Goal: Task Accomplishment & Management: Use online tool/utility

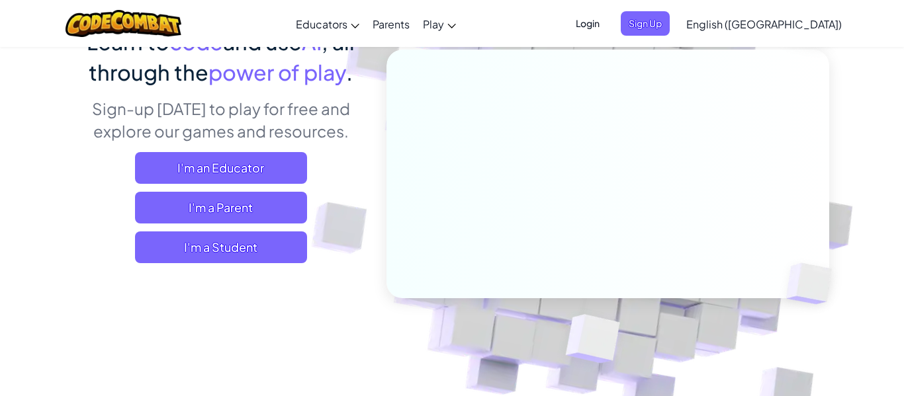
scroll to position [130, 0]
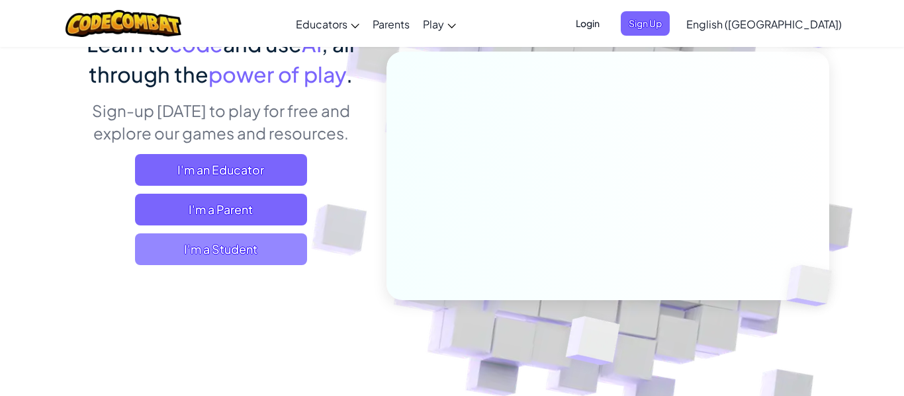
click at [180, 257] on span "I'm a Student" at bounding box center [221, 250] width 172 height 32
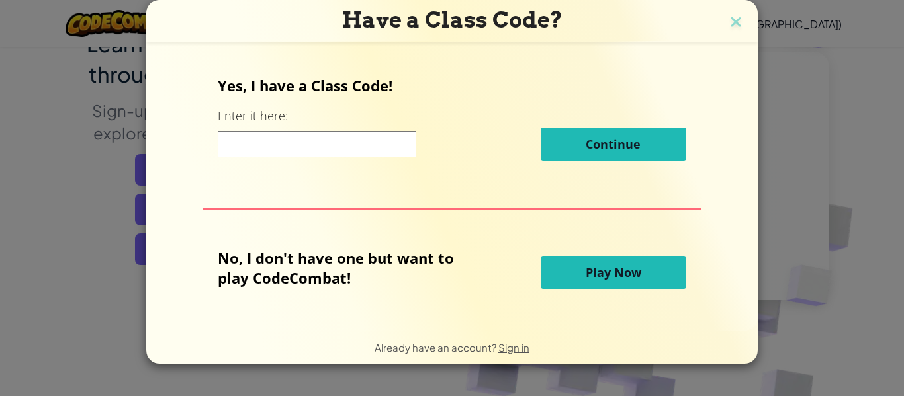
click at [386, 147] on input at bounding box center [317, 144] width 199 height 26
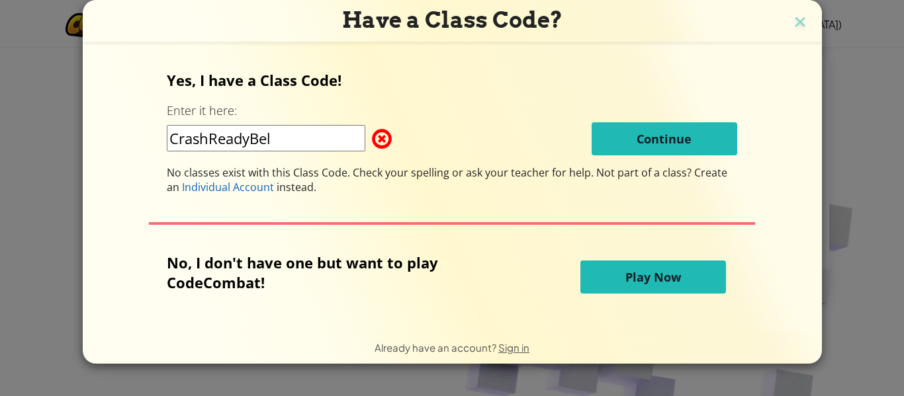
type input "CrashReadyBell"
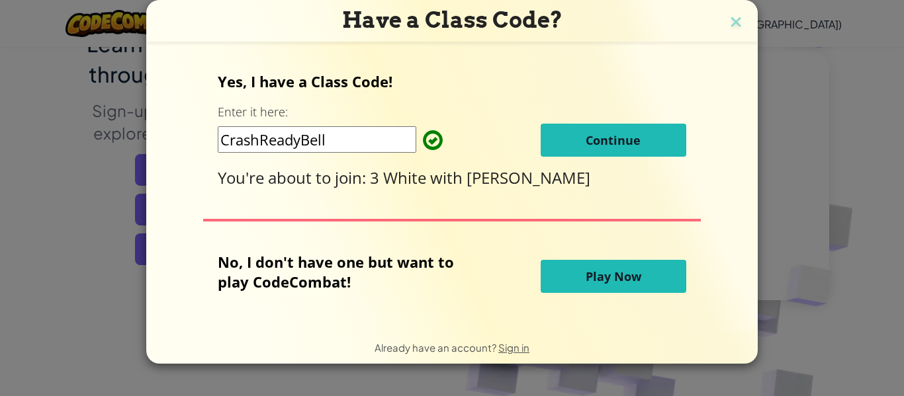
click at [652, 141] on button "Continue" at bounding box center [614, 140] width 146 height 33
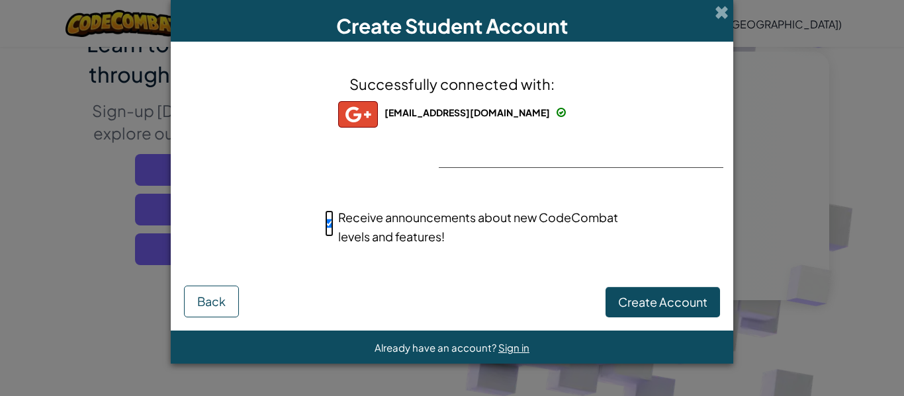
click at [331, 227] on input "Receive announcements about new CodeCombat levels and features!" at bounding box center [329, 223] width 9 height 26
checkbox input "false"
click at [658, 308] on span "Create Account" at bounding box center [662, 301] width 89 height 15
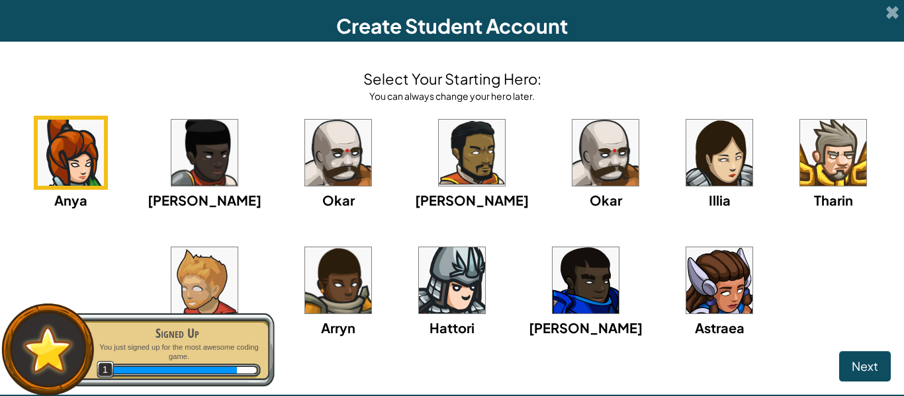
click at [686, 291] on img at bounding box center [719, 280] width 66 height 66
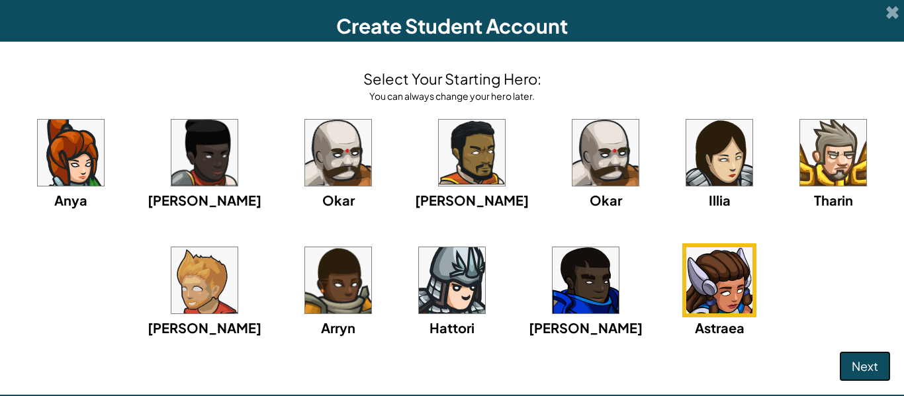
click at [846, 358] on button "Next" at bounding box center [865, 366] width 52 height 30
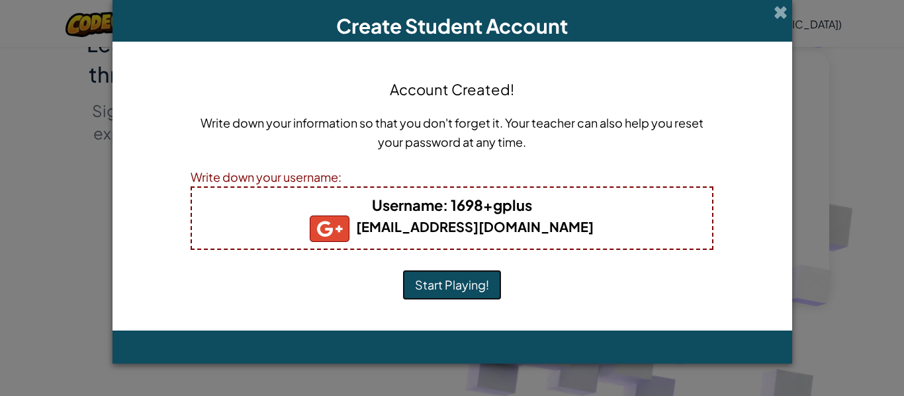
click at [481, 291] on button "Start Playing!" at bounding box center [451, 285] width 99 height 30
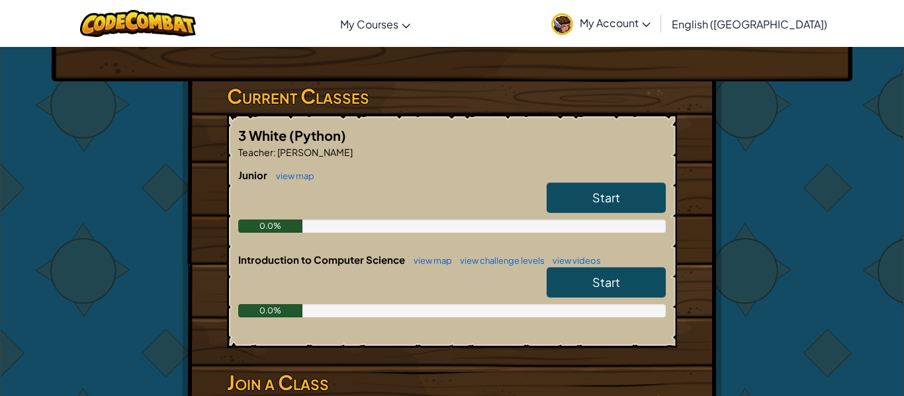
scroll to position [191, 0]
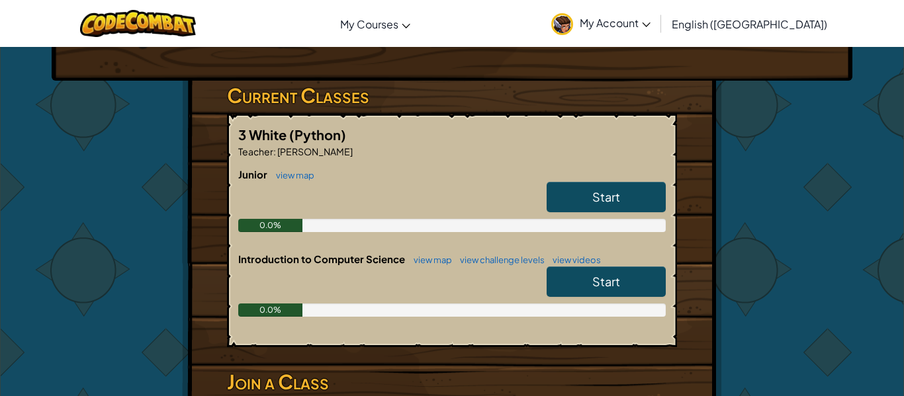
click at [637, 209] on link "Start" at bounding box center [606, 197] width 119 height 30
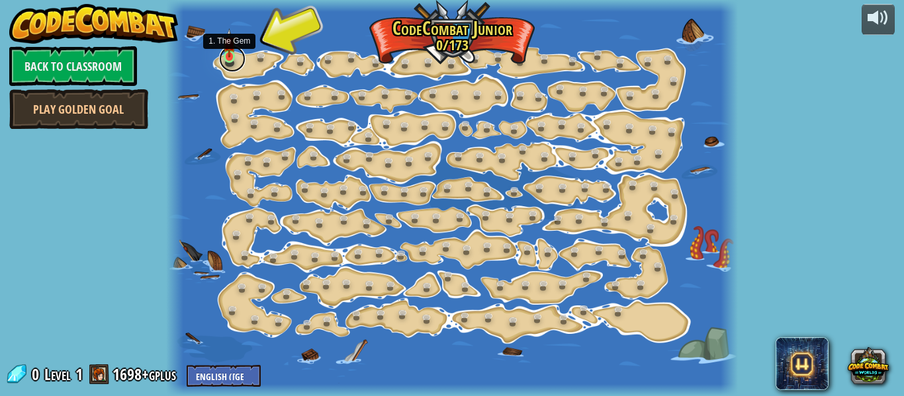
click at [232, 62] on link at bounding box center [232, 59] width 26 height 26
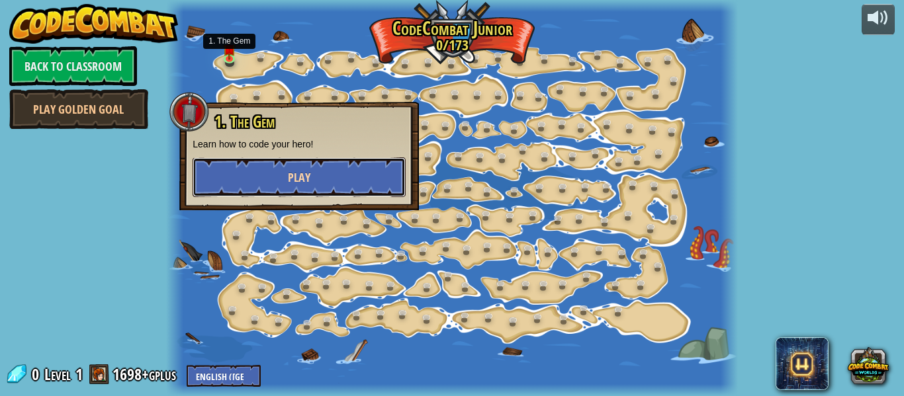
click at [282, 174] on button "Play" at bounding box center [299, 177] width 213 height 40
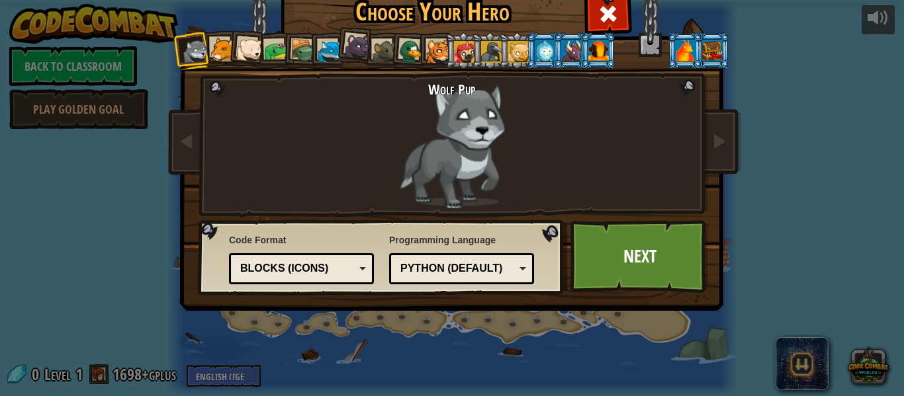
click at [404, 40] on div at bounding box center [411, 52] width 26 height 26
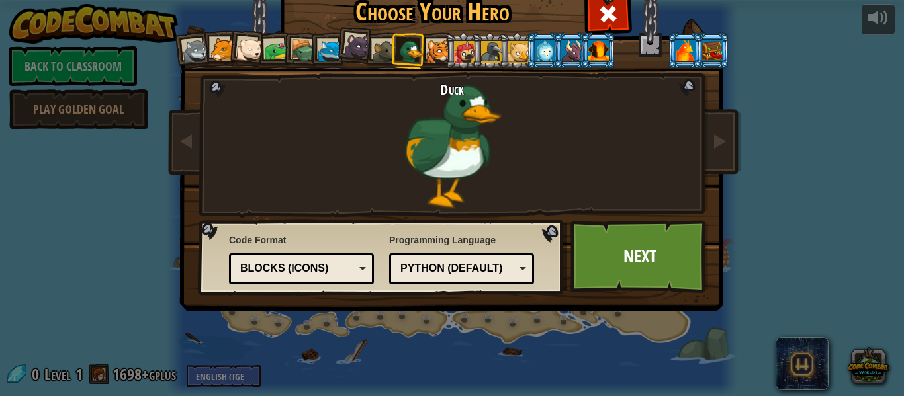
click at [678, 50] on div at bounding box center [685, 50] width 21 height 21
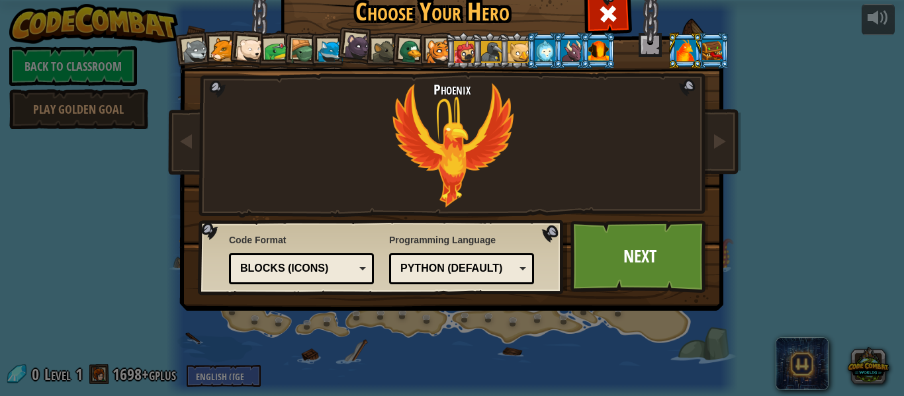
click at [719, 51] on div at bounding box center [712, 50] width 21 height 21
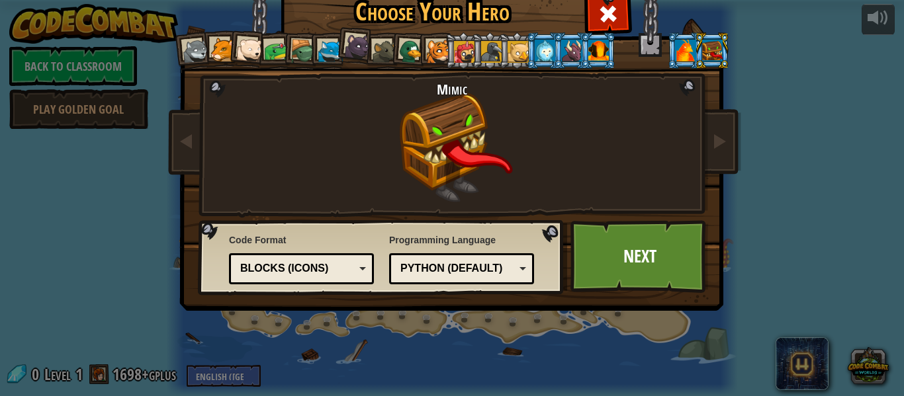
click at [431, 55] on div at bounding box center [438, 52] width 24 height 24
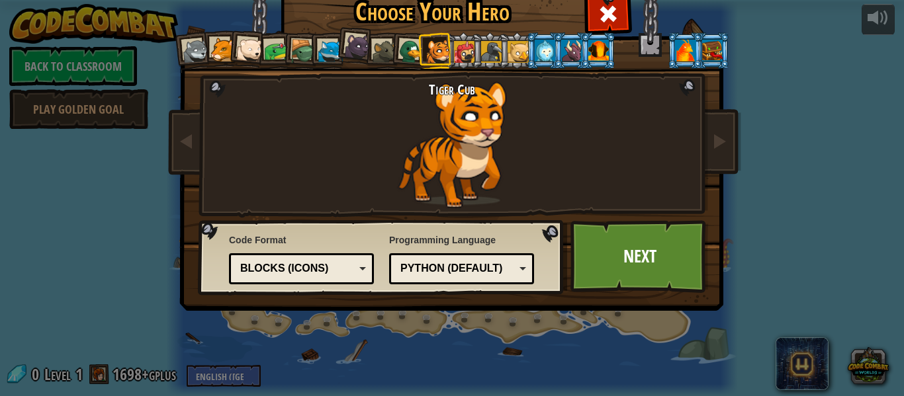
click at [386, 42] on div at bounding box center [385, 52] width 24 height 24
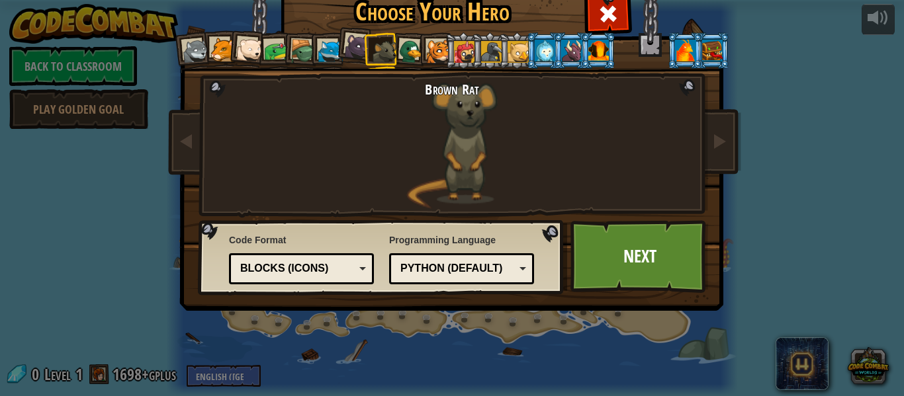
click at [407, 46] on div at bounding box center [411, 52] width 26 height 26
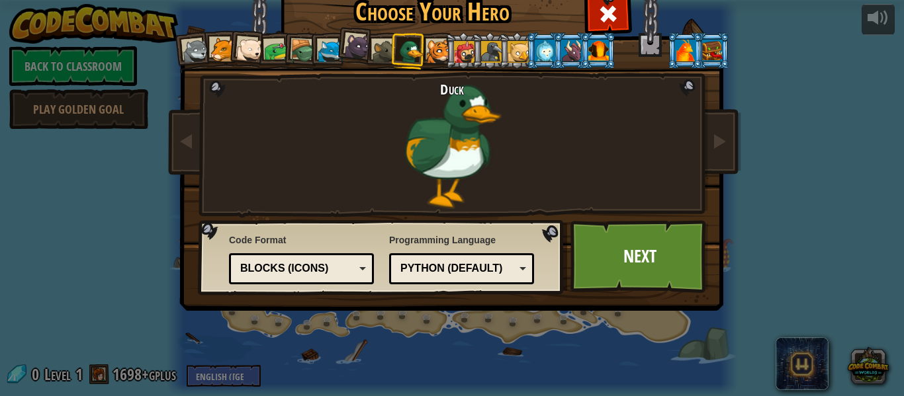
click at [691, 50] on div at bounding box center [685, 50] width 21 height 21
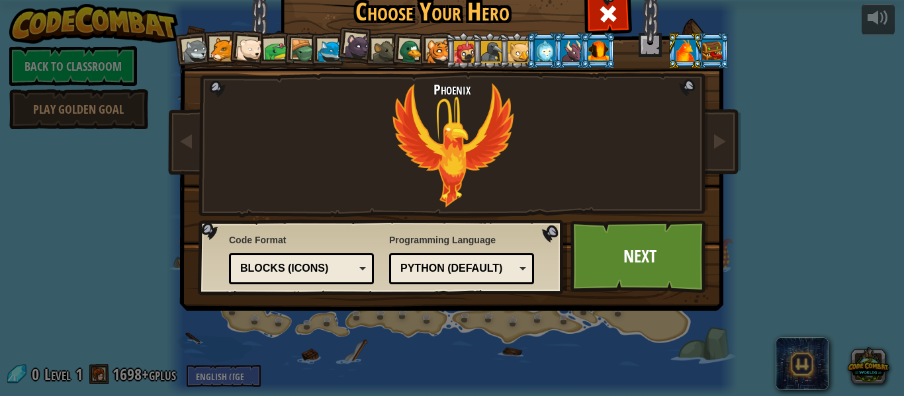
click at [414, 58] on div at bounding box center [411, 52] width 26 height 26
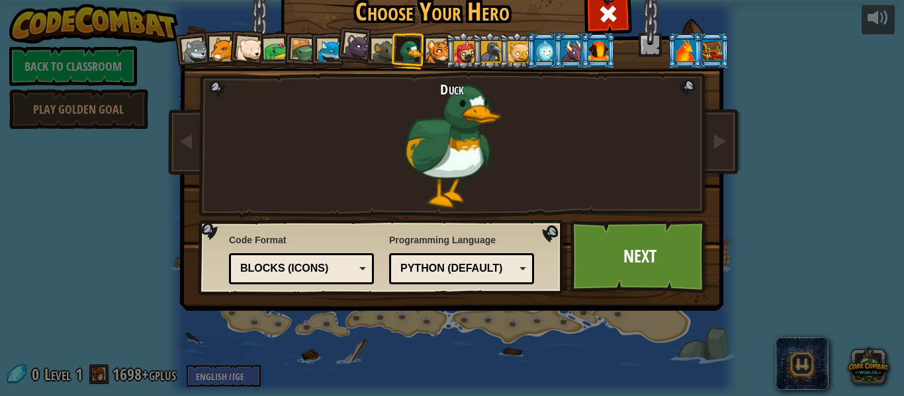
click at [482, 58] on div at bounding box center [491, 51] width 21 height 21
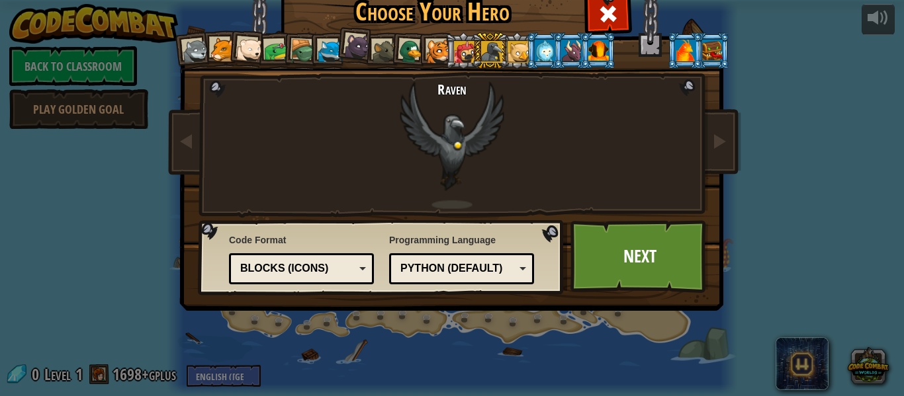
click at [277, 56] on div at bounding box center [276, 51] width 24 height 24
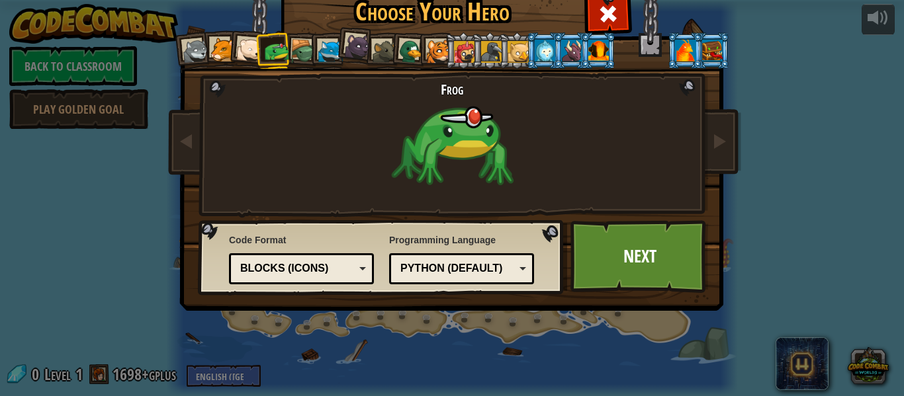
click at [295, 50] on div at bounding box center [303, 51] width 25 height 25
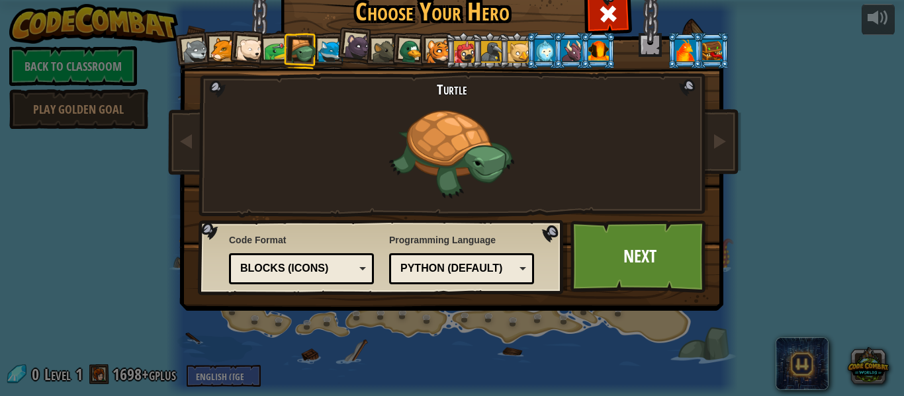
click at [682, 51] on div at bounding box center [685, 50] width 21 height 21
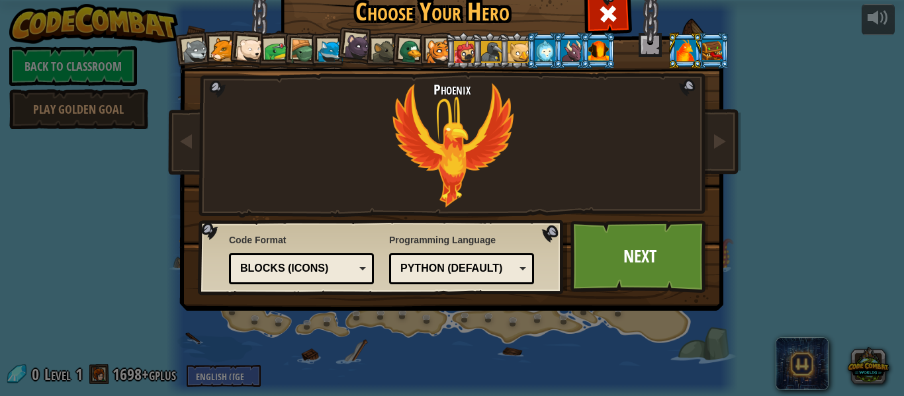
click at [414, 57] on div at bounding box center [411, 52] width 26 height 26
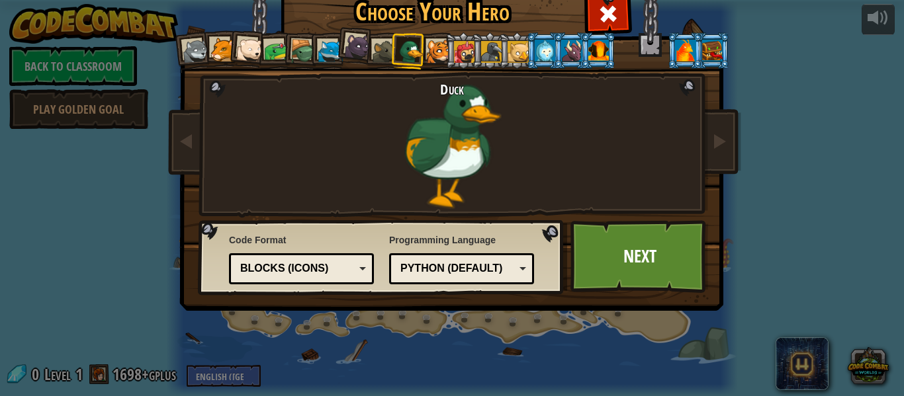
click at [194, 62] on div at bounding box center [196, 51] width 26 height 26
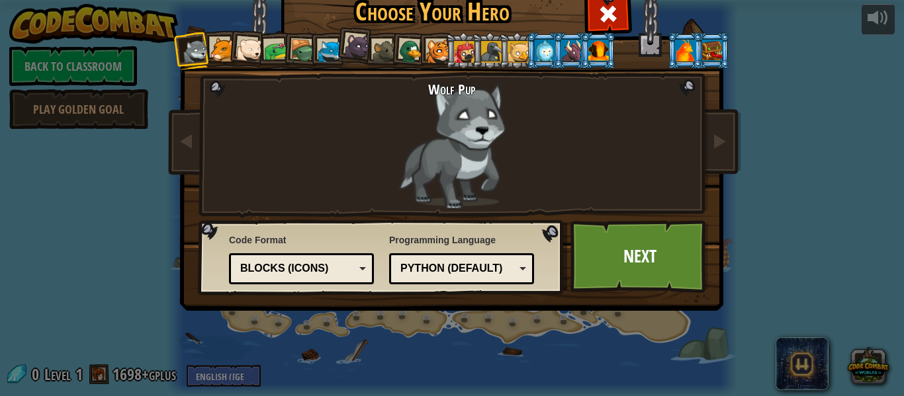
click at [322, 57] on div at bounding box center [330, 52] width 24 height 24
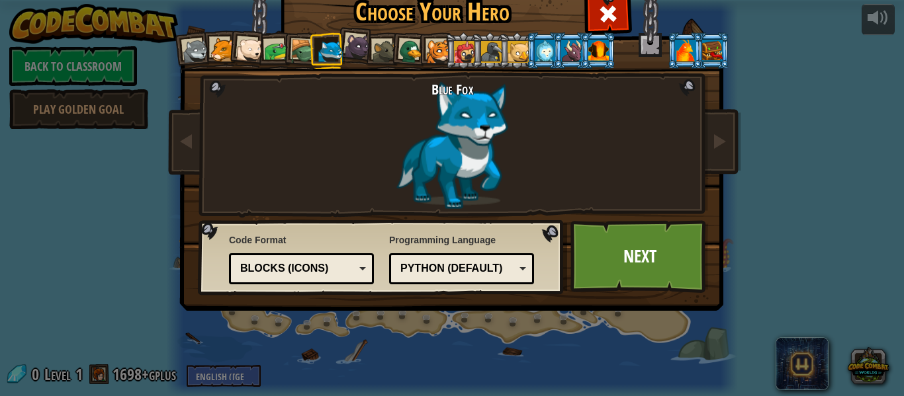
click at [360, 44] on div at bounding box center [357, 46] width 26 height 26
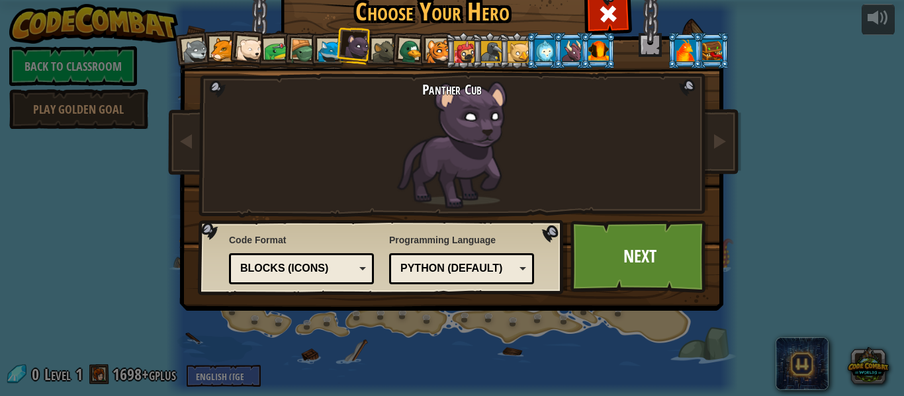
click at [419, 59] on li at bounding box center [436, 50] width 36 height 36
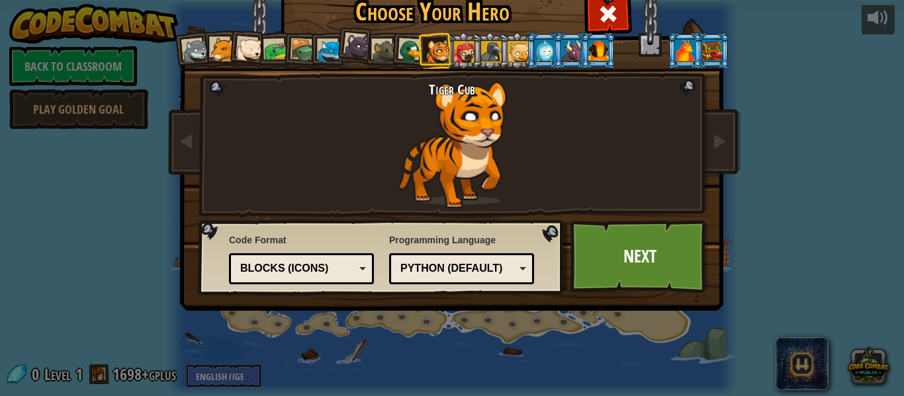
click at [404, 58] on div at bounding box center [411, 52] width 26 height 26
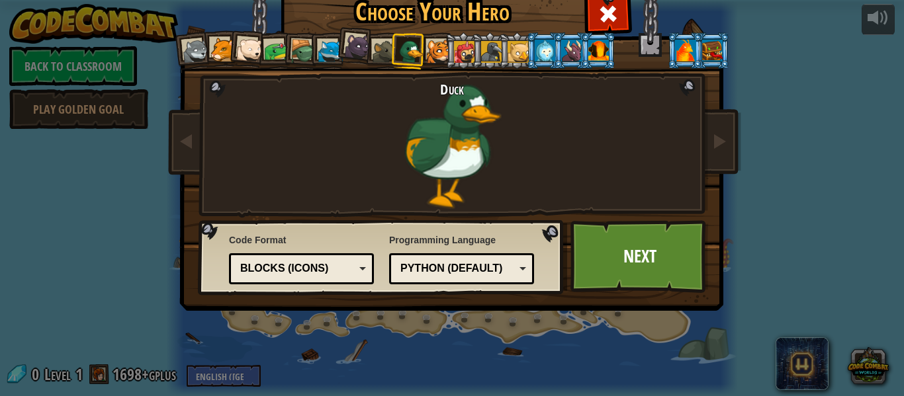
click at [465, 57] on div at bounding box center [464, 51] width 21 height 21
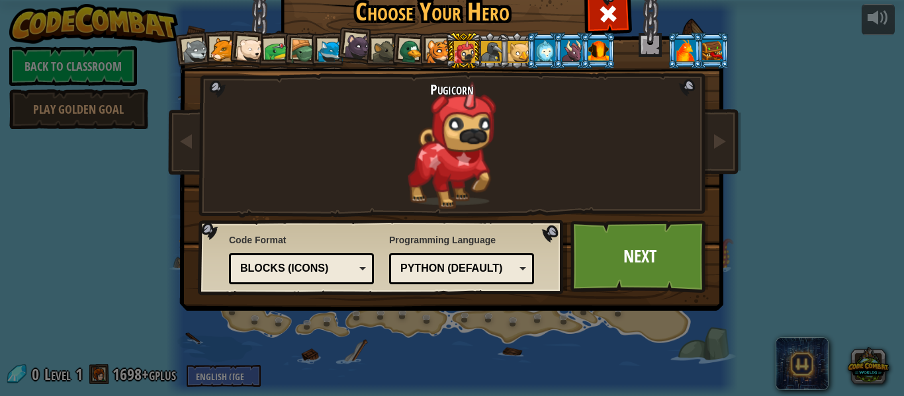
click at [408, 59] on div at bounding box center [411, 52] width 26 height 26
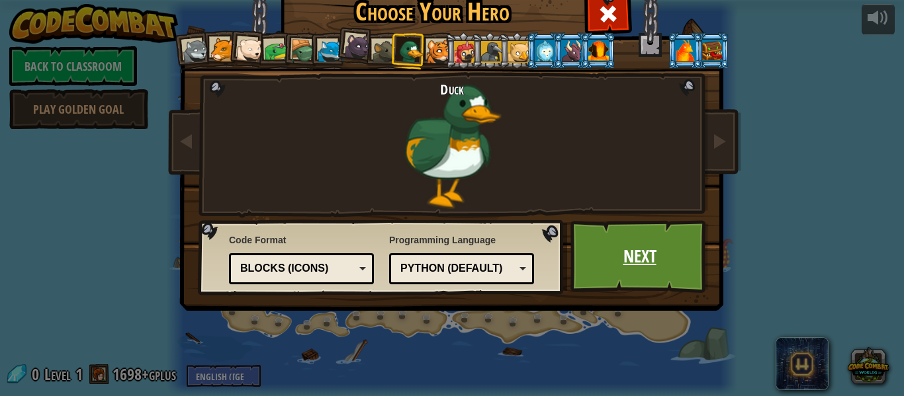
click at [643, 285] on link "Next" at bounding box center [639, 256] width 138 height 73
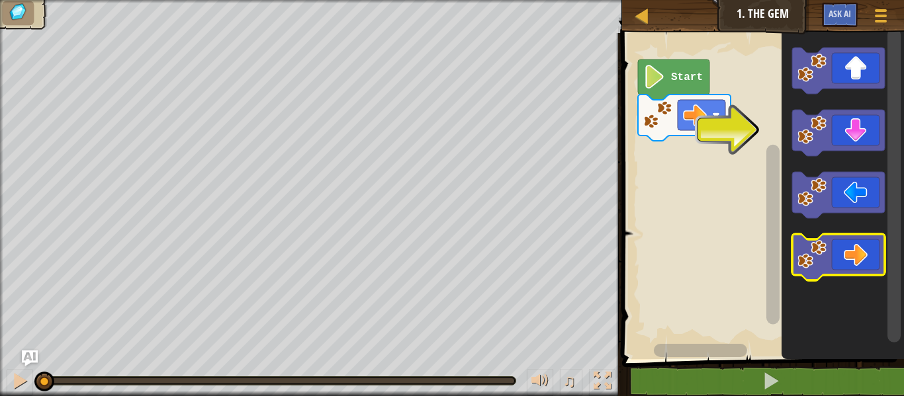
click at [852, 263] on icon "Blockly Workspace" at bounding box center [838, 257] width 93 height 46
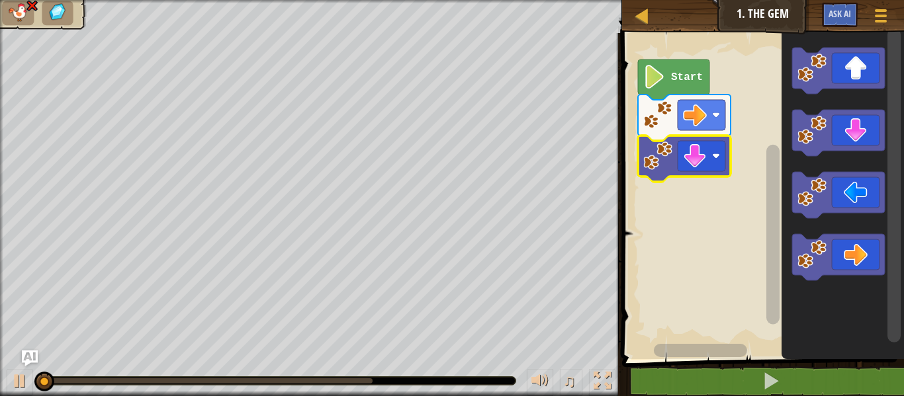
click at [696, 228] on rect "Blockly Workspace" at bounding box center [761, 192] width 286 height 333
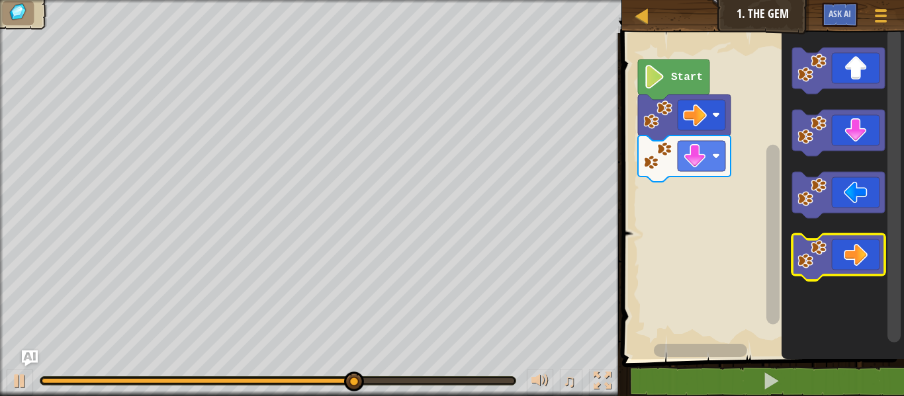
click at [842, 263] on icon "Blockly Workspace" at bounding box center [838, 257] width 93 height 46
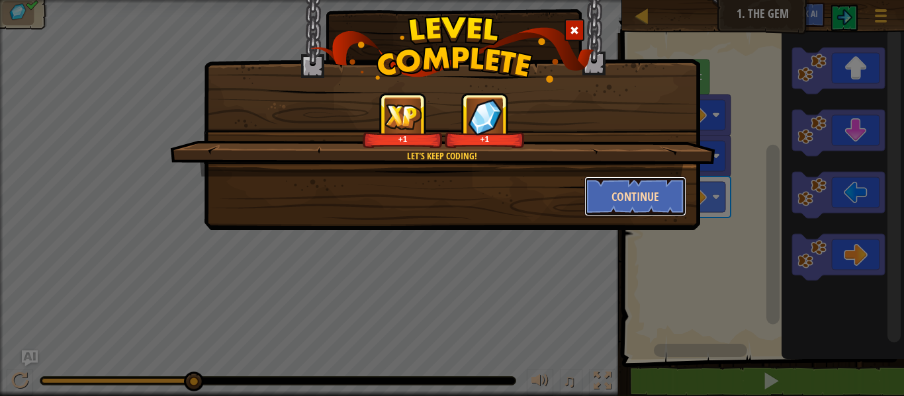
click at [662, 191] on button "Continue" at bounding box center [635, 197] width 103 height 40
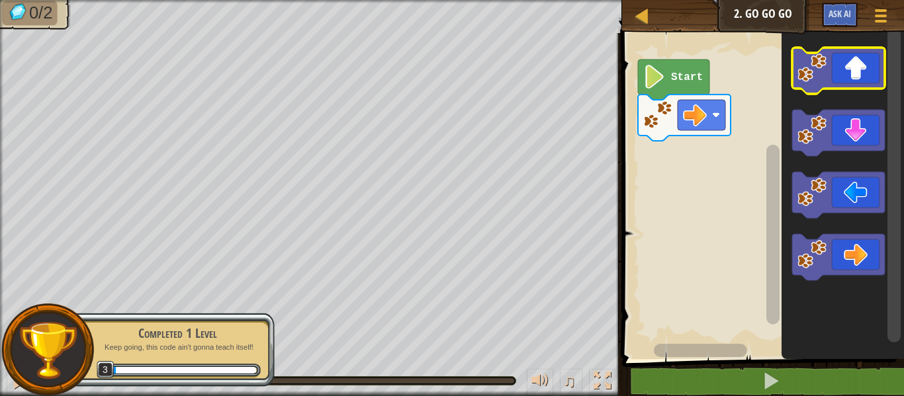
click at [836, 74] on icon "Blockly Workspace" at bounding box center [838, 71] width 93 height 46
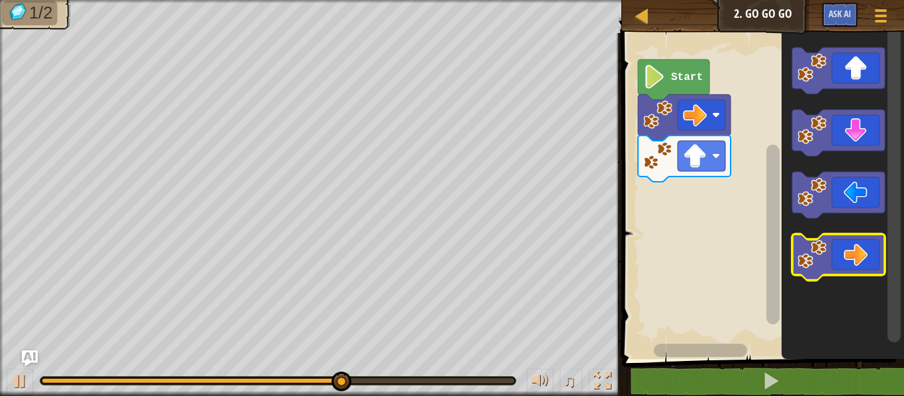
click at [820, 240] on image "Blockly Workspace" at bounding box center [811, 254] width 29 height 29
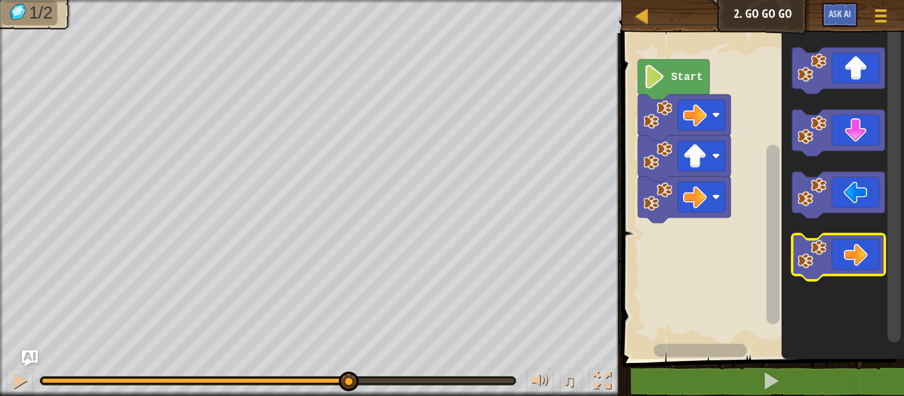
click at [819, 241] on image "Blockly Workspace" at bounding box center [811, 254] width 29 height 29
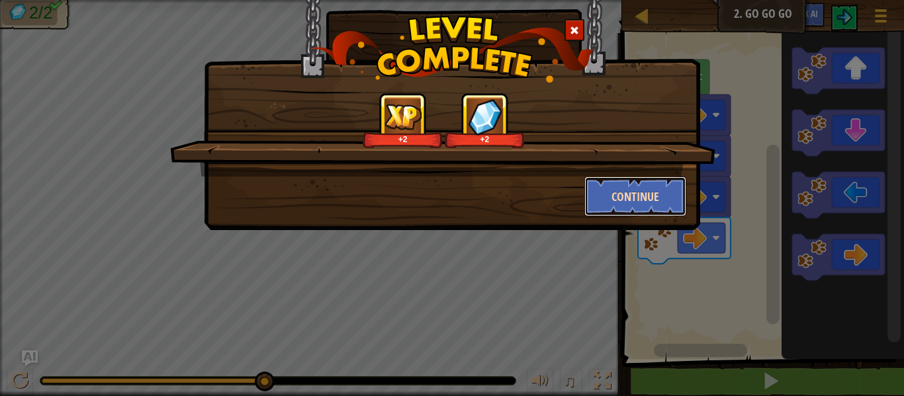
click at [588, 197] on button "Continue" at bounding box center [635, 197] width 103 height 40
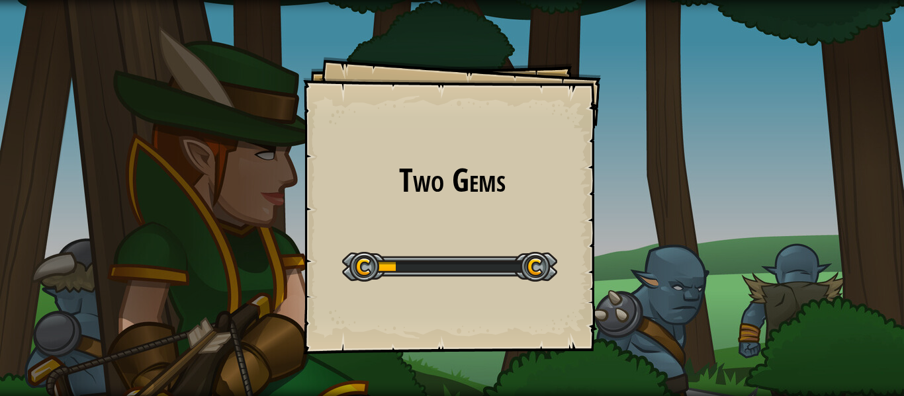
click at [693, 277] on div "Two Gems Goals Start Level Error loading from server. Try refreshing the page. …" at bounding box center [452, 198] width 904 height 396
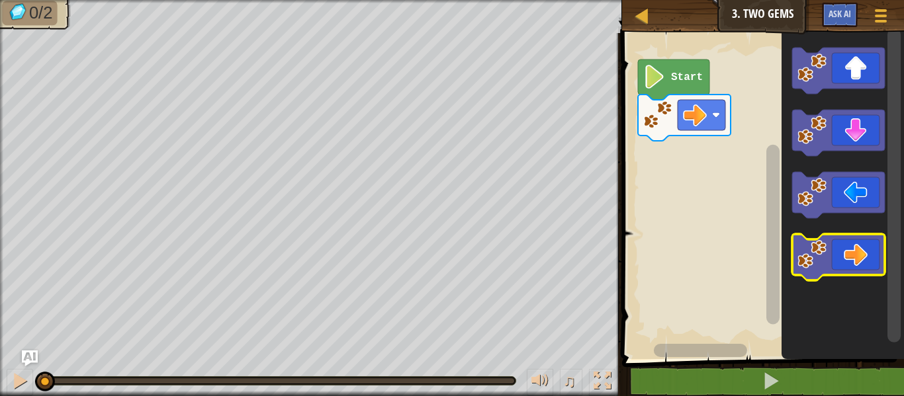
click at [854, 238] on icon "Blockly Workspace" at bounding box center [838, 257] width 93 height 46
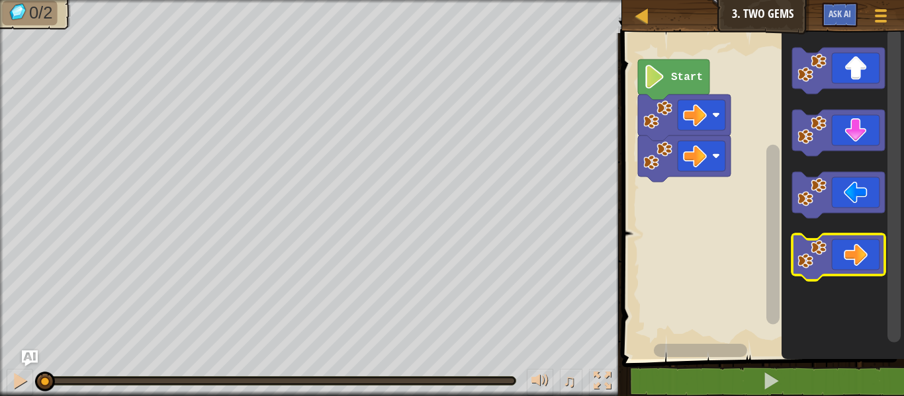
click at [854, 238] on icon "Blockly Workspace" at bounding box center [838, 257] width 93 height 46
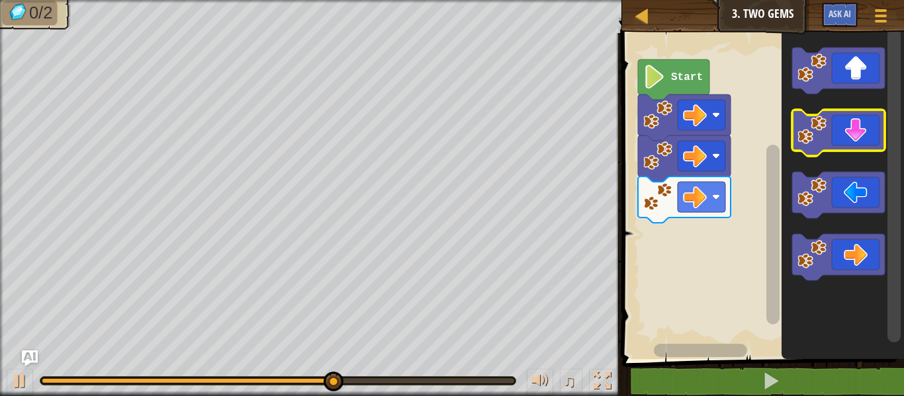
click at [817, 126] on image "Blockly Workspace" at bounding box center [811, 130] width 29 height 29
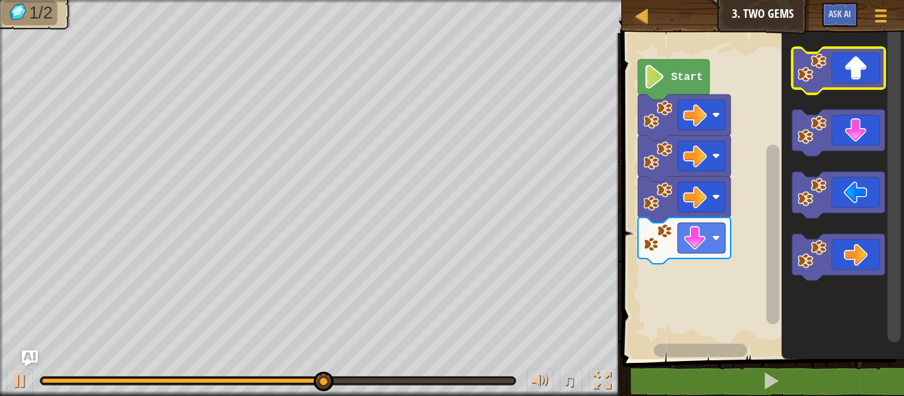
click at [836, 79] on icon "Blockly Workspace" at bounding box center [838, 71] width 93 height 46
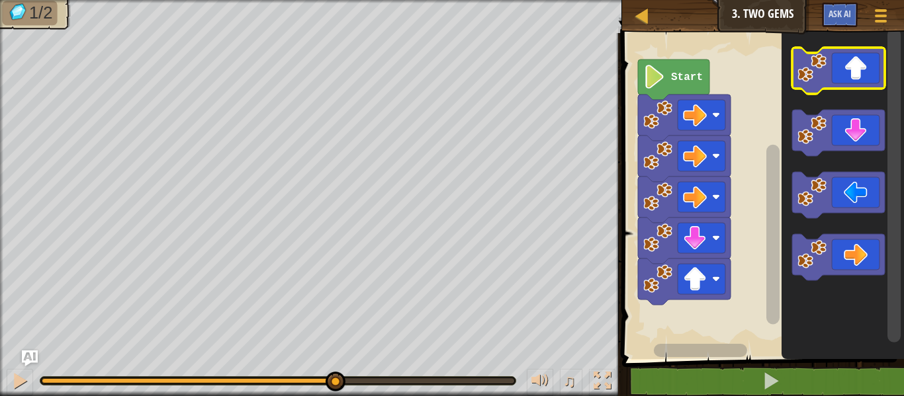
click at [836, 79] on icon "Blockly Workspace" at bounding box center [838, 71] width 93 height 46
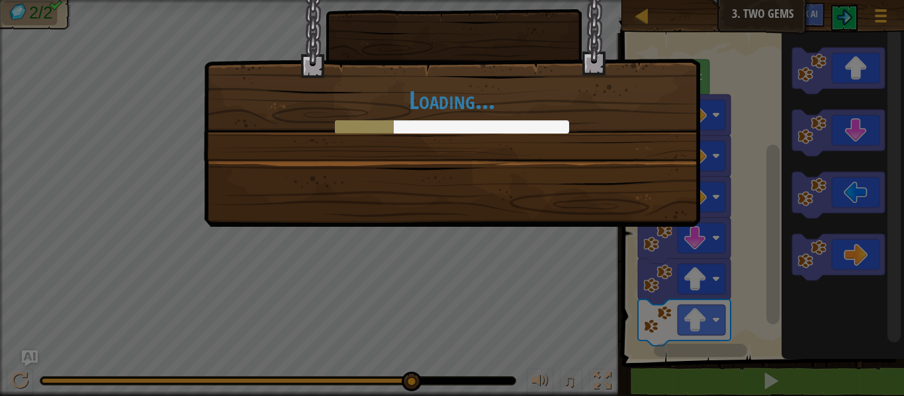
click at [834, 80] on div "Loading..." at bounding box center [452, 198] width 904 height 396
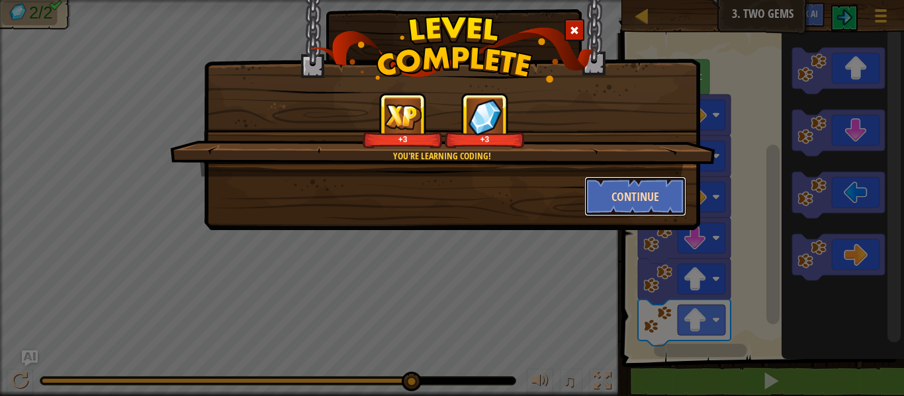
click at [609, 197] on button "Continue" at bounding box center [635, 197] width 103 height 40
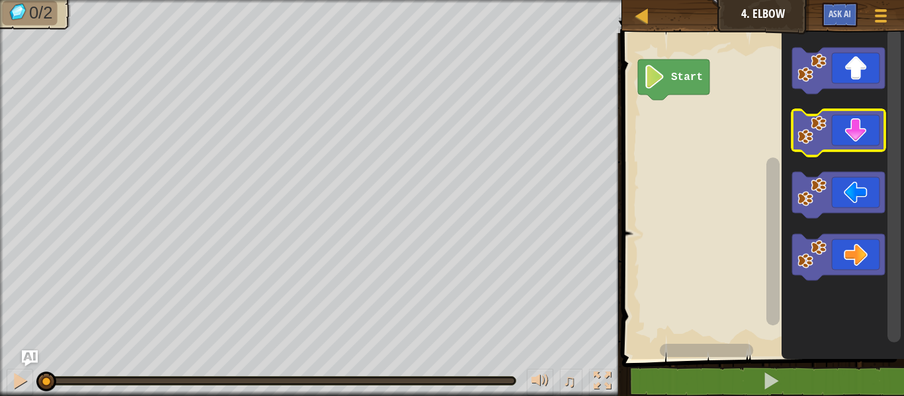
click at [846, 123] on icon "Blockly Workspace" at bounding box center [838, 133] width 93 height 46
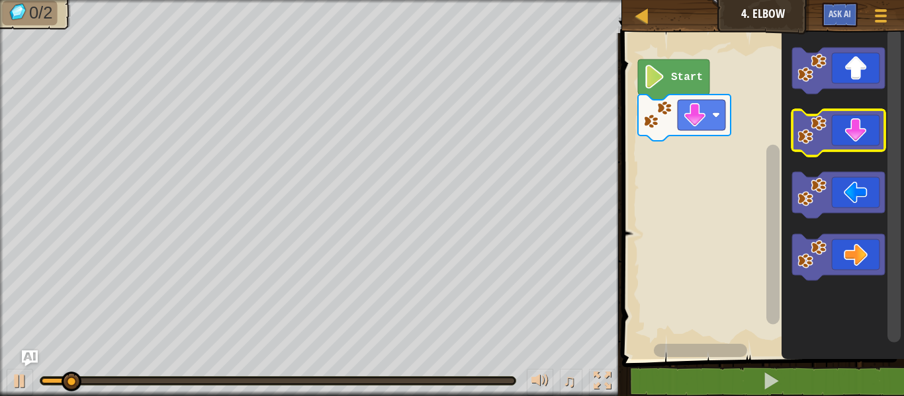
click at [846, 124] on icon "Blockly Workspace" at bounding box center [838, 133] width 93 height 46
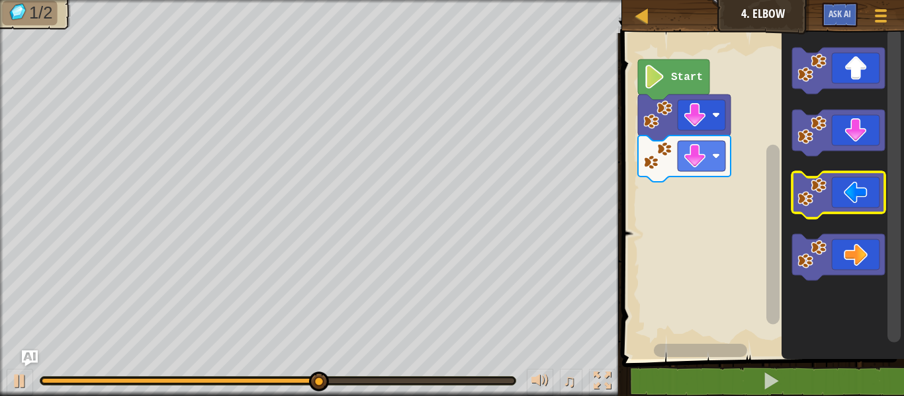
click at [840, 201] on icon "Blockly Workspace" at bounding box center [838, 195] width 93 height 46
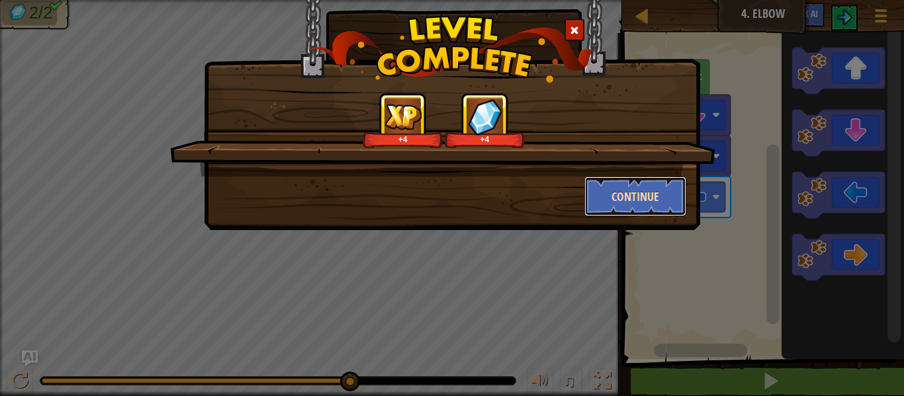
click at [638, 202] on button "Continue" at bounding box center [635, 197] width 103 height 40
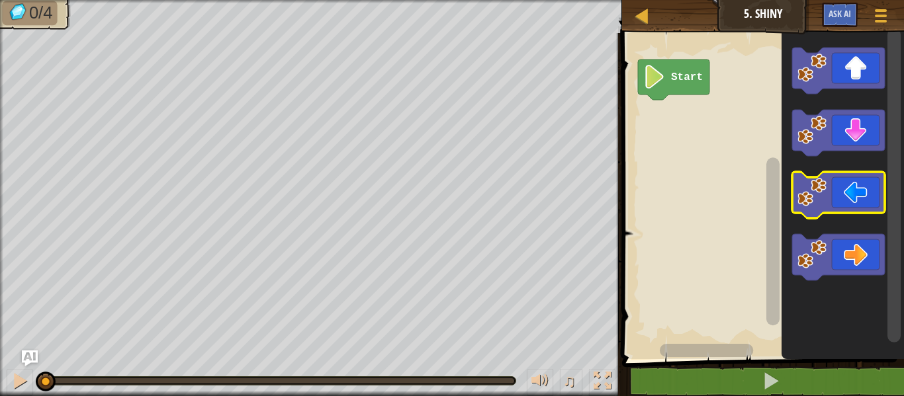
click at [819, 183] on image "Blockly Workspace" at bounding box center [811, 192] width 29 height 29
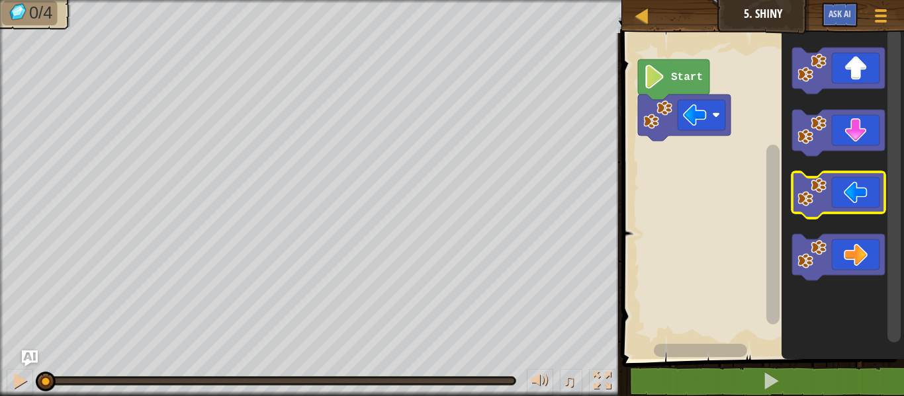
click at [819, 183] on image "Blockly Workspace" at bounding box center [811, 192] width 29 height 29
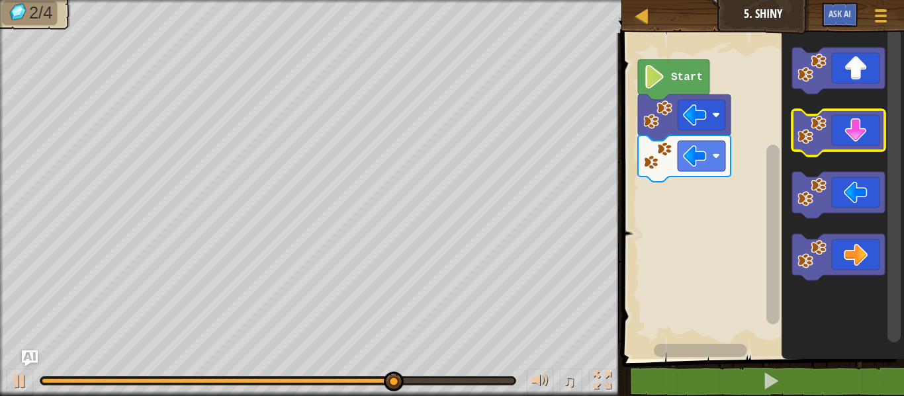
click at [844, 119] on icon "Blockly Workspace" at bounding box center [838, 133] width 93 height 46
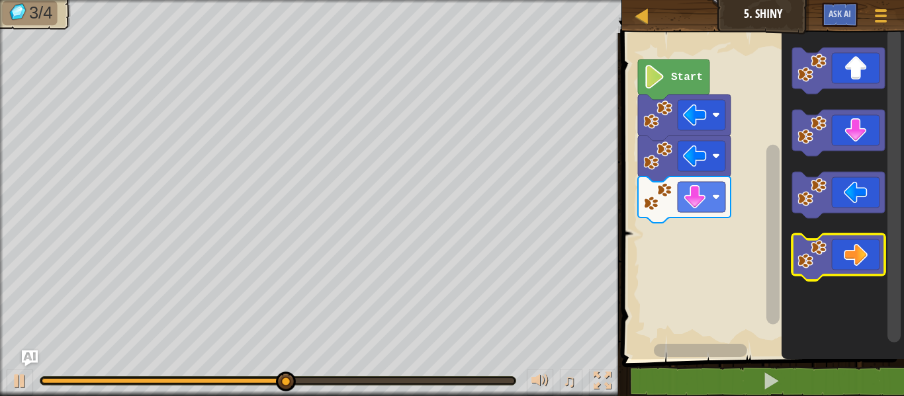
click at [868, 261] on icon "Blockly Workspace" at bounding box center [838, 257] width 93 height 46
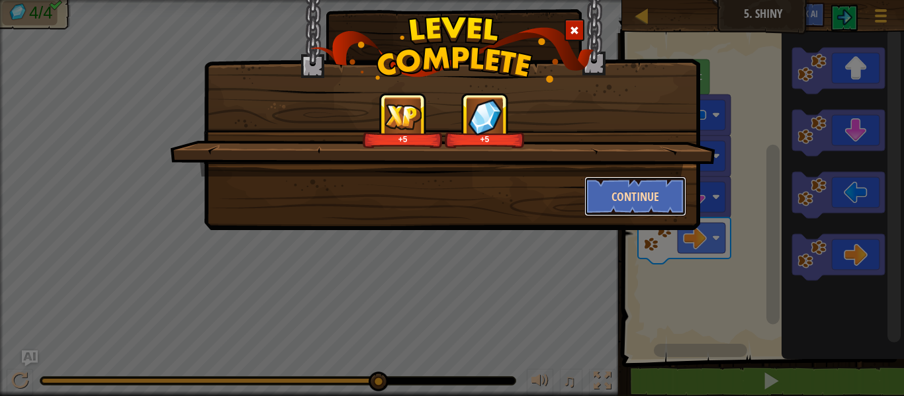
click at [663, 203] on button "Continue" at bounding box center [635, 197] width 103 height 40
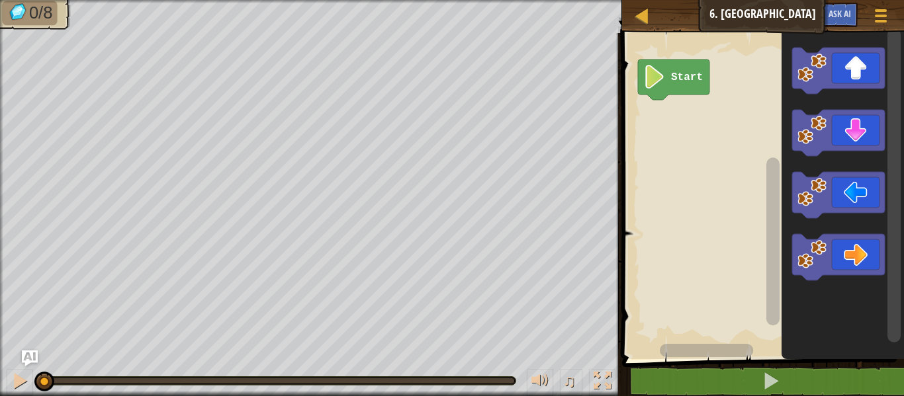
click at [848, 207] on icon "Blockly Workspace" at bounding box center [838, 195] width 93 height 46
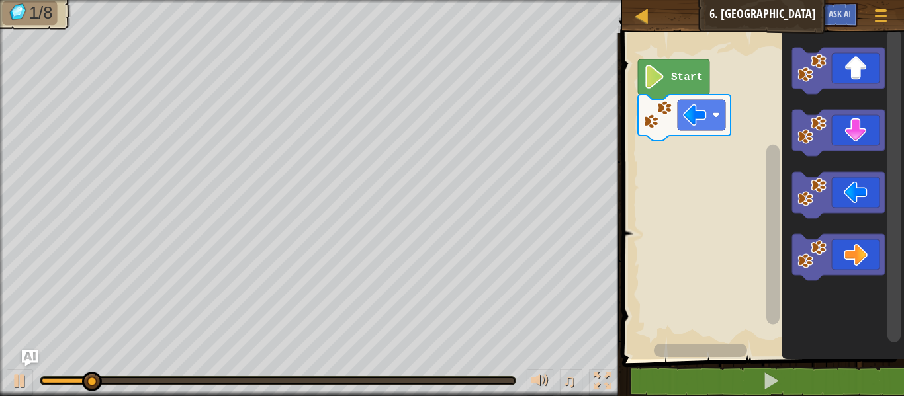
click at [858, 78] on icon "Blockly Workspace" at bounding box center [838, 71] width 93 height 46
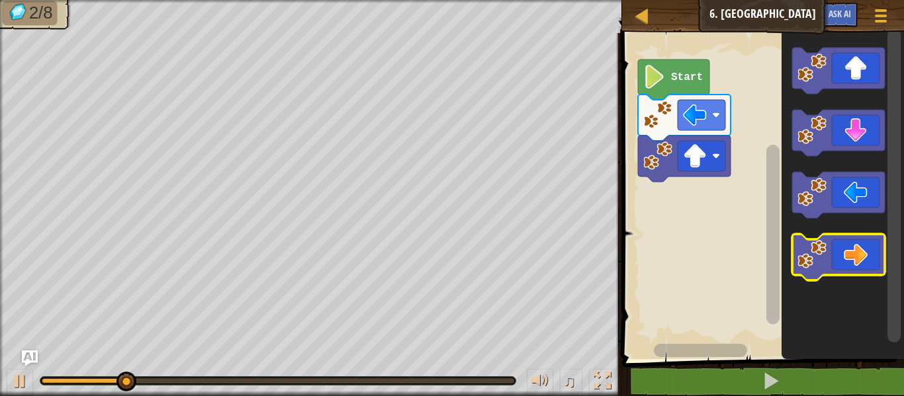
click at [870, 267] on icon "Blockly Workspace" at bounding box center [838, 257] width 93 height 46
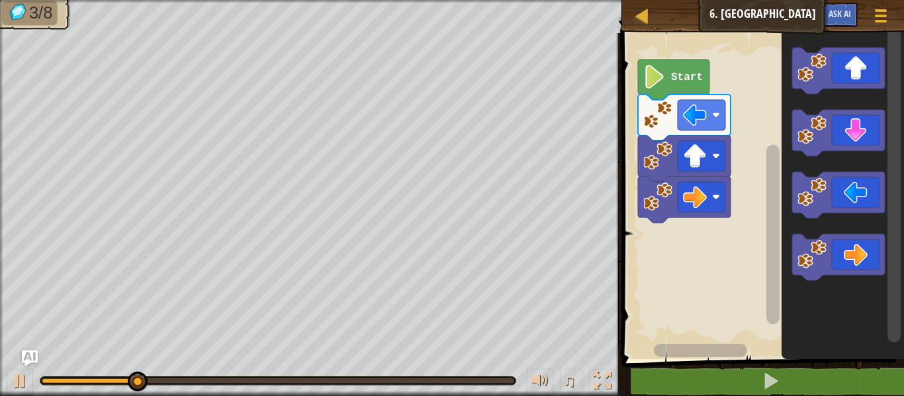
click at [866, 254] on icon "Blockly Workspace" at bounding box center [838, 257] width 93 height 46
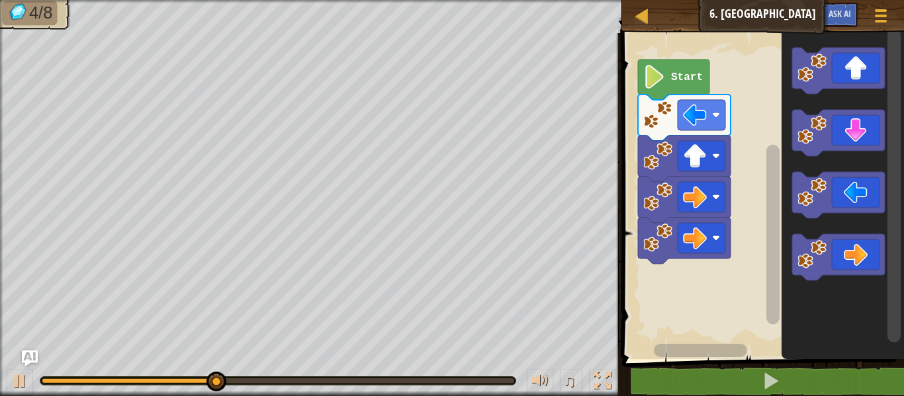
click at [864, 134] on icon "Blockly Workspace" at bounding box center [838, 133] width 93 height 46
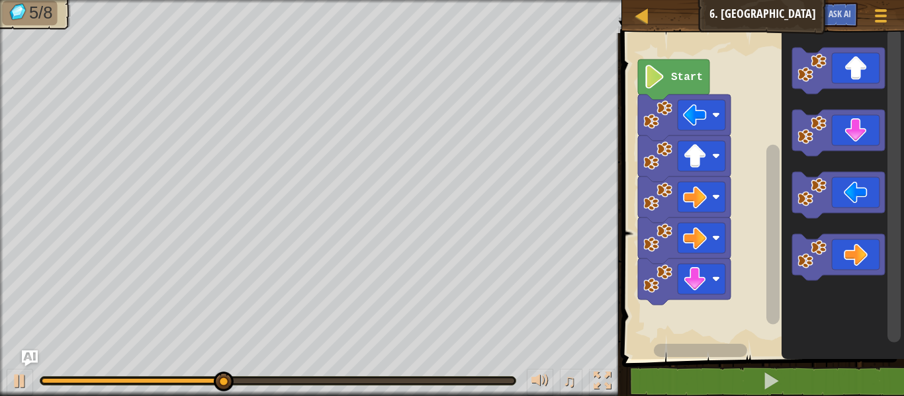
click at [866, 135] on icon "Blockly Workspace" at bounding box center [838, 133] width 93 height 46
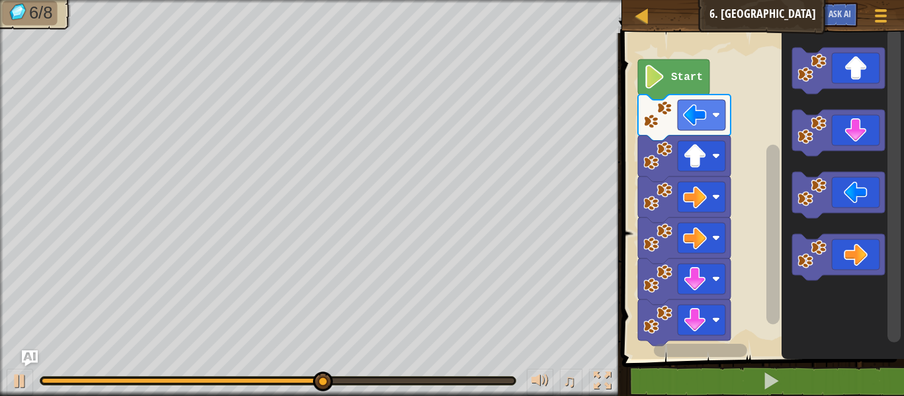
click at [851, 197] on icon "Blockly Workspace" at bounding box center [838, 195] width 93 height 46
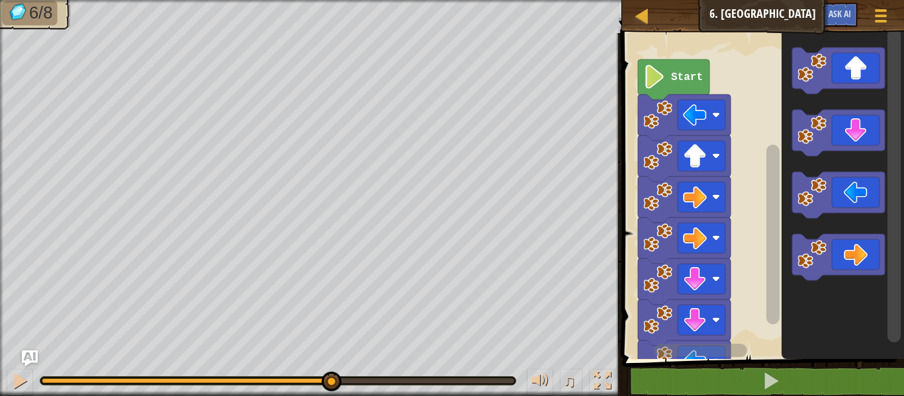
click at [850, 199] on icon "Blockly Workspace" at bounding box center [838, 195] width 93 height 46
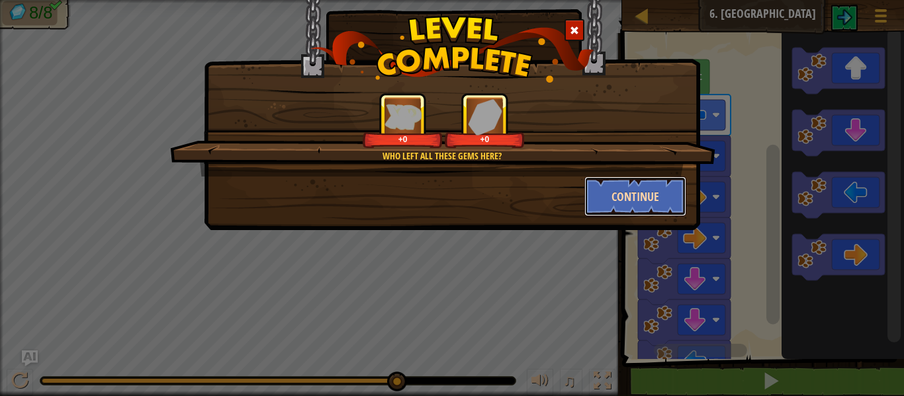
click at [645, 208] on button "Continue" at bounding box center [635, 197] width 103 height 40
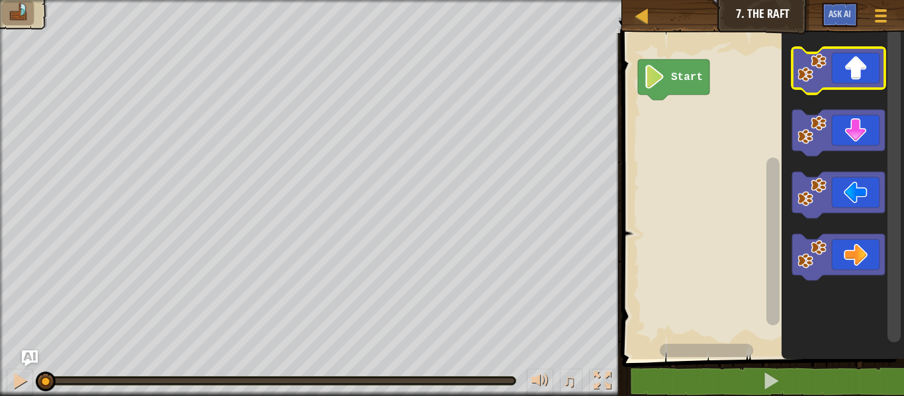
click at [807, 51] on rect "Blockly Workspace" at bounding box center [838, 71] width 93 height 46
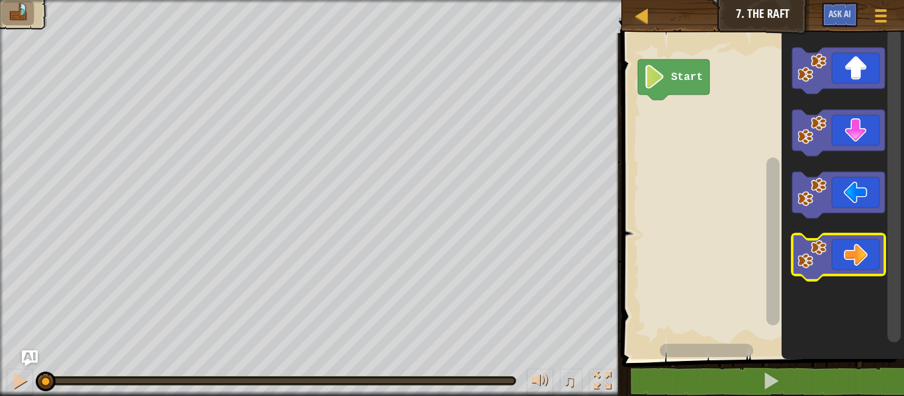
click at [848, 234] on icon "Blockly Workspace" at bounding box center [838, 257] width 93 height 46
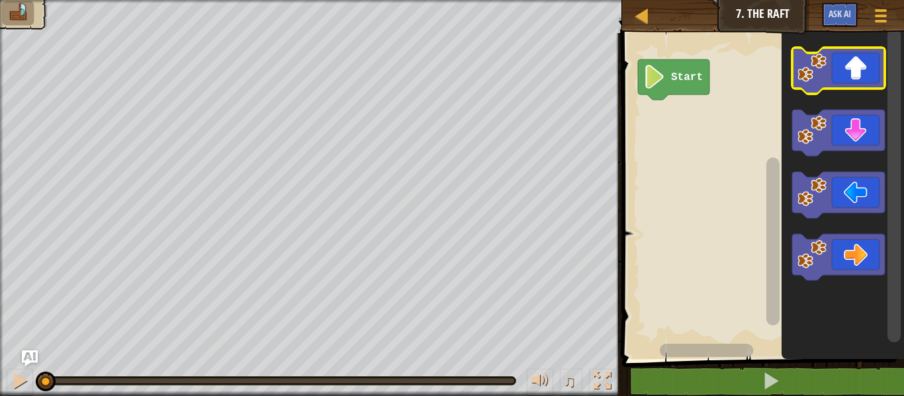
click at [838, 77] on icon "Blockly Workspace" at bounding box center [838, 71] width 93 height 46
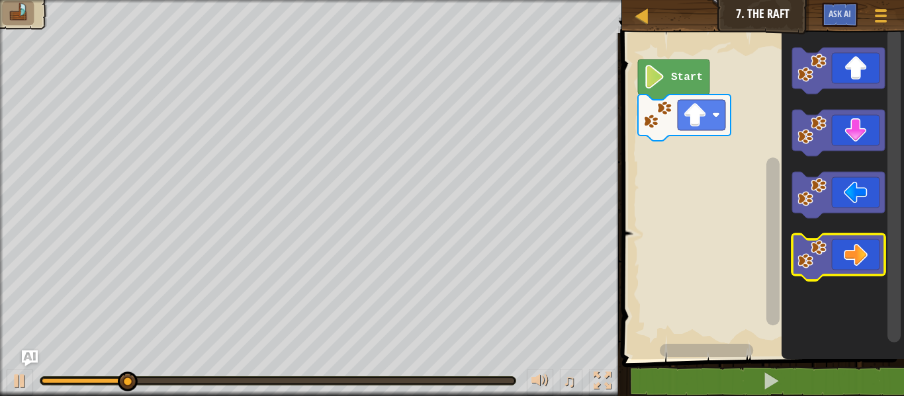
click at [845, 267] on icon "Blockly Workspace" at bounding box center [838, 257] width 93 height 46
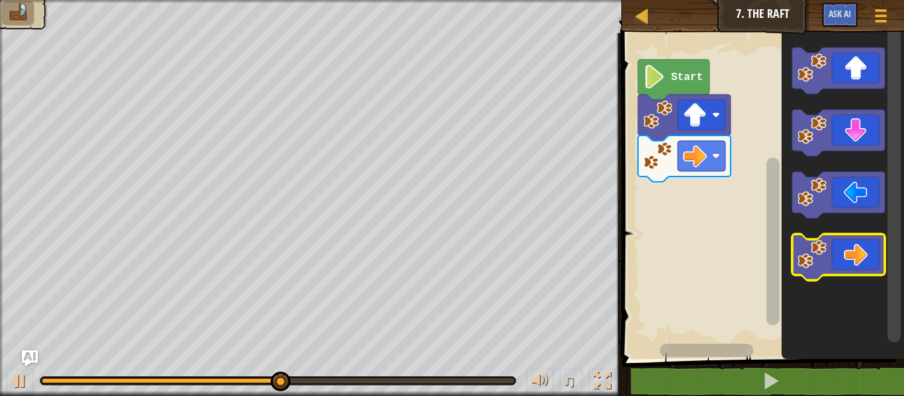
click at [845, 267] on icon "Blockly Workspace" at bounding box center [838, 257] width 93 height 46
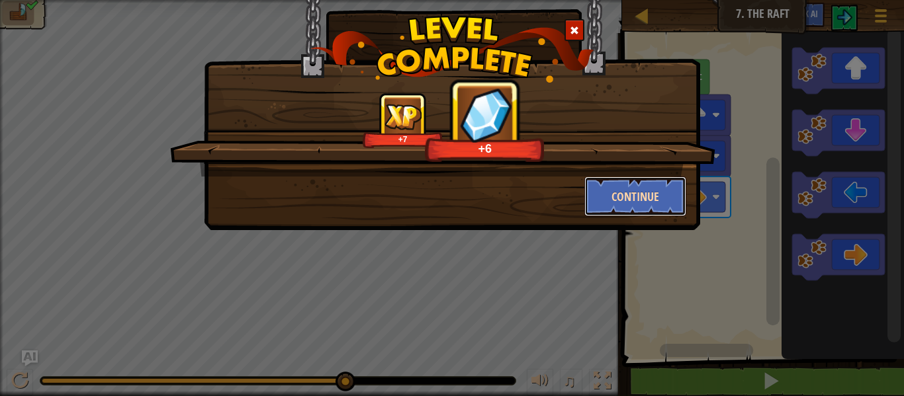
click at [648, 211] on button "Continue" at bounding box center [635, 197] width 103 height 40
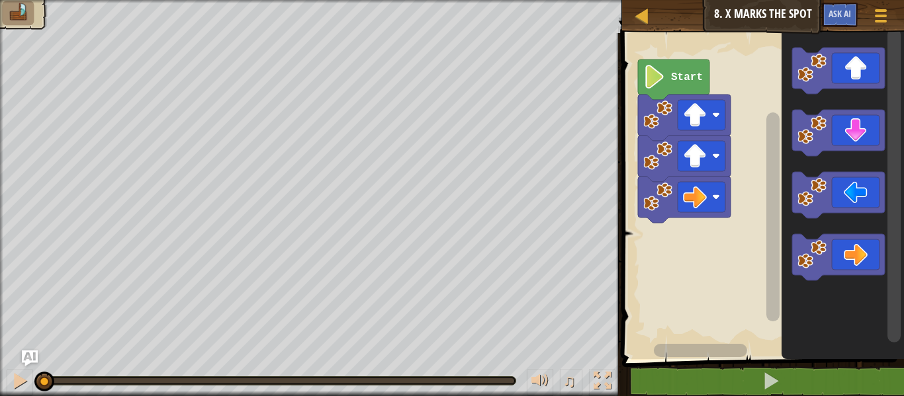
click at [852, 76] on icon "Blockly Workspace" at bounding box center [838, 71] width 93 height 46
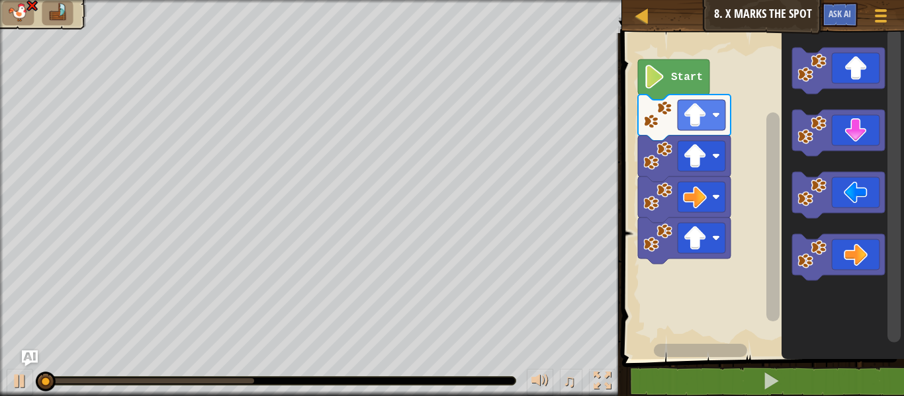
click at [858, 69] on icon "Blockly Workspace" at bounding box center [838, 71] width 93 height 46
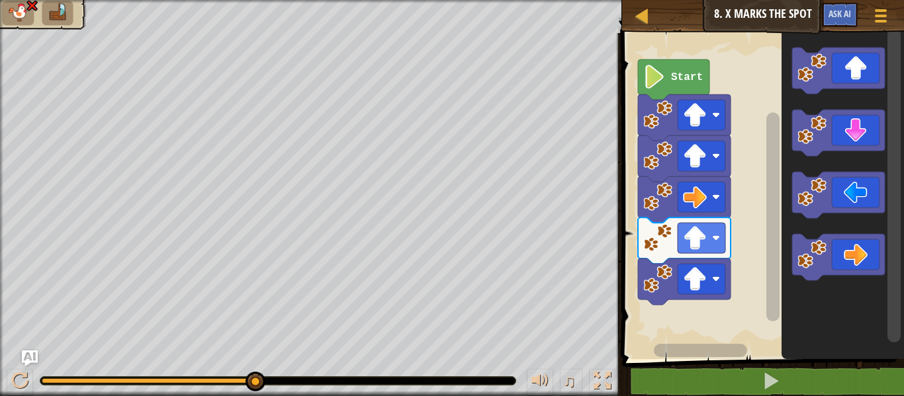
click at [707, 119] on rect "Blockly Workspace" at bounding box center [702, 115] width 48 height 30
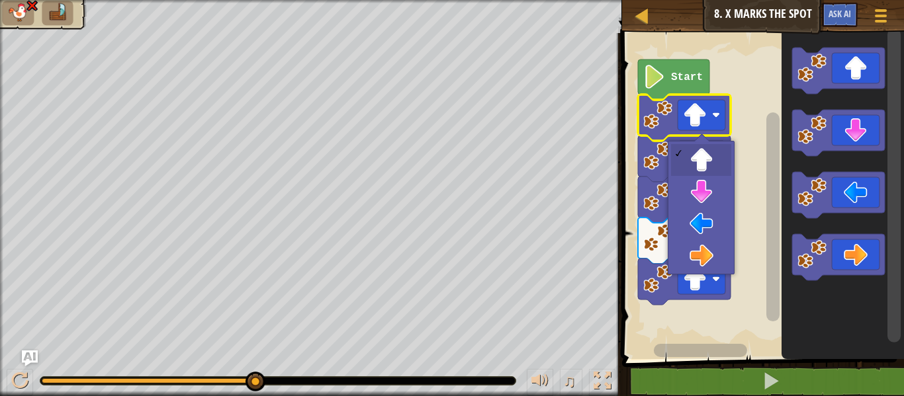
click at [711, 112] on rect "Blockly Workspace" at bounding box center [702, 115] width 48 height 30
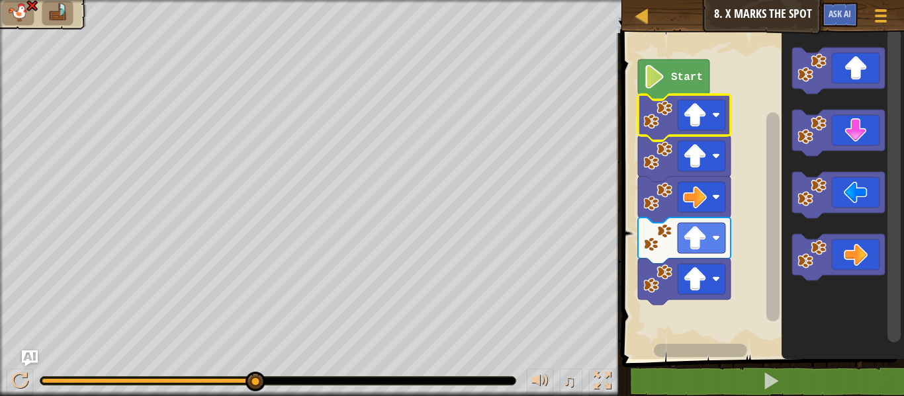
click at [711, 112] on rect "Blockly Workspace" at bounding box center [702, 115] width 48 height 30
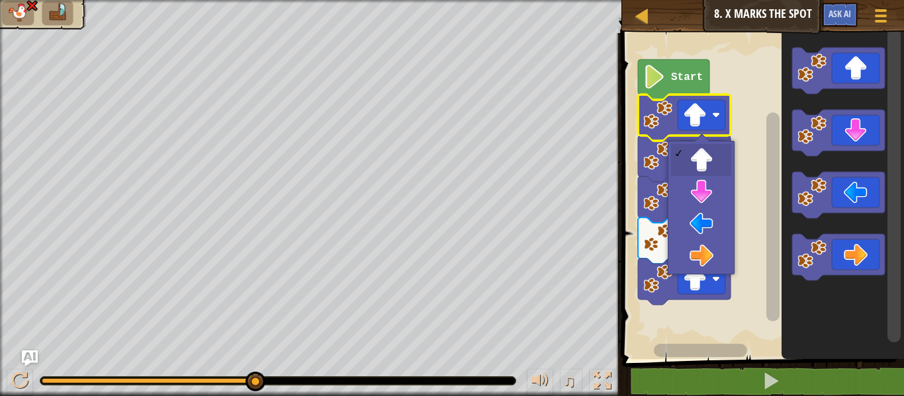
click at [703, 126] on image "Blockly Workspace" at bounding box center [695, 115] width 24 height 24
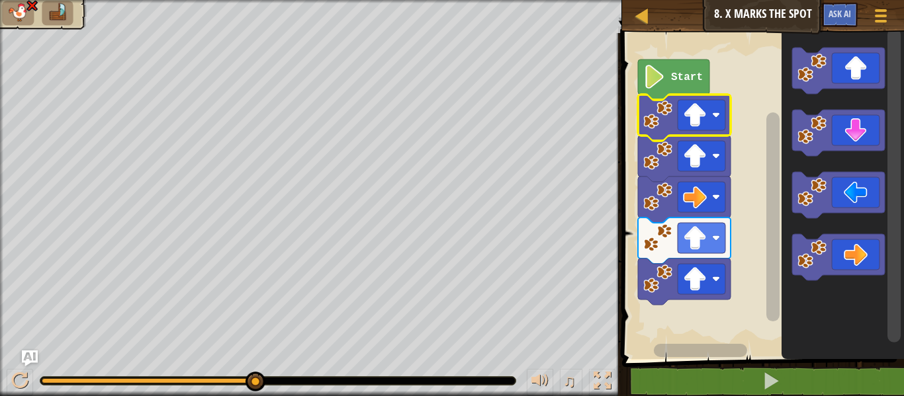
click at [703, 160] on image "Blockly Workspace" at bounding box center [695, 156] width 24 height 24
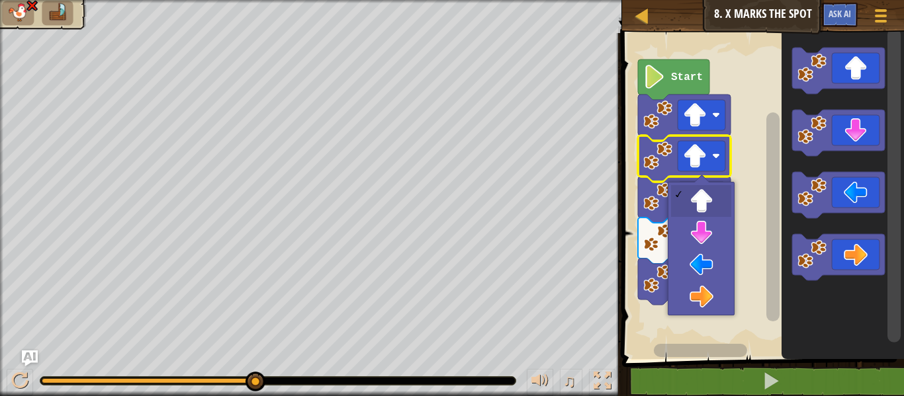
click at [707, 270] on rect "Blockly Workspace" at bounding box center [702, 279] width 48 height 30
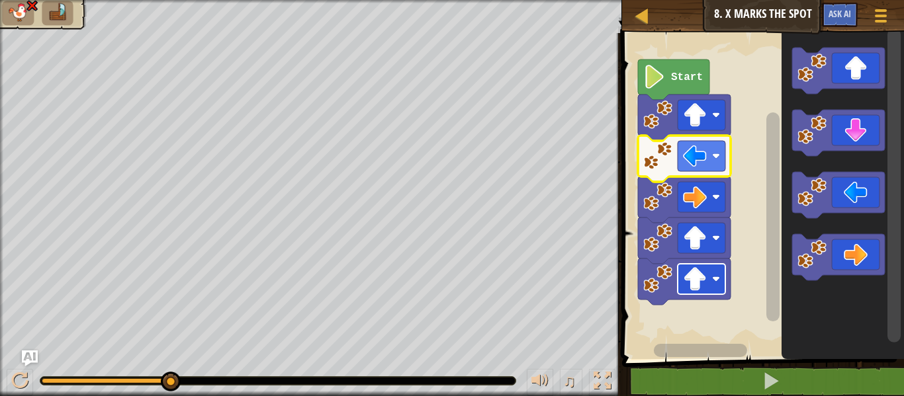
click at [698, 122] on image "Blockly Workspace" at bounding box center [695, 115] width 24 height 24
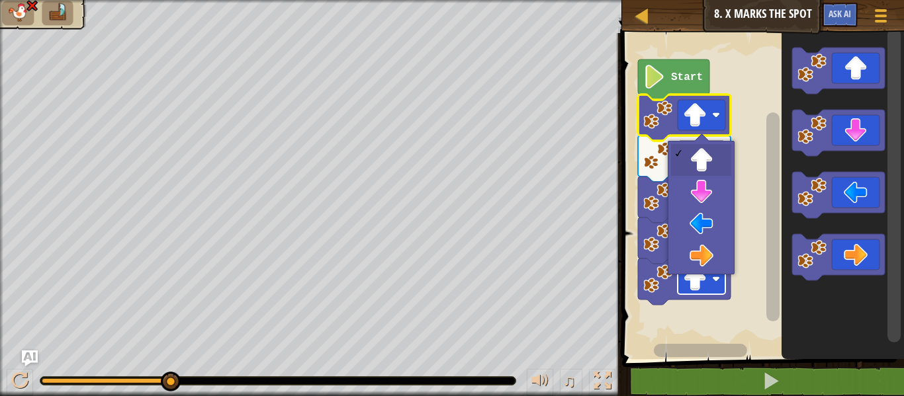
click at [806, 353] on icon "Blockly Workspace" at bounding box center [843, 192] width 122 height 333
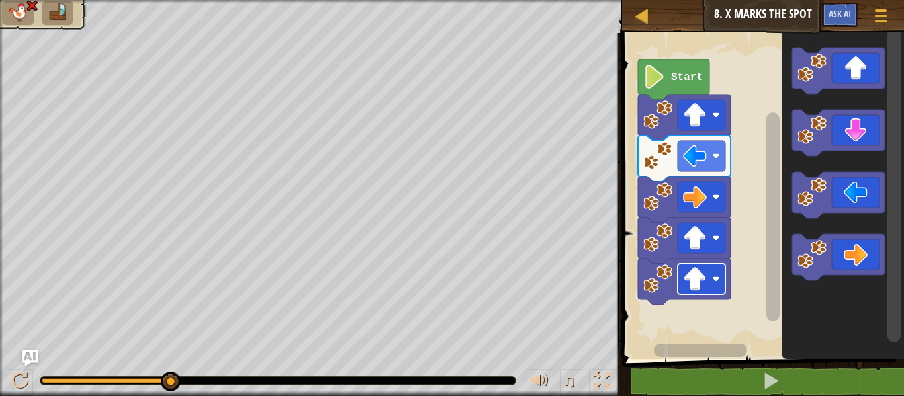
click at [703, 160] on image "Blockly Workspace" at bounding box center [695, 156] width 24 height 24
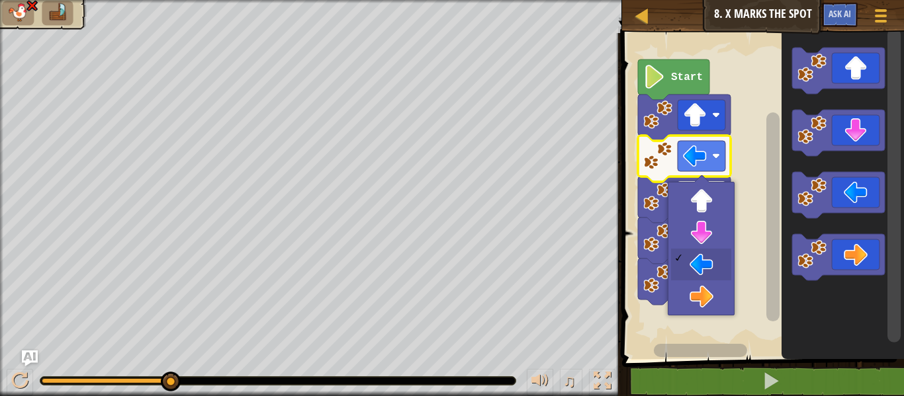
click at [705, 201] on image "Blockly Workspace" at bounding box center [695, 197] width 24 height 24
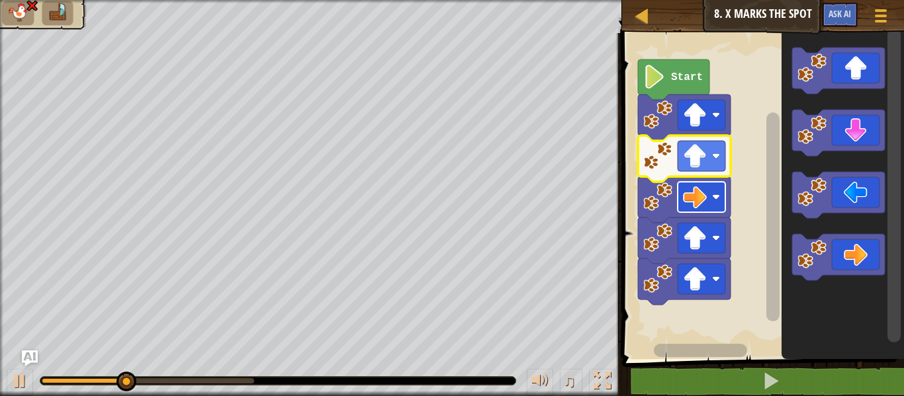
click at [704, 201] on image "Blockly Workspace" at bounding box center [695, 197] width 24 height 24
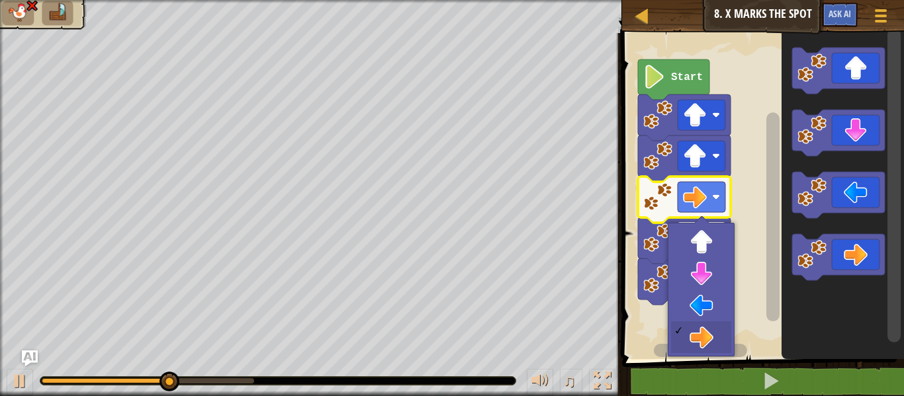
click at [697, 249] on image "Blockly Workspace" at bounding box center [695, 238] width 24 height 24
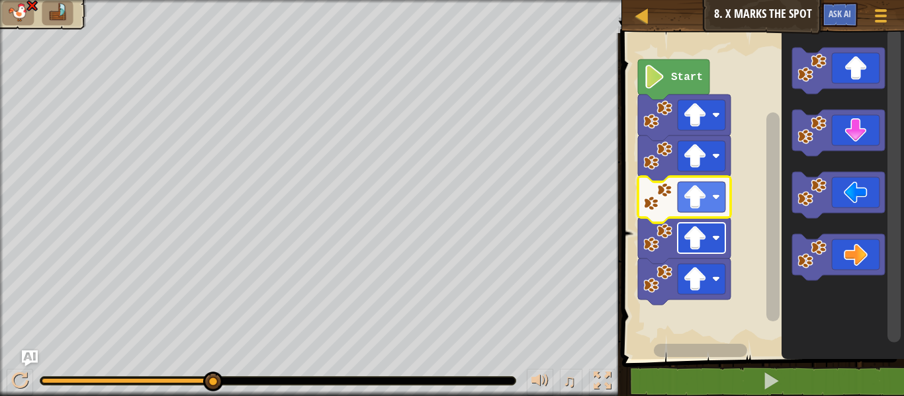
click at [710, 238] on rect "Blockly Workspace" at bounding box center [702, 238] width 48 height 30
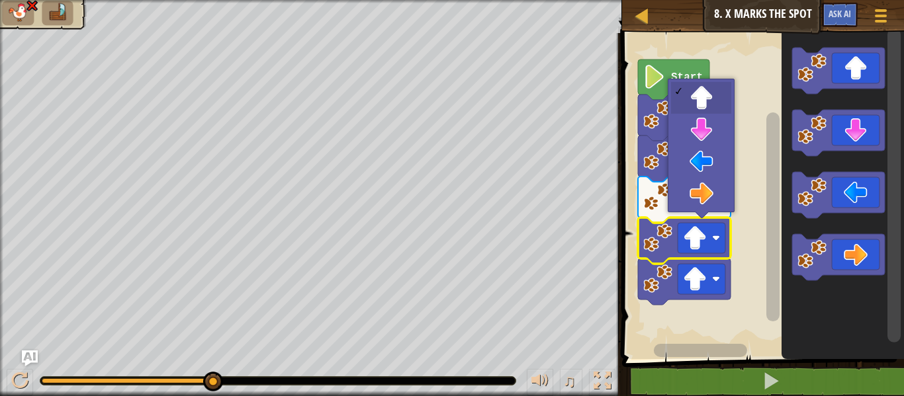
click at [700, 199] on image "Blockly Workspace" at bounding box center [695, 197] width 24 height 24
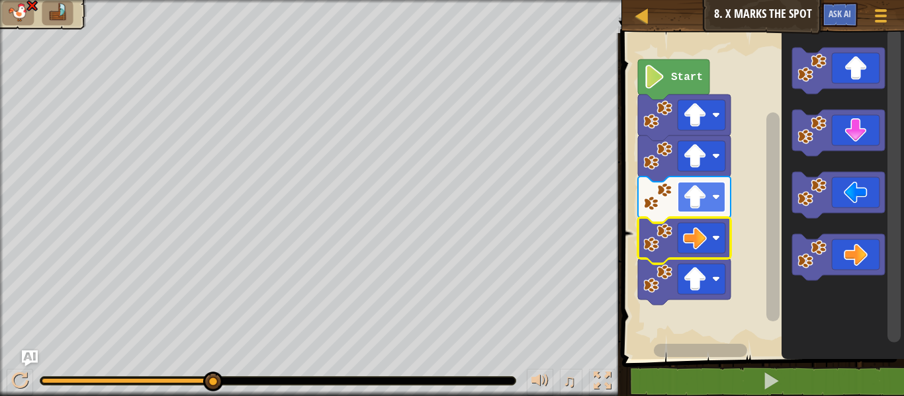
click at [701, 159] on image "Blockly Workspace" at bounding box center [695, 156] width 24 height 24
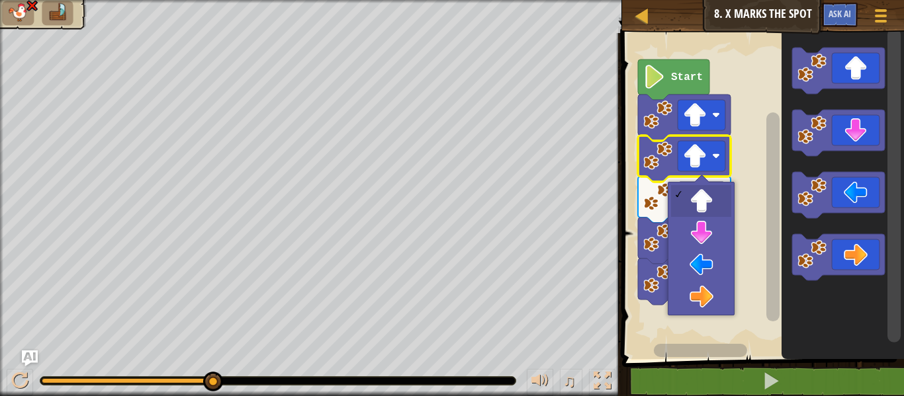
click at [705, 300] on rect "Blockly Workspace" at bounding box center [761, 192] width 286 height 333
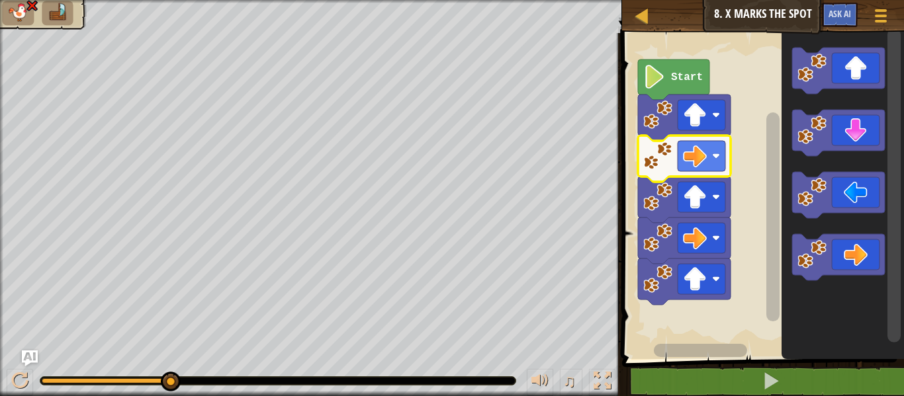
click at [711, 203] on rect "Blockly Workspace" at bounding box center [702, 197] width 48 height 30
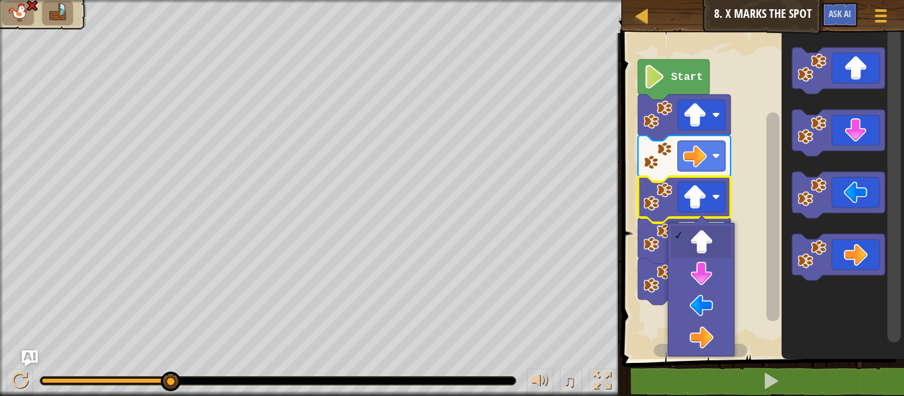
click at [695, 246] on image "Blockly Workspace" at bounding box center [695, 238] width 24 height 24
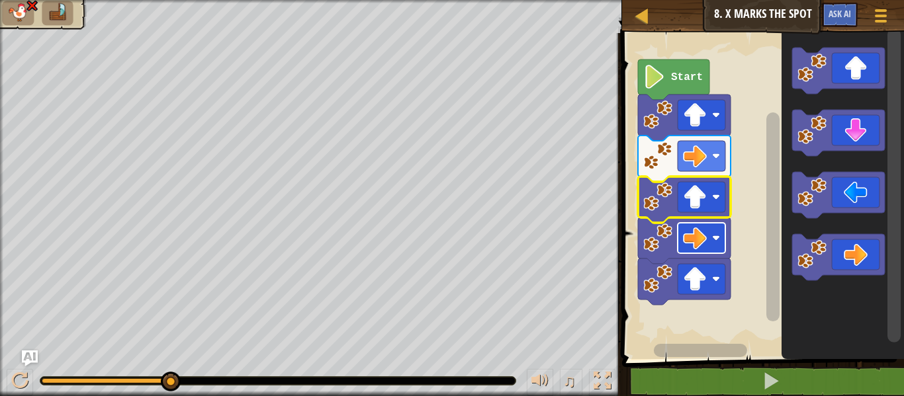
click at [705, 203] on image "Blockly Workspace" at bounding box center [695, 197] width 24 height 24
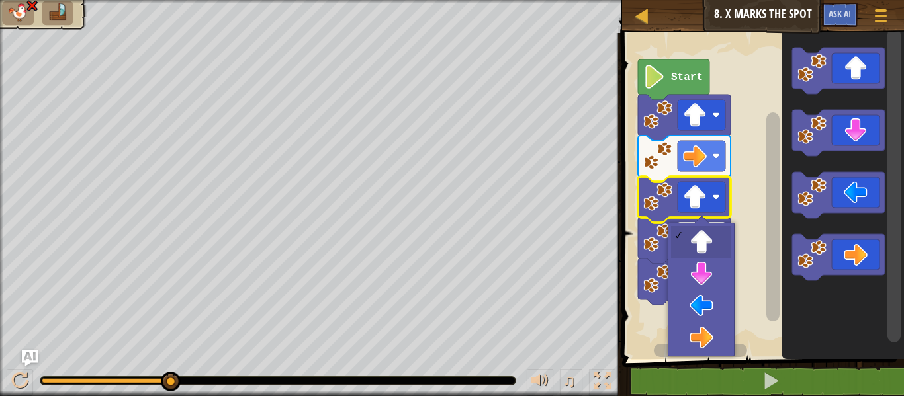
click at [700, 246] on image "Blockly Workspace" at bounding box center [695, 238] width 24 height 24
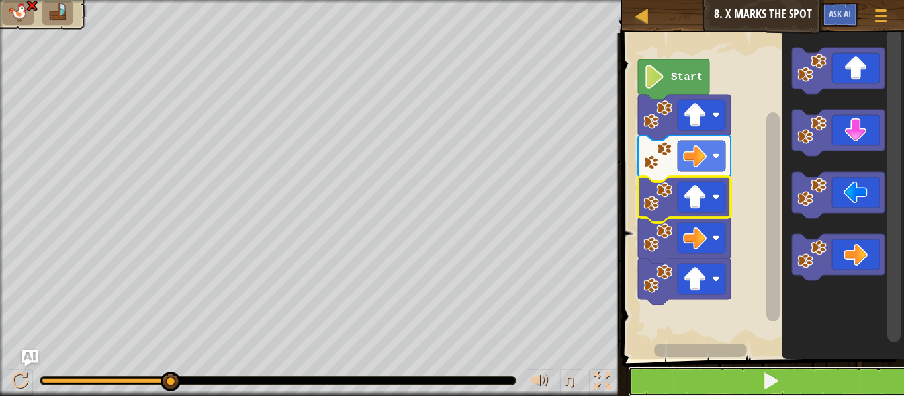
click at [770, 389] on span at bounding box center [771, 381] width 19 height 19
click at [801, 383] on button at bounding box center [771, 382] width 286 height 30
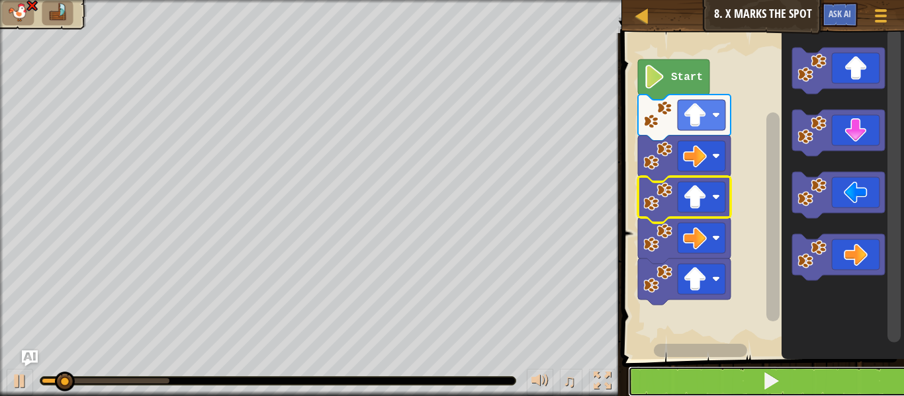
click at [807, 388] on button at bounding box center [771, 382] width 286 height 30
click at [811, 392] on button at bounding box center [771, 382] width 286 height 30
click at [789, 387] on button at bounding box center [771, 382] width 286 height 30
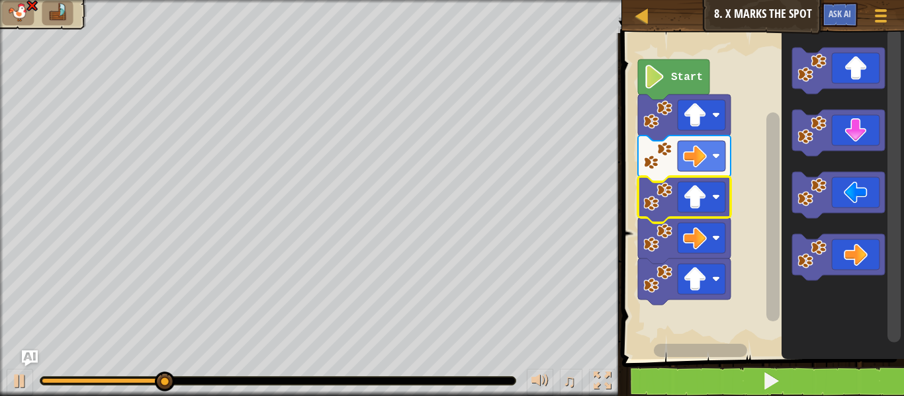
click at [717, 202] on rect "Blockly Workspace" at bounding box center [702, 197] width 48 height 30
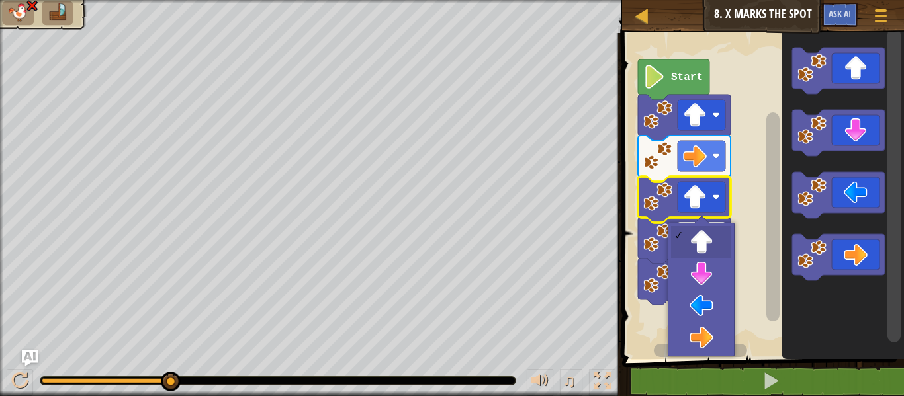
click at [705, 246] on image "Blockly Workspace" at bounding box center [695, 238] width 24 height 24
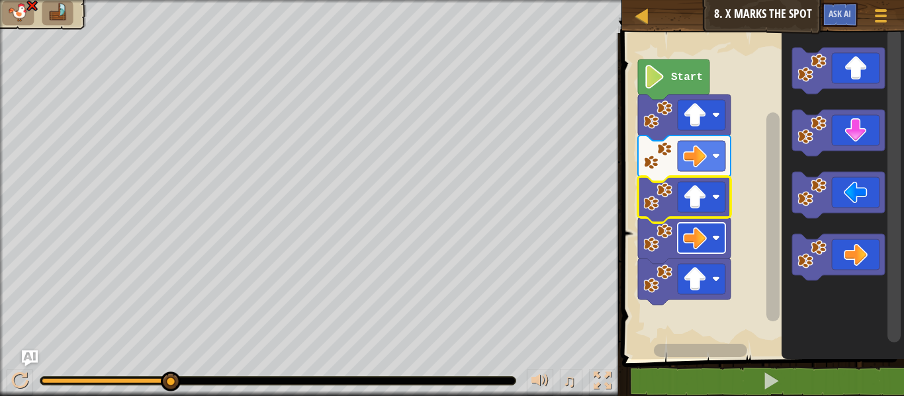
click at [711, 206] on rect "Blockly Workspace" at bounding box center [702, 197] width 48 height 30
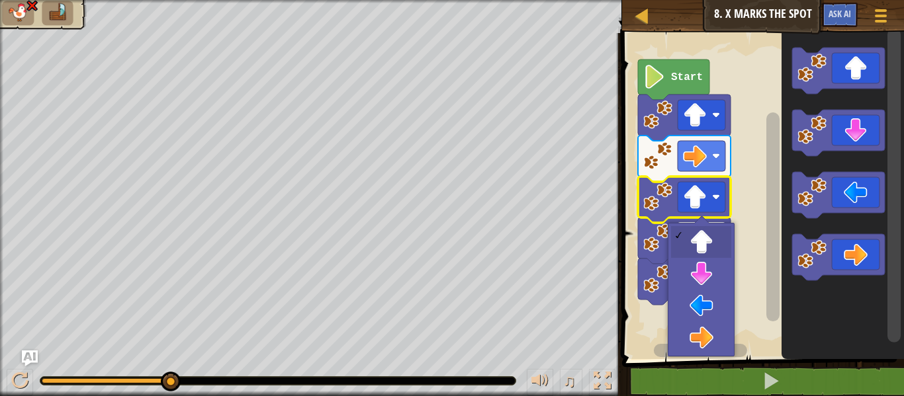
click at [703, 247] on image "Blockly Workspace" at bounding box center [695, 238] width 24 height 24
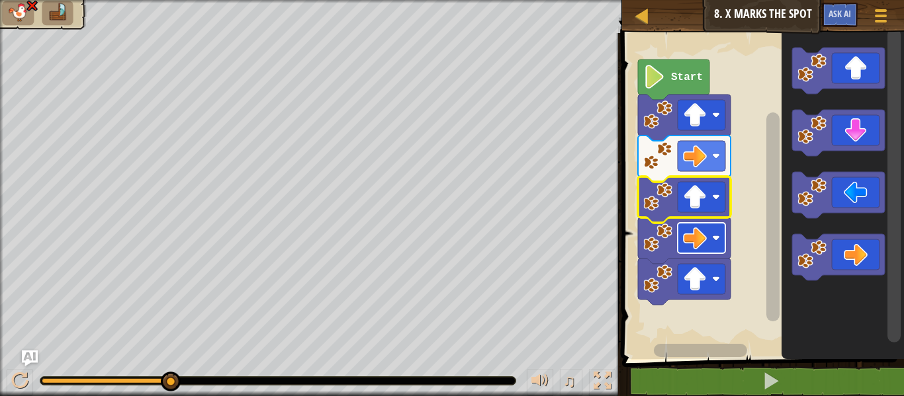
click at [707, 248] on rect "Blockly Workspace" at bounding box center [702, 238] width 48 height 30
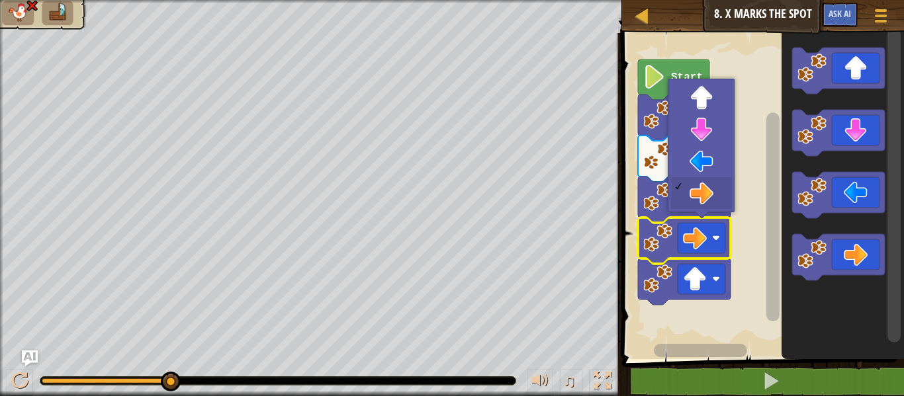
click at [702, 99] on icon "Blockly Workspace" at bounding box center [684, 118] width 93 height 46
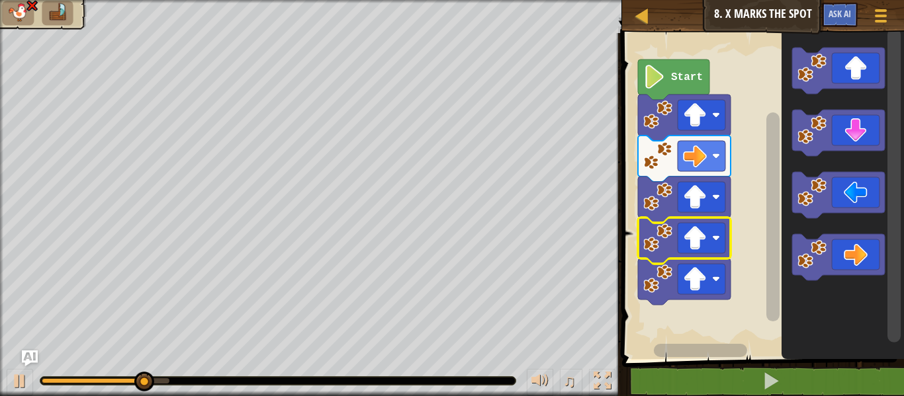
click at [706, 165] on image "Blockly Workspace" at bounding box center [695, 156] width 24 height 24
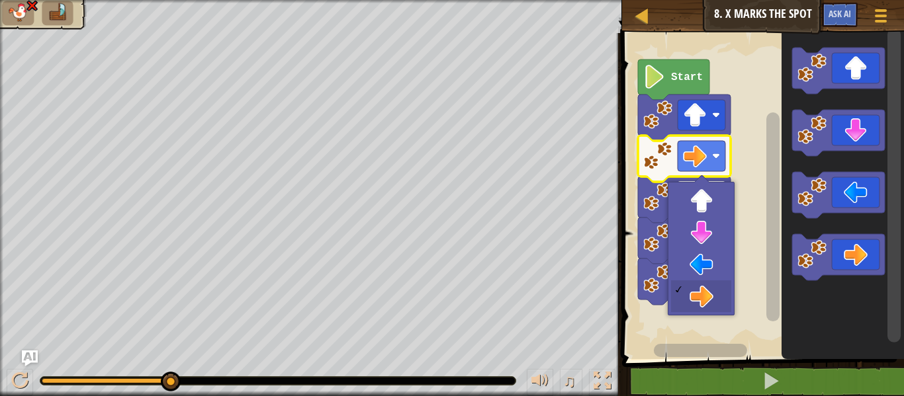
click at [704, 201] on image "Blockly Workspace" at bounding box center [695, 197] width 24 height 24
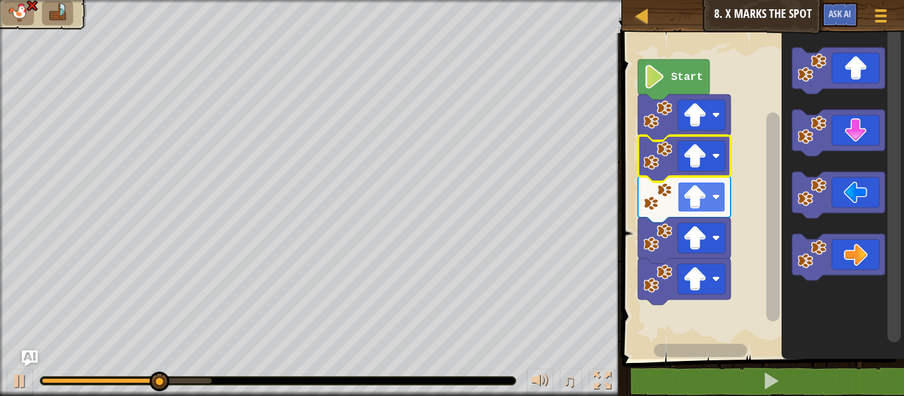
click at [715, 203] on rect "Blockly Workspace" at bounding box center [702, 197] width 48 height 30
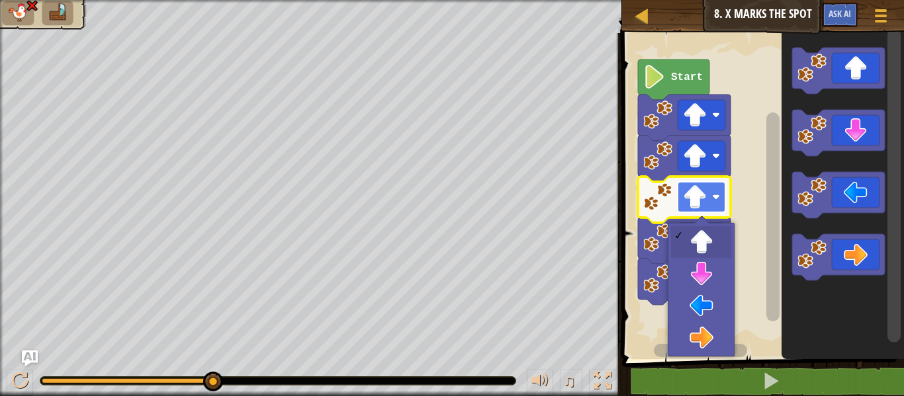
click at [709, 339] on rect "Blockly Workspace" at bounding box center [761, 192] width 286 height 333
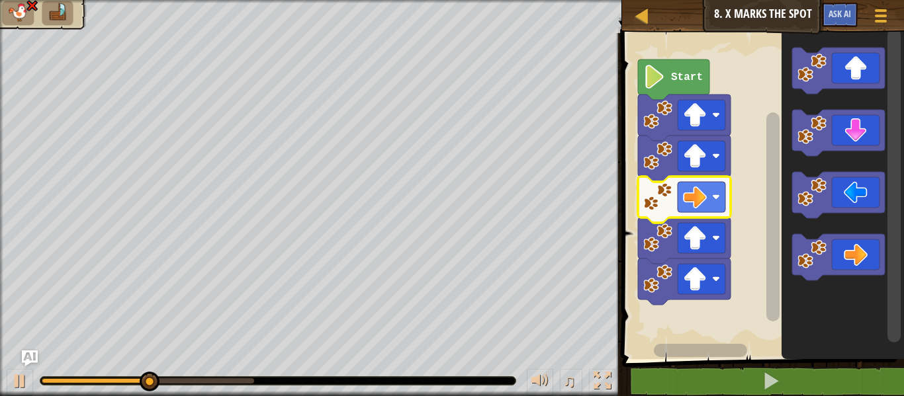
click at [711, 242] on rect "Blockly Workspace" at bounding box center [702, 238] width 48 height 30
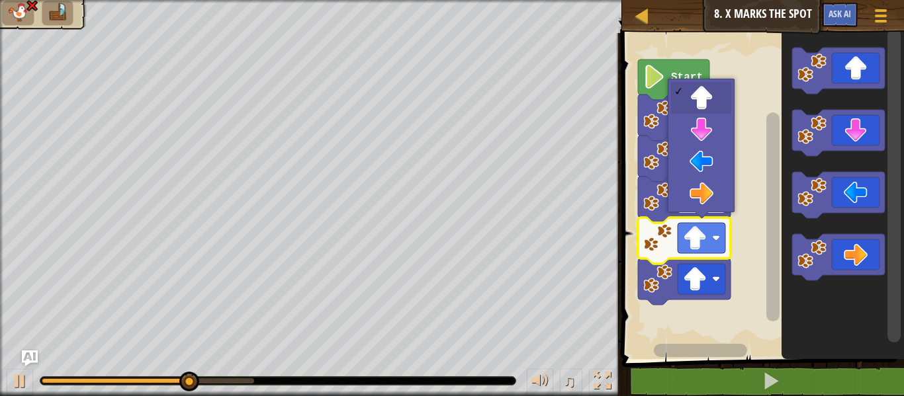
click at [703, 201] on image "Blockly Workspace" at bounding box center [695, 197] width 24 height 24
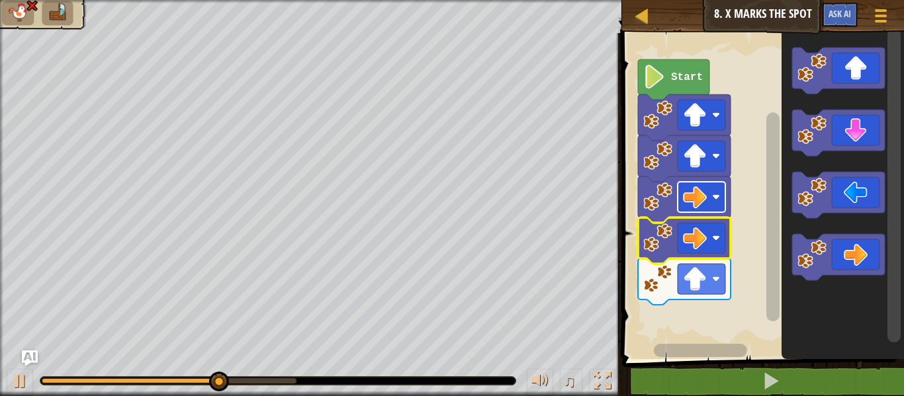
click at [706, 287] on image "Blockly Workspace" at bounding box center [695, 279] width 24 height 24
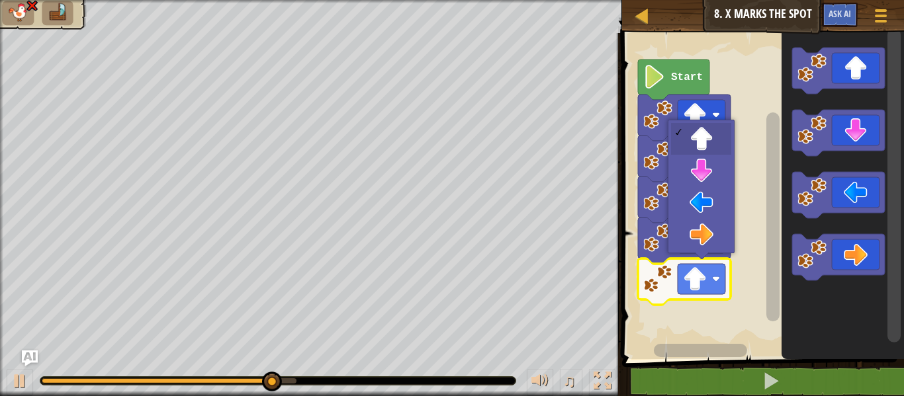
click at [703, 143] on rect "Blockly Workspace" at bounding box center [702, 156] width 48 height 30
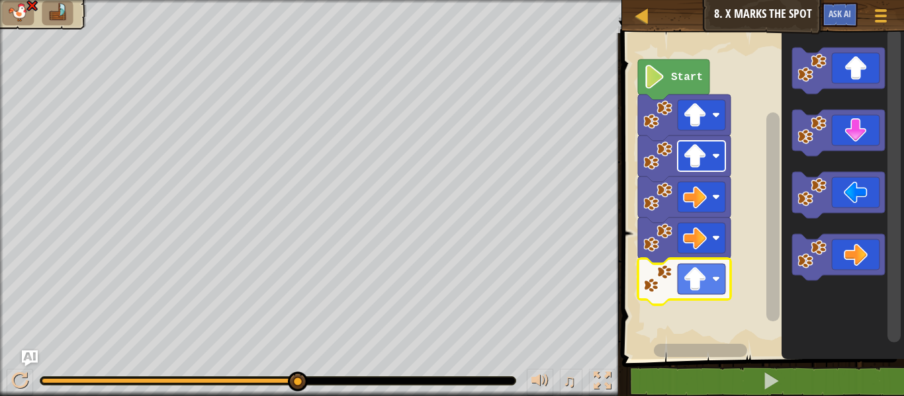
click at [706, 249] on image "Blockly Workspace" at bounding box center [695, 238] width 24 height 24
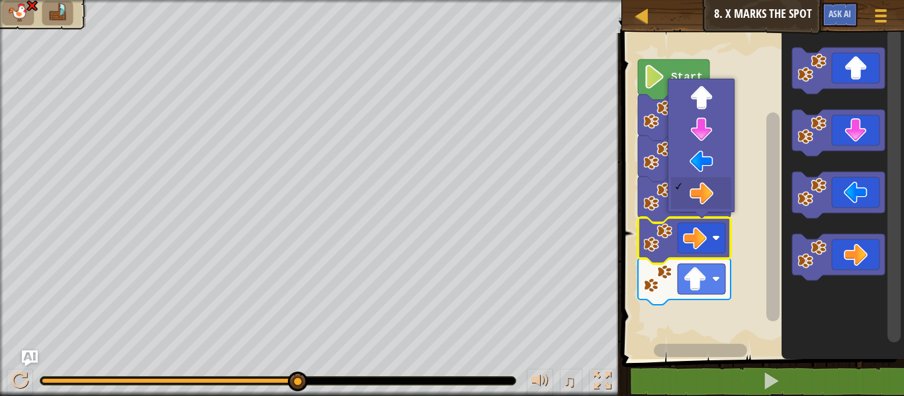
click at [709, 285] on rect "Blockly Workspace" at bounding box center [702, 279] width 48 height 30
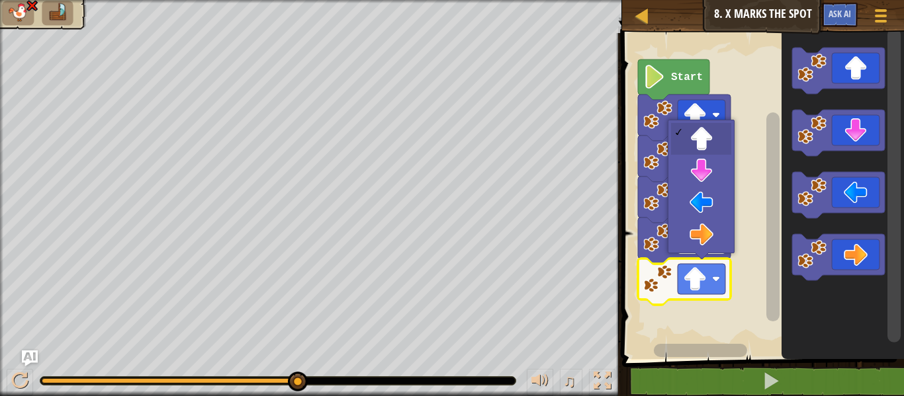
click at [703, 234] on image "Blockly Workspace" at bounding box center [695, 238] width 24 height 24
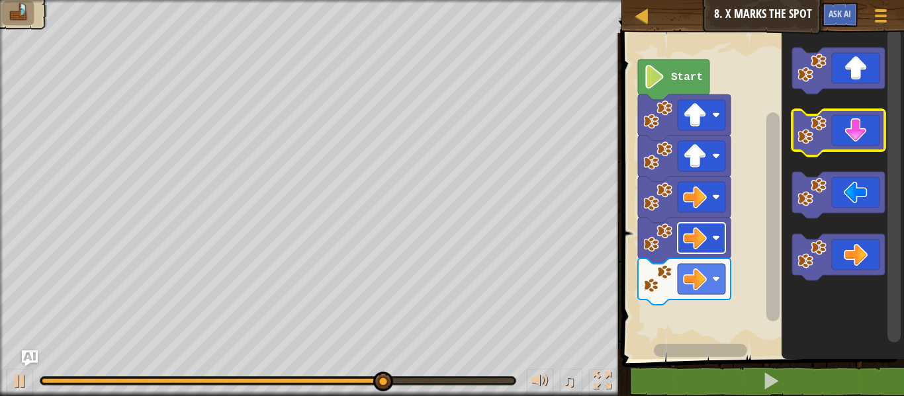
click at [870, 131] on icon "Blockly Workspace" at bounding box center [838, 133] width 93 height 46
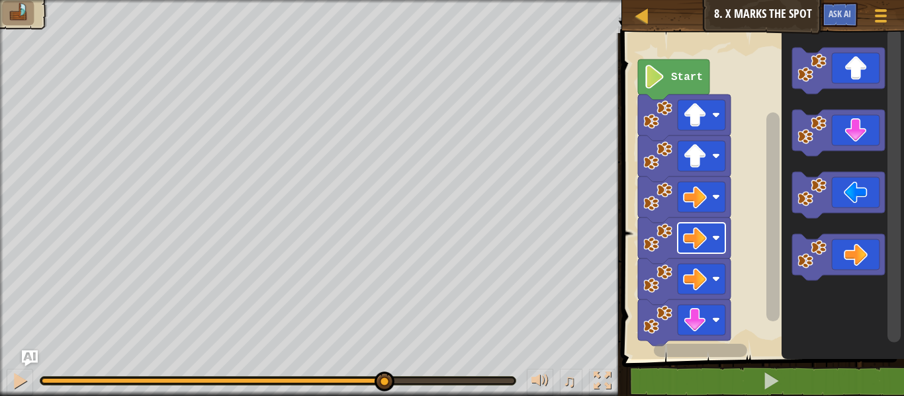
click at [858, 134] on icon "Blockly Workspace" at bounding box center [838, 133] width 93 height 46
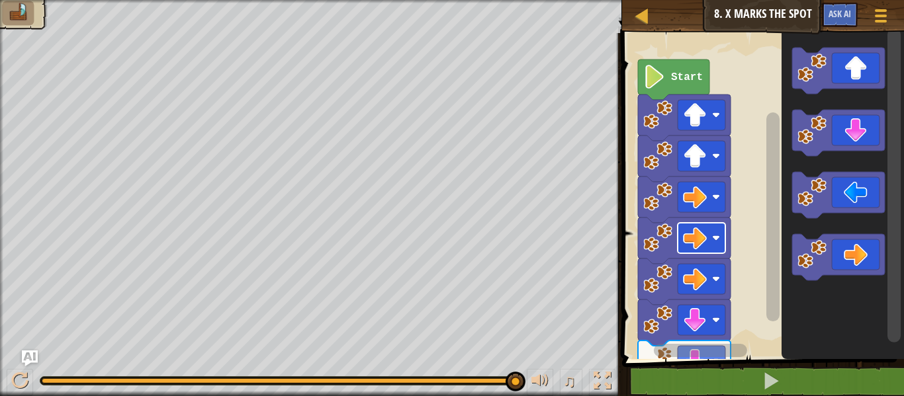
click at [872, 202] on icon "Blockly Workspace" at bounding box center [838, 195] width 93 height 46
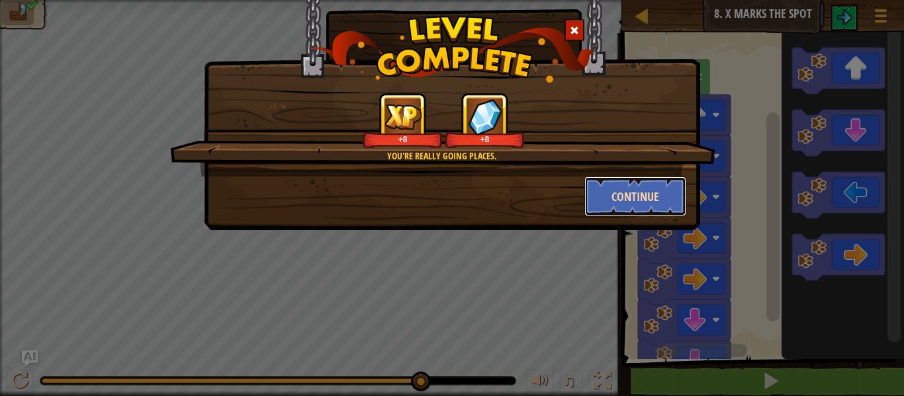
click at [656, 199] on button "Continue" at bounding box center [635, 197] width 103 height 40
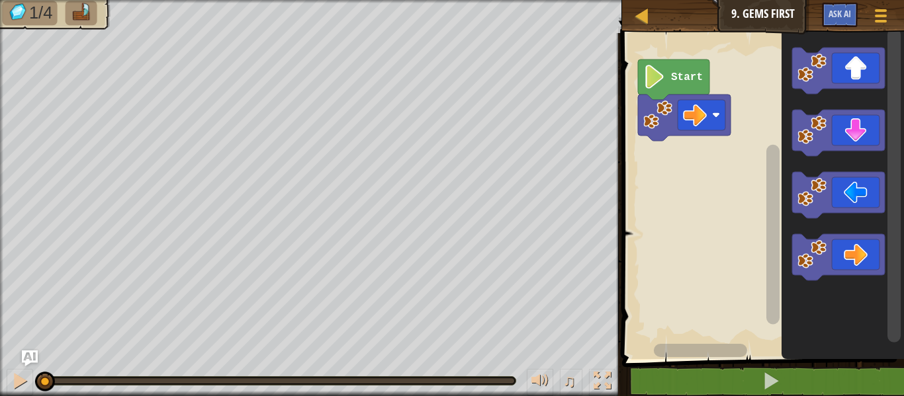
click at [860, 73] on icon "Blockly Workspace" at bounding box center [838, 71] width 93 height 46
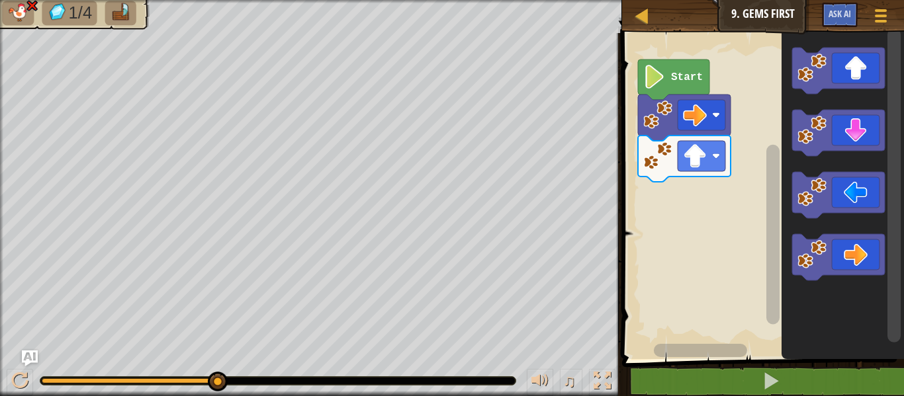
click at [709, 115] on rect "Blockly Workspace" at bounding box center [702, 115] width 48 height 30
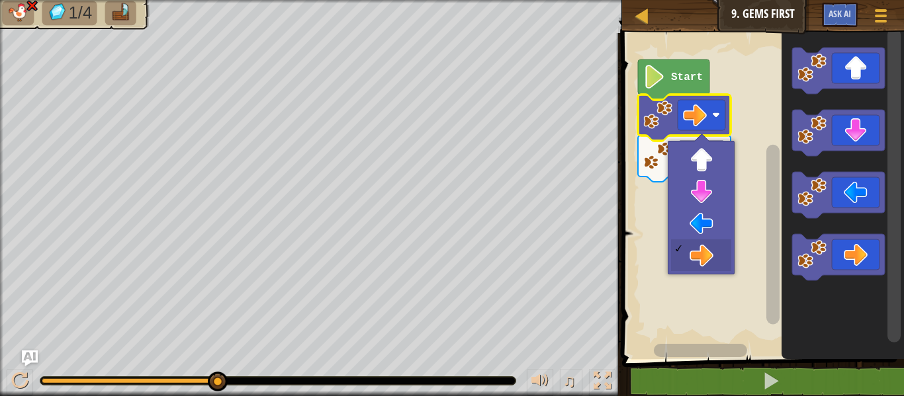
click at [744, 317] on rect "Blockly Workspace" at bounding box center [761, 192] width 286 height 333
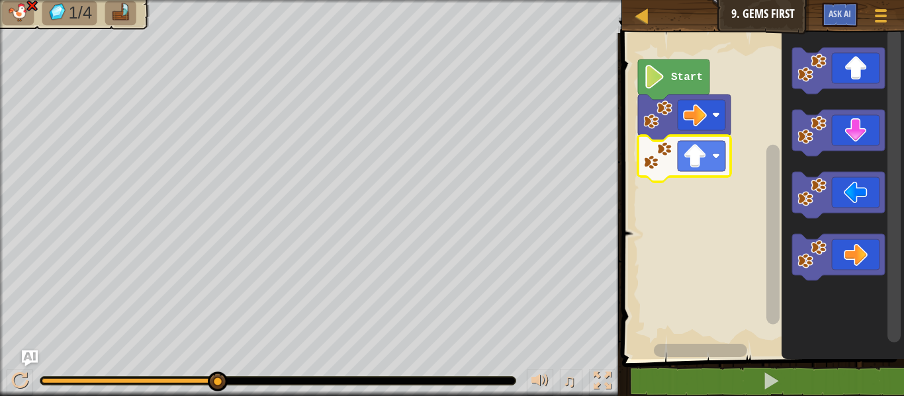
click at [707, 156] on rect "Blockly Workspace" at bounding box center [702, 156] width 48 height 30
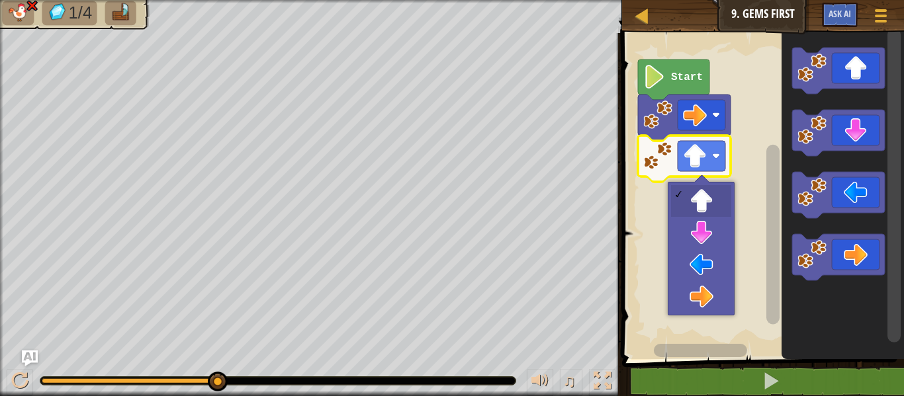
click at [703, 300] on rect "Blockly Workspace" at bounding box center [761, 192] width 286 height 333
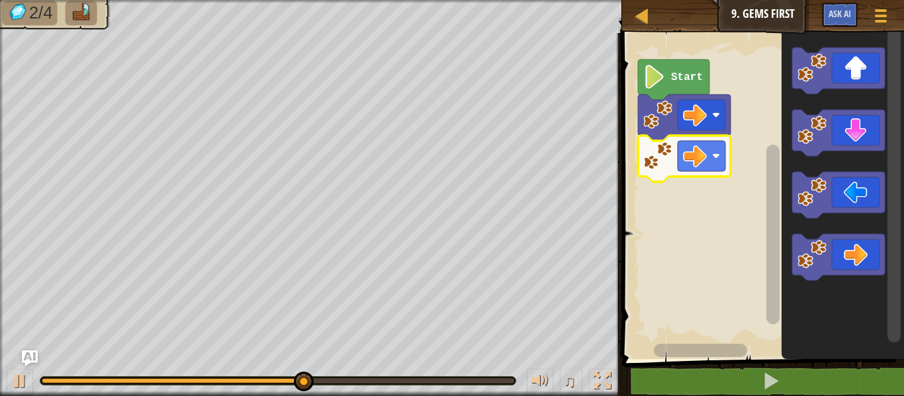
click at [860, 68] on icon "Blockly Workspace" at bounding box center [838, 71] width 93 height 46
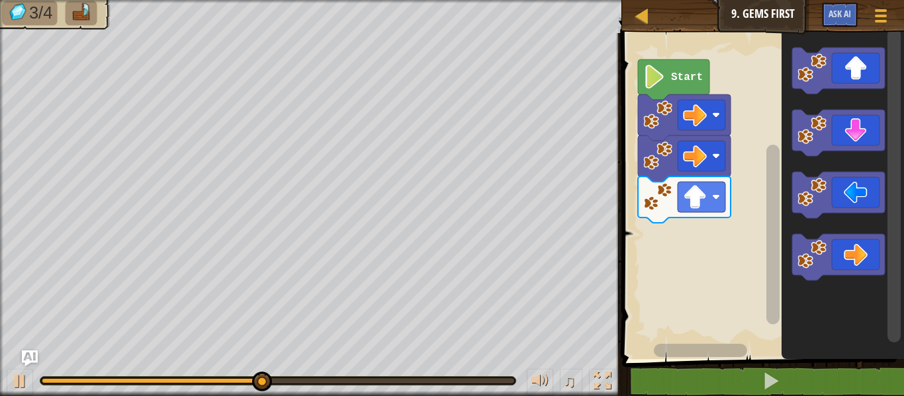
click at [856, 144] on icon "Blockly Workspace" at bounding box center [838, 133] width 93 height 46
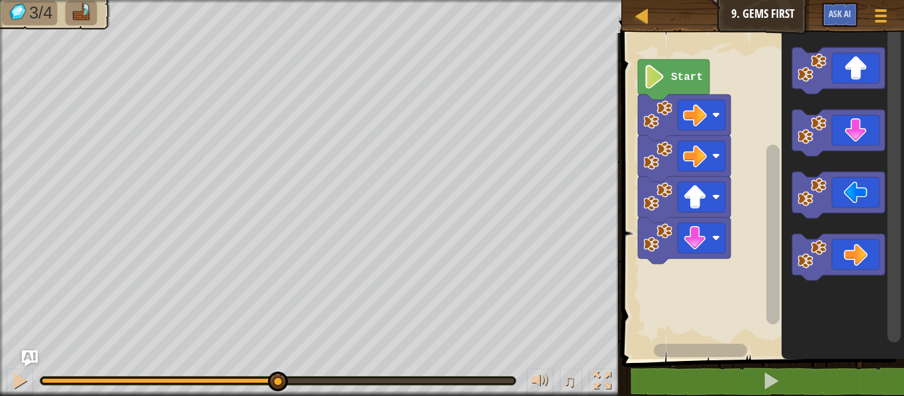
click at [865, 146] on icon "Blockly Workspace" at bounding box center [838, 133] width 93 height 46
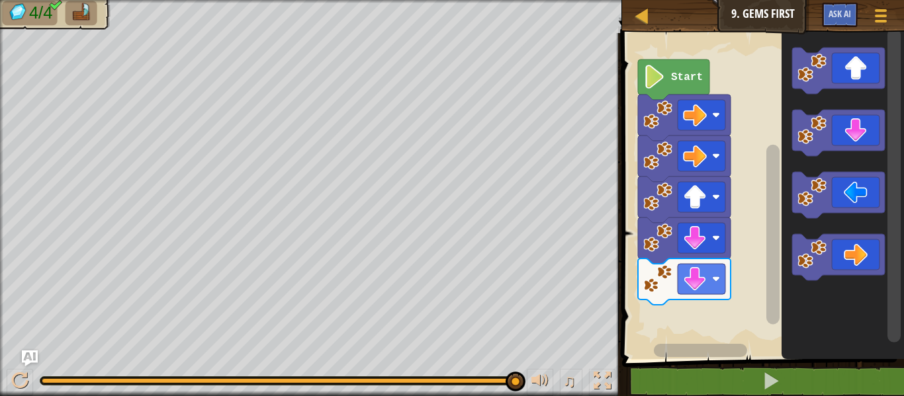
click at [864, 69] on icon "Blockly Workspace" at bounding box center [838, 71] width 93 height 46
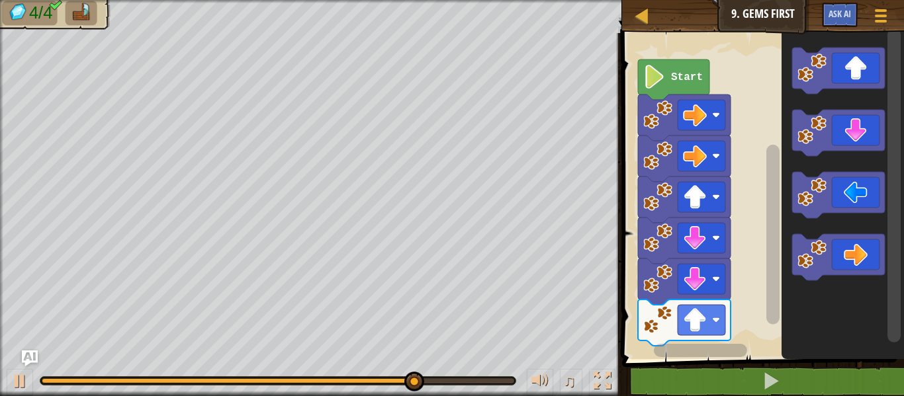
click at [876, 271] on icon "Blockly Workspace" at bounding box center [838, 257] width 93 height 46
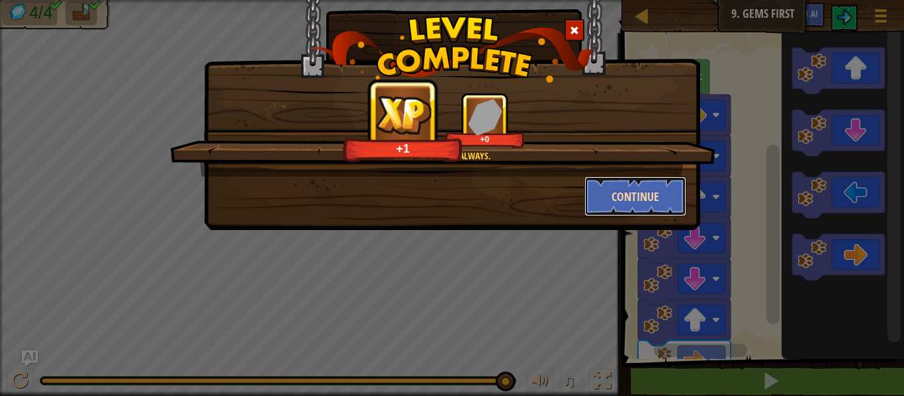
click at [666, 203] on button "Continue" at bounding box center [635, 197] width 103 height 40
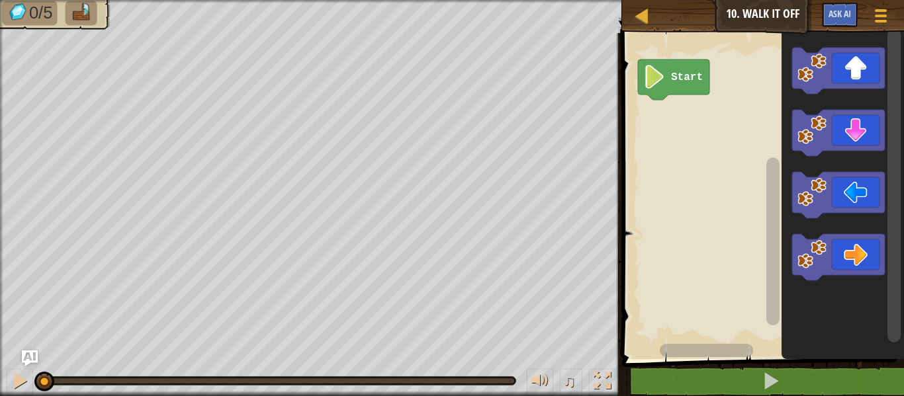
click at [852, 67] on icon "Blockly Workspace" at bounding box center [838, 71] width 93 height 46
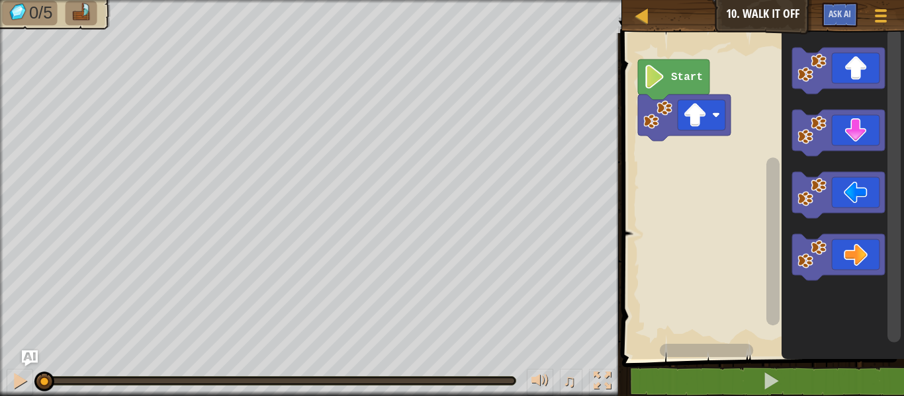
click at [850, 71] on icon "Blockly Workspace" at bounding box center [838, 71] width 93 height 46
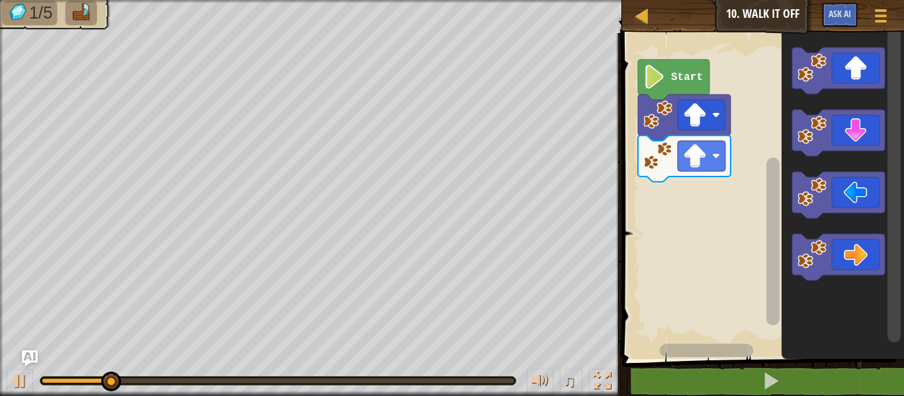
click at [868, 262] on icon "Blockly Workspace" at bounding box center [838, 257] width 93 height 46
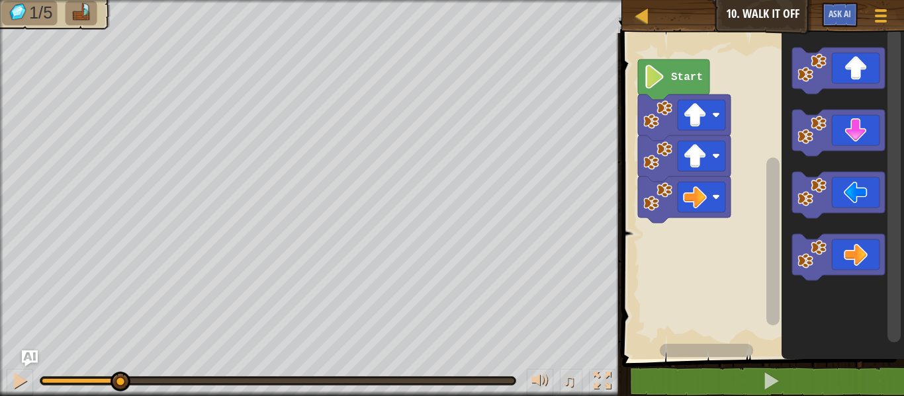
click at [867, 259] on icon "Blockly Workspace" at bounding box center [838, 257] width 93 height 46
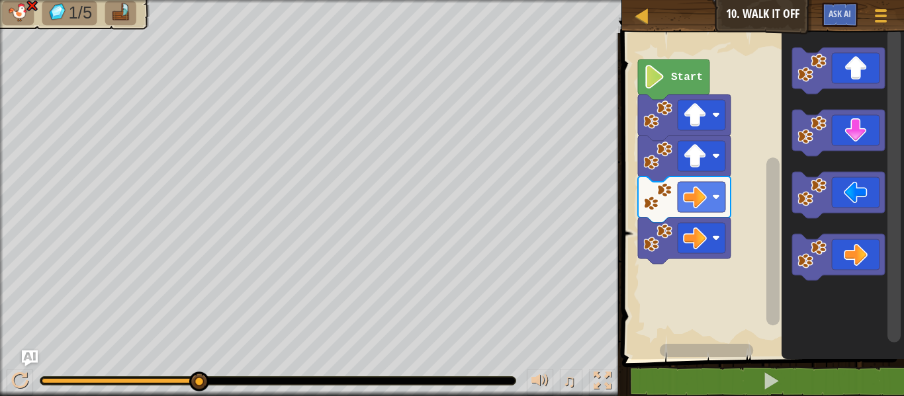
click at [704, 199] on image "Blockly Workspace" at bounding box center [695, 197] width 24 height 24
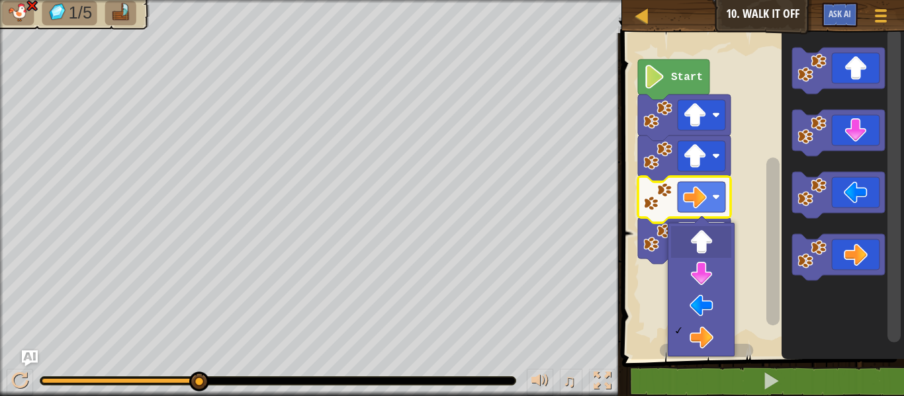
click at [707, 247] on rect "Blockly Workspace" at bounding box center [702, 238] width 48 height 30
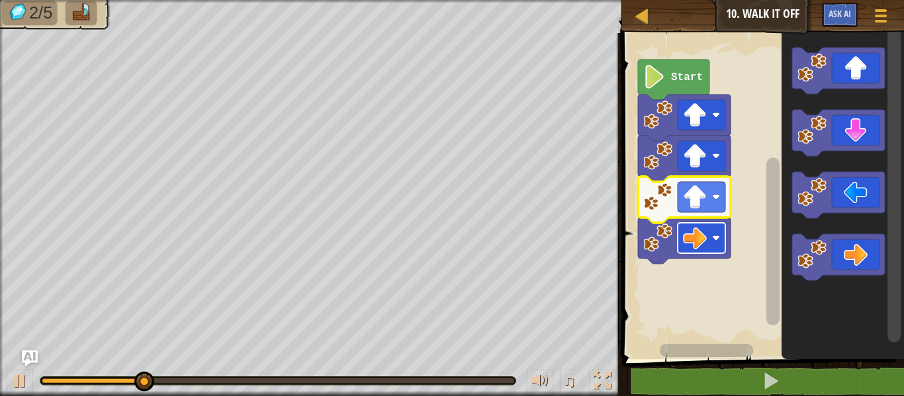
click at [863, 247] on icon "Blockly Workspace" at bounding box center [838, 257] width 93 height 46
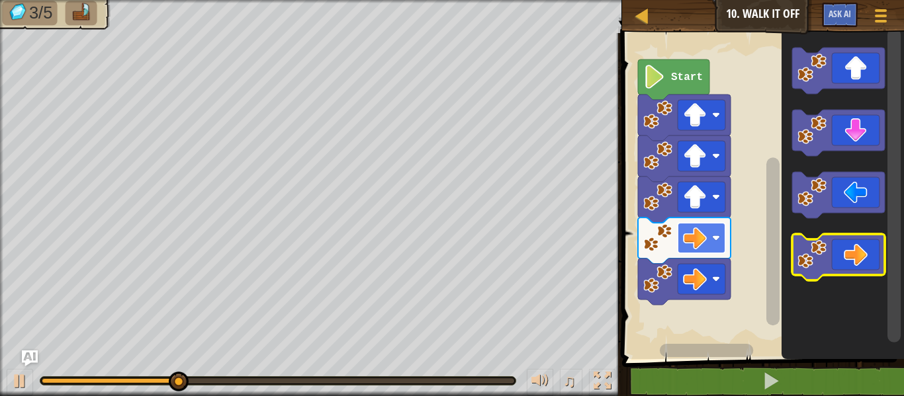
click at [860, 264] on icon "Blockly Workspace" at bounding box center [838, 257] width 93 height 46
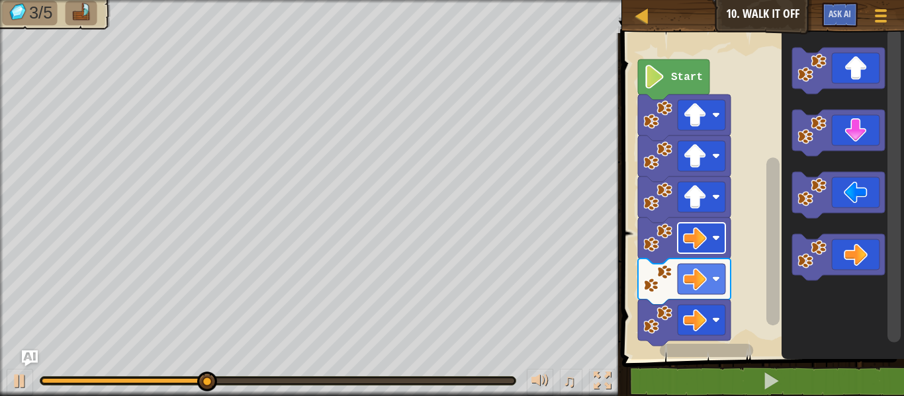
click at [862, 277] on rect "Blockly Workspace" at bounding box center [838, 257] width 93 height 46
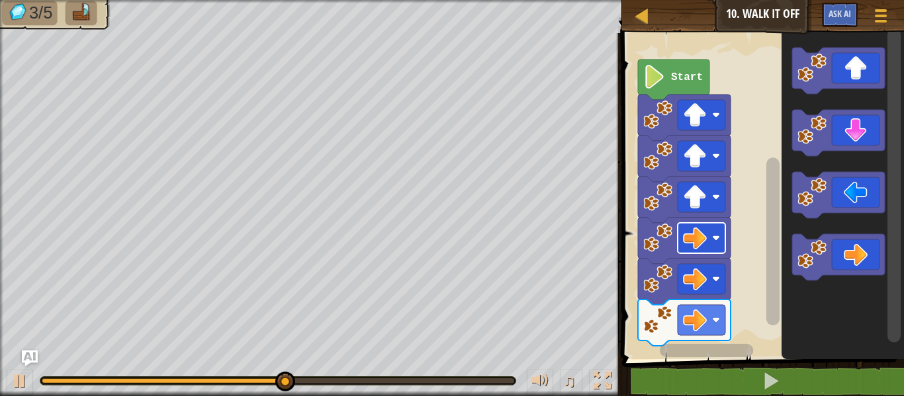
click at [864, 271] on icon "Blockly Workspace" at bounding box center [838, 257] width 93 height 46
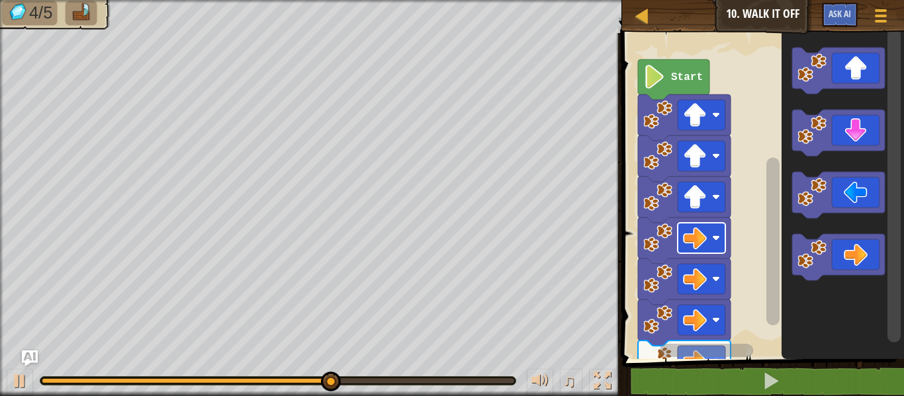
click at [866, 147] on icon "Blockly Workspace" at bounding box center [838, 133] width 93 height 46
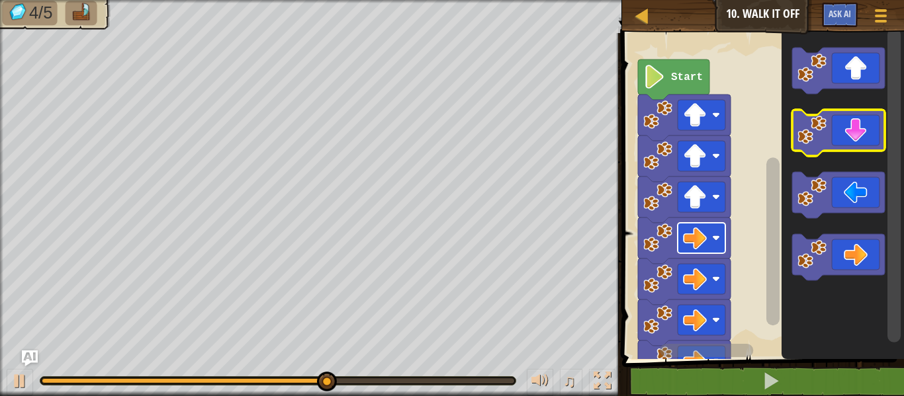
click at [852, 144] on icon "Blockly Workspace" at bounding box center [838, 133] width 93 height 46
click at [846, 148] on icon "Blockly Workspace" at bounding box center [838, 133] width 93 height 46
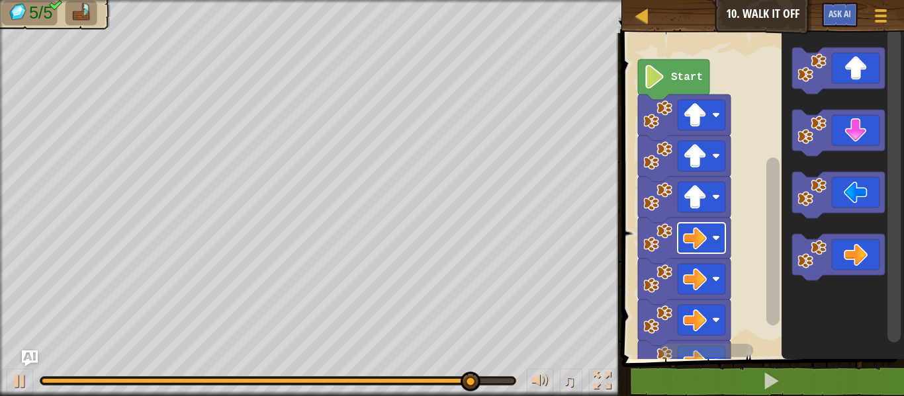
click at [864, 208] on icon "Blockly Workspace" at bounding box center [838, 195] width 93 height 46
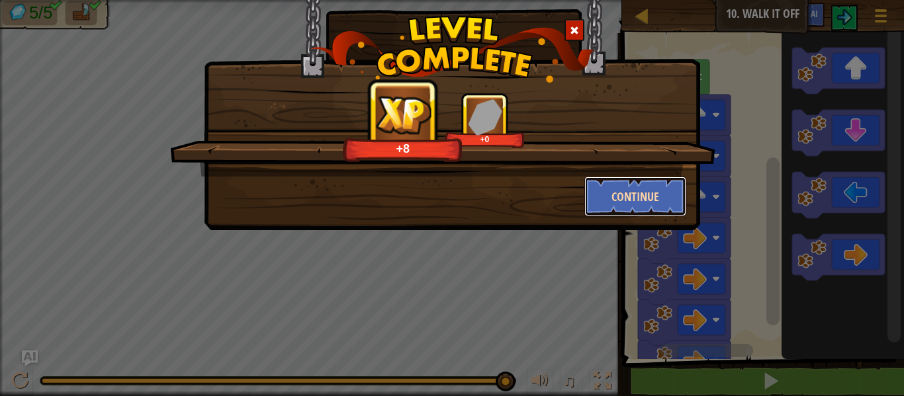
click at [621, 205] on button "Continue" at bounding box center [635, 197] width 103 height 40
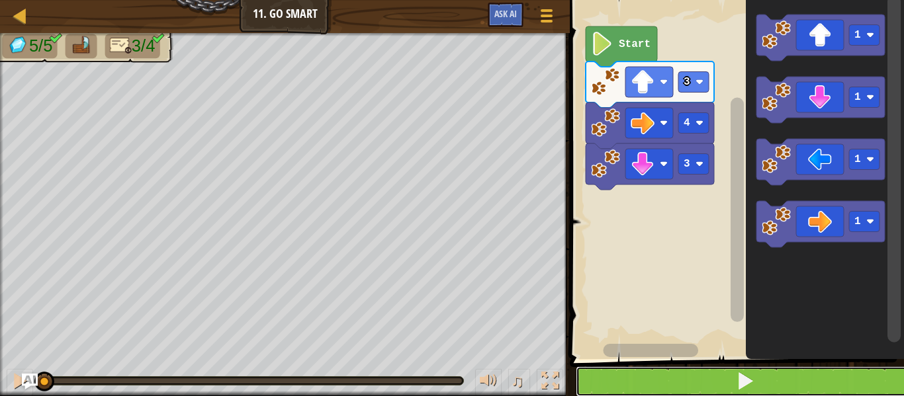
click at [815, 386] on button at bounding box center [745, 382] width 338 height 30
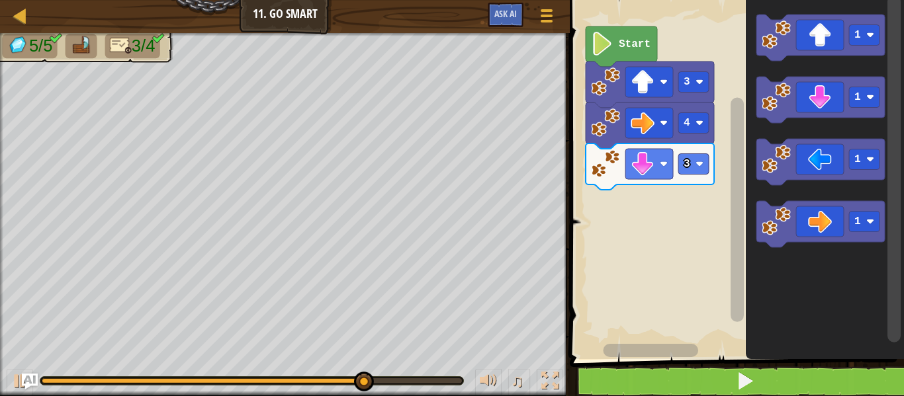
click at [820, 166] on icon "Blockly Workspace" at bounding box center [820, 162] width 128 height 46
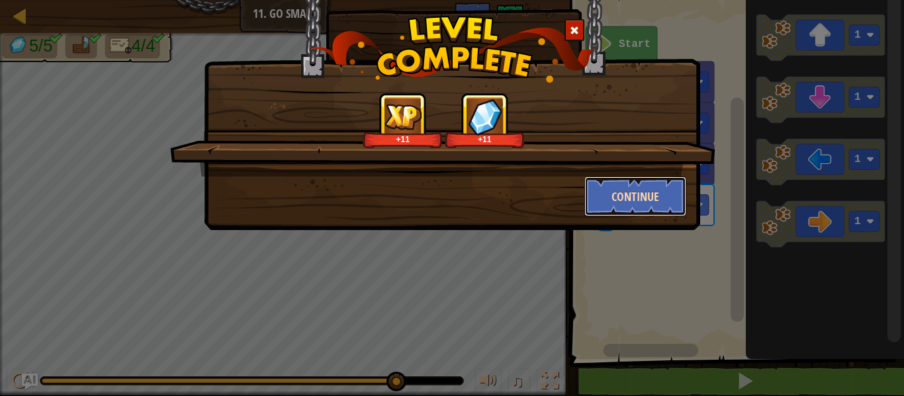
click at [643, 194] on button "Continue" at bounding box center [635, 197] width 103 height 40
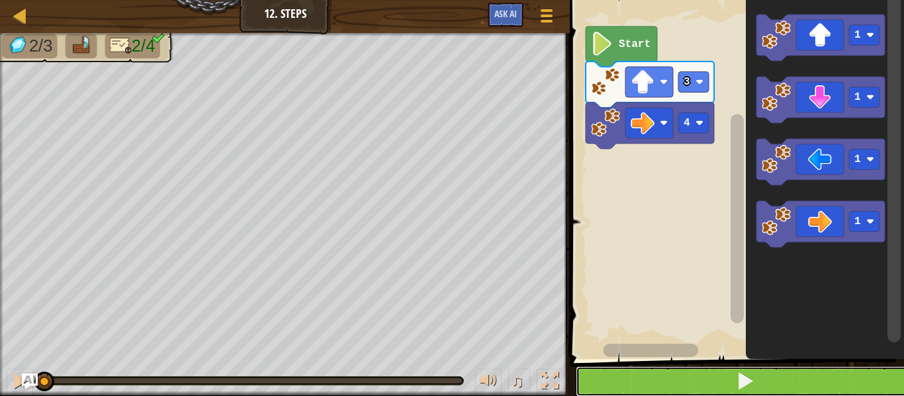
click at [787, 390] on button at bounding box center [745, 382] width 338 height 30
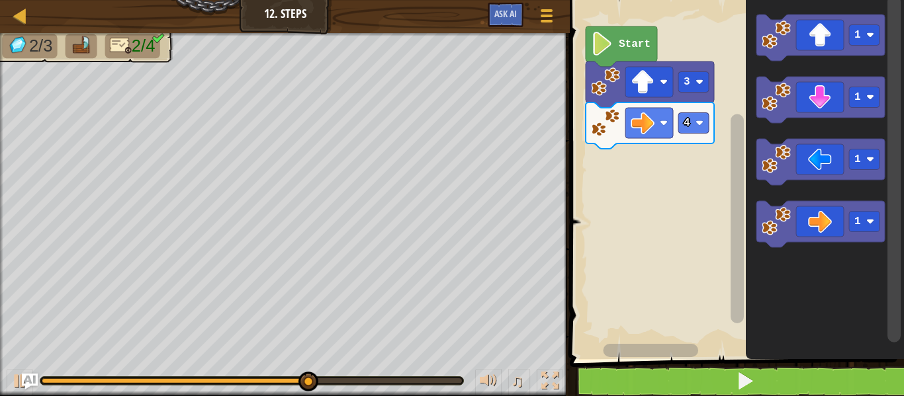
click at [821, 103] on icon "Blockly Workspace" at bounding box center [820, 100] width 128 height 46
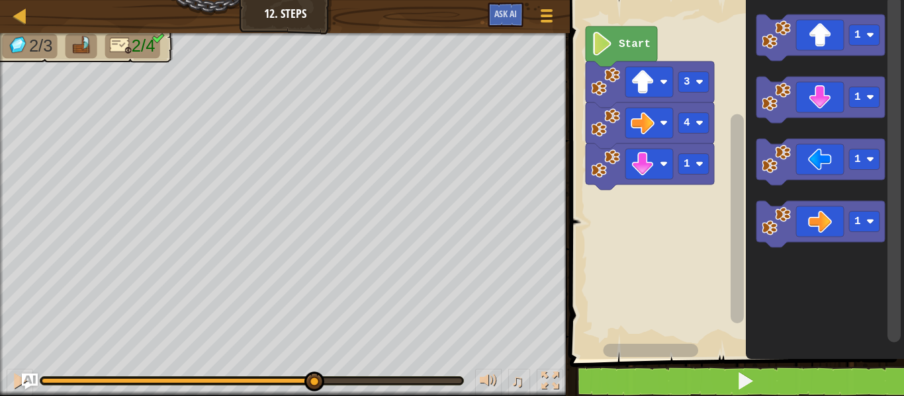
click at [835, 103] on icon "Blockly Workspace" at bounding box center [820, 100] width 128 height 46
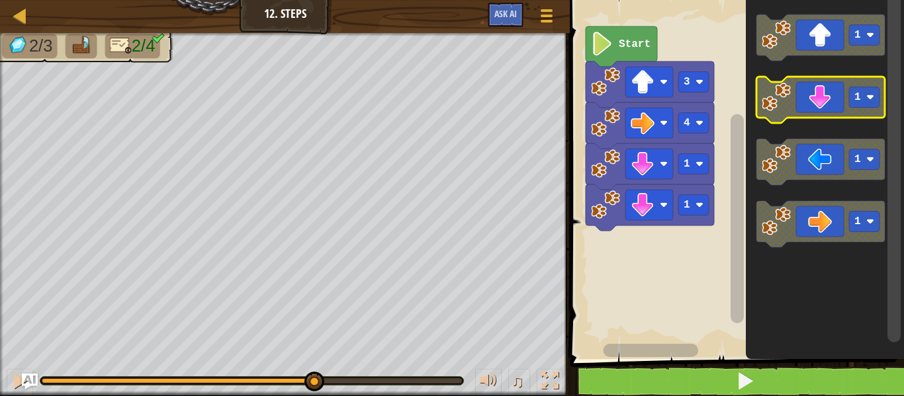
click at [825, 105] on icon "Blockly Workspace" at bounding box center [820, 100] width 128 height 46
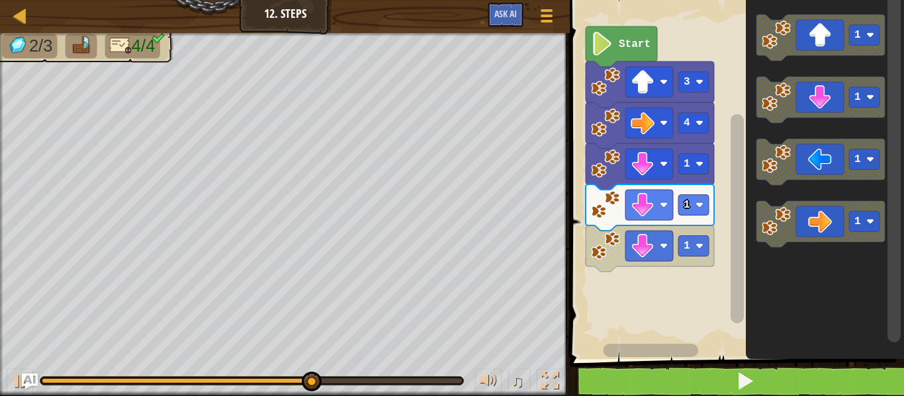
click at [823, 48] on icon "Blockly Workspace" at bounding box center [820, 38] width 128 height 46
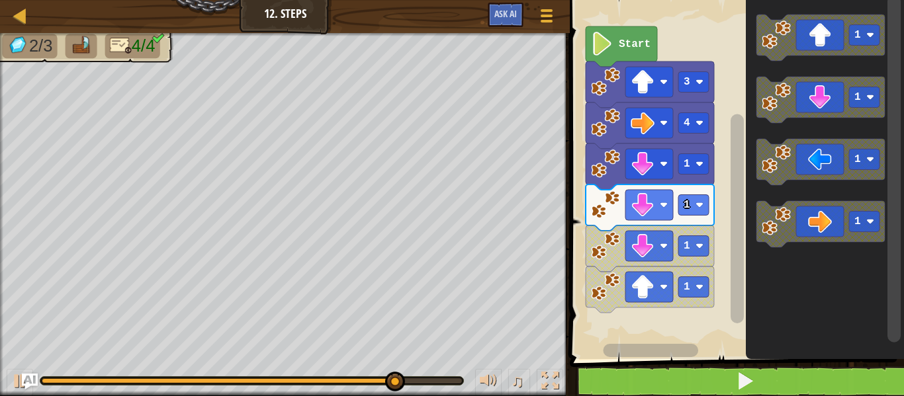
click at [654, 300] on rect "Blockly Workspace" at bounding box center [649, 287] width 48 height 30
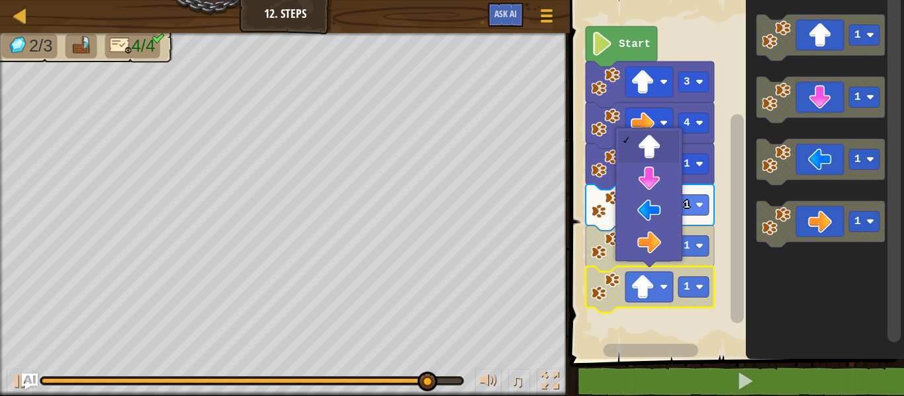
click at [653, 183] on icon "Blockly Workspace" at bounding box center [650, 167] width 128 height 46
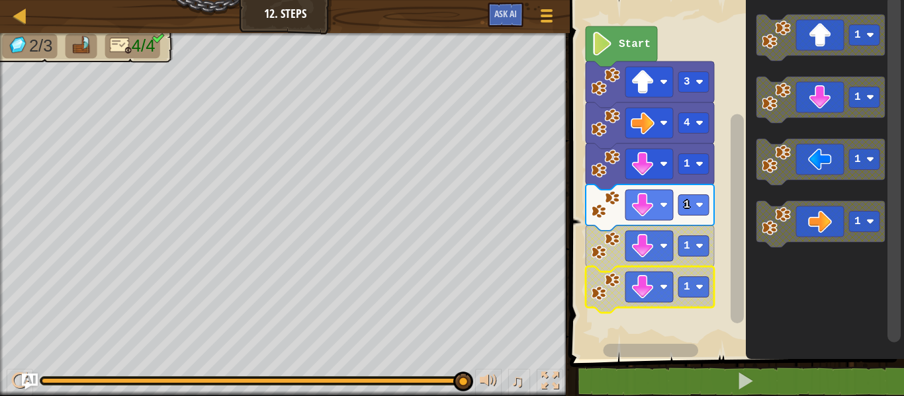
click at [614, 344] on rect "Blockly Workspace" at bounding box center [651, 350] width 95 height 13
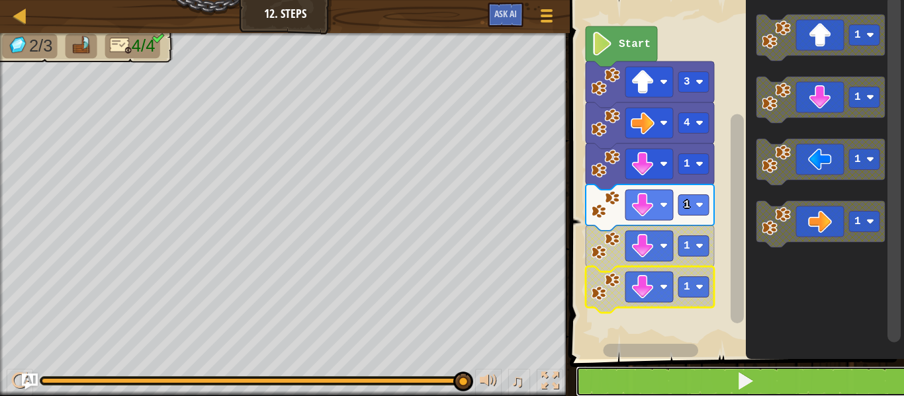
click at [729, 383] on button at bounding box center [745, 382] width 338 height 30
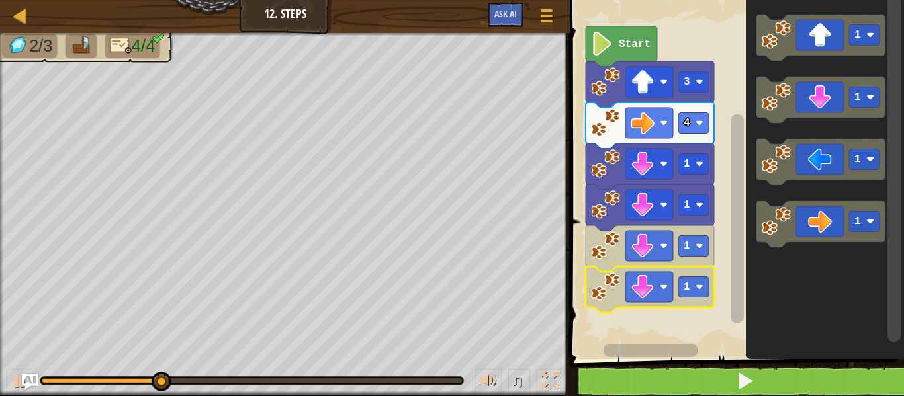
click at [645, 296] on image "Blockly Workspace" at bounding box center [643, 287] width 24 height 24
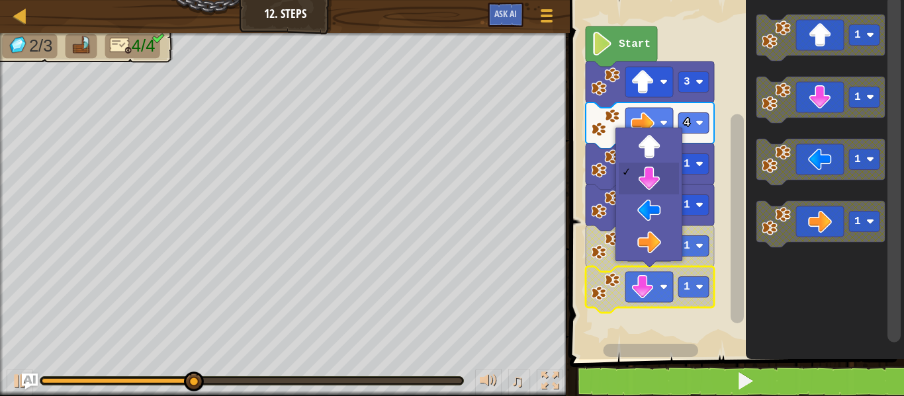
click at [713, 339] on rect "Blockly Workspace" at bounding box center [735, 176] width 338 height 366
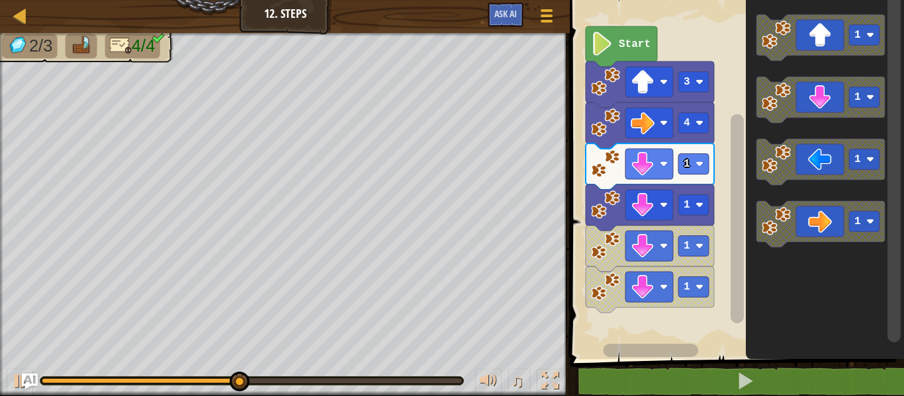
click at [849, 345] on icon "Blockly Workspace" at bounding box center [825, 176] width 158 height 366
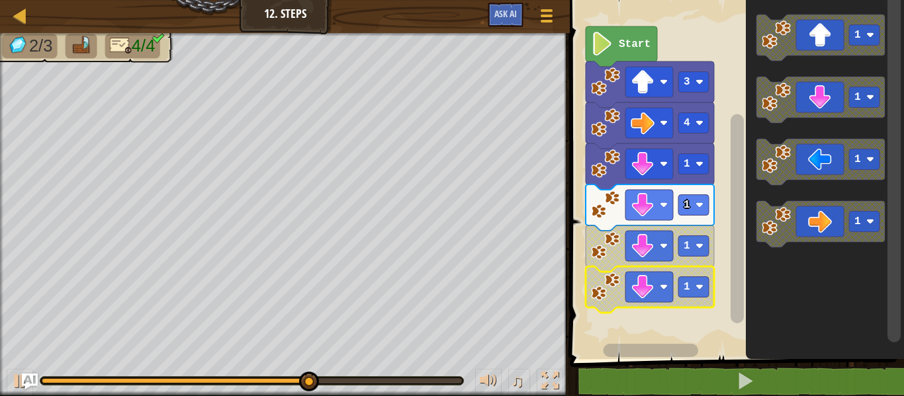
click at [672, 282] on g "1" at bounding box center [650, 290] width 128 height 46
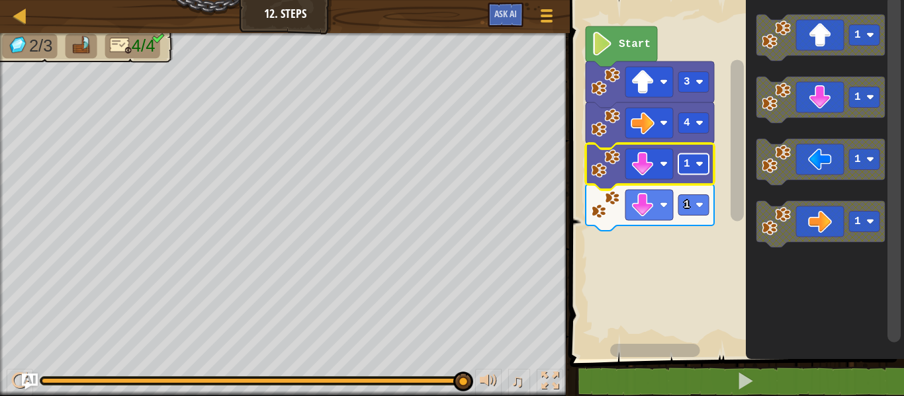
click at [696, 159] on rect "Blockly Workspace" at bounding box center [693, 164] width 30 height 21
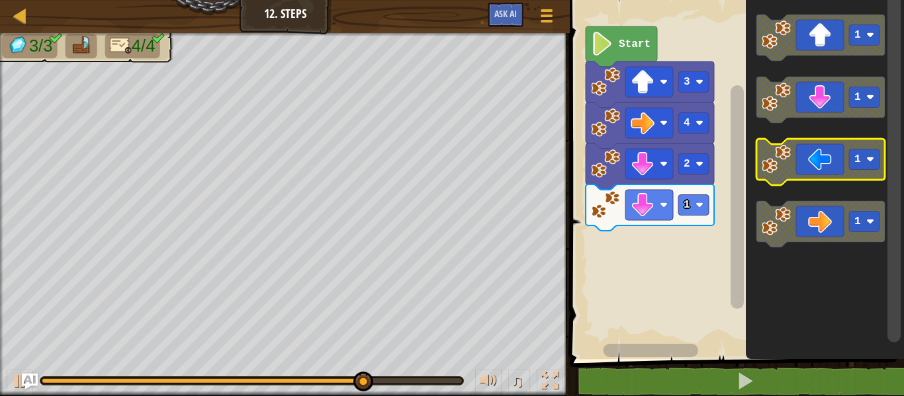
click at [823, 154] on icon "Blockly Workspace" at bounding box center [820, 162] width 128 height 46
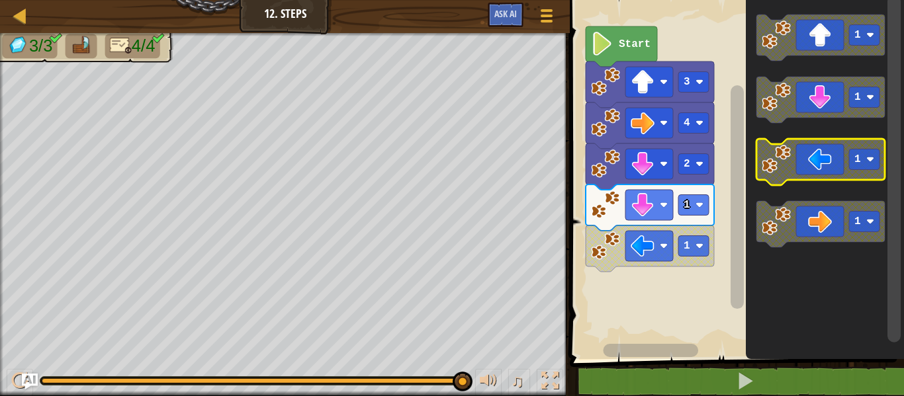
click at [860, 154] on text "1" at bounding box center [857, 160] width 7 height 12
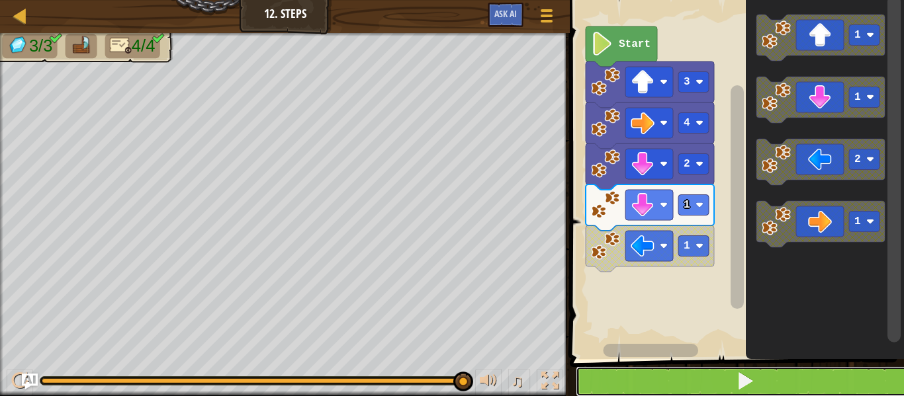
click at [829, 373] on button at bounding box center [745, 382] width 338 height 30
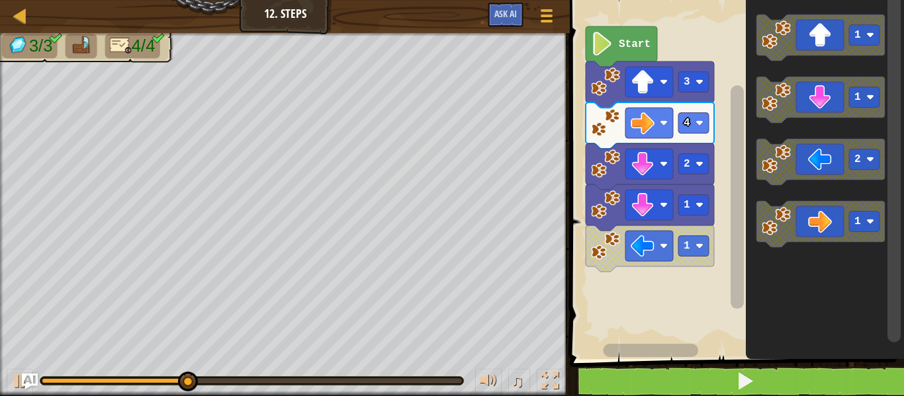
click at [826, 167] on icon "Blockly Workspace" at bounding box center [820, 162] width 128 height 46
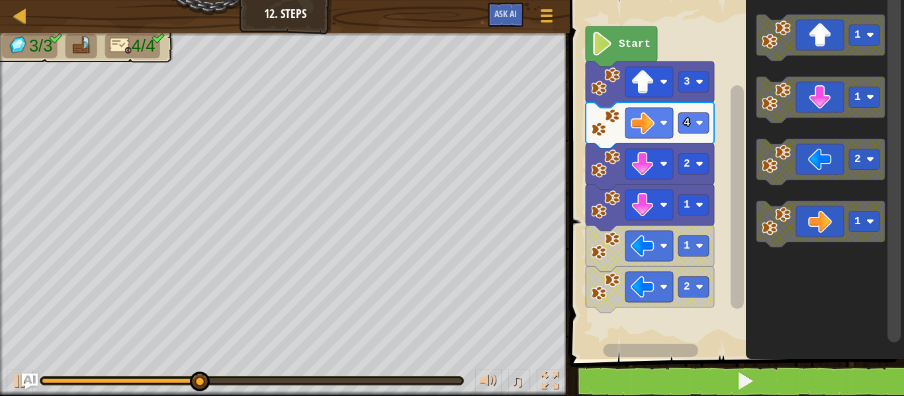
click at [819, 168] on icon "Blockly Workspace" at bounding box center [820, 162] width 128 height 46
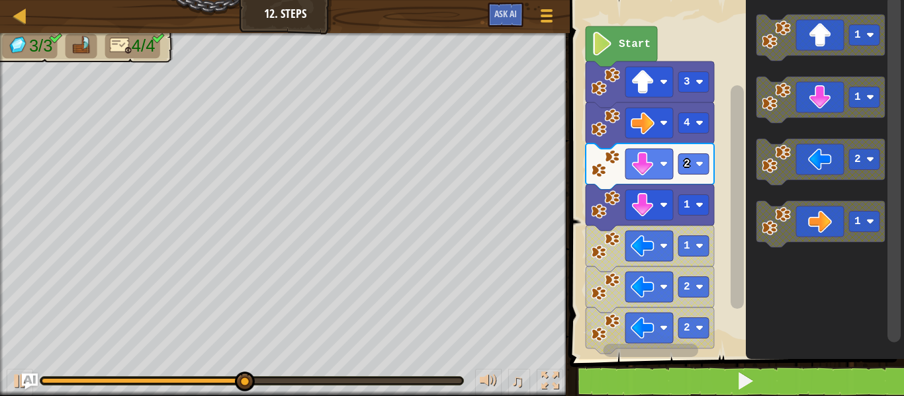
click at [702, 292] on rect "Blockly Workspace" at bounding box center [693, 287] width 30 height 21
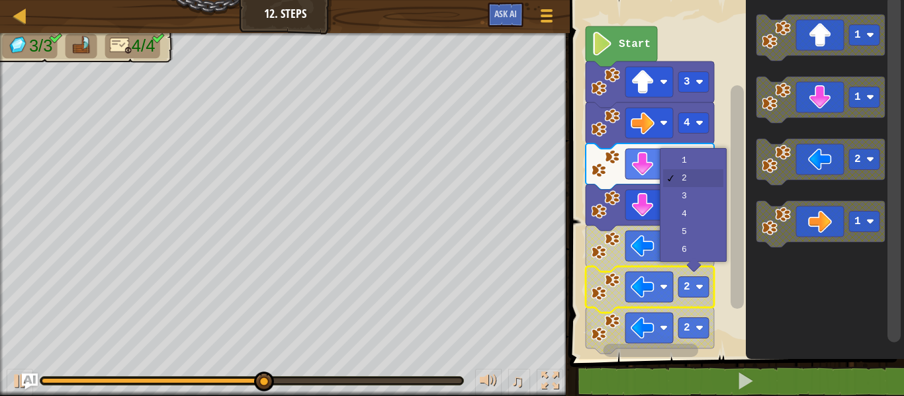
click at [709, 168] on icon "Blockly Workspace" at bounding box center [650, 167] width 128 height 46
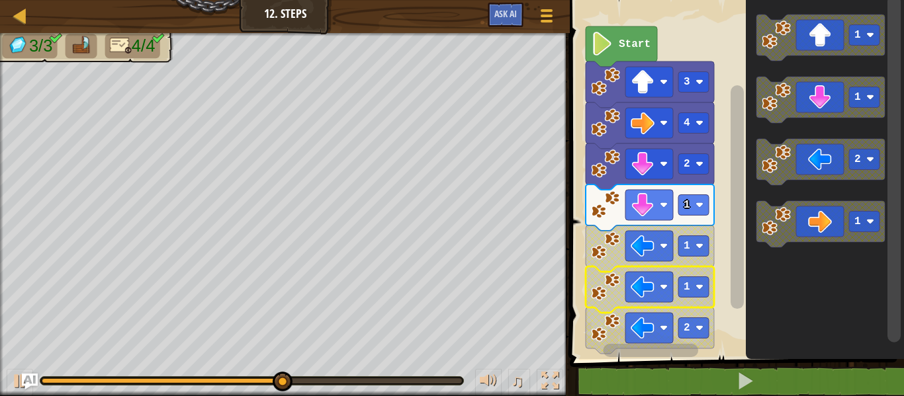
click at [699, 330] on image "Blockly Workspace" at bounding box center [700, 328] width 8 height 8
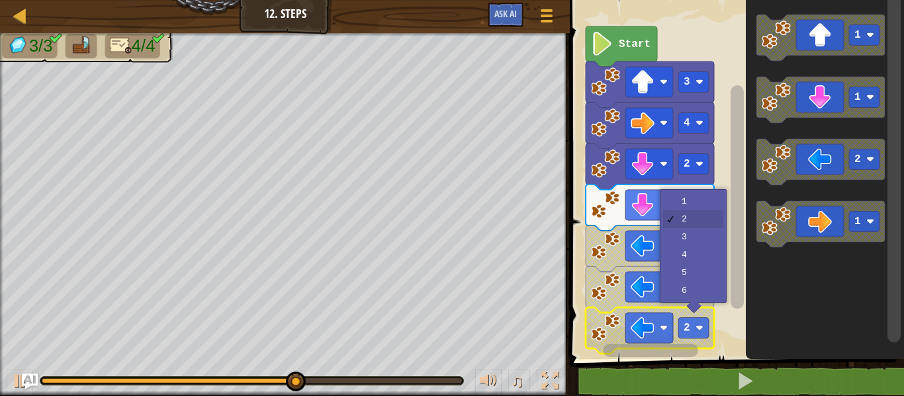
click at [719, 205] on rect "Blockly Workspace" at bounding box center [735, 176] width 338 height 366
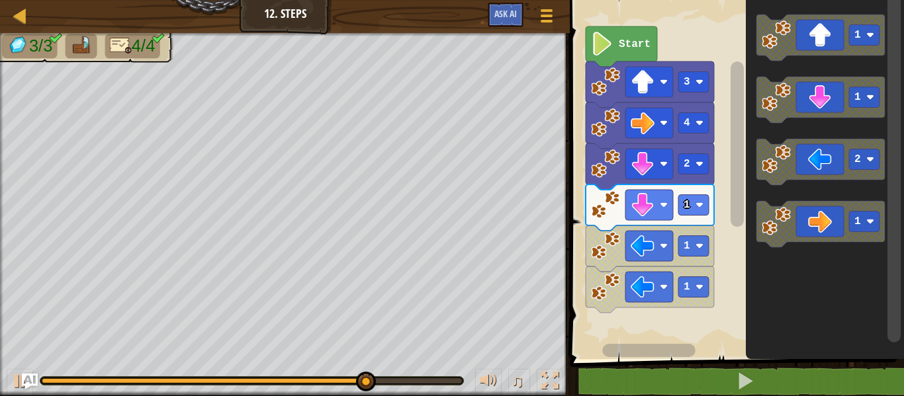
click at [673, 292] on rect "Blockly Workspace" at bounding box center [649, 287] width 48 height 30
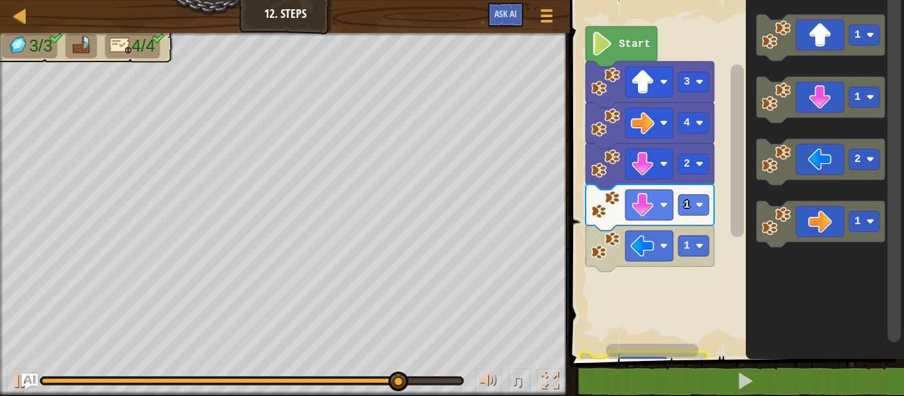
click at [700, 246] on image "Blockly Workspace" at bounding box center [700, 246] width 8 height 8
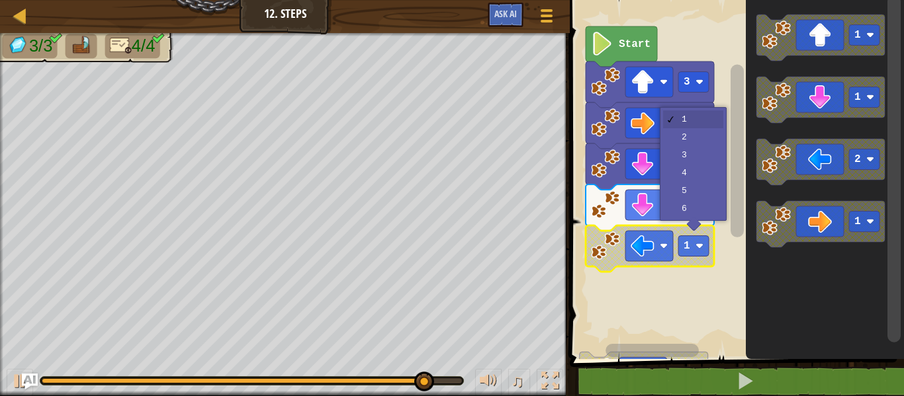
click at [702, 147] on icon "Blockly Workspace" at bounding box center [650, 167] width 128 height 46
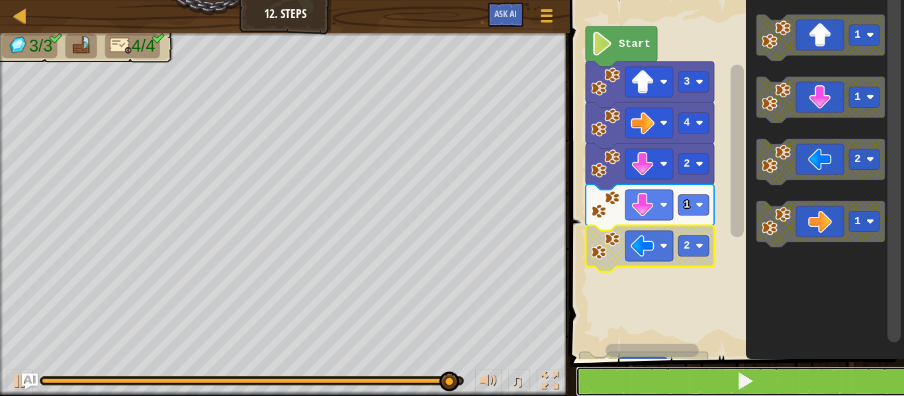
click at [823, 395] on button at bounding box center [745, 382] width 338 height 30
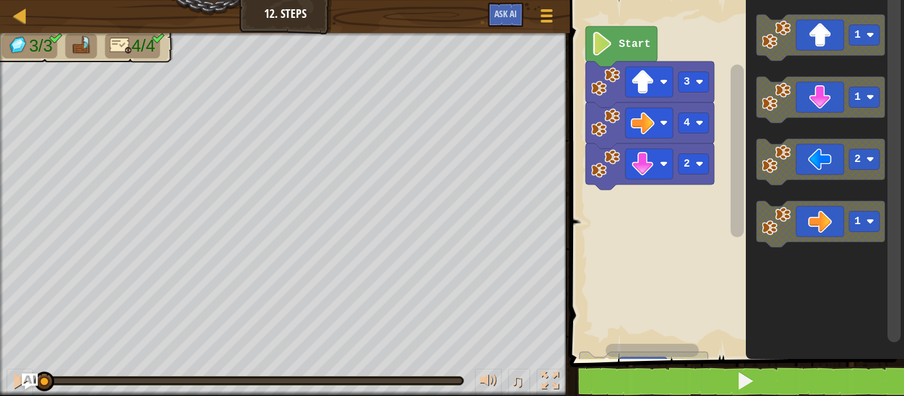
click at [0, 0] on div at bounding box center [0, 0] width 0 height 0
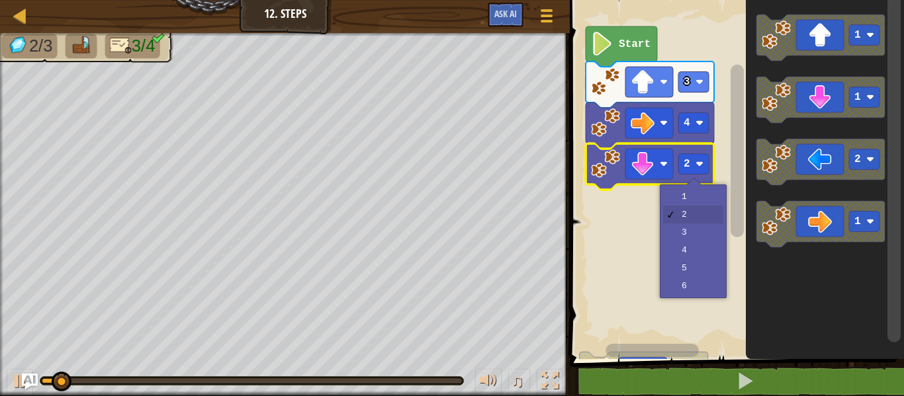
click at [717, 234] on rect "Blockly Workspace" at bounding box center [735, 176] width 338 height 366
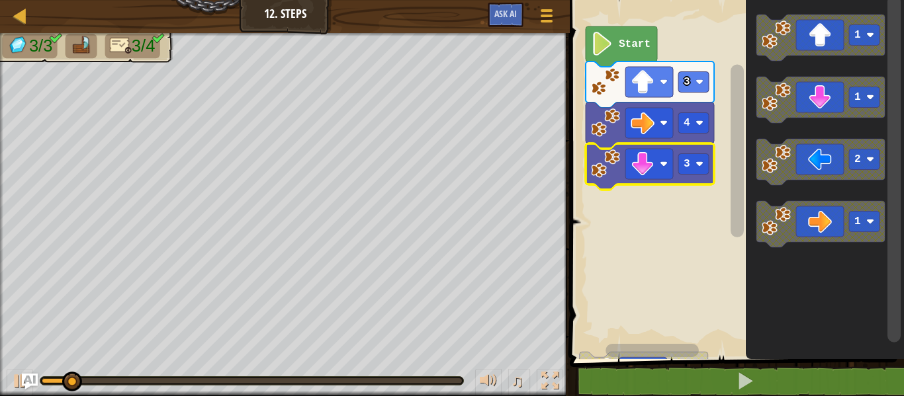
click at [819, 169] on icon "Blockly Workspace" at bounding box center [820, 162] width 128 height 46
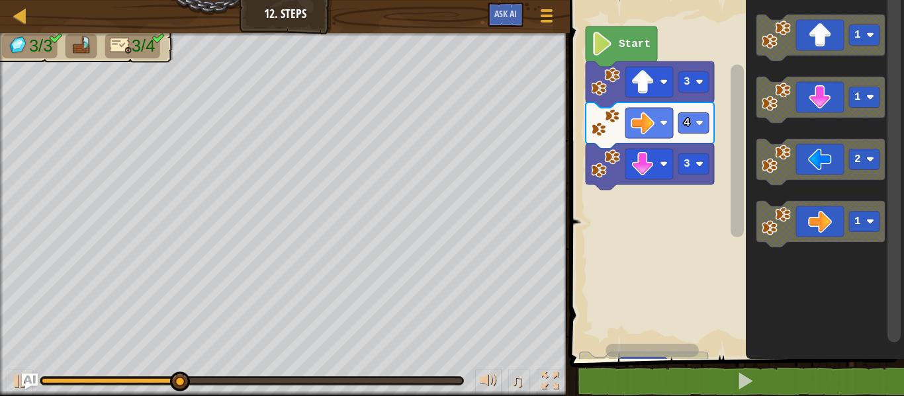
click at [834, 169] on icon "Blockly Workspace" at bounding box center [820, 162] width 128 height 46
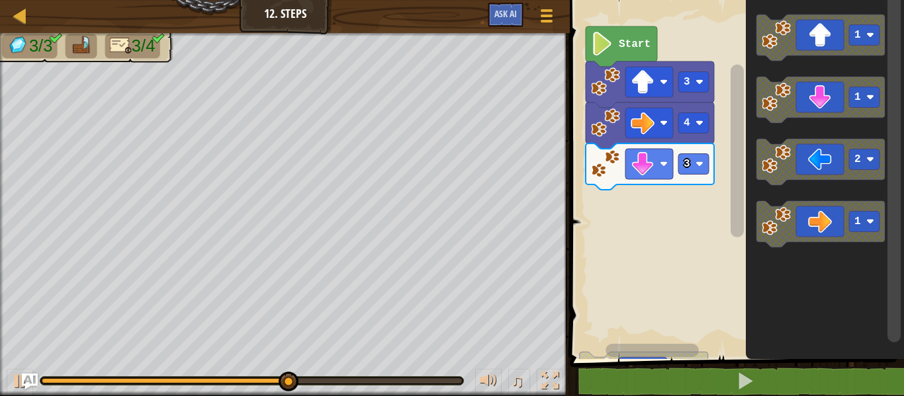
click at [624, 201] on div "1 2 2 Start 3 4 3 1 1 2 1" at bounding box center [735, 176] width 338 height 366
click at [821, 158] on icon "Blockly Workspace" at bounding box center [820, 162] width 128 height 46
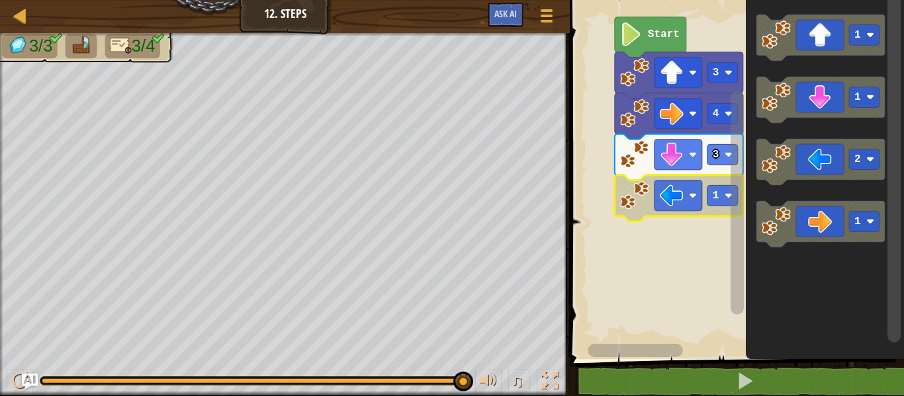
click at [660, 28] on text "Start" at bounding box center [664, 34] width 32 height 12
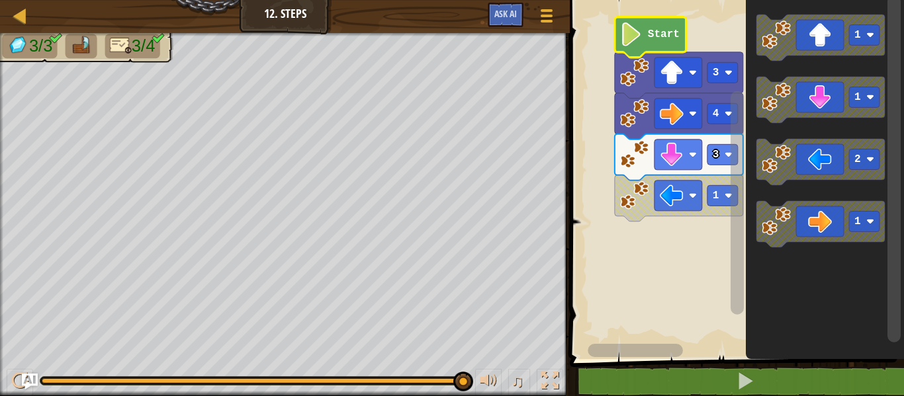
click at [655, 30] on text "Start" at bounding box center [664, 34] width 32 height 12
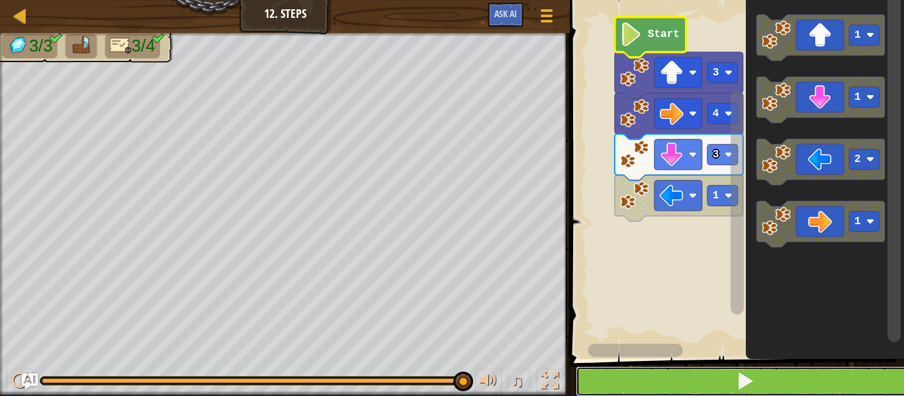
click at [811, 382] on button at bounding box center [745, 382] width 338 height 30
click at [723, 191] on rect "Blockly Workspace" at bounding box center [722, 195] width 30 height 21
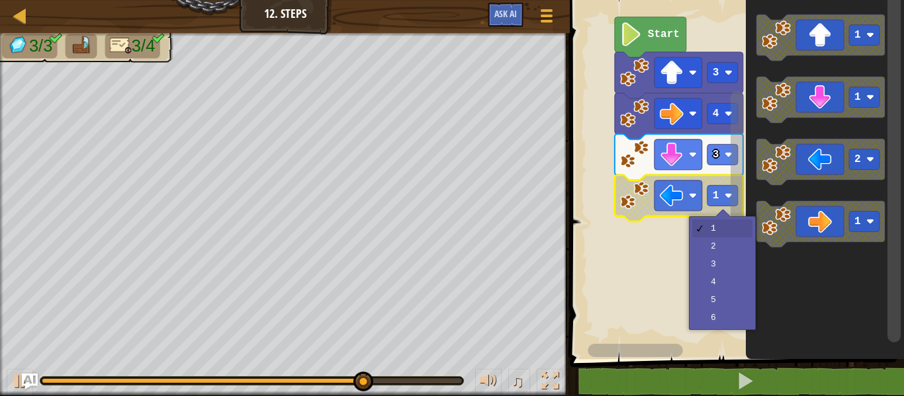
click at [733, 248] on rect "Blockly Workspace" at bounding box center [737, 203] width 13 height 224
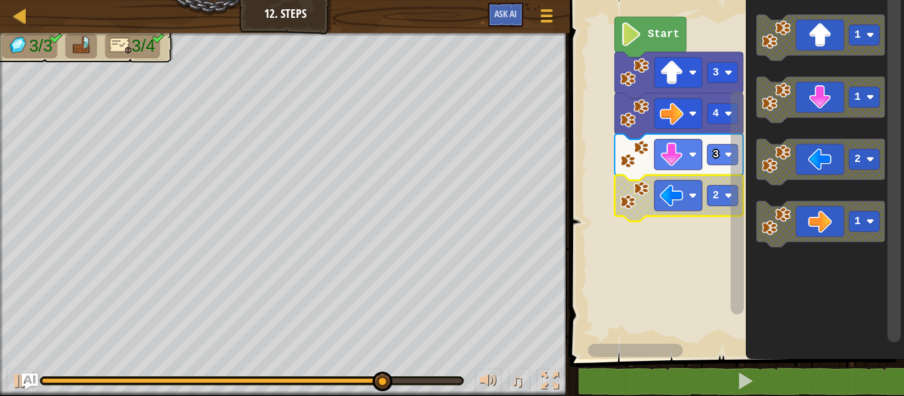
click at [691, 288] on rect "Blockly Workspace" at bounding box center [735, 176] width 338 height 366
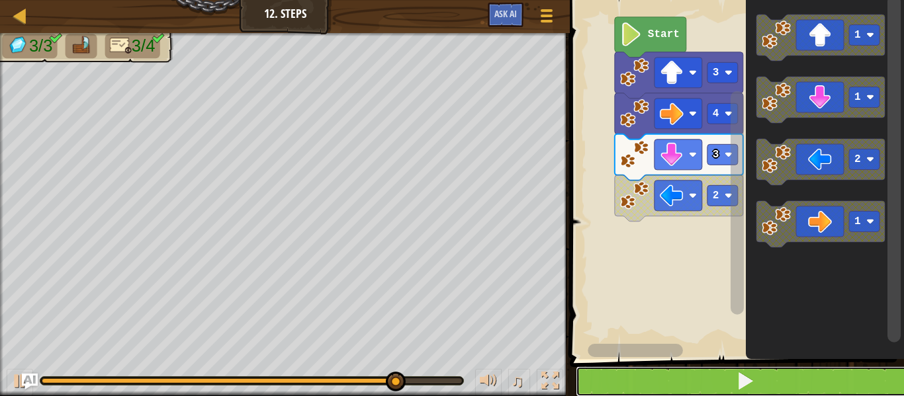
click at [737, 381] on span at bounding box center [745, 381] width 19 height 19
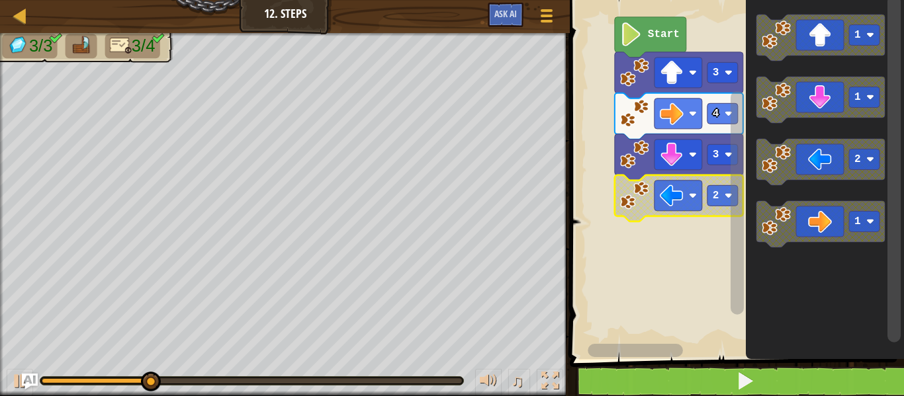
click at [668, 284] on rect "Blockly Workspace" at bounding box center [735, 176] width 338 height 366
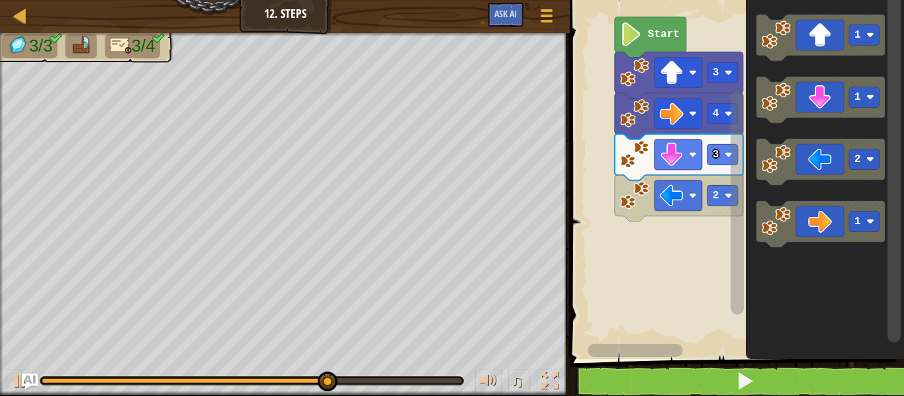
click at [728, 198] on image "Blockly Workspace" at bounding box center [729, 196] width 8 height 8
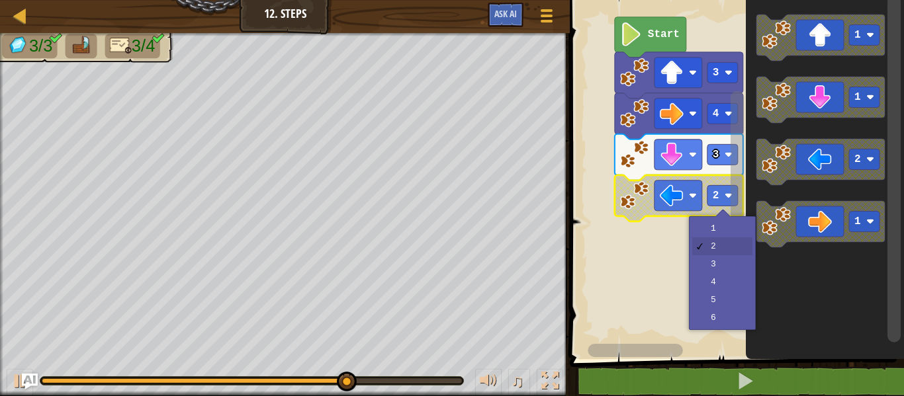
click at [729, 238] on icon "Blockly Workspace" at bounding box center [737, 168] width 17 height 349
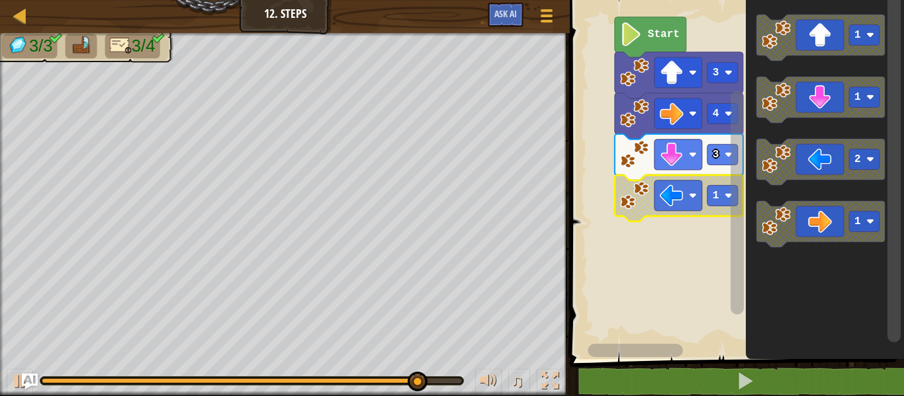
click at [649, 263] on rect "Blockly Workspace" at bounding box center [735, 176] width 338 height 366
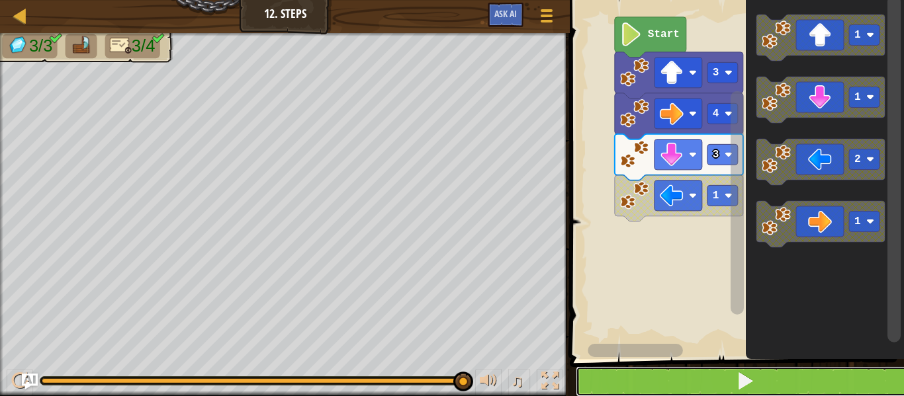
click at [703, 378] on button at bounding box center [745, 382] width 338 height 30
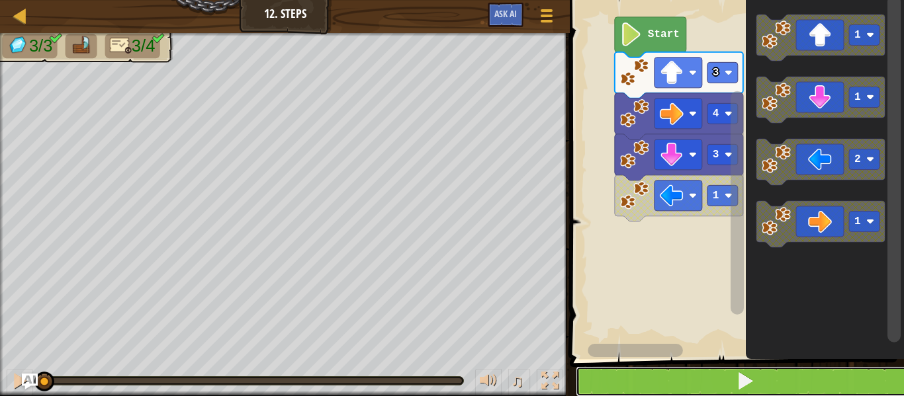
click at [746, 390] on span at bounding box center [745, 381] width 19 height 19
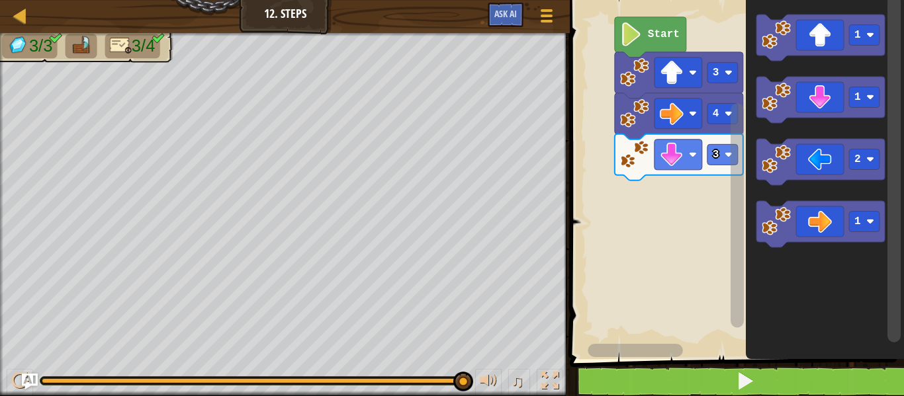
click at [0, 0] on div at bounding box center [0, 0] width 0 height 0
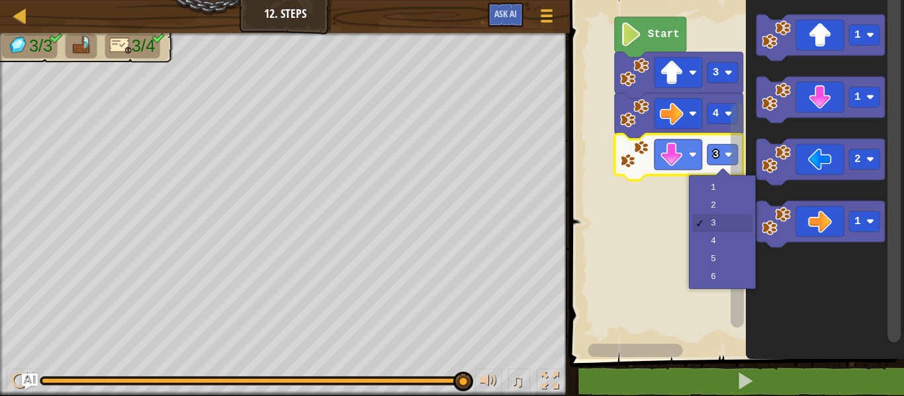
click at [726, 244] on rect "Blockly Workspace" at bounding box center [735, 176] width 338 height 366
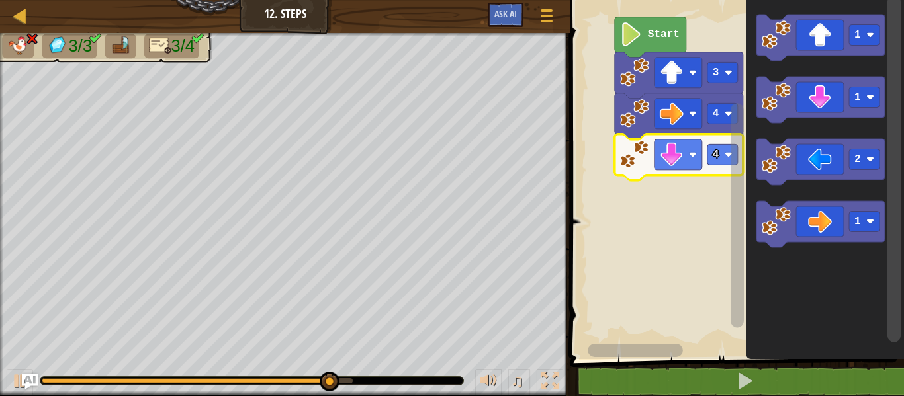
click at [727, 156] on image "Blockly Workspace" at bounding box center [729, 155] width 8 height 8
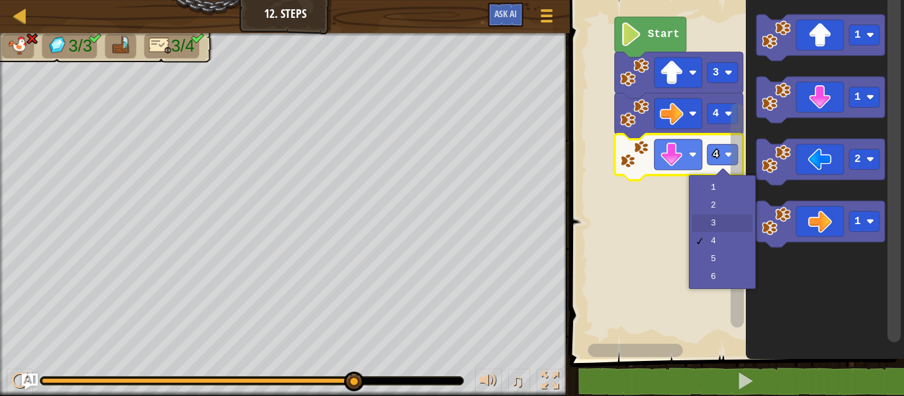
click at [729, 220] on rect "Blockly Workspace" at bounding box center [737, 168] width 17 height 349
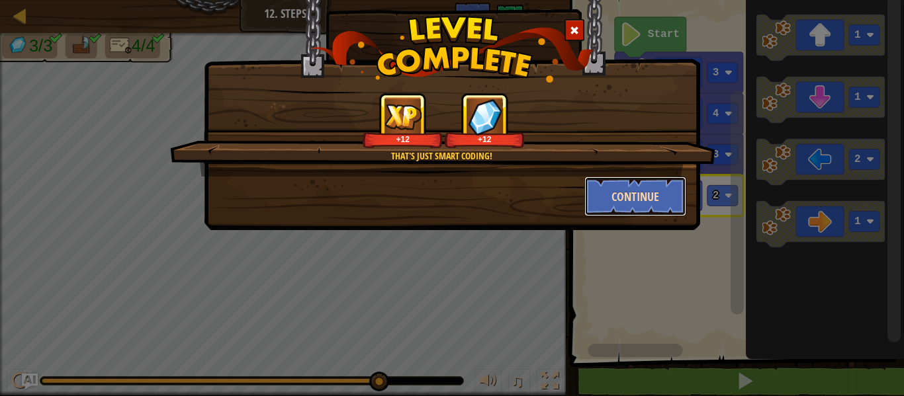
click at [662, 189] on button "Continue" at bounding box center [635, 197] width 103 height 40
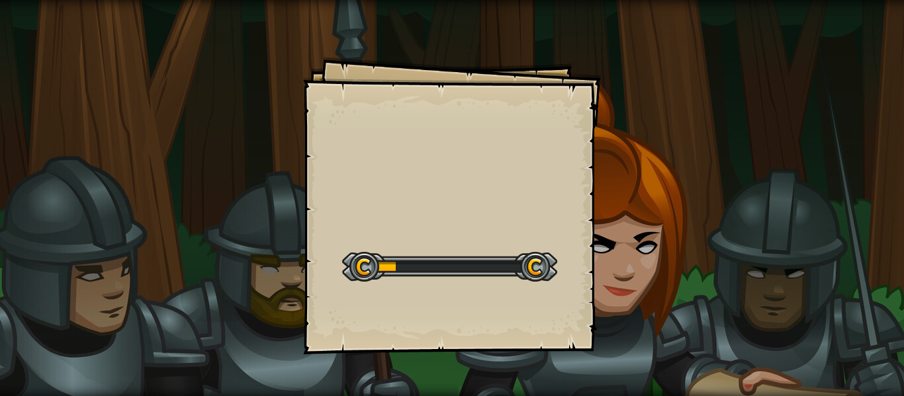
click at [654, 209] on div "Goals Start Level Error loading from server. Try refreshing the page. You'll ne…" at bounding box center [452, 198] width 904 height 396
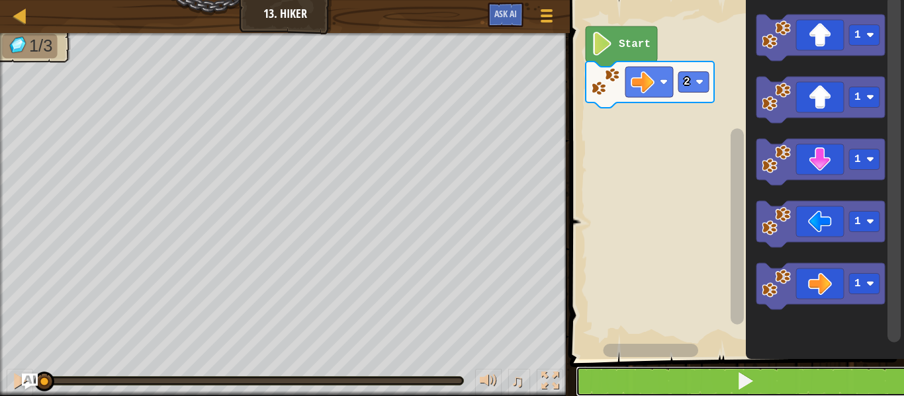
click at [750, 388] on span at bounding box center [745, 381] width 19 height 19
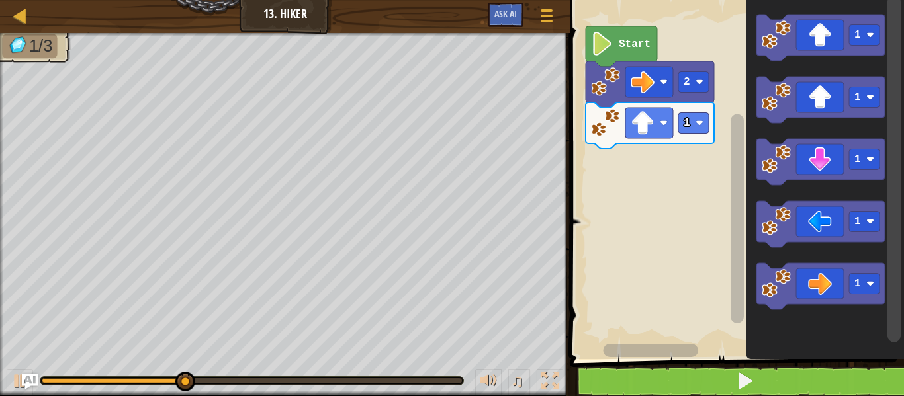
click at [701, 122] on image "Blockly Workspace" at bounding box center [700, 123] width 8 height 8
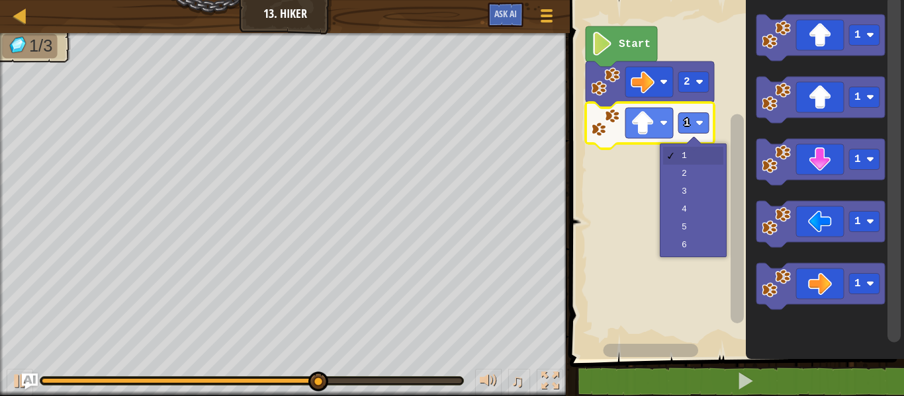
click at [701, 176] on rect "Blockly Workspace" at bounding box center [735, 176] width 338 height 366
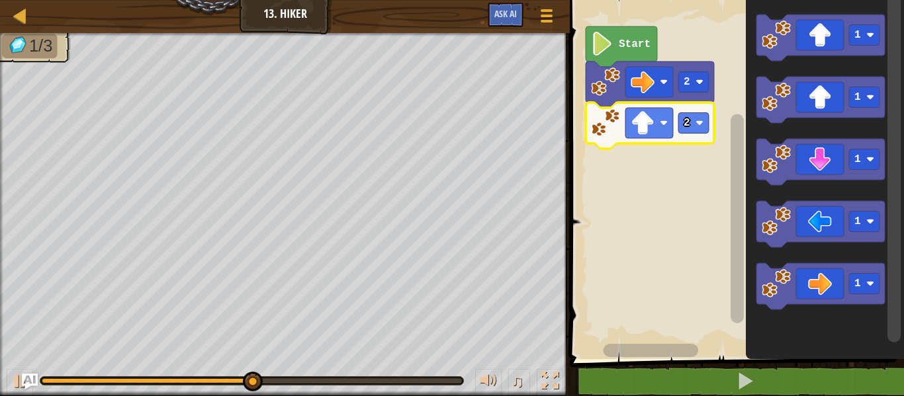
click at [701, 131] on rect "Blockly Workspace" at bounding box center [693, 123] width 30 height 21
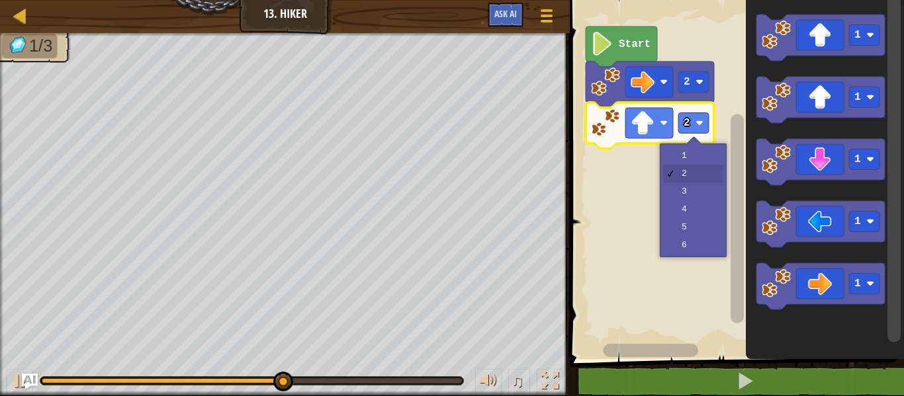
click at [706, 188] on rect "Blockly Workspace" at bounding box center [735, 176] width 338 height 366
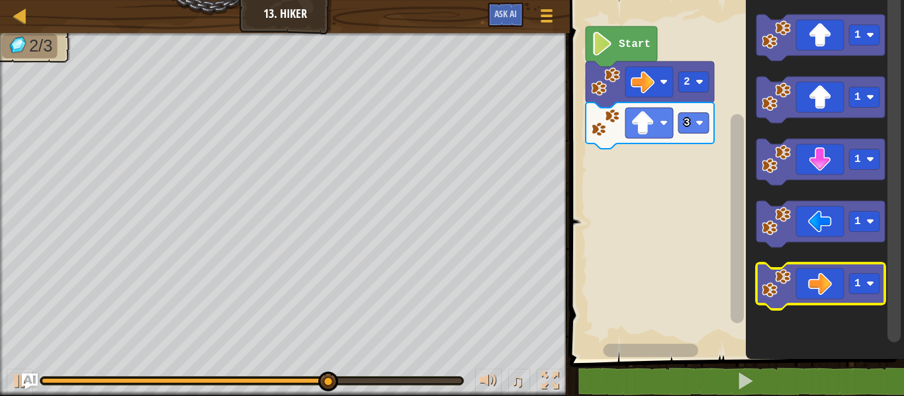
click at [832, 292] on icon "Blockly Workspace" at bounding box center [820, 286] width 128 height 46
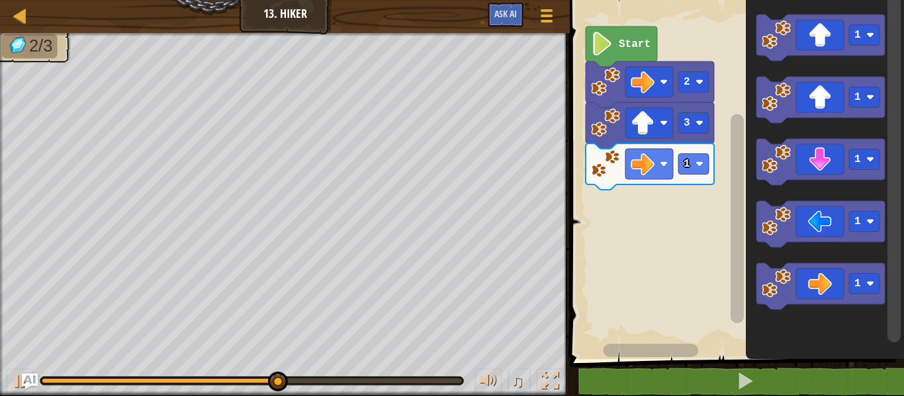
click at [702, 160] on image "Blockly Workspace" at bounding box center [700, 164] width 8 height 8
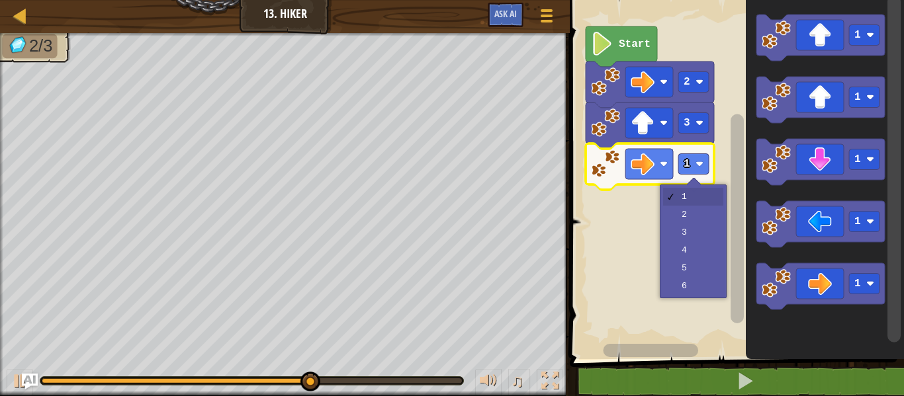
click at [709, 225] on rect "Blockly Workspace" at bounding box center [735, 176] width 338 height 366
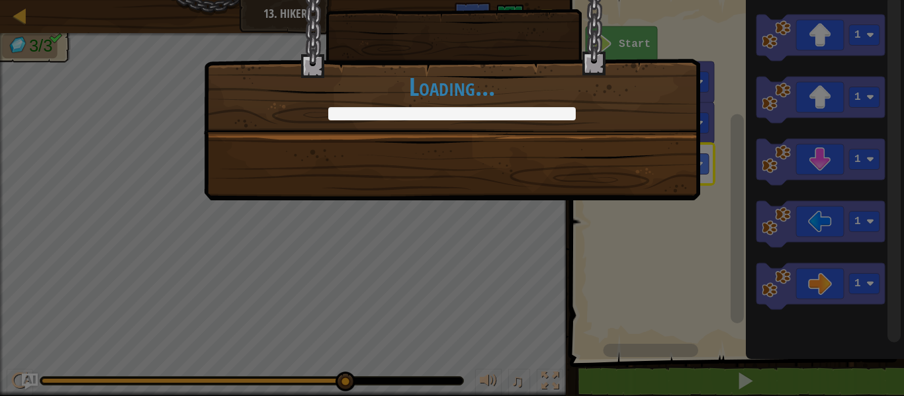
click at [689, 245] on div "+0 +0 Continue Loading..." at bounding box center [452, 198] width 904 height 396
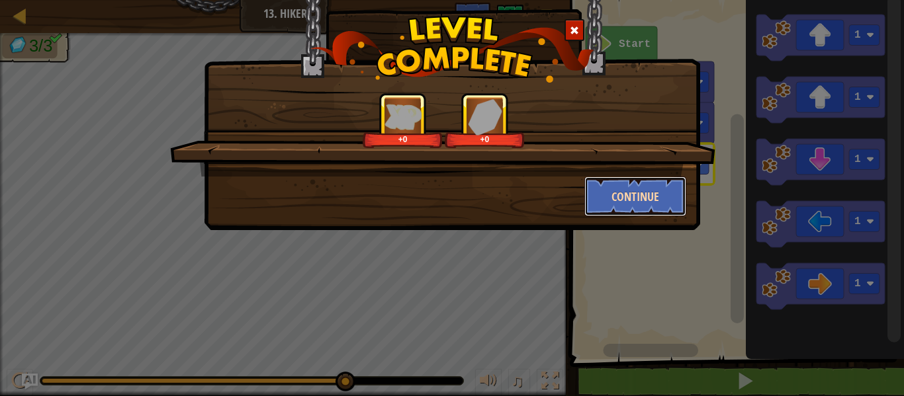
click at [670, 206] on button "Continue" at bounding box center [635, 197] width 103 height 40
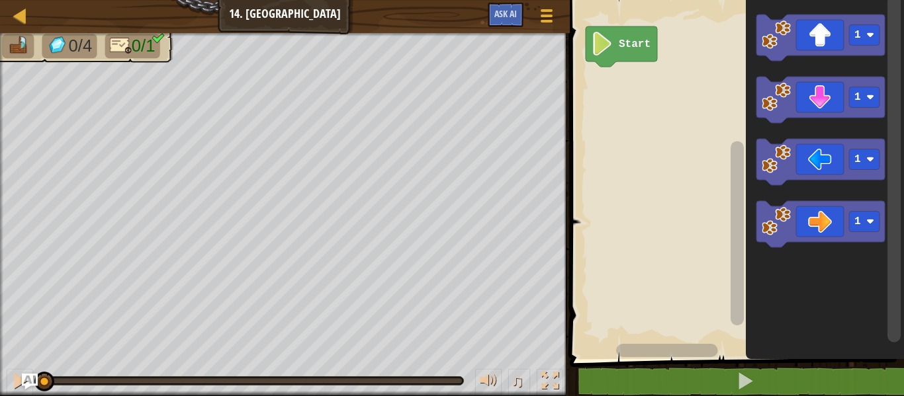
click at [821, 27] on icon "Blockly Workspace" at bounding box center [820, 38] width 128 height 46
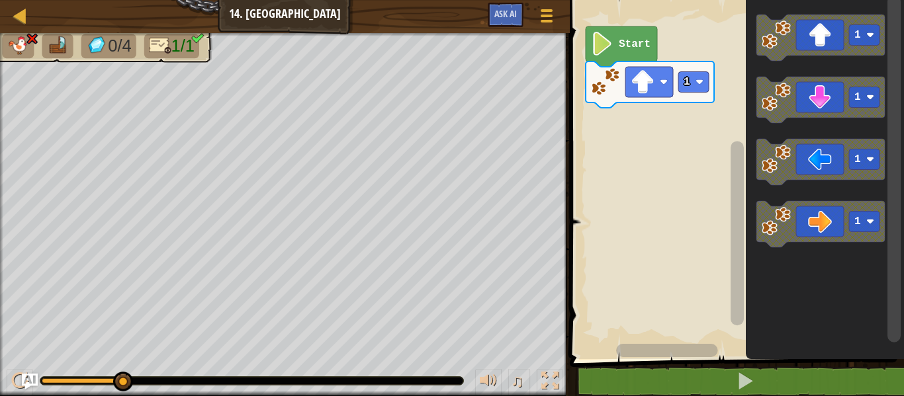
click at [700, 90] on rect "Blockly Workspace" at bounding box center [693, 82] width 30 height 21
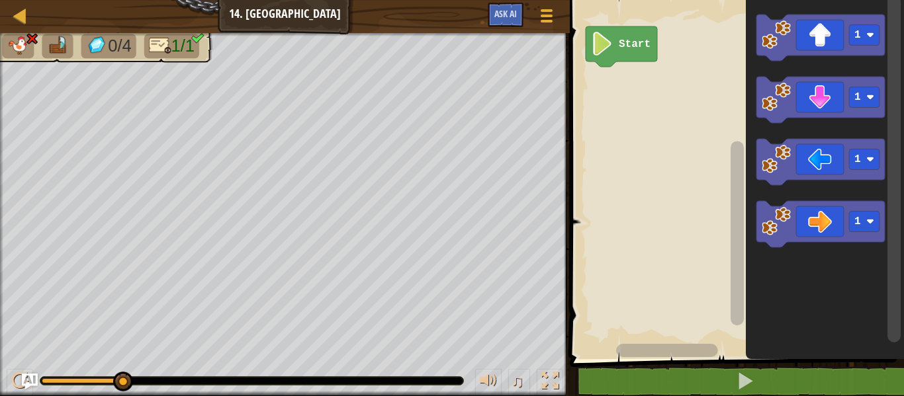
click at [829, 222] on icon "Blockly Workspace" at bounding box center [820, 224] width 128 height 46
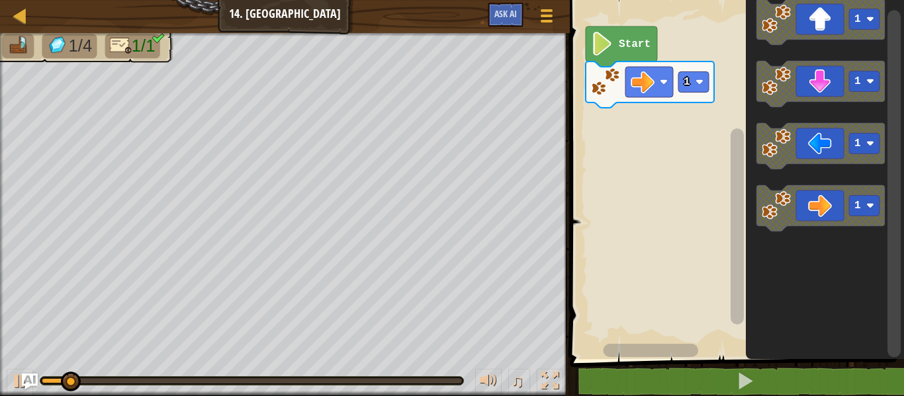
click at [0, 0] on div at bounding box center [0, 0] width 0 height 0
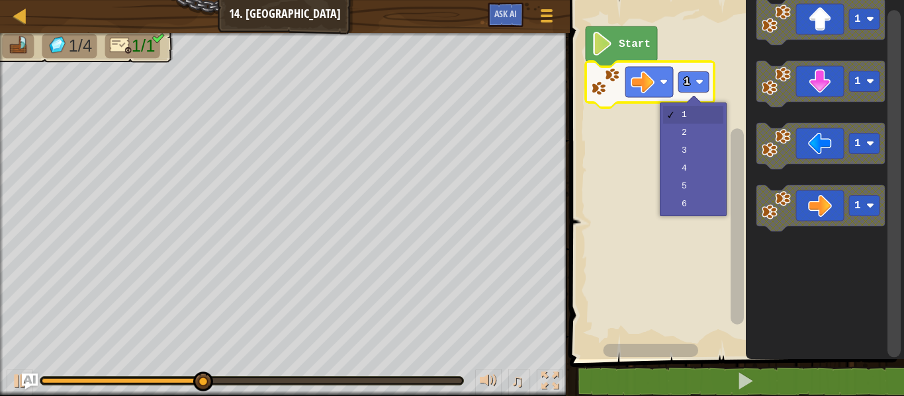
click at [716, 156] on rect "Blockly Workspace" at bounding box center [735, 176] width 338 height 366
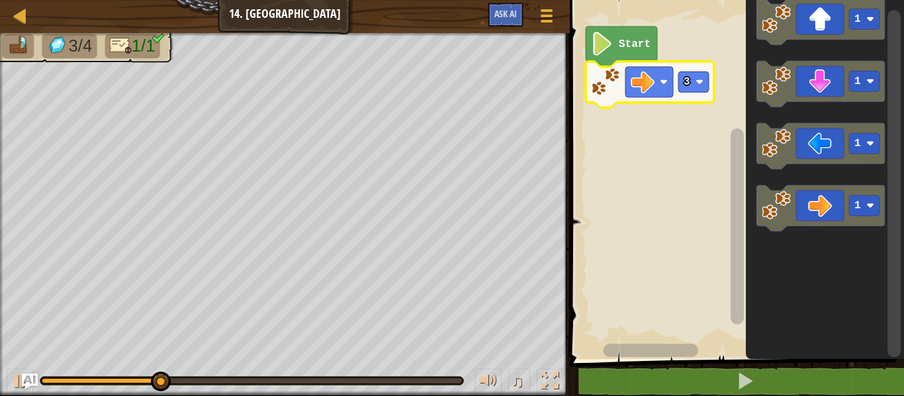
click at [0, 0] on div at bounding box center [0, 0] width 0 height 0
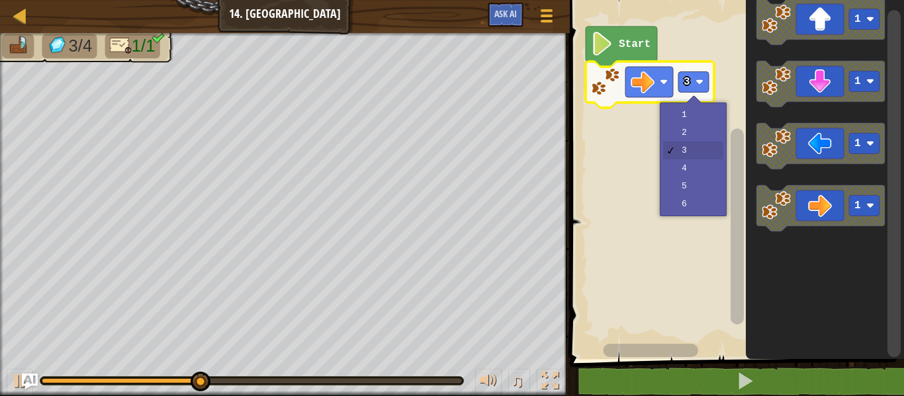
click at [710, 180] on rect "Blockly Workspace" at bounding box center [735, 176] width 338 height 366
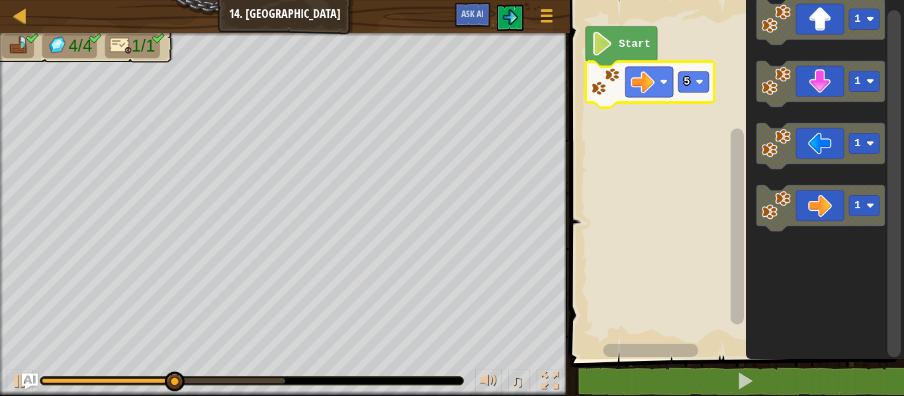
click at [697, 80] on image "Blockly Workspace" at bounding box center [700, 82] width 8 height 8
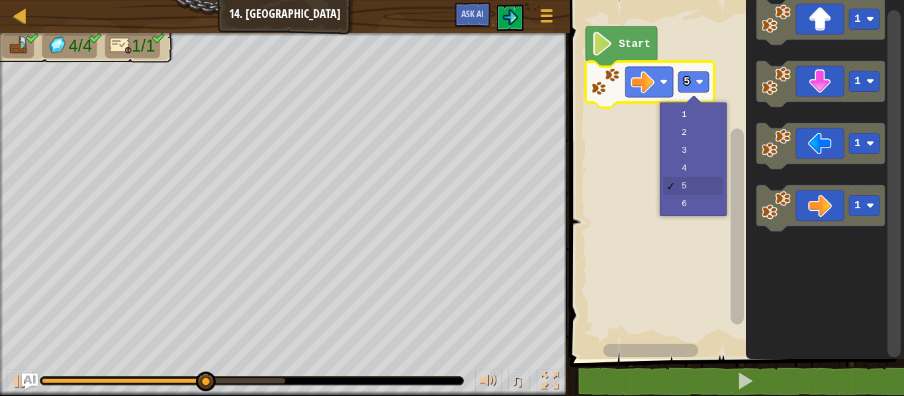
click at [712, 171] on rect "Blockly Workspace" at bounding box center [735, 176] width 338 height 366
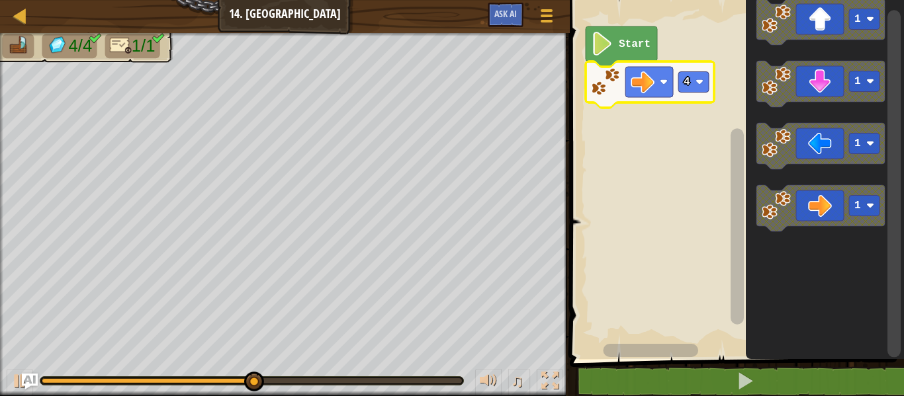
click at [690, 79] on text "4" at bounding box center [687, 82] width 7 height 12
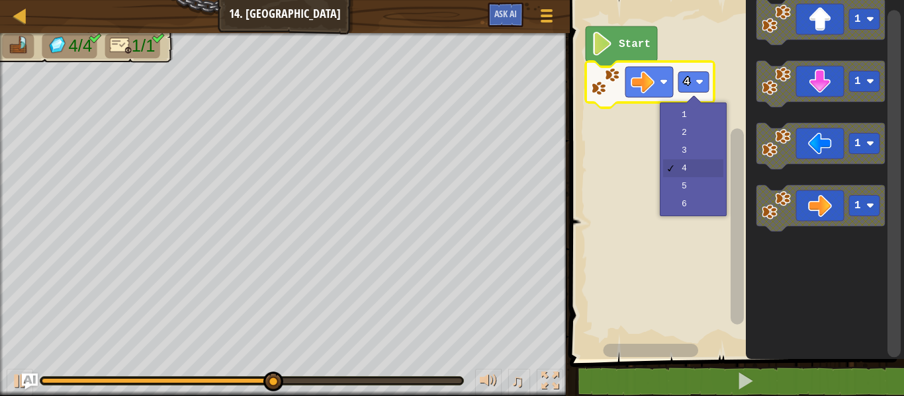
click at [713, 195] on rect "Blockly Workspace" at bounding box center [735, 176] width 338 height 366
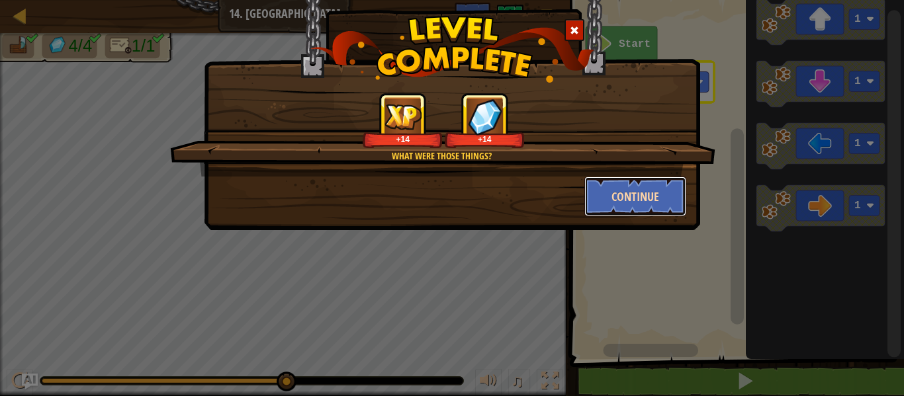
click at [657, 191] on button "Continue" at bounding box center [635, 197] width 103 height 40
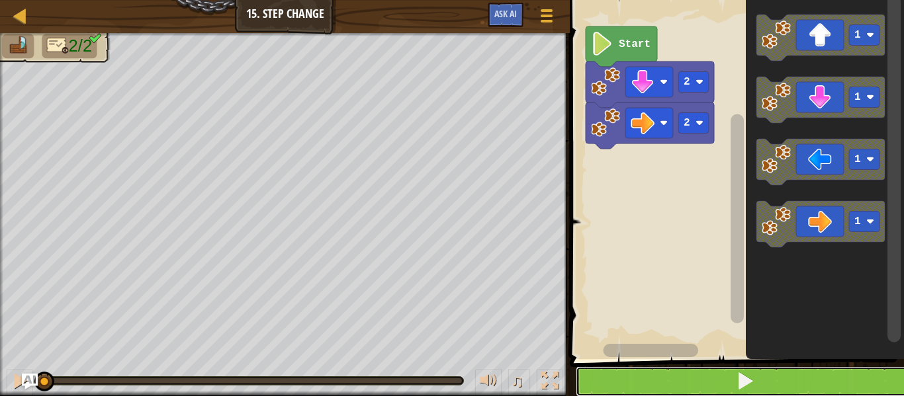
click at [775, 393] on button at bounding box center [745, 382] width 338 height 30
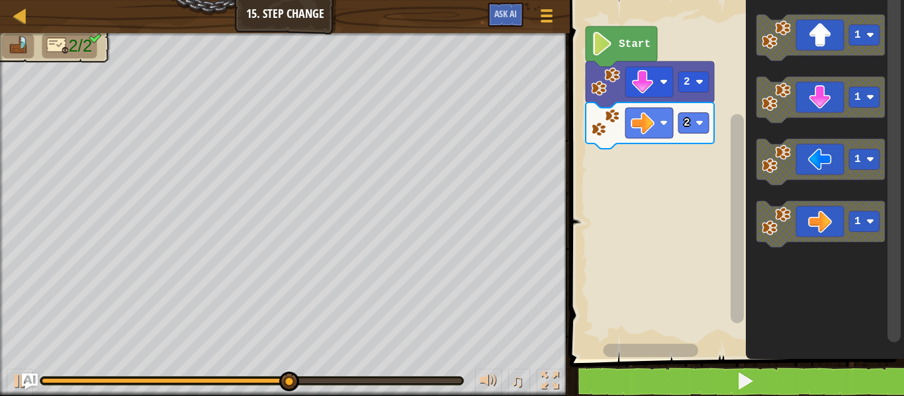
click at [826, 228] on icon "Blockly Workspace" at bounding box center [820, 224] width 128 height 46
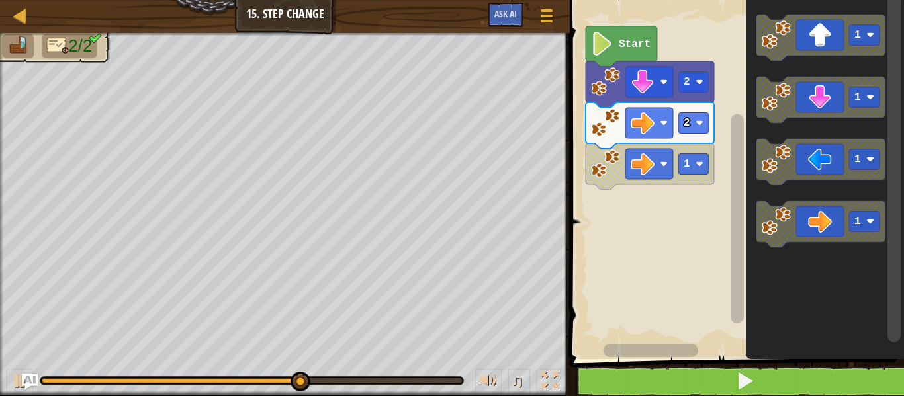
click at [825, 228] on icon "Blockly Workspace" at bounding box center [820, 224] width 128 height 46
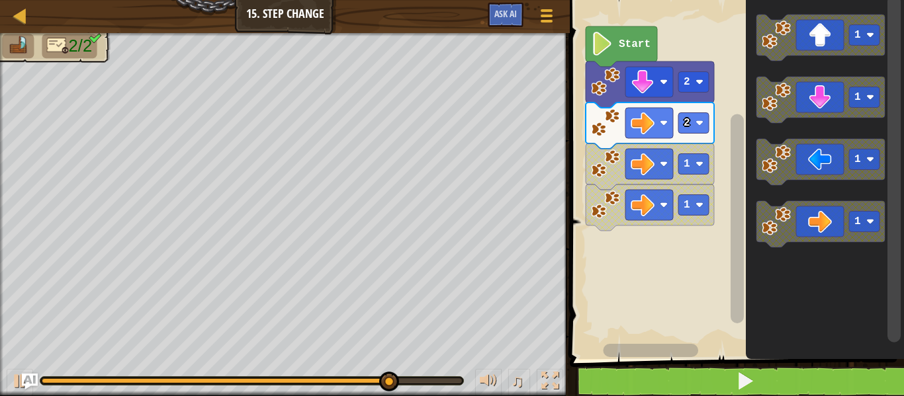
click at [687, 205] on text "1" at bounding box center [687, 205] width 7 height 12
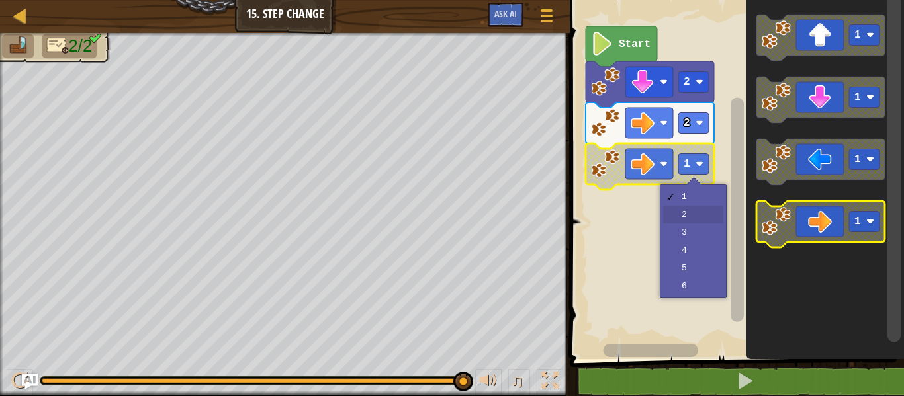
click at [712, 217] on rect "Blockly Workspace" at bounding box center [735, 176] width 338 height 366
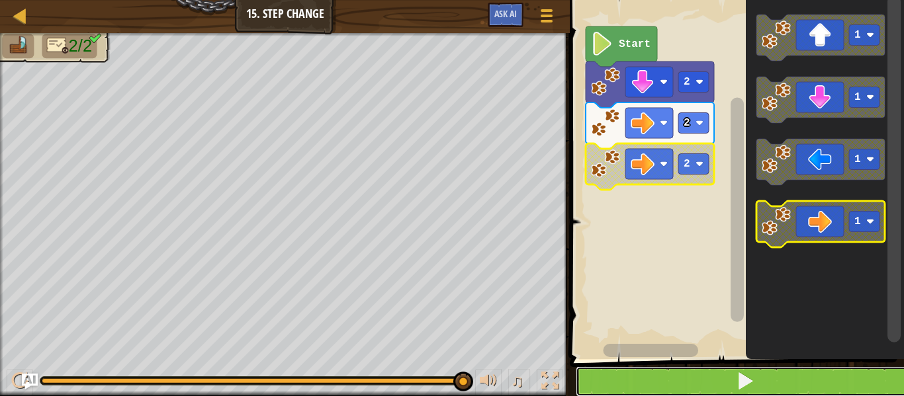
click at [789, 391] on button at bounding box center [745, 382] width 338 height 30
click at [0, 0] on div at bounding box center [0, 0] width 0 height 0
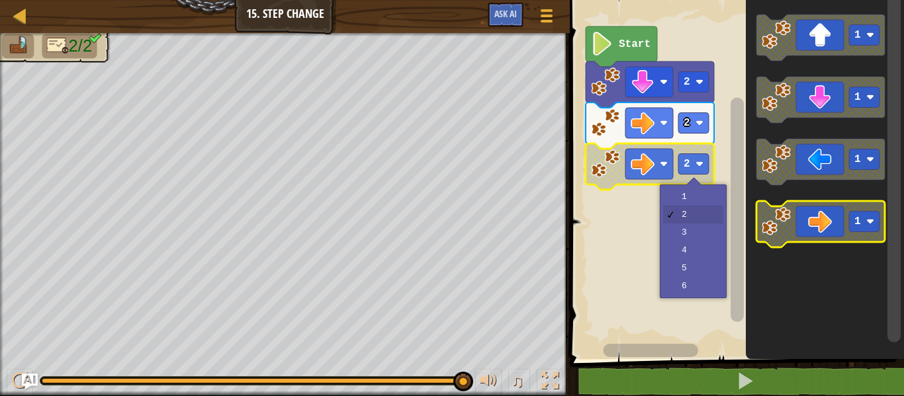
click at [709, 238] on rect "Blockly Workspace" at bounding box center [735, 176] width 338 height 366
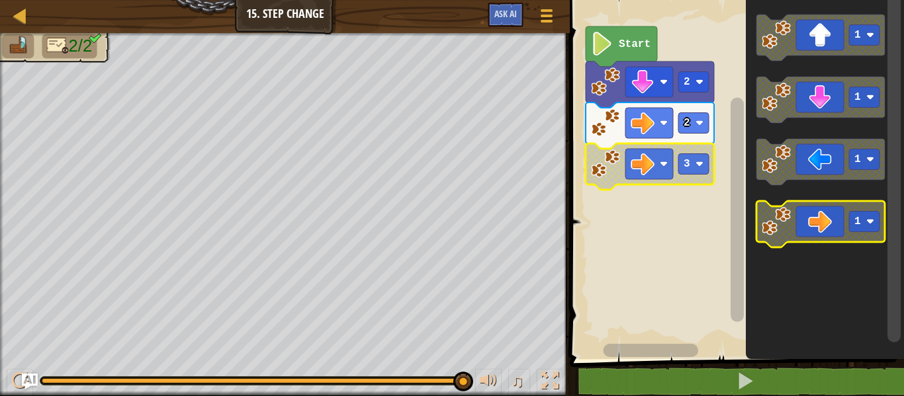
click at [701, 167] on image "Blockly Workspace" at bounding box center [700, 164] width 8 height 8
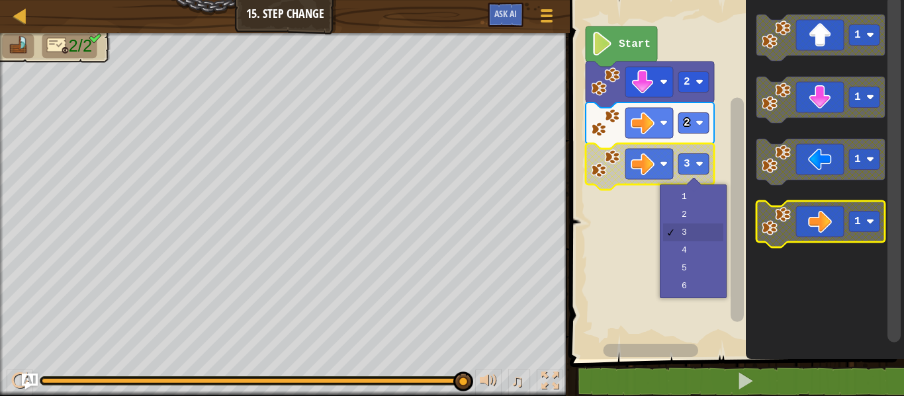
click at [720, 259] on rect "Blockly Workspace" at bounding box center [735, 176] width 338 height 366
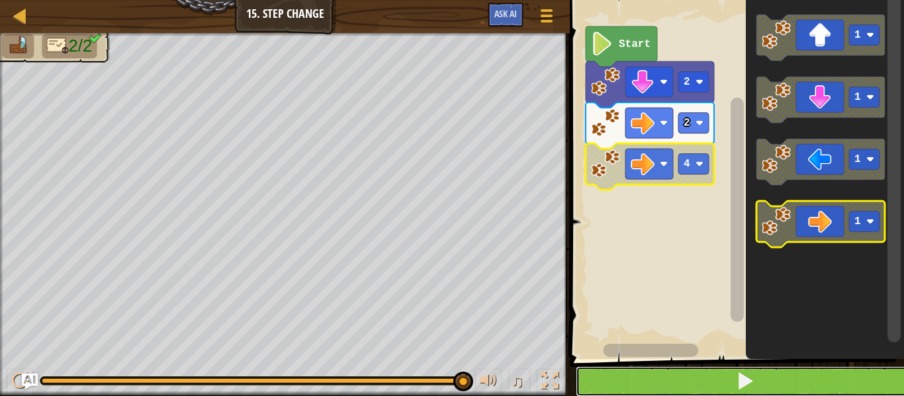
click at [792, 382] on button at bounding box center [745, 382] width 338 height 30
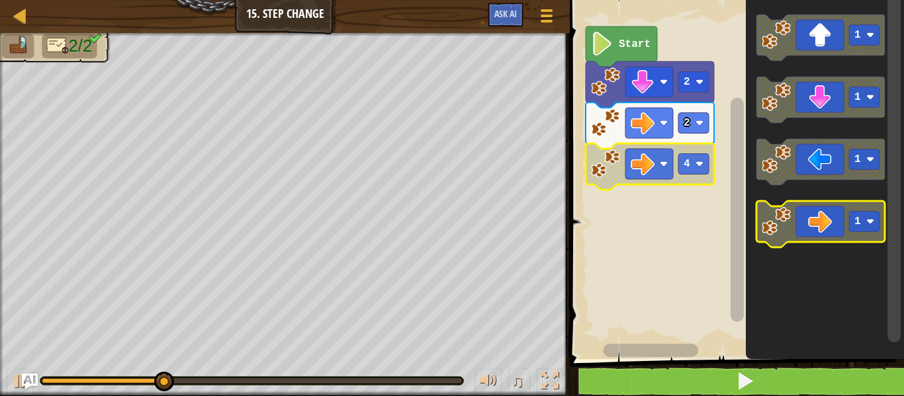
click at [770, 314] on icon "Blockly Workspace" at bounding box center [825, 176] width 158 height 366
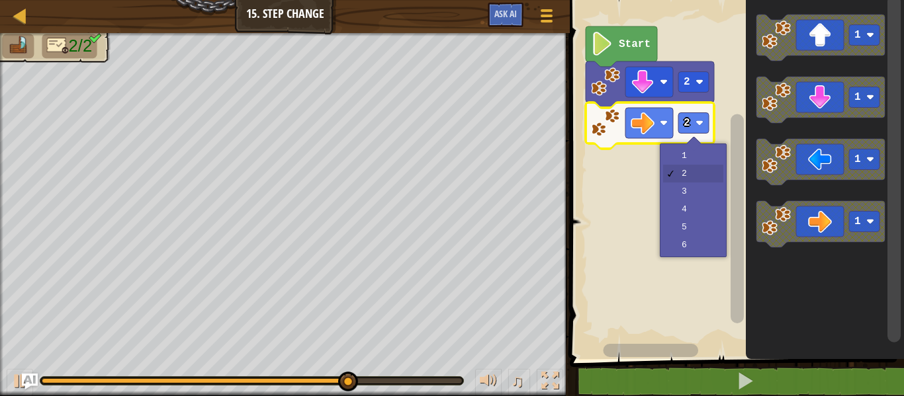
click at [711, 232] on rect "Blockly Workspace" at bounding box center [735, 176] width 338 height 366
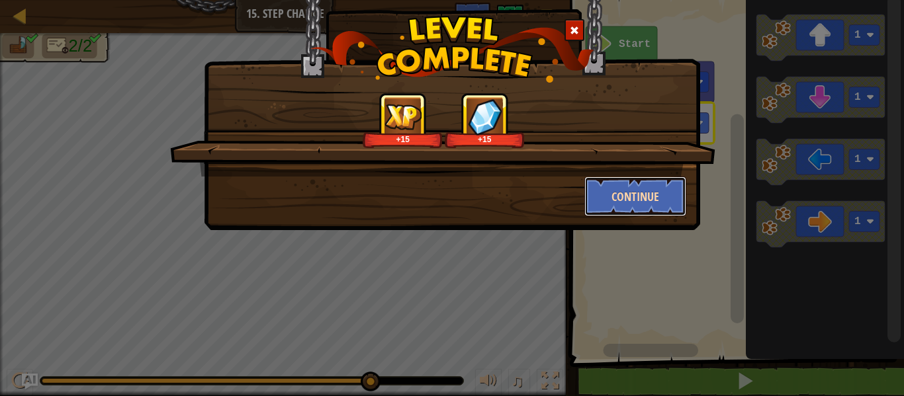
click at [662, 206] on button "Continue" at bounding box center [635, 197] width 103 height 40
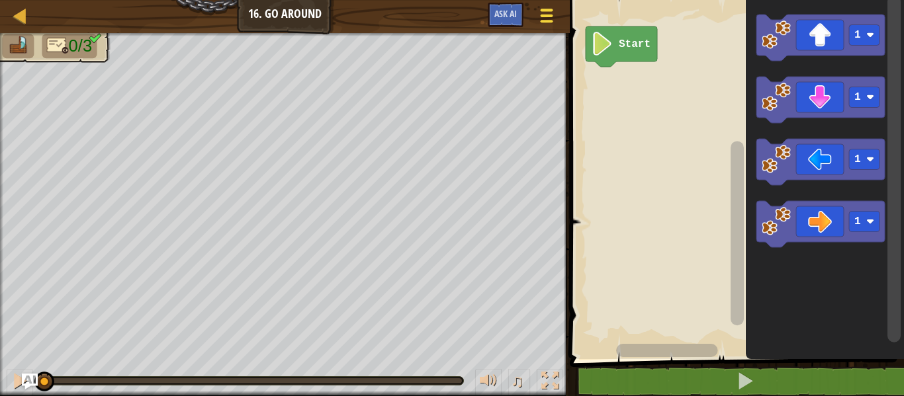
click at [545, 22] on span at bounding box center [547, 21] width 13 height 3
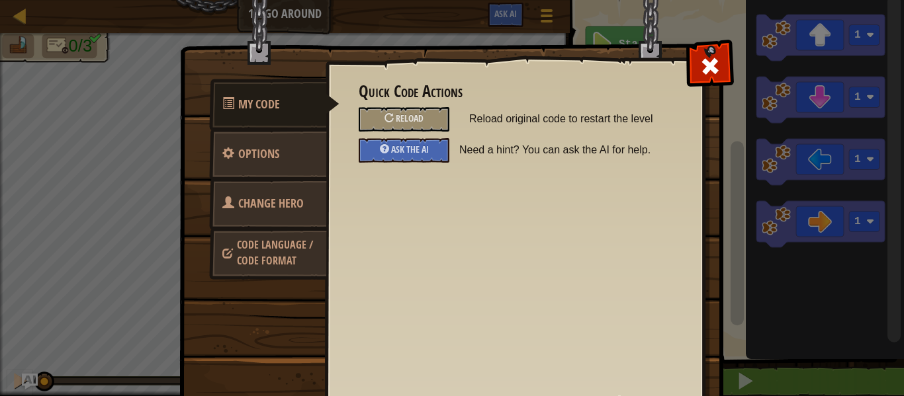
click at [237, 255] on span "Code Language / Code Format" at bounding box center [275, 253] width 76 height 30
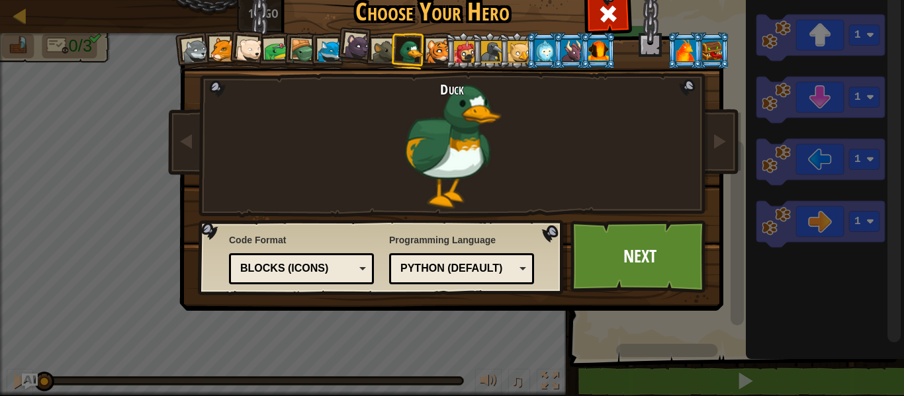
click at [597, 58] on div at bounding box center [598, 50] width 21 height 21
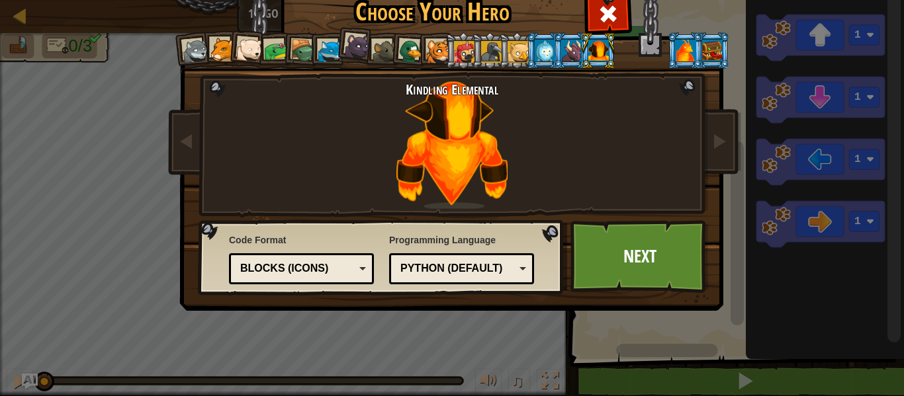
click at [545, 59] on div at bounding box center [545, 50] width 21 height 21
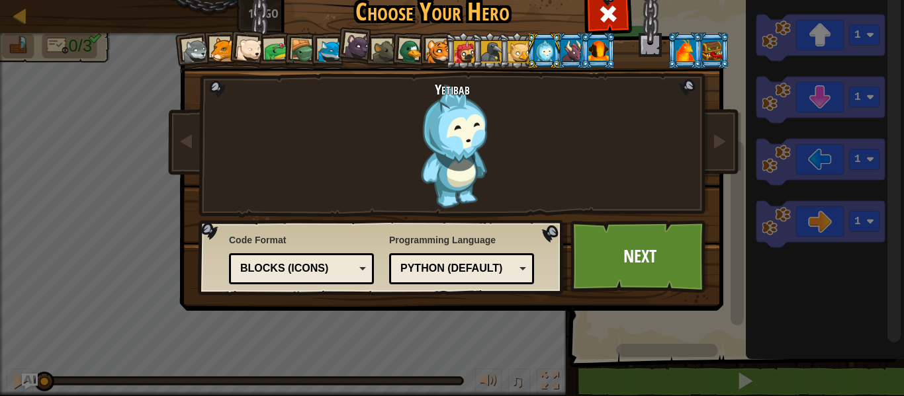
click at [250, 270] on div "Blocks (Icons)" at bounding box center [297, 268] width 114 height 15
click at [623, 263] on link "Next" at bounding box center [639, 256] width 138 height 73
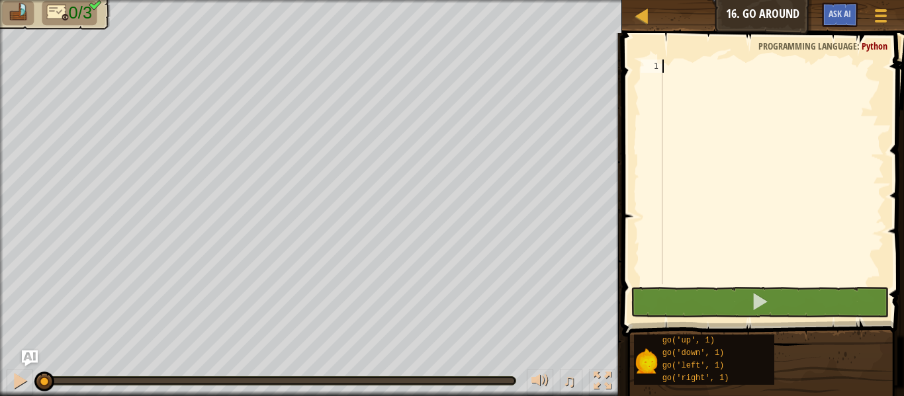
type textarea "("
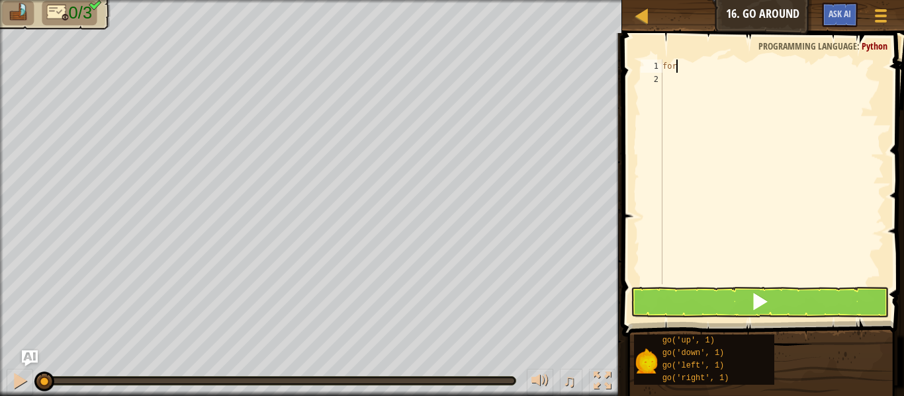
scroll to position [6, 1]
type textarea "f"
click at [778, 316] on button at bounding box center [760, 302] width 258 height 30
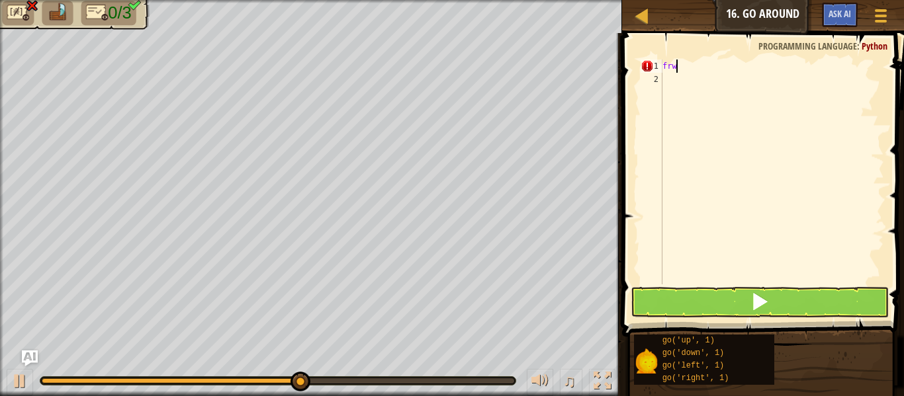
scroll to position [6, 1]
type textarea "f"
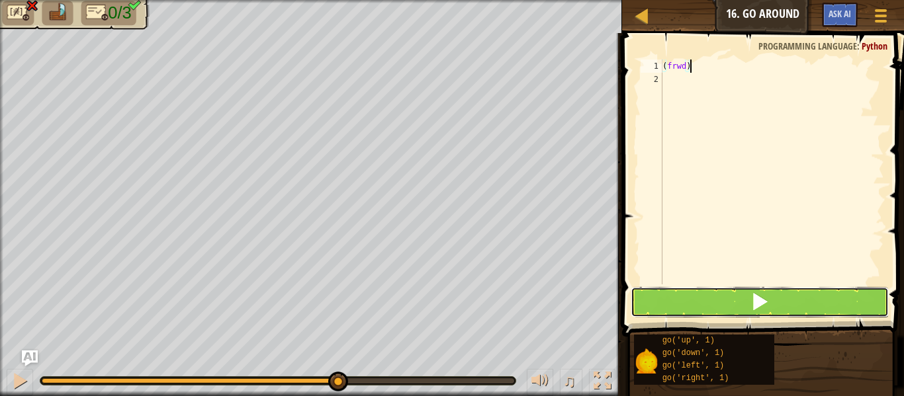
click at [778, 308] on button at bounding box center [760, 302] width 258 height 30
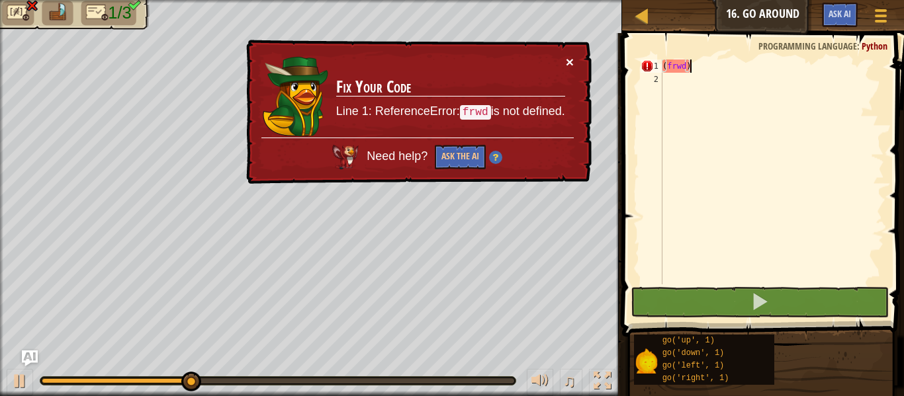
click at [568, 62] on button "×" at bounding box center [570, 62] width 8 height 14
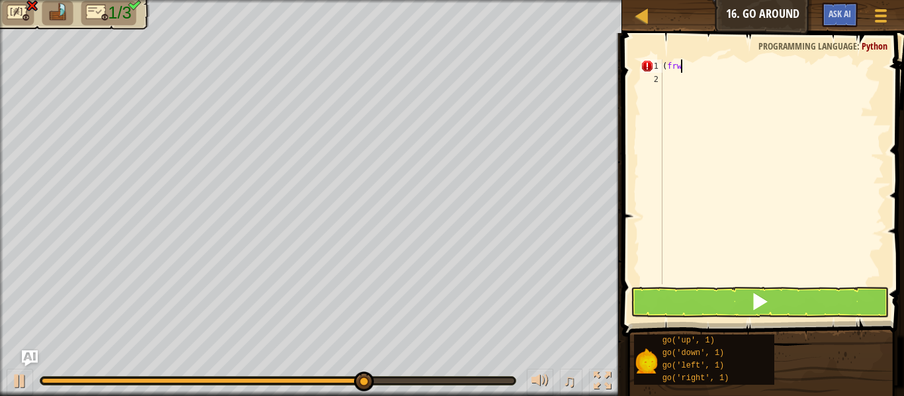
scroll to position [6, 3]
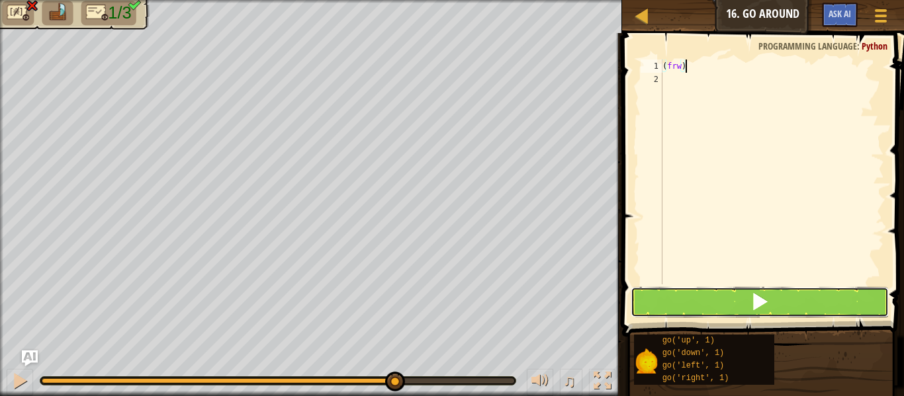
click at [787, 304] on button at bounding box center [760, 302] width 258 height 30
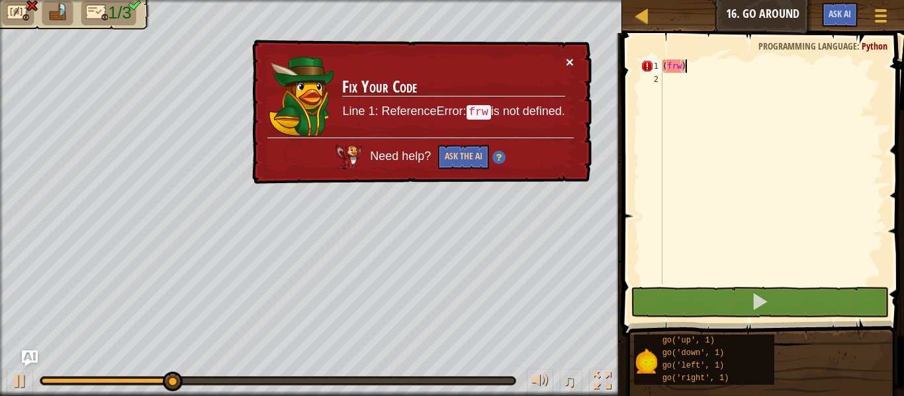
click at [572, 62] on button "×" at bounding box center [570, 62] width 8 height 14
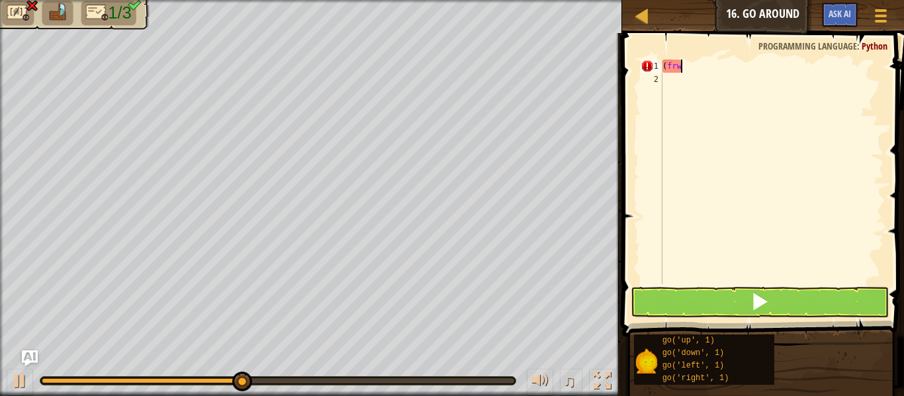
scroll to position [6, 2]
type textarea "("
type textarea "f"
type textarea "forwad"
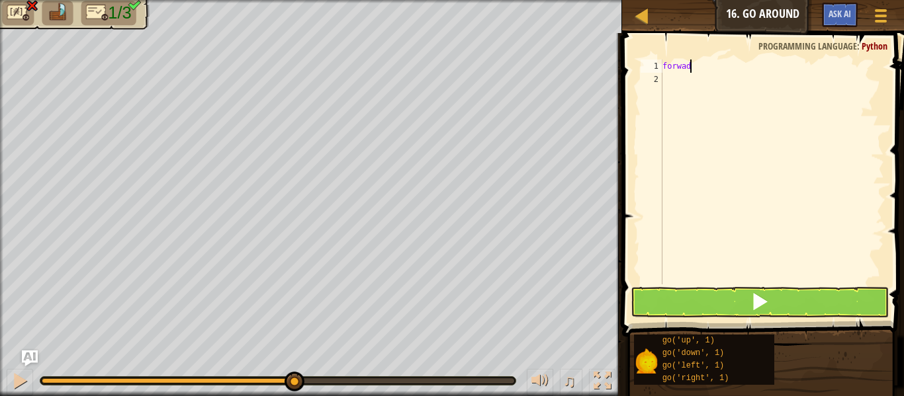
scroll to position [6, 0]
click at [679, 90] on div "forwad" at bounding box center [772, 185] width 224 height 251
click at [707, 75] on div "forwad" at bounding box center [772, 185] width 224 height 251
click at [711, 64] on div "forwad" at bounding box center [772, 185] width 224 height 251
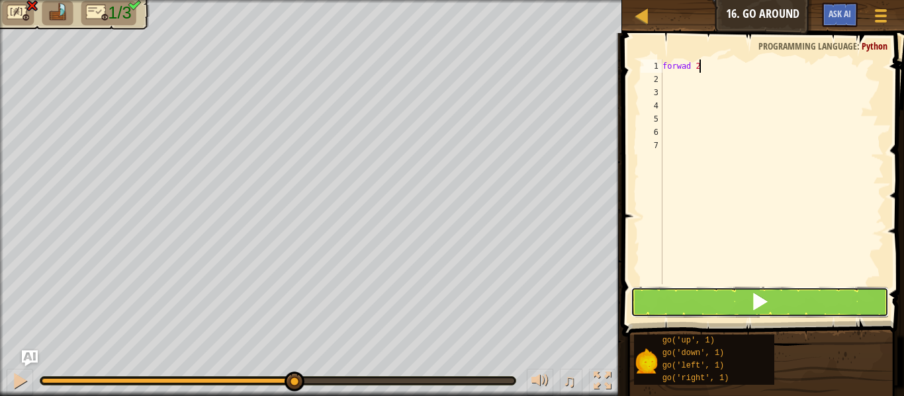
click at [775, 304] on button at bounding box center [760, 302] width 258 height 30
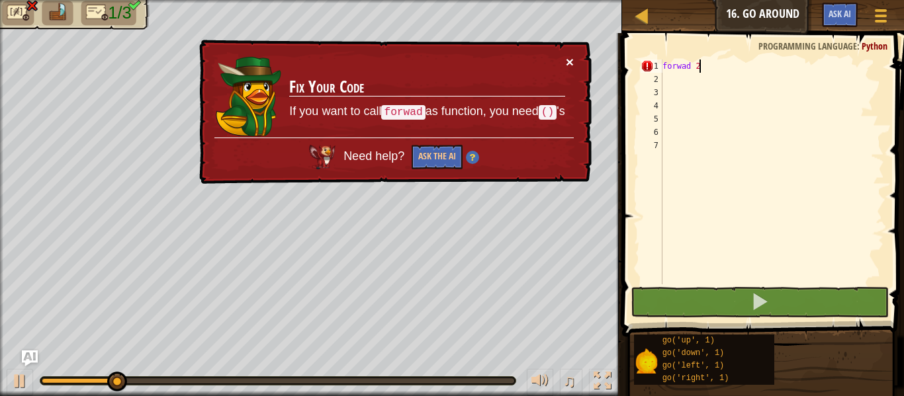
click at [568, 62] on button "×" at bounding box center [570, 62] width 8 height 14
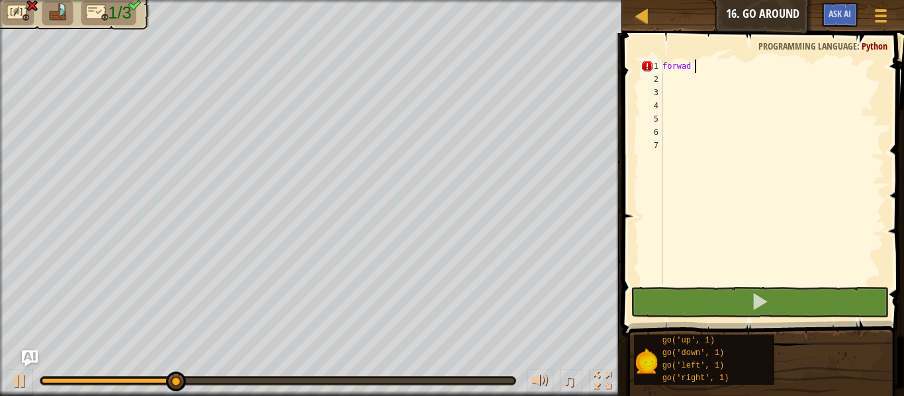
scroll to position [6, 4]
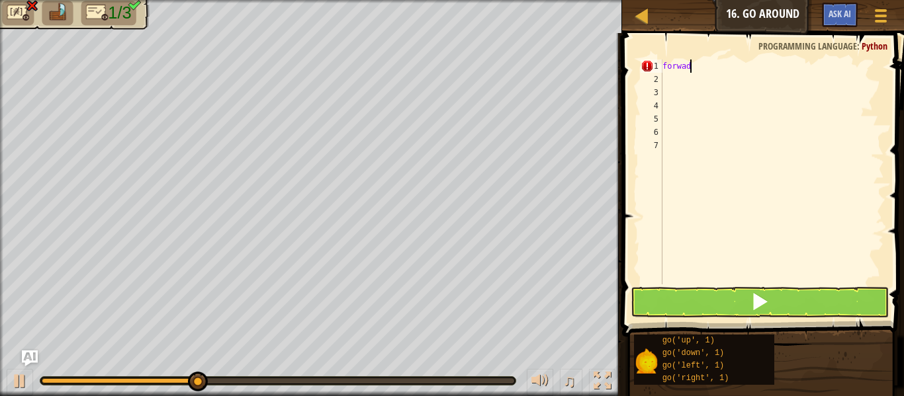
type textarea "f"
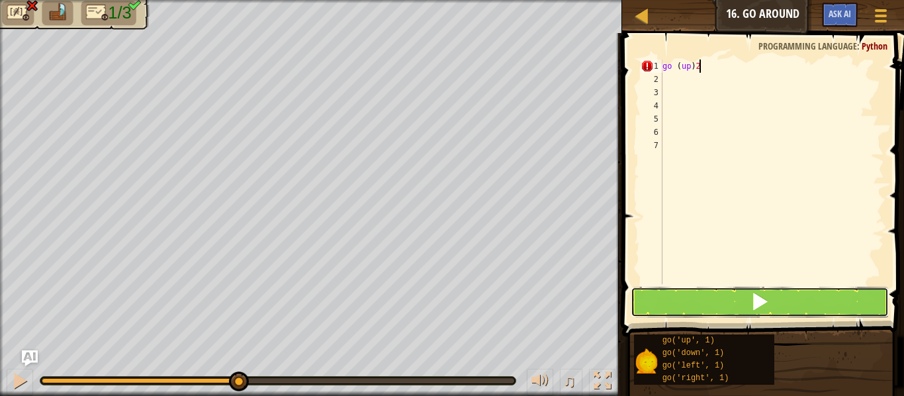
click at [815, 307] on button at bounding box center [760, 302] width 258 height 30
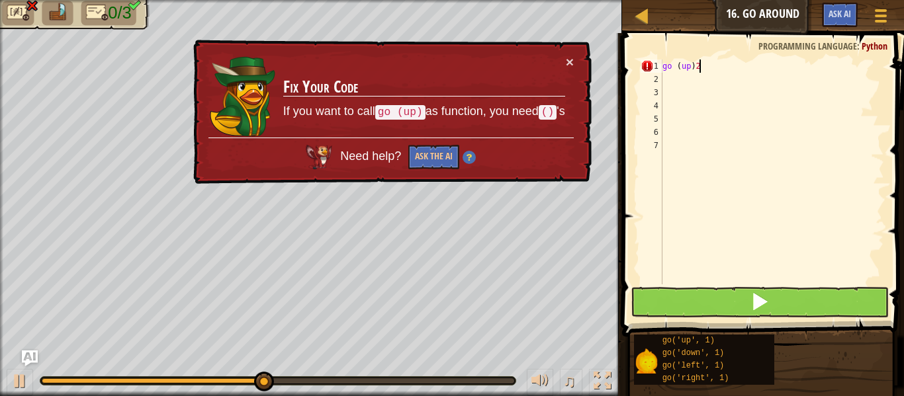
type textarea "go (up)"
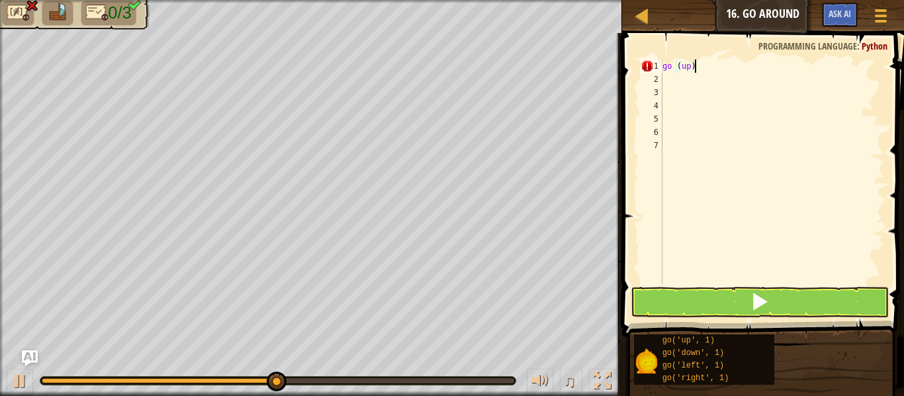
scroll to position [6, 4]
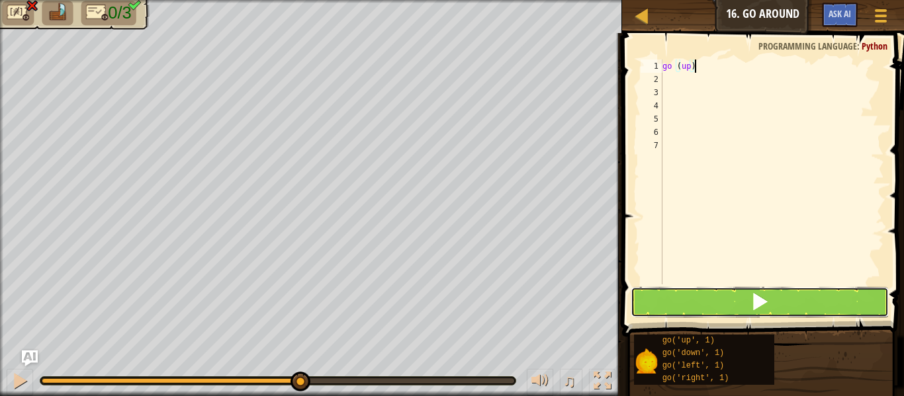
click at [802, 310] on button at bounding box center [760, 302] width 258 height 30
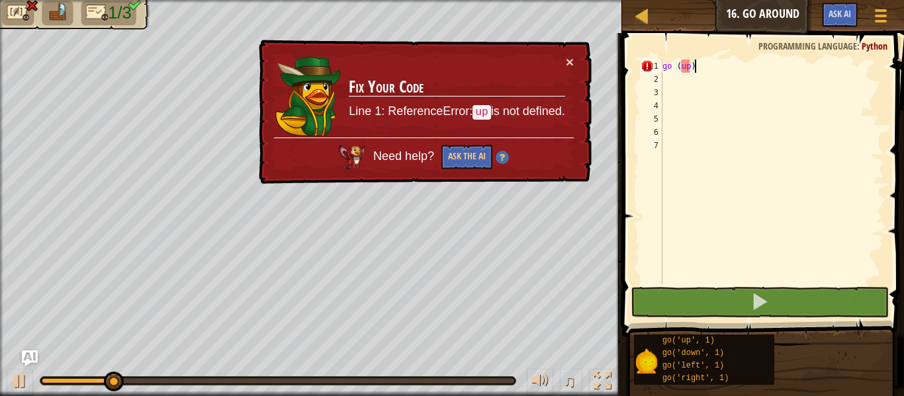
click at [790, 181] on div "go ( up )" at bounding box center [772, 185] width 224 height 251
click at [723, 65] on div "go ( up )" at bounding box center [772, 185] width 224 height 251
type textarea "go (up)"
click at [778, 171] on div "go ( up )" at bounding box center [772, 185] width 224 height 251
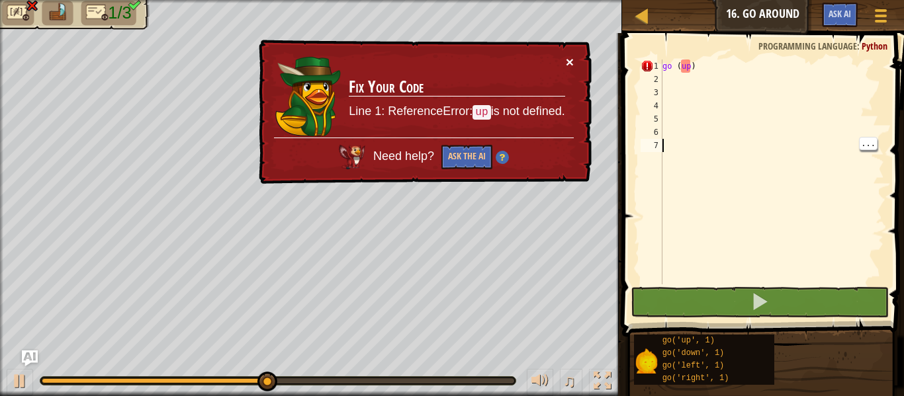
click at [570, 60] on button "×" at bounding box center [570, 62] width 8 height 14
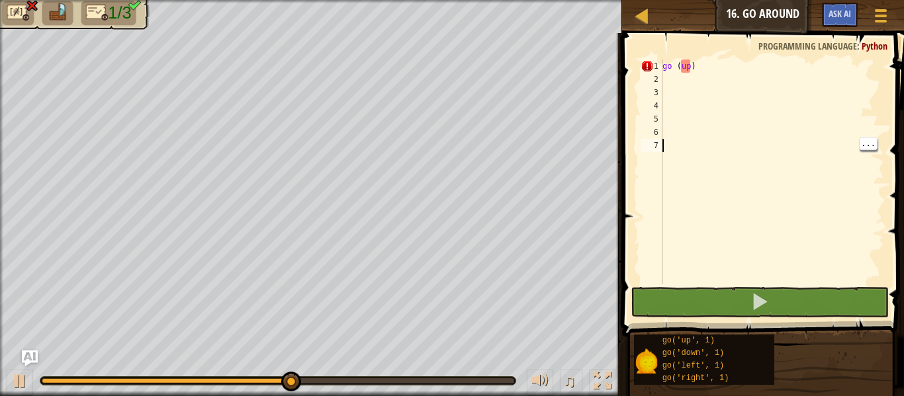
click at [733, 64] on div "go ( up )" at bounding box center [772, 185] width 224 height 251
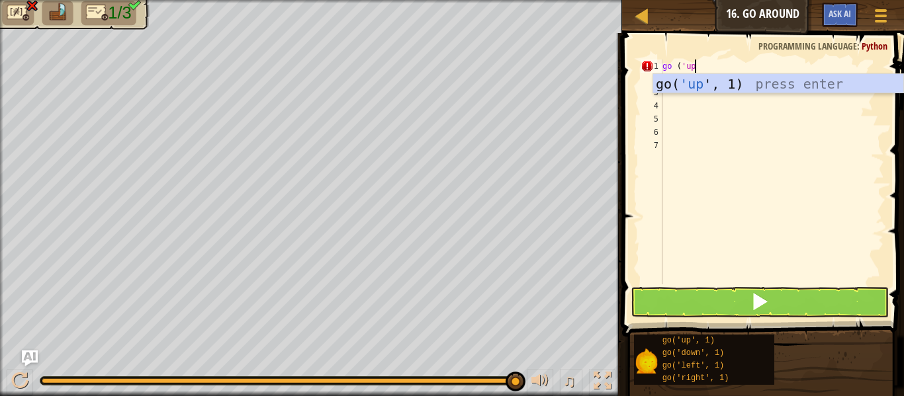
scroll to position [6, 4]
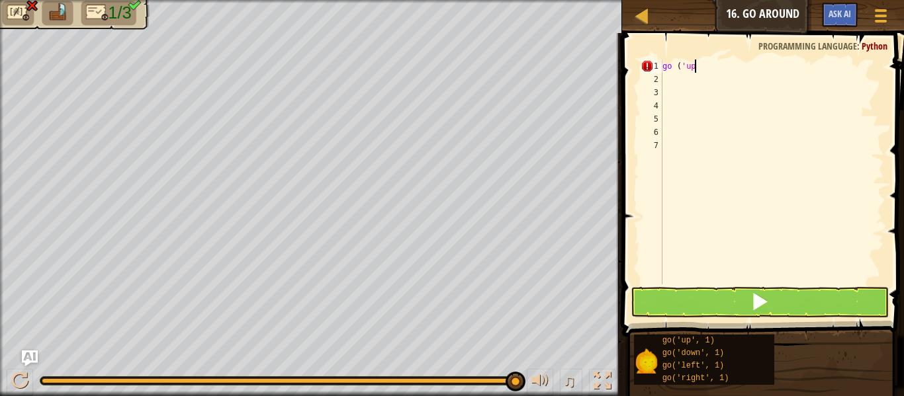
type textarea "go ('u"
type textarea "p"
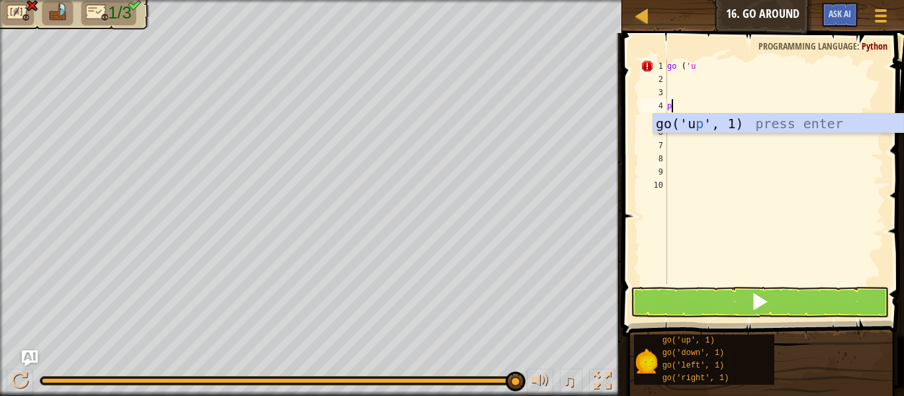
click at [693, 128] on div "go('u p ', 1) press enter" at bounding box center [778, 144] width 250 height 60
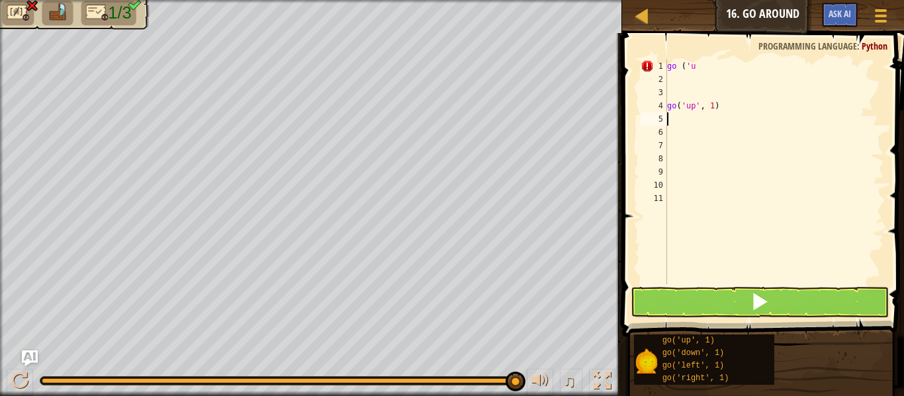
click at [733, 101] on div "go ( 'u go ( 'up' , 1 )" at bounding box center [774, 185] width 220 height 251
type textarea "g"
click at [703, 75] on div "go ( 'u g" at bounding box center [774, 185] width 220 height 251
click at [714, 64] on div "go ( 'u g" at bounding box center [774, 185] width 220 height 251
type textarea "go ('uP"
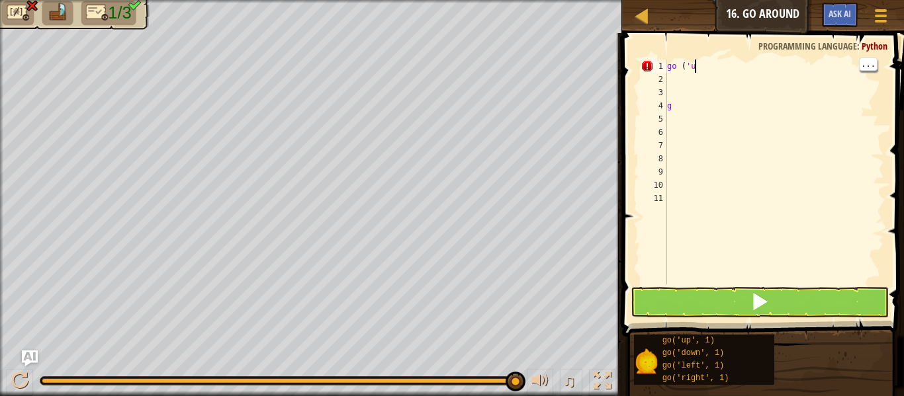
scroll to position [6, 4]
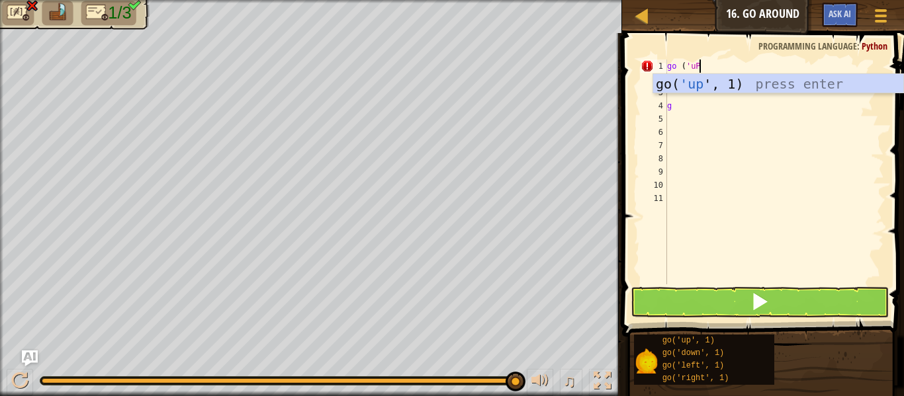
click at [771, 85] on div "go( 'up ', 1) press enter" at bounding box center [778, 104] width 250 height 60
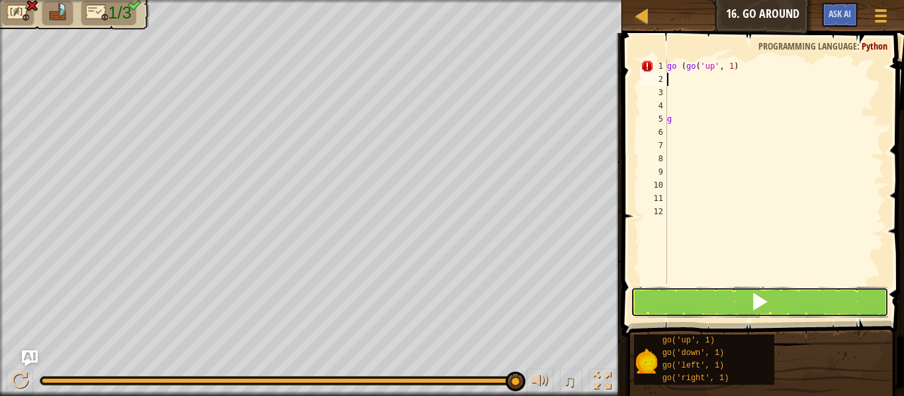
click at [789, 305] on button at bounding box center [760, 302] width 258 height 30
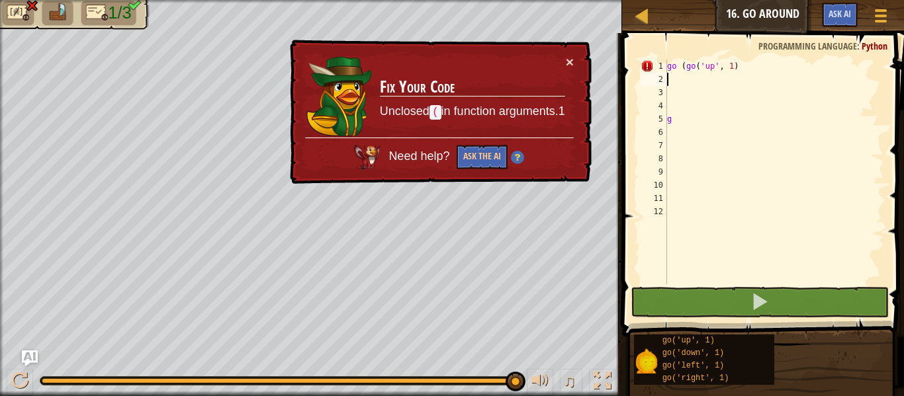
click at [821, 218] on div "go ( go ( 'up' , 1 ) g" at bounding box center [774, 185] width 220 height 251
click at [769, 62] on div "go ( go ( 'up' , 1 ) g" at bounding box center [774, 185] width 220 height 251
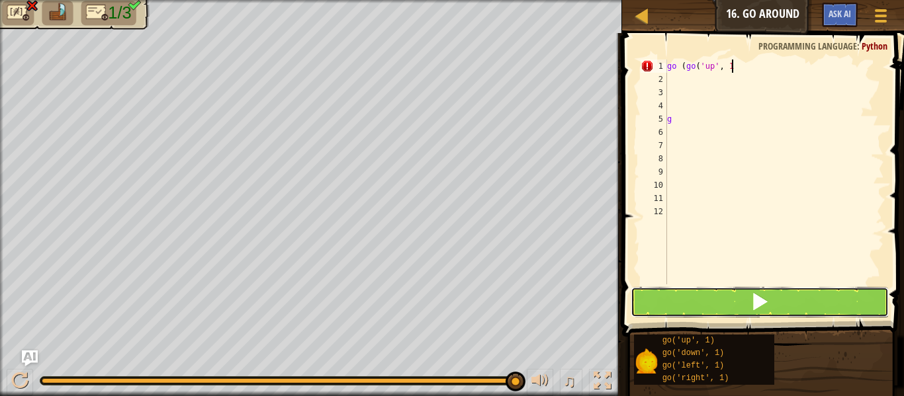
click at [800, 306] on button at bounding box center [760, 302] width 258 height 30
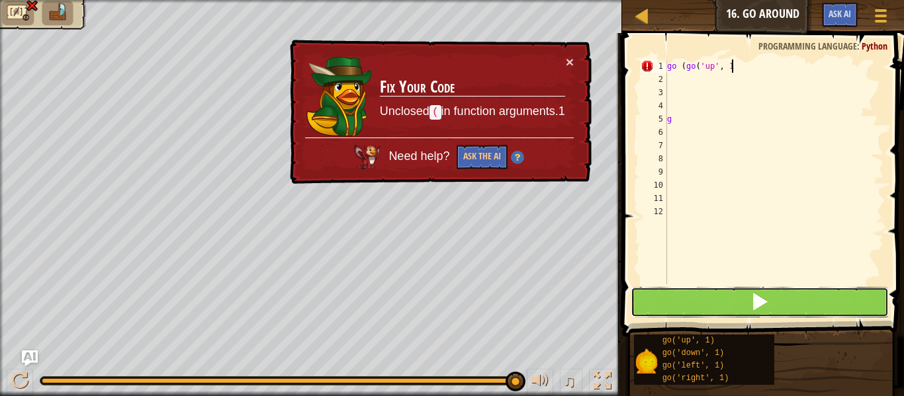
click at [813, 287] on button at bounding box center [760, 302] width 258 height 30
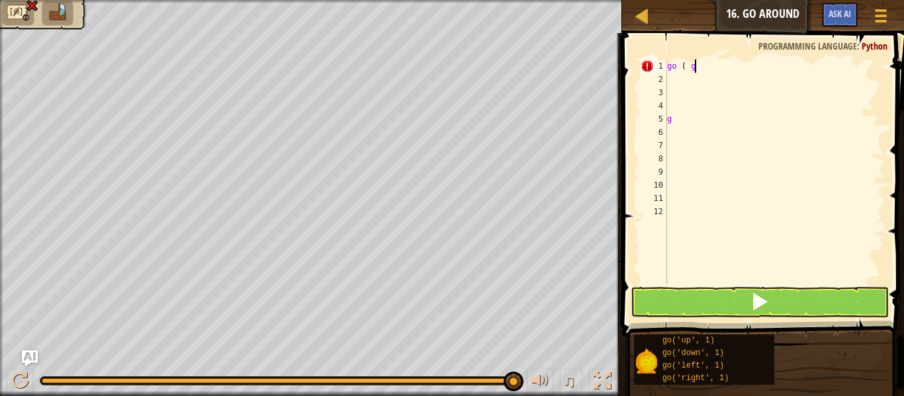
scroll to position [6, 4]
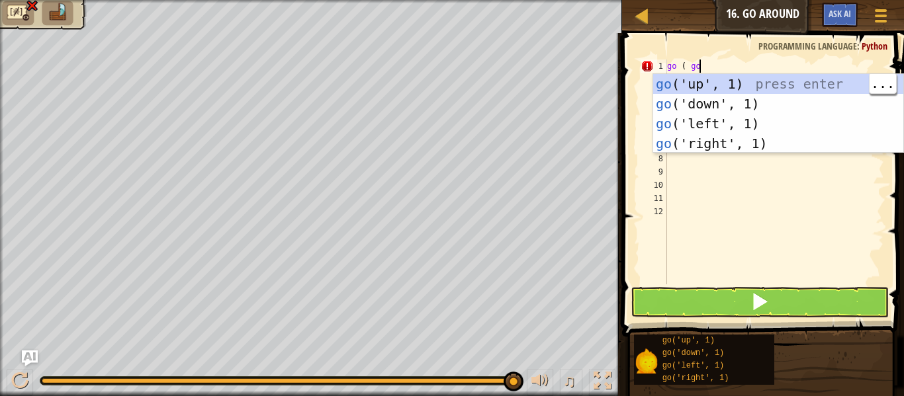
type textarea "go ( go"
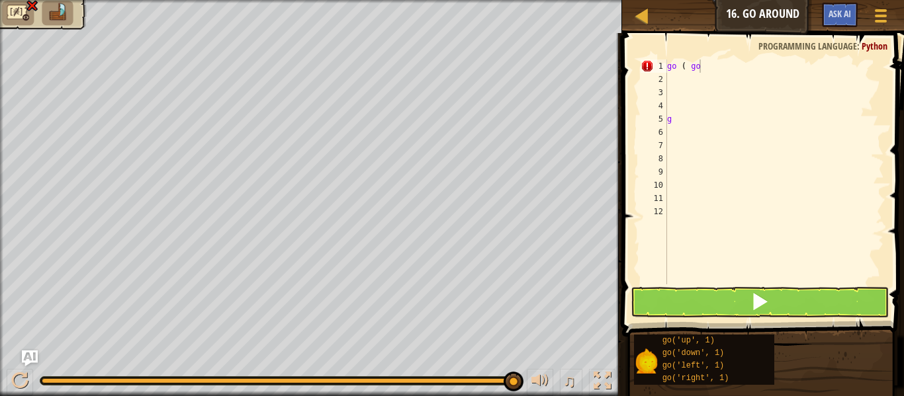
scroll to position [6, 0]
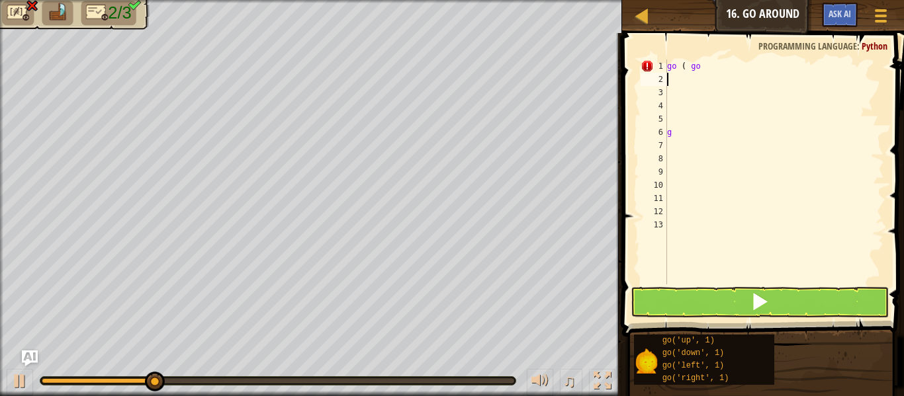
click at [747, 62] on div "go ( go g" at bounding box center [774, 185] width 220 height 251
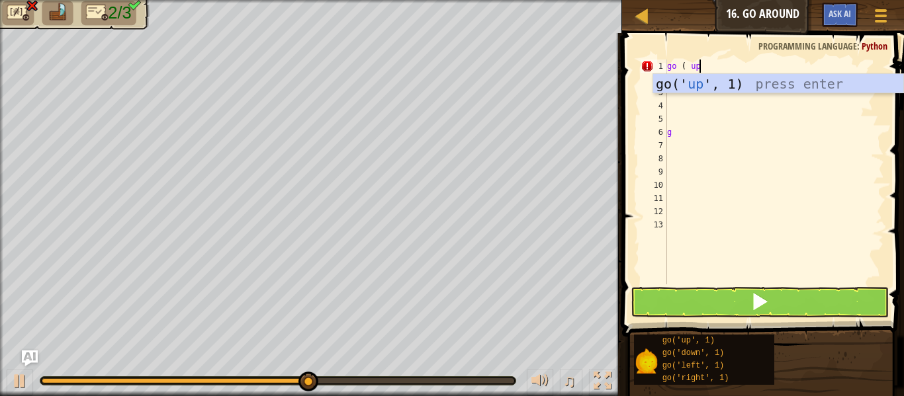
scroll to position [6, 4]
type textarea "go ( go('up', 1)"
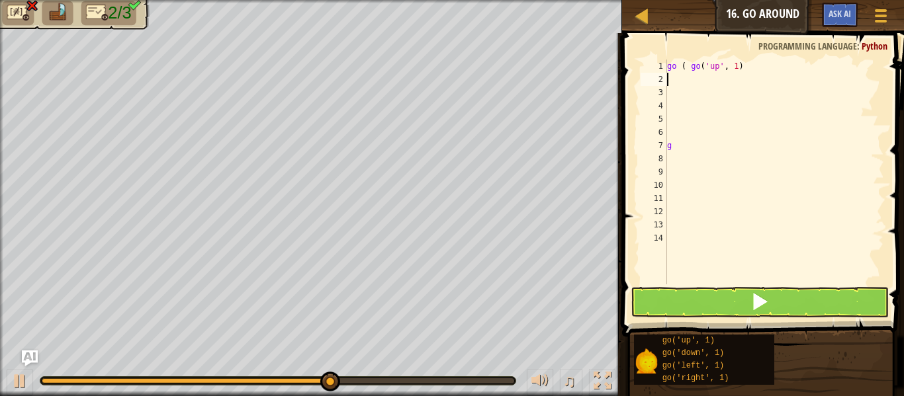
scroll to position [6, 0]
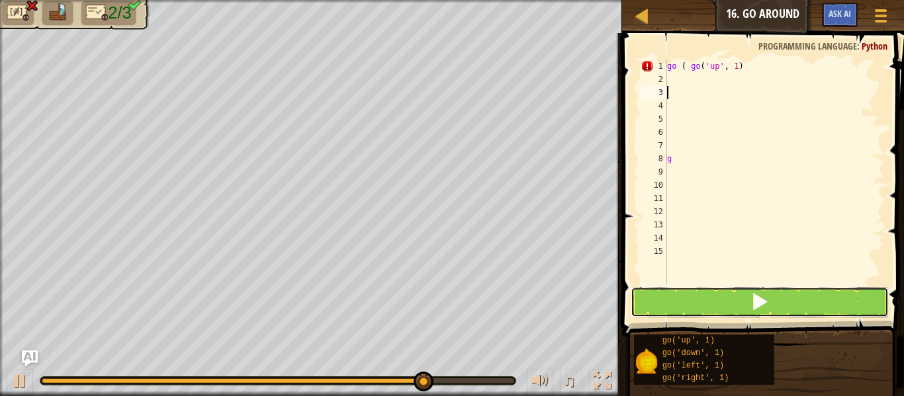
click at [795, 294] on button at bounding box center [760, 302] width 258 height 30
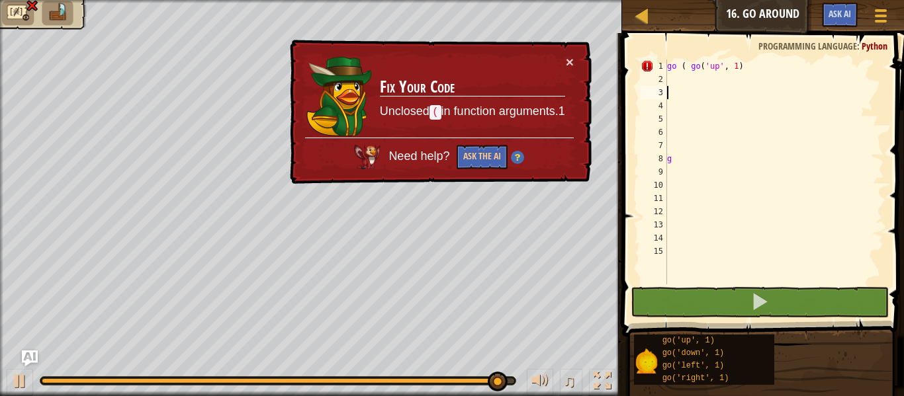
click at [829, 222] on div "go ( go ( 'up' , 1 ) g" at bounding box center [774, 185] width 220 height 251
click at [491, 166] on button "Ask the AI" at bounding box center [482, 157] width 51 height 24
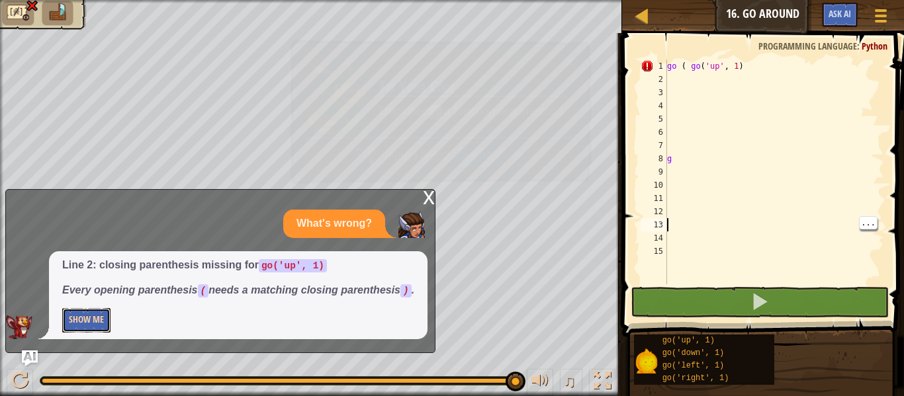
click at [92, 326] on button "Show Me" at bounding box center [86, 320] width 48 height 24
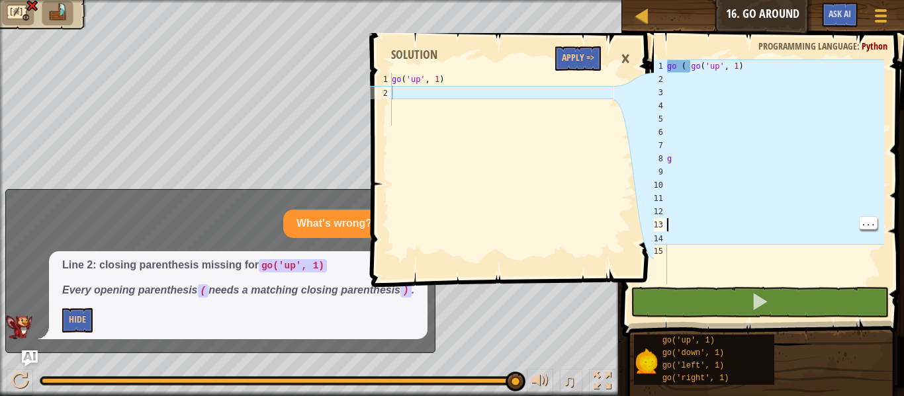
click at [733, 74] on div "go ( go ( 'up' , 1 ) g" at bounding box center [774, 185] width 220 height 251
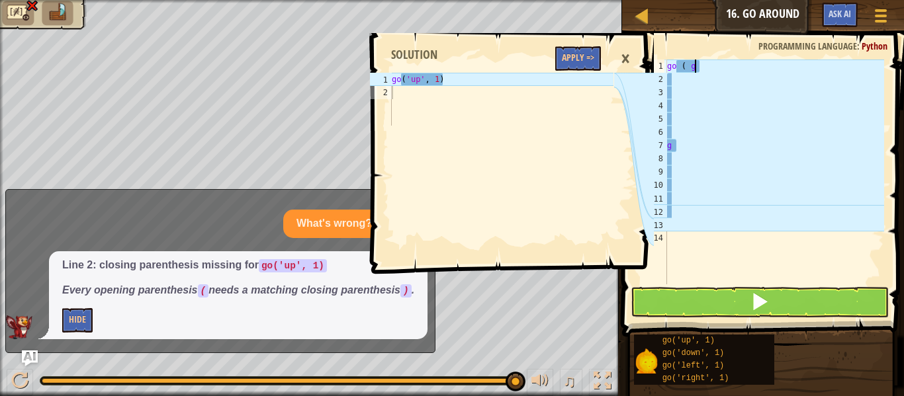
type textarea "g"
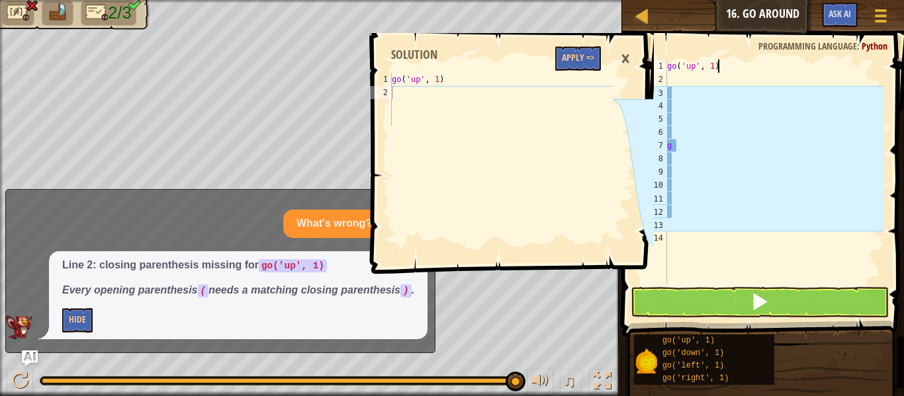
scroll to position [6, 7]
type textarea "go('up', 1)"
click at [826, 311] on button at bounding box center [760, 302] width 258 height 30
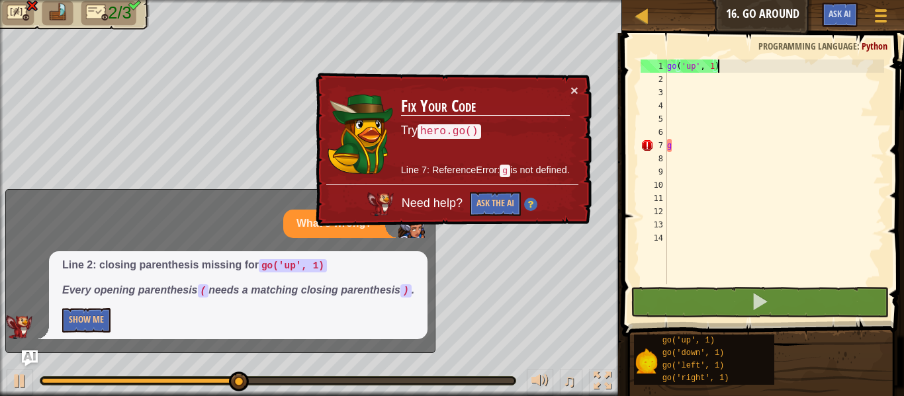
click at [815, 183] on div "go ( 'up' , 1 ) g" at bounding box center [774, 185] width 220 height 251
click at [891, 5] on button "Game Menu" at bounding box center [881, 18] width 35 height 32
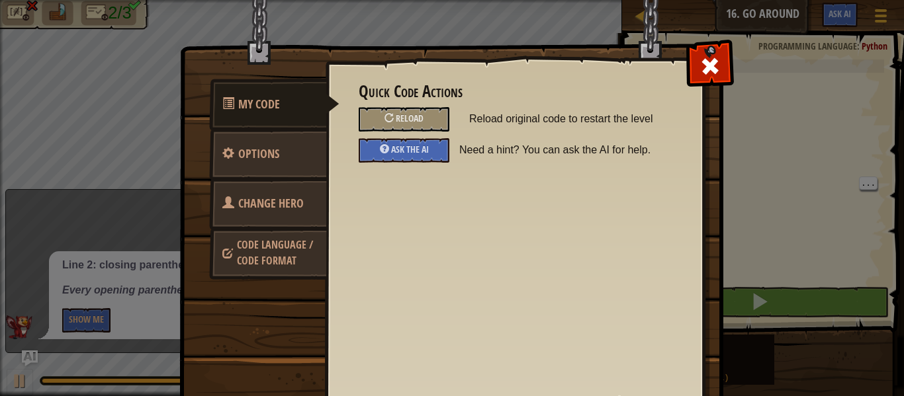
click at [244, 251] on span "Code Language / Code Format" at bounding box center [275, 253] width 76 height 30
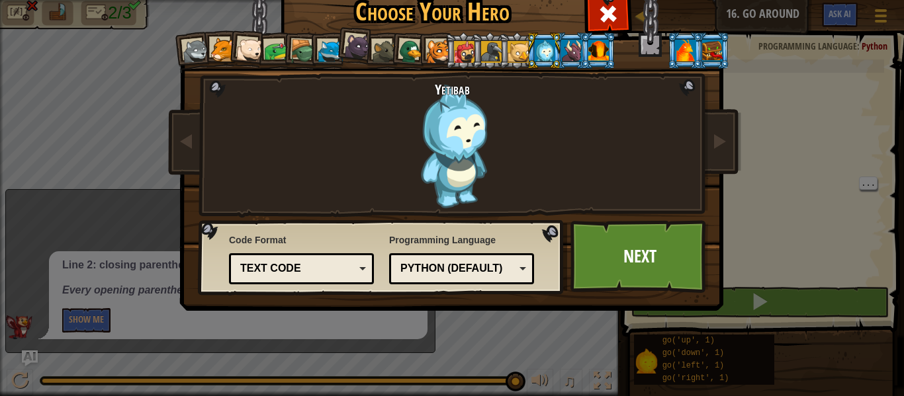
click at [259, 283] on div "Text code Blocks and code Blocks Blocks (Icons) Text code" at bounding box center [301, 268] width 145 height 31
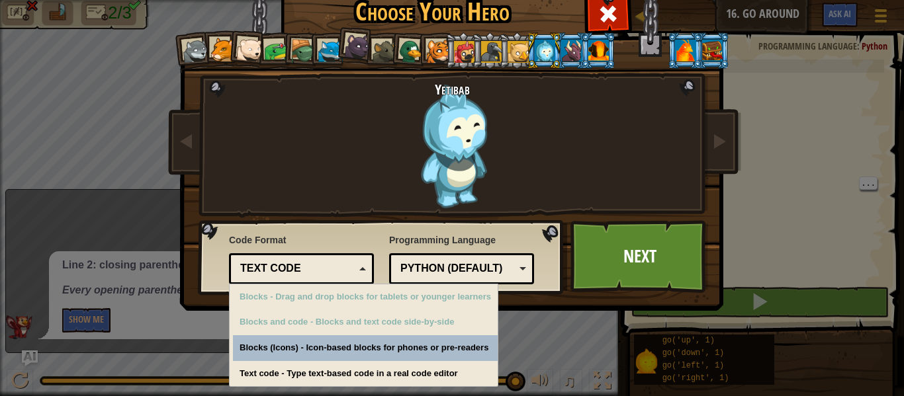
click at [254, 309] on div "Blocks - Drag and drop blocks for tablets or younger learners" at bounding box center [365, 298] width 265 height 26
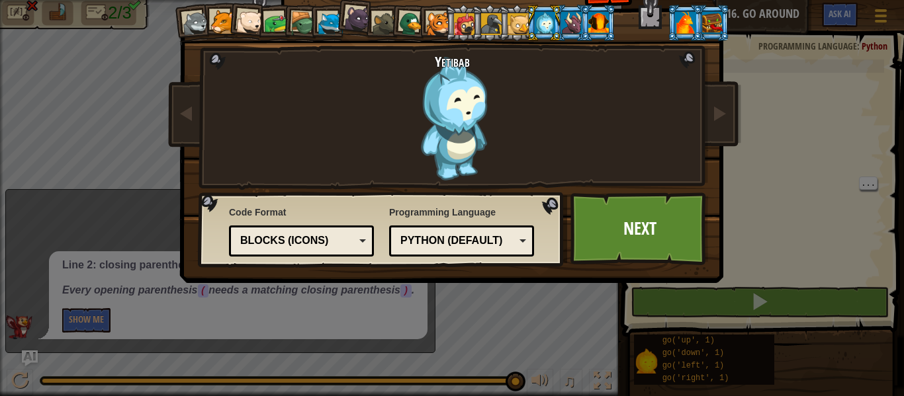
scroll to position [15, 0]
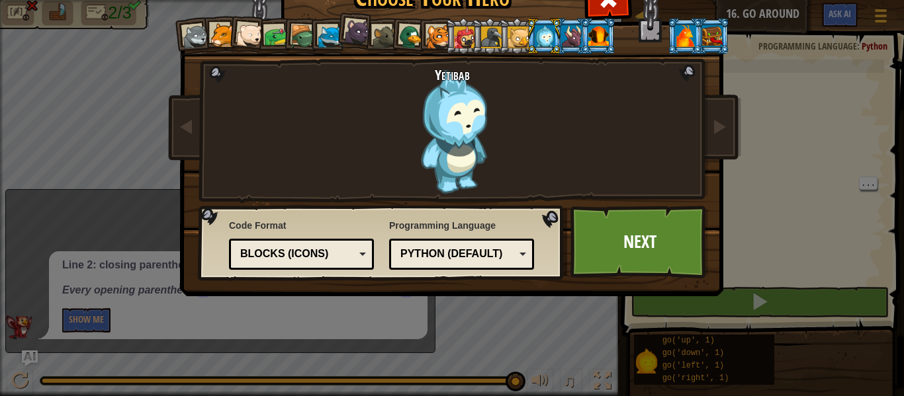
click at [326, 267] on div "Text code Blocks and code Blocks Blocks (Icons) Blocks (Icons)" at bounding box center [301, 254] width 145 height 31
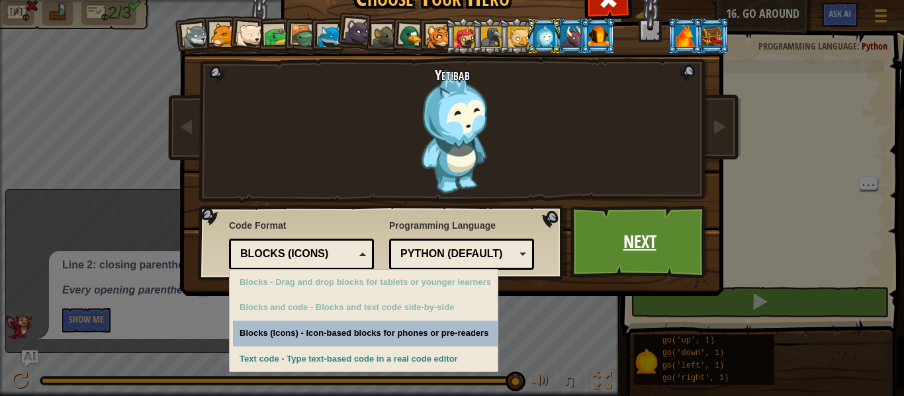
click at [603, 273] on link "Next" at bounding box center [639, 242] width 138 height 73
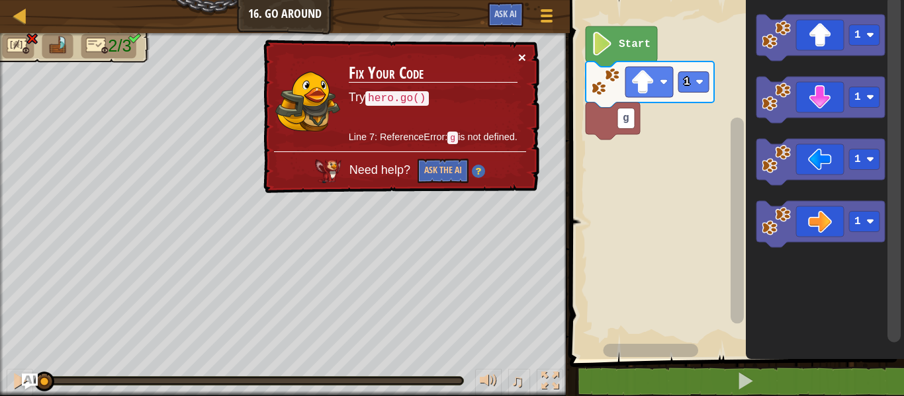
click at [522, 59] on button "×" at bounding box center [522, 57] width 8 height 14
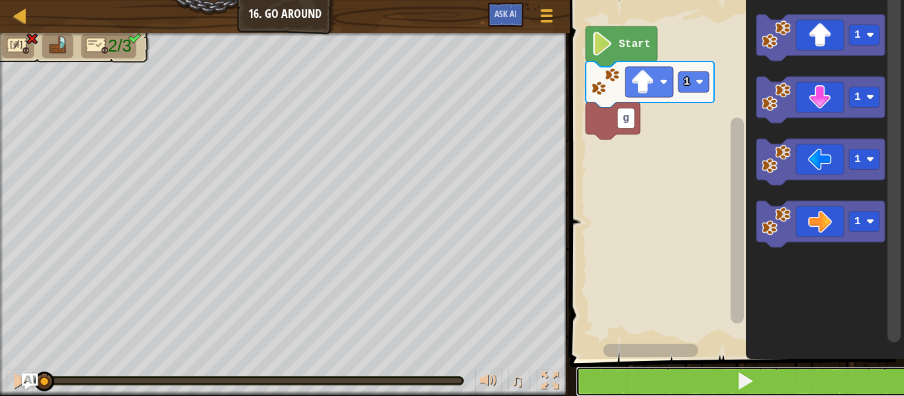
click at [807, 375] on button at bounding box center [745, 382] width 338 height 30
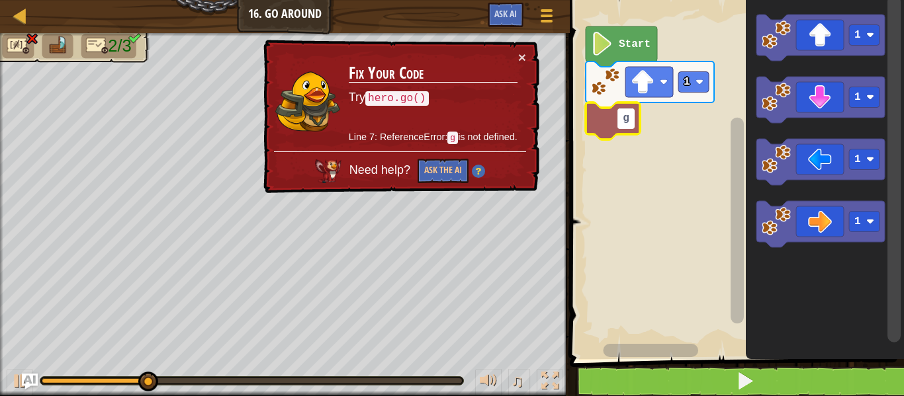
click at [668, 200] on rect "Blockly Workspace" at bounding box center [735, 176] width 338 height 366
click at [0, 0] on div at bounding box center [0, 0] width 0 height 0
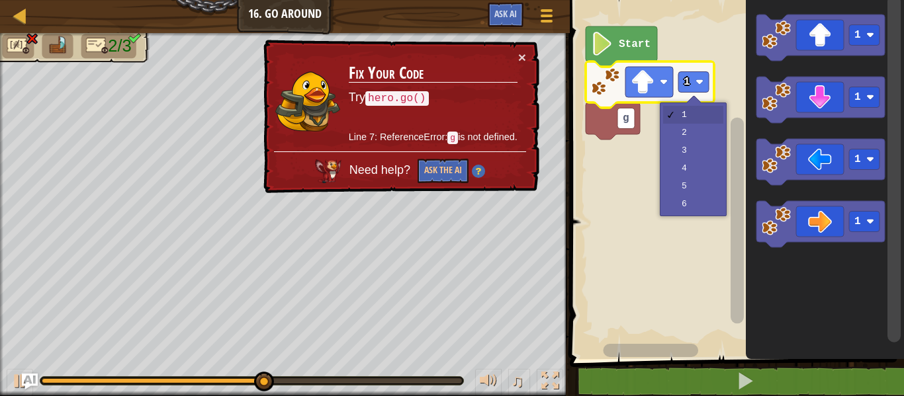
click at [703, 138] on rect "Blockly Workspace" at bounding box center [735, 176] width 338 height 366
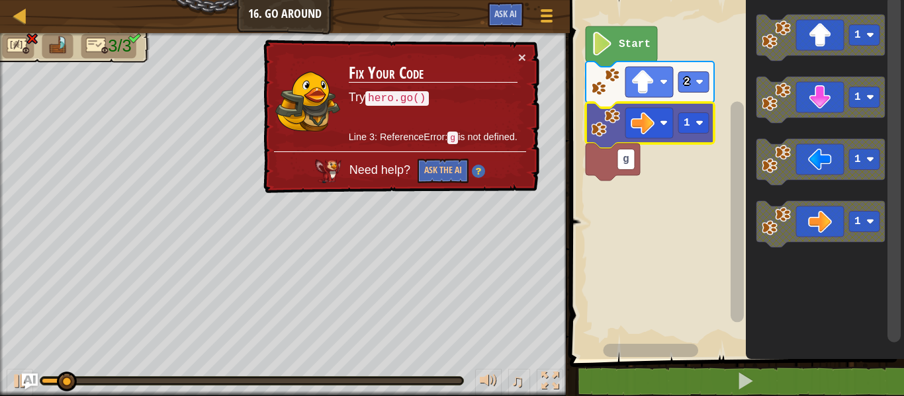
click at [0, 0] on div at bounding box center [0, 0] width 0 height 0
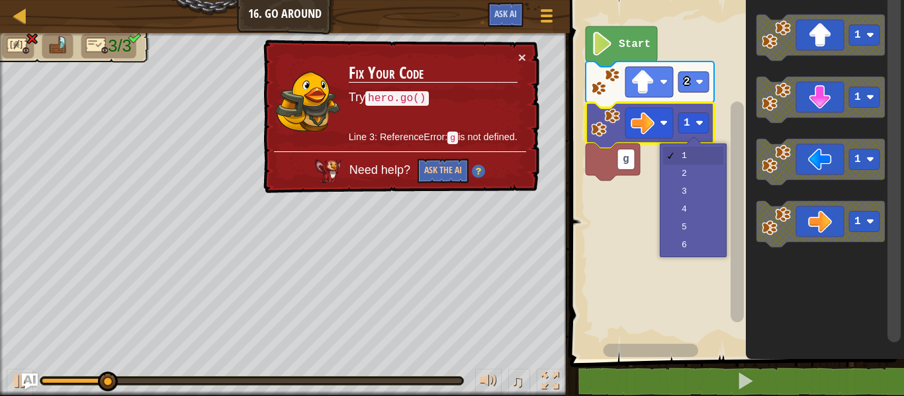
click at [700, 179] on rect "Blockly Workspace" at bounding box center [735, 176] width 338 height 366
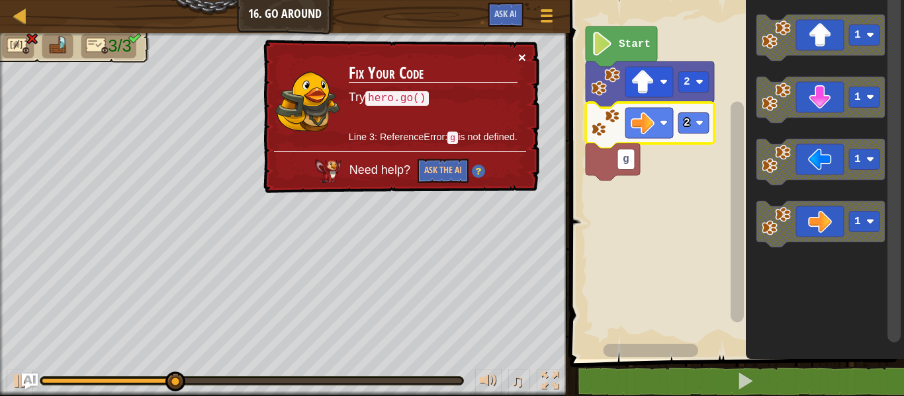
click at [523, 60] on button "×" at bounding box center [523, 59] width 9 height 14
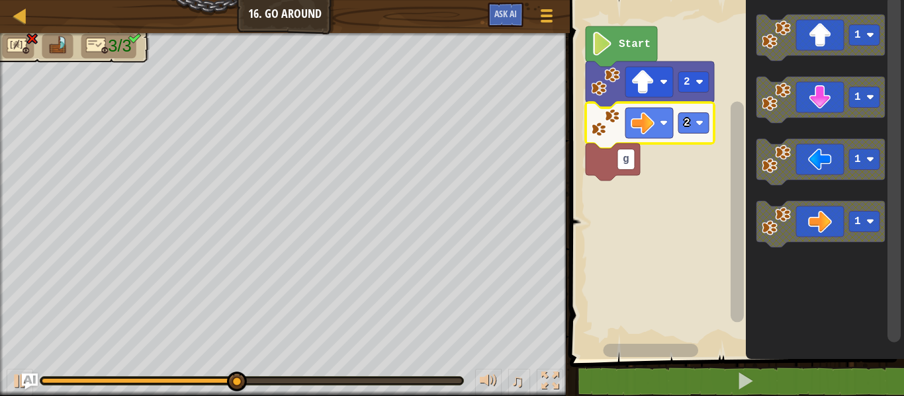
click at [694, 122] on rect "Blockly Workspace" at bounding box center [693, 123] width 30 height 21
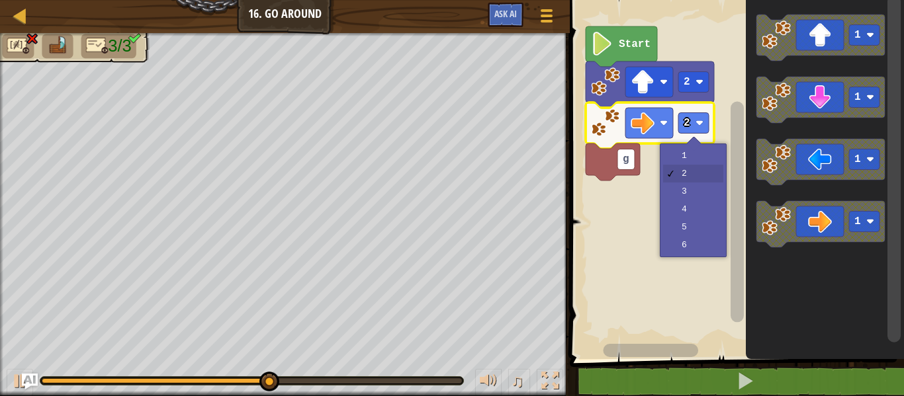
click at [711, 201] on rect "Blockly Workspace" at bounding box center [735, 176] width 338 height 366
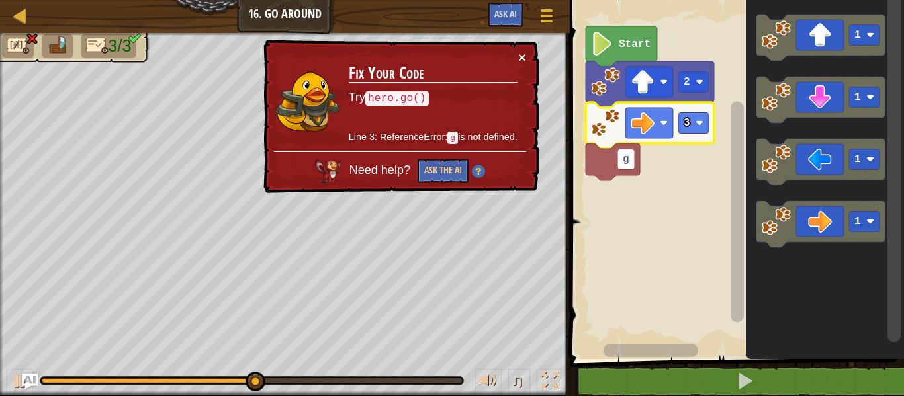
click at [522, 59] on button "×" at bounding box center [523, 59] width 9 height 14
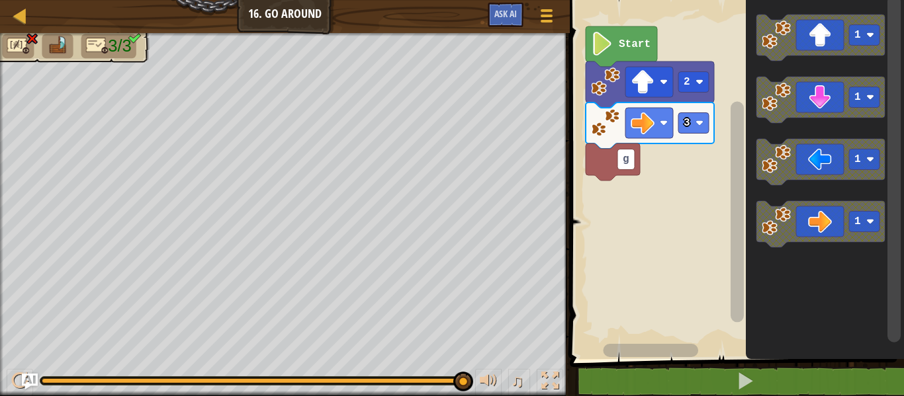
click at [613, 166] on icon "Blockly Workspace" at bounding box center [613, 162] width 54 height 37
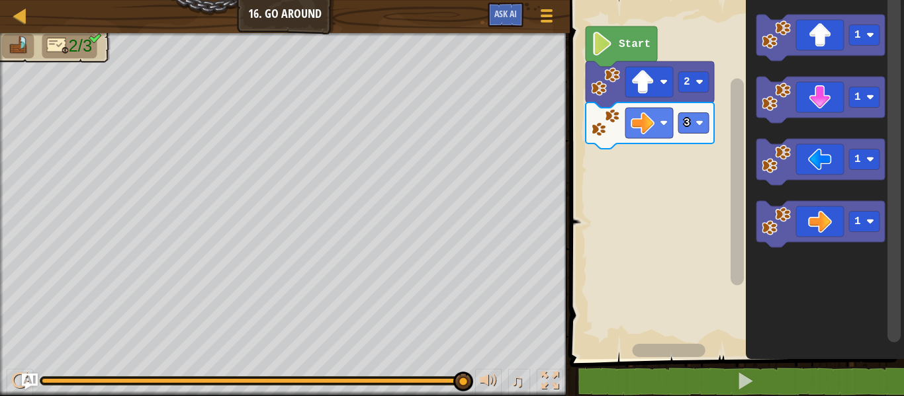
click at [824, 88] on icon "Blockly Workspace" at bounding box center [820, 100] width 128 height 46
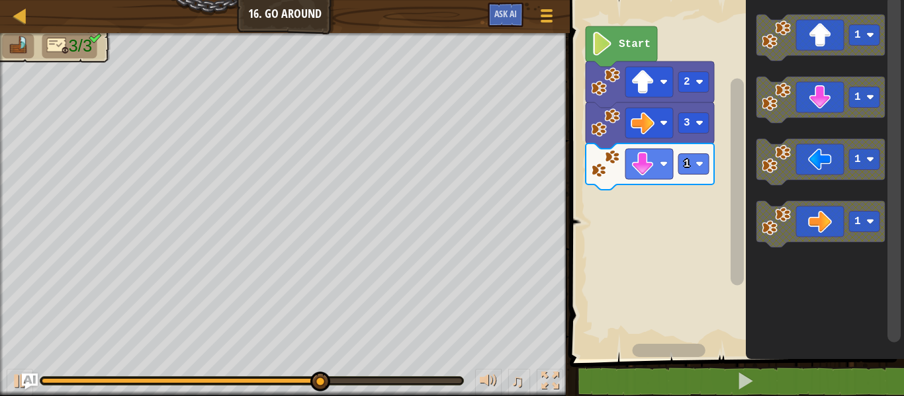
click at [700, 165] on image "Blockly Workspace" at bounding box center [700, 164] width 8 height 8
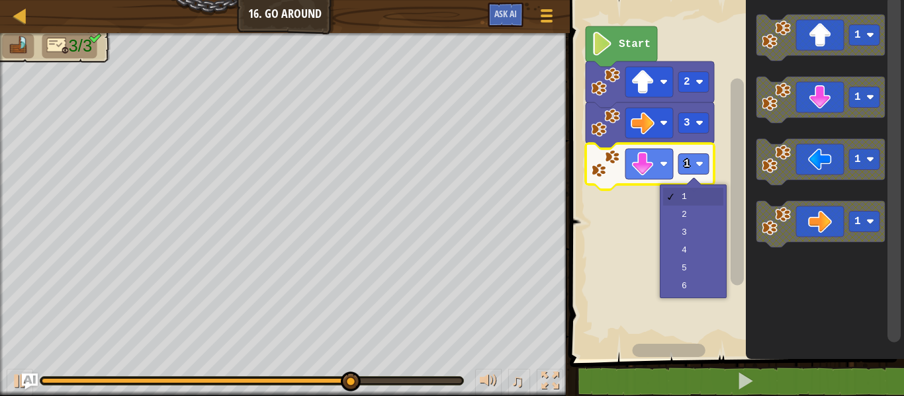
click at [703, 218] on rect "Blockly Workspace" at bounding box center [735, 176] width 338 height 366
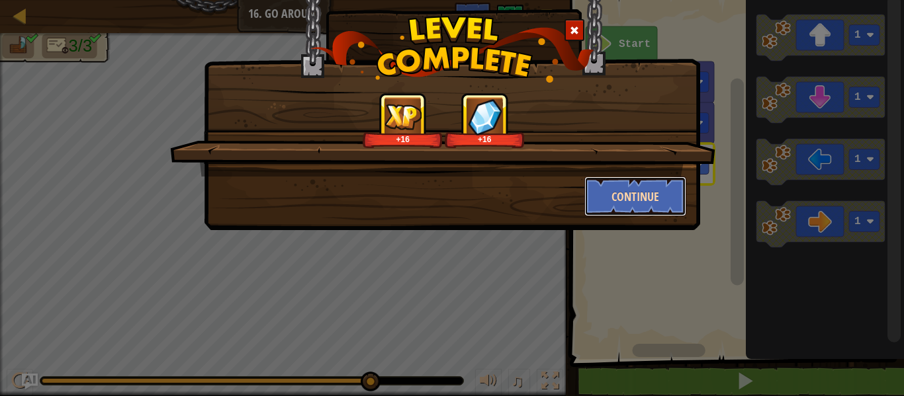
click at [623, 201] on button "Continue" at bounding box center [635, 197] width 103 height 40
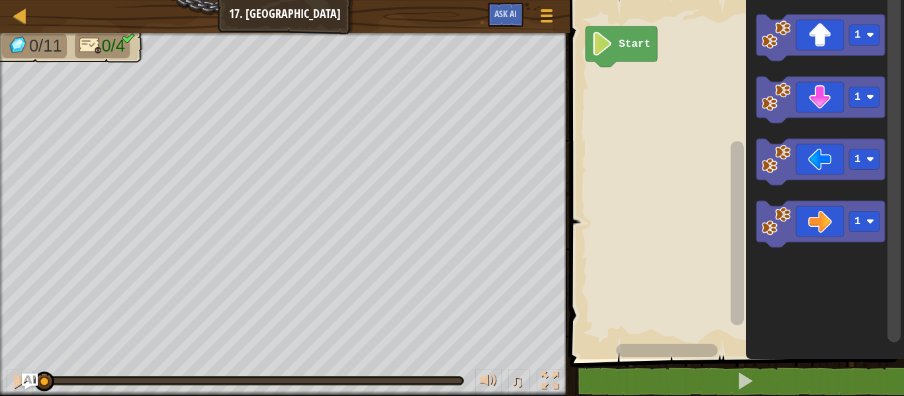
click at [825, 39] on icon "Blockly Workspace" at bounding box center [820, 38] width 128 height 46
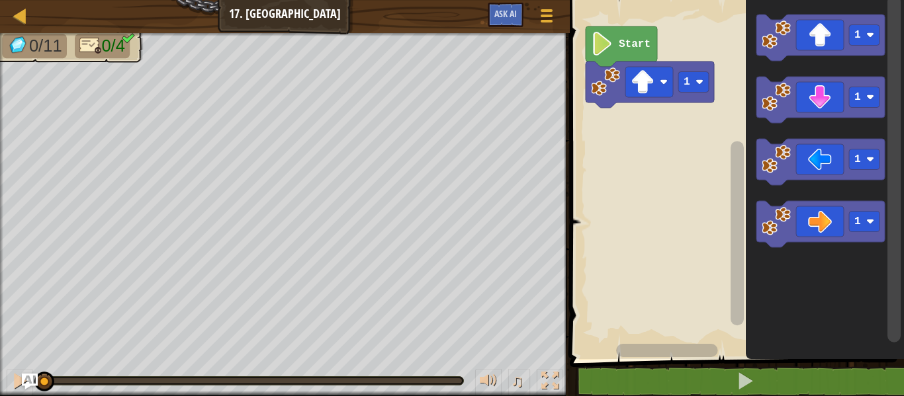
click at [706, 85] on rect "Blockly Workspace" at bounding box center [693, 82] width 30 height 21
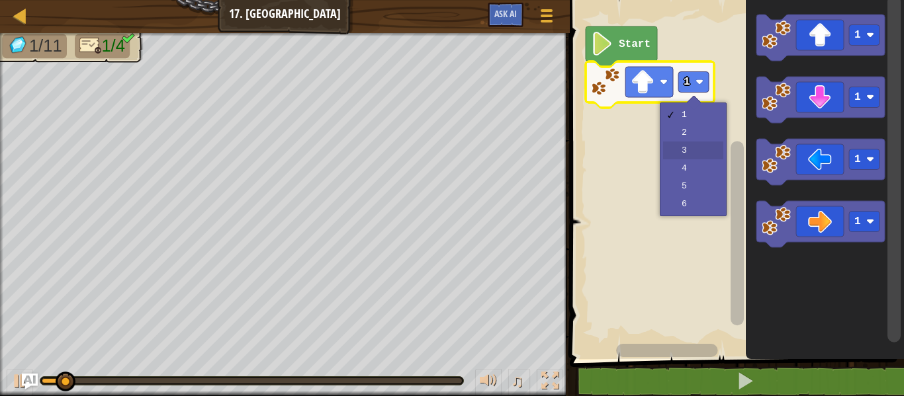
click at [703, 158] on rect "Blockly Workspace" at bounding box center [735, 176] width 338 height 366
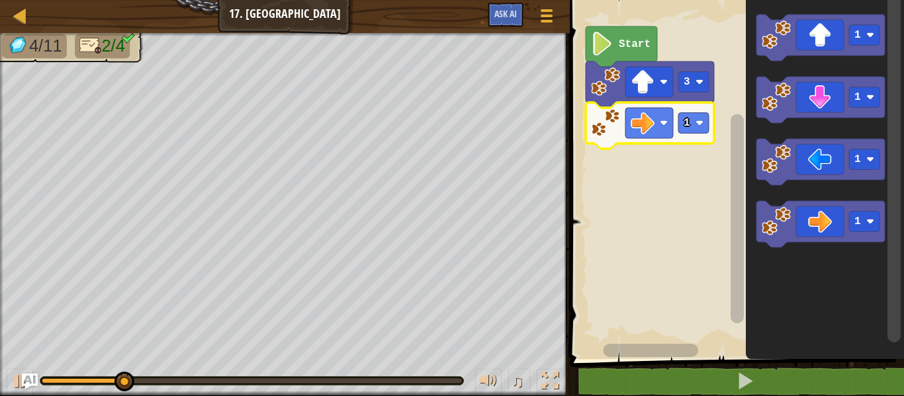
click at [692, 122] on rect "Blockly Workspace" at bounding box center [693, 123] width 30 height 21
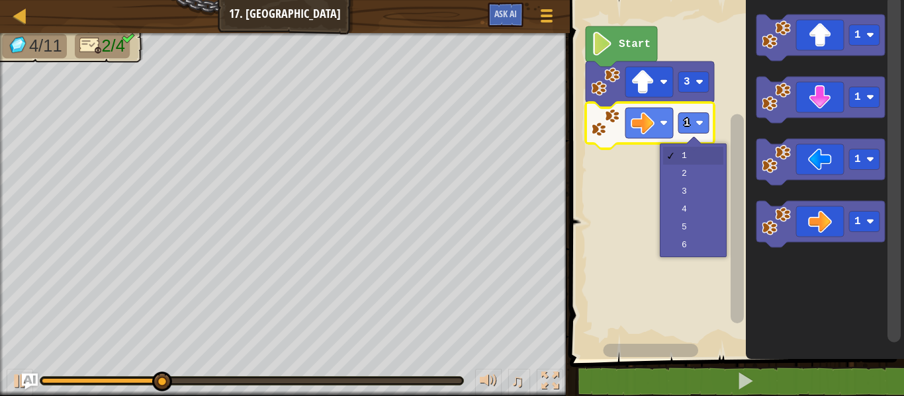
click at [707, 198] on rect "Blockly Workspace" at bounding box center [735, 176] width 338 height 366
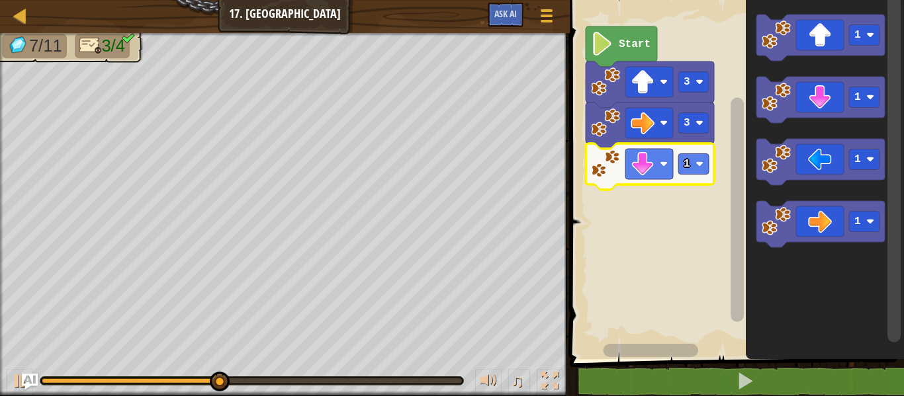
click at [0, 0] on div at bounding box center [0, 0] width 0 height 0
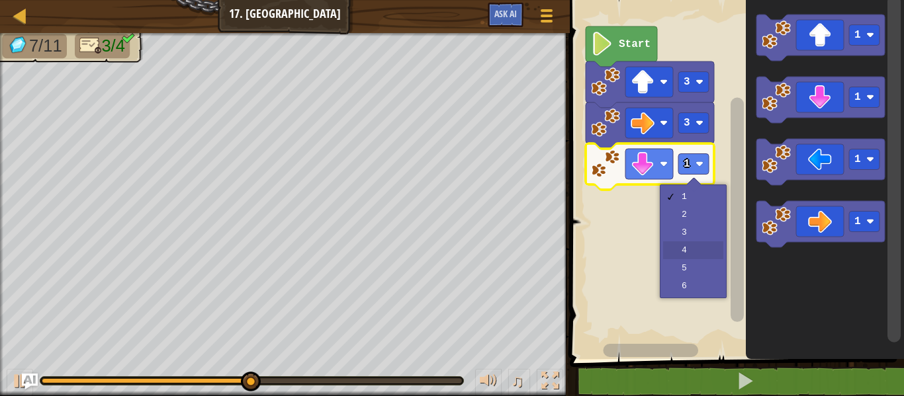
click at [702, 244] on rect "Blockly Workspace" at bounding box center [735, 176] width 338 height 366
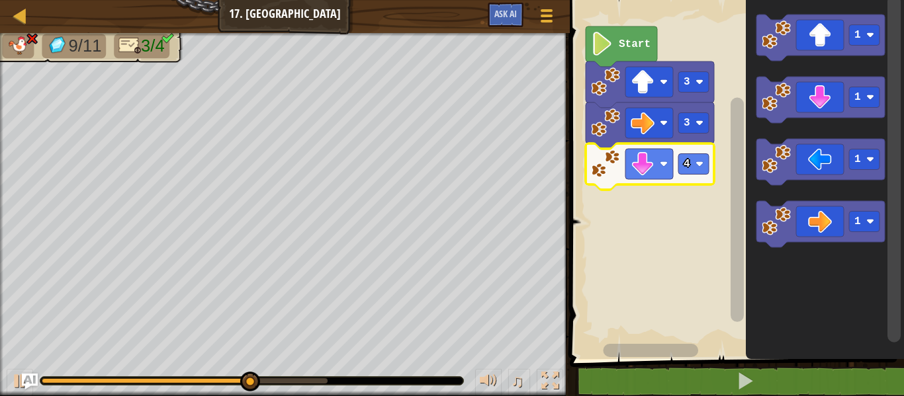
click at [0, 0] on div at bounding box center [0, 0] width 0 height 0
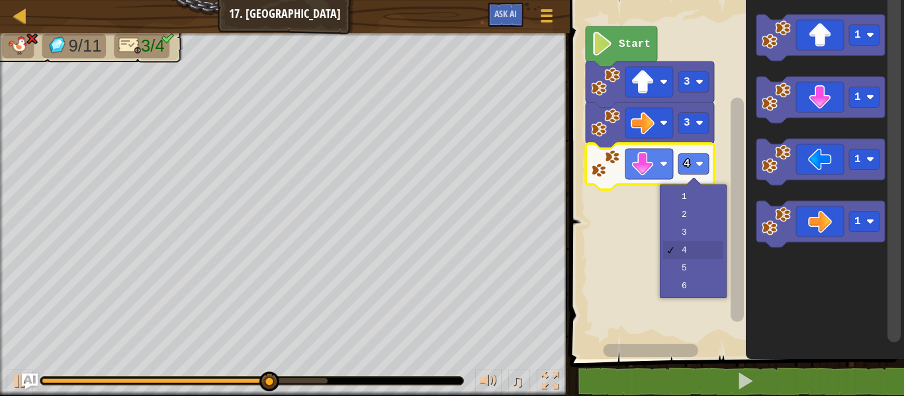
click at [710, 240] on rect "Blockly Workspace" at bounding box center [735, 176] width 338 height 366
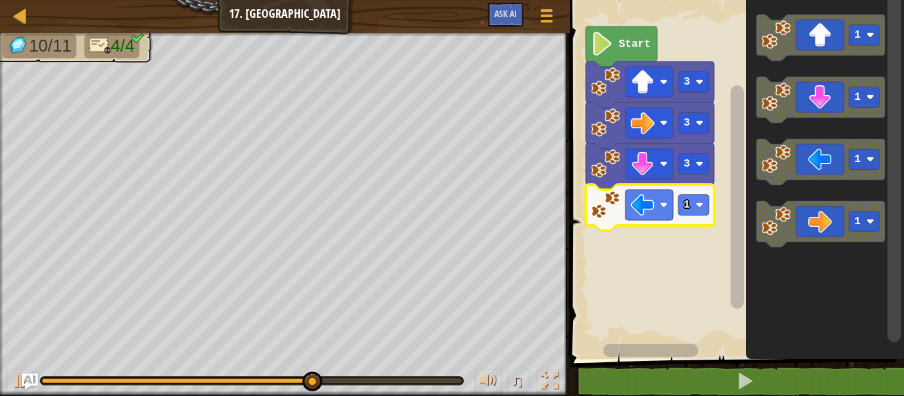
click at [0, 0] on div at bounding box center [0, 0] width 0 height 0
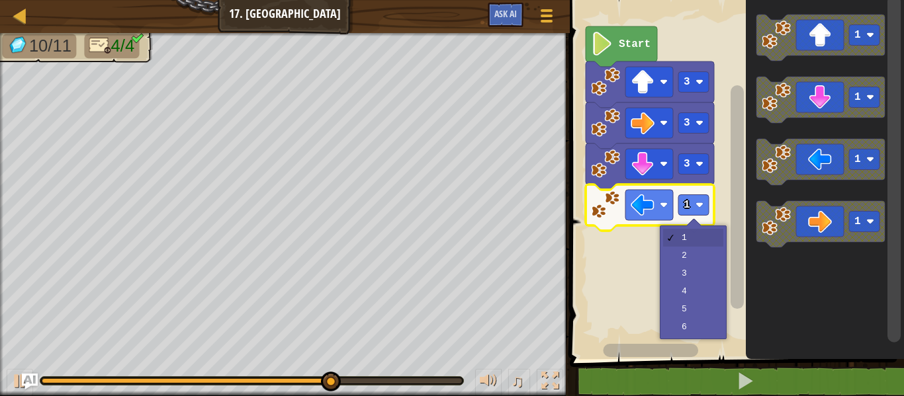
click at [701, 257] on rect "Blockly Workspace" at bounding box center [735, 176] width 338 height 366
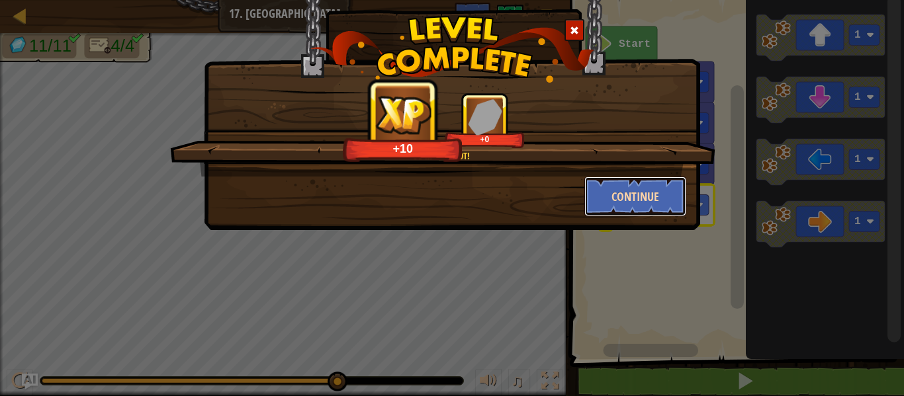
click at [674, 209] on button "Continue" at bounding box center [635, 197] width 103 height 40
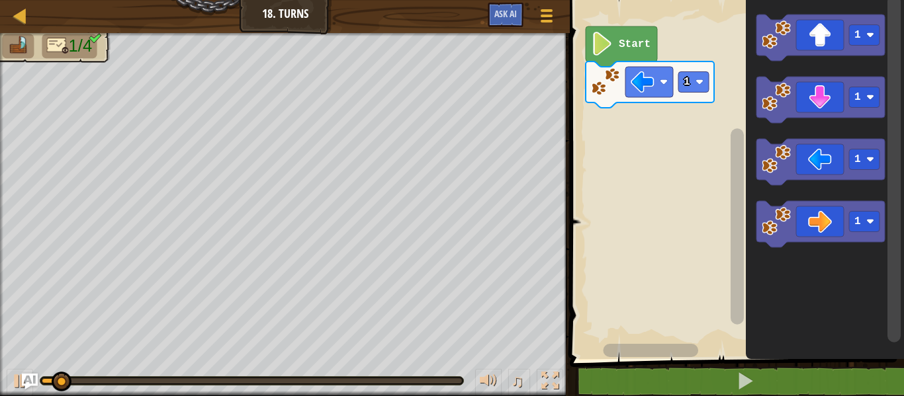
click at [686, 89] on rect "Blockly Workspace" at bounding box center [693, 82] width 30 height 21
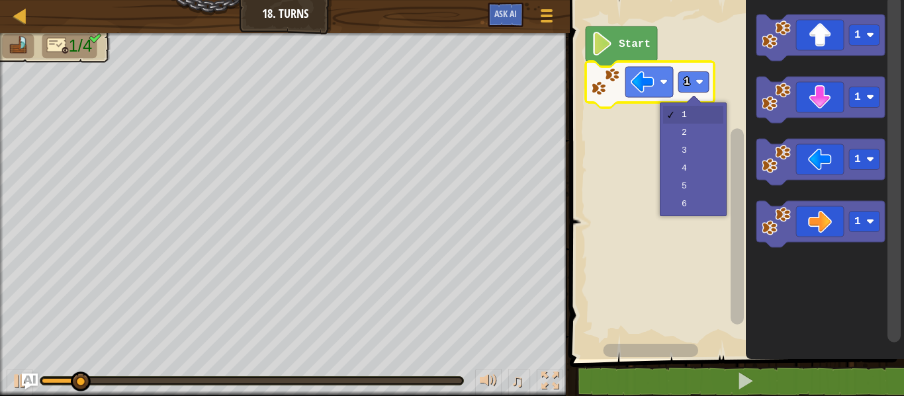
click at [694, 130] on rect "Blockly Workspace" at bounding box center [735, 176] width 338 height 366
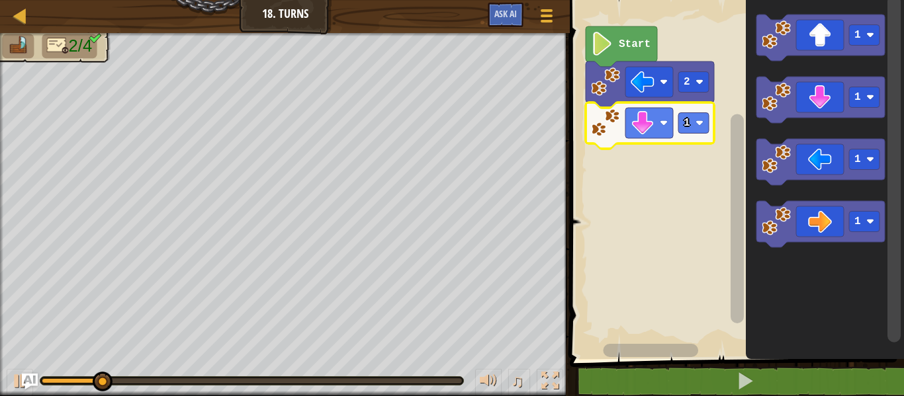
click at [697, 122] on image "Blockly Workspace" at bounding box center [700, 123] width 8 height 8
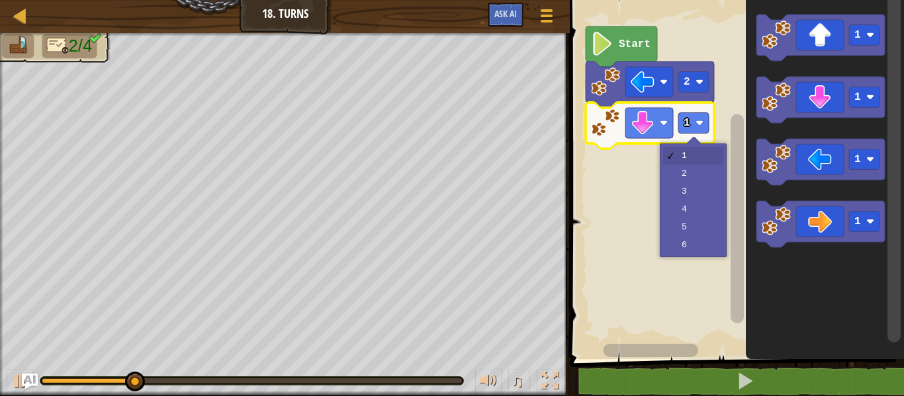
click at [715, 175] on rect "Blockly Workspace" at bounding box center [735, 176] width 338 height 366
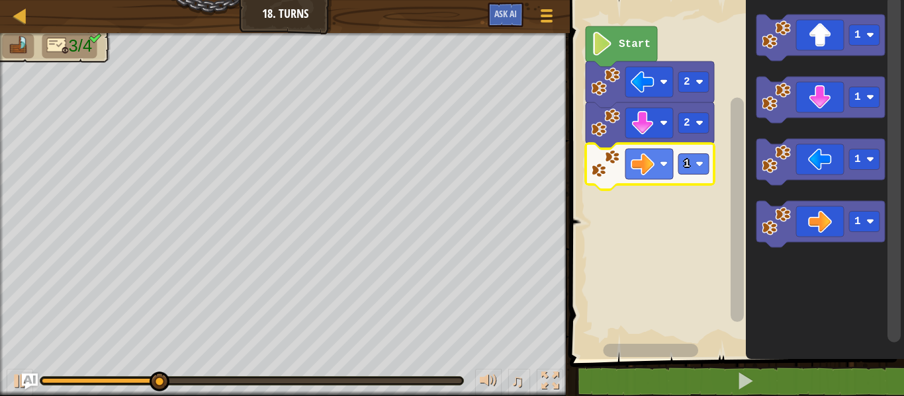
click at [0, 0] on div at bounding box center [0, 0] width 0 height 0
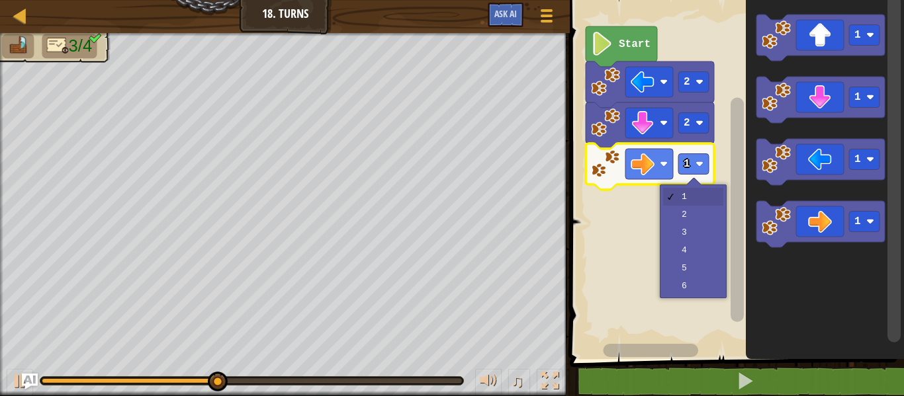
click at [712, 236] on rect "Blockly Workspace" at bounding box center [735, 176] width 338 height 366
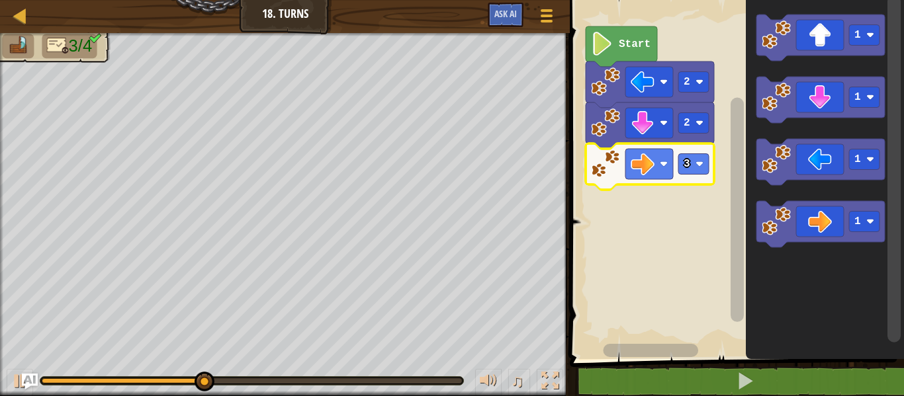
click at [694, 163] on rect "Blockly Workspace" at bounding box center [693, 164] width 30 height 21
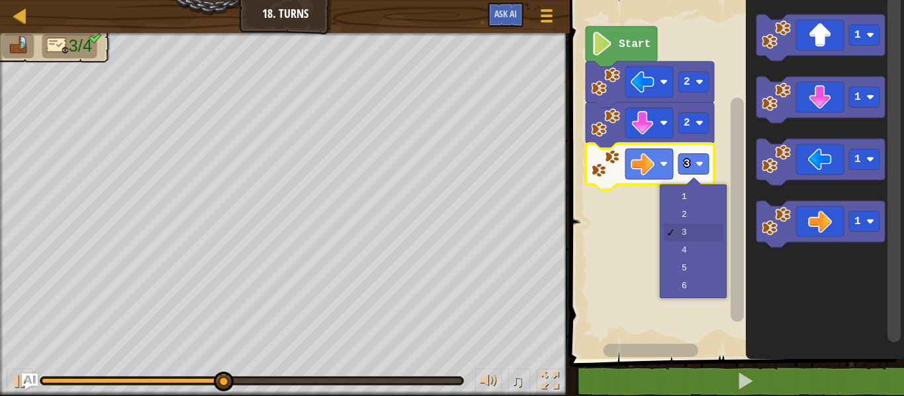
click at [717, 260] on rect "Blockly Workspace" at bounding box center [735, 176] width 338 height 366
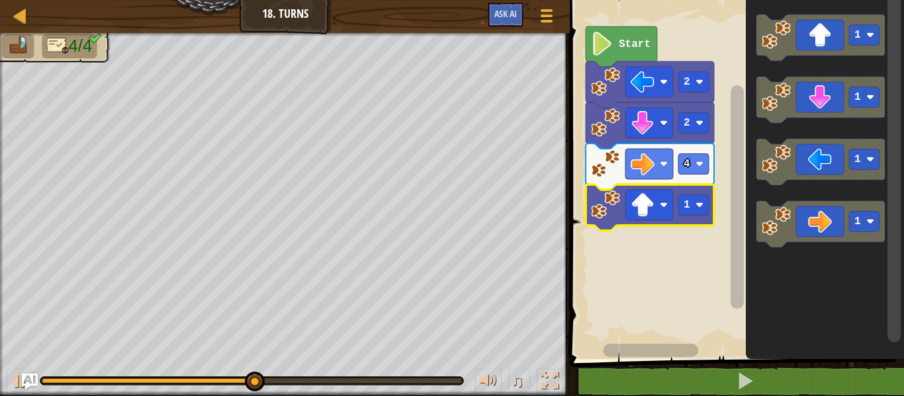
click at [699, 205] on image "Blockly Workspace" at bounding box center [700, 205] width 8 height 8
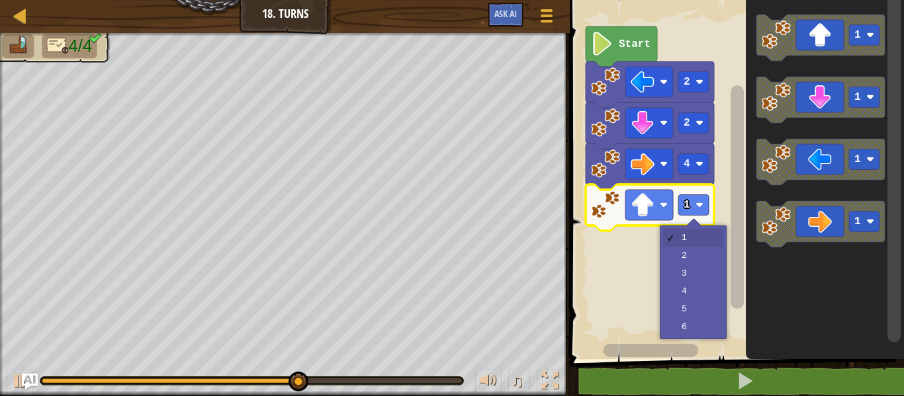
click at [714, 278] on rect "Blockly Workspace" at bounding box center [735, 176] width 338 height 366
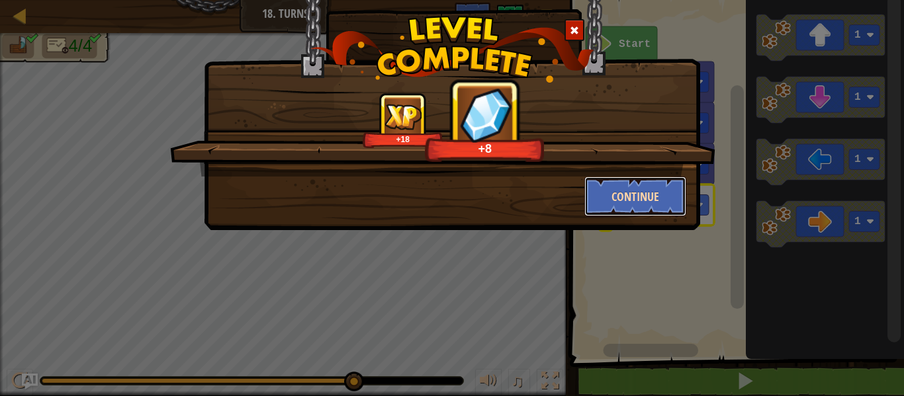
click at [647, 201] on button "Continue" at bounding box center [635, 197] width 103 height 40
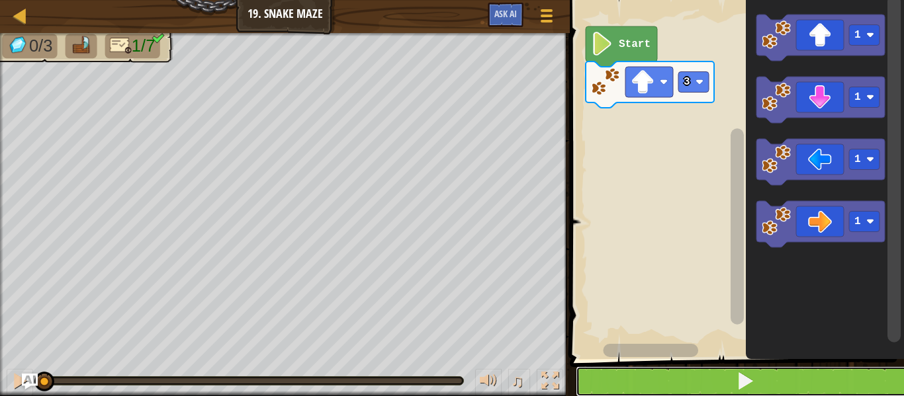
click at [774, 381] on button at bounding box center [745, 382] width 338 height 30
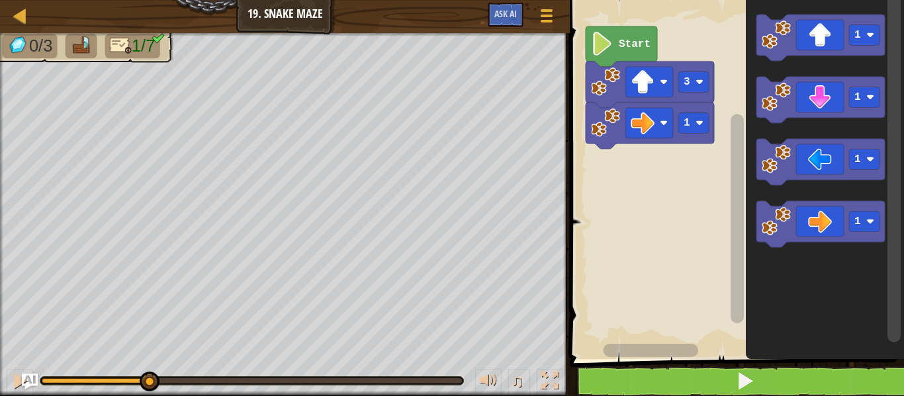
click at [697, 134] on icon "Blockly Workspace" at bounding box center [650, 126] width 128 height 46
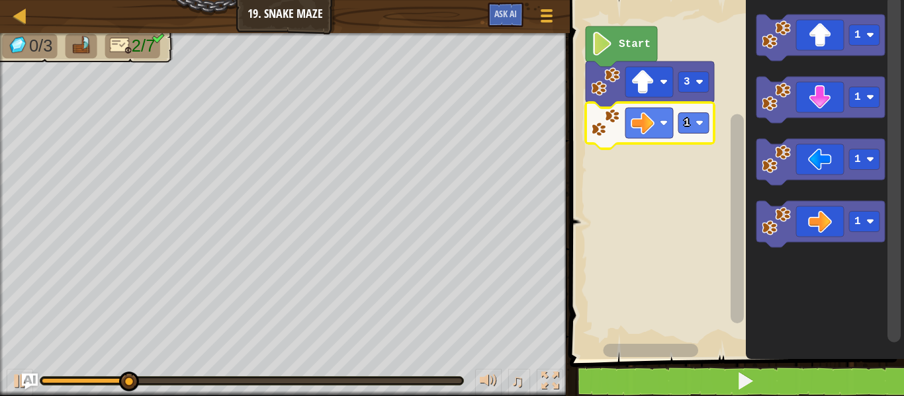
click at [692, 121] on rect "Blockly Workspace" at bounding box center [693, 123] width 30 height 21
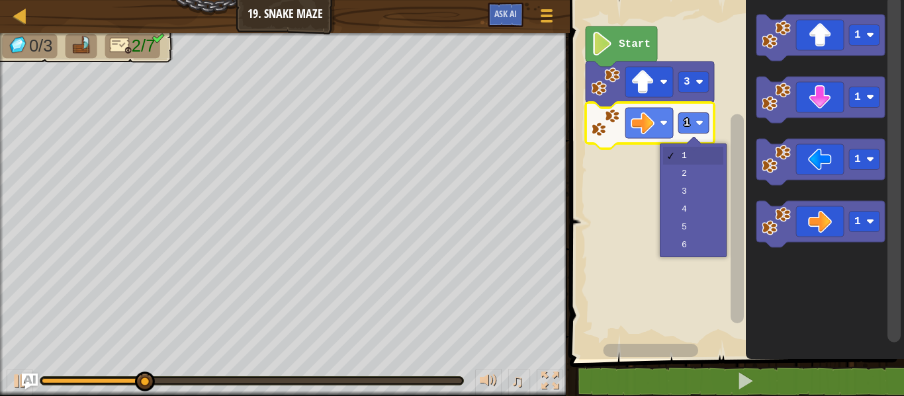
click at [699, 181] on rect "Blockly Workspace" at bounding box center [735, 176] width 338 height 366
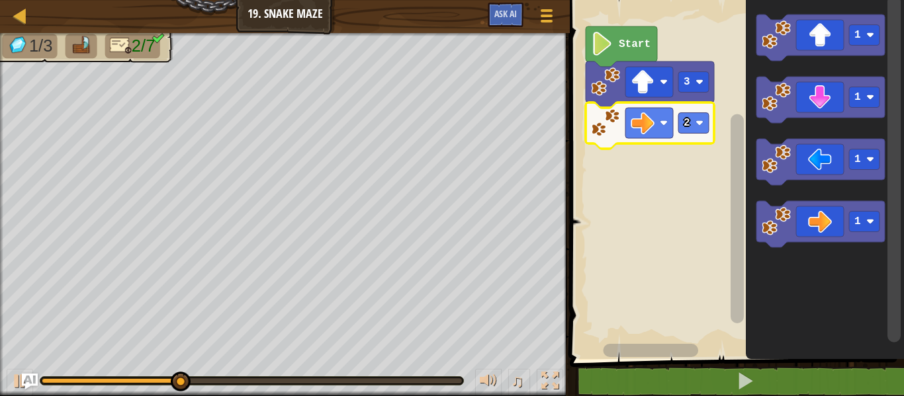
click at [825, 35] on icon "Blockly Workspace" at bounding box center [820, 38] width 128 height 46
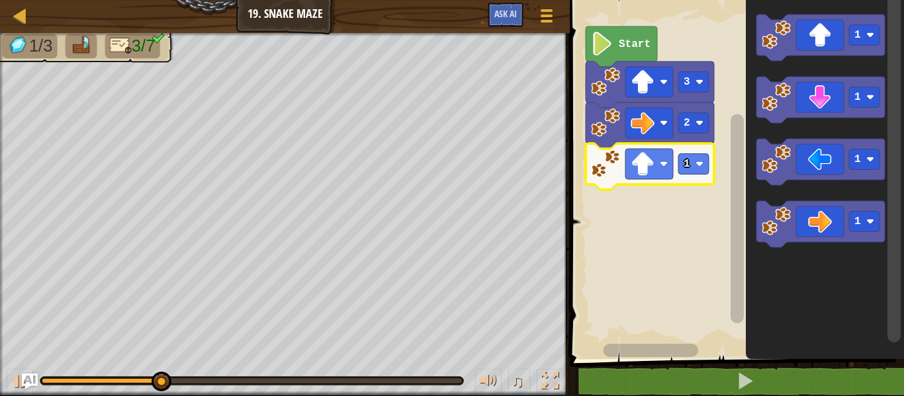
click at [0, 0] on div at bounding box center [0, 0] width 0 height 0
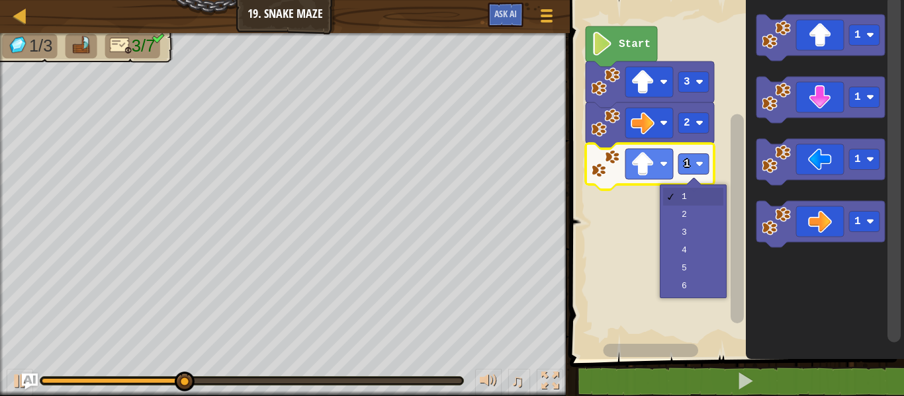
click at [702, 223] on rect "Blockly Workspace" at bounding box center [735, 176] width 338 height 366
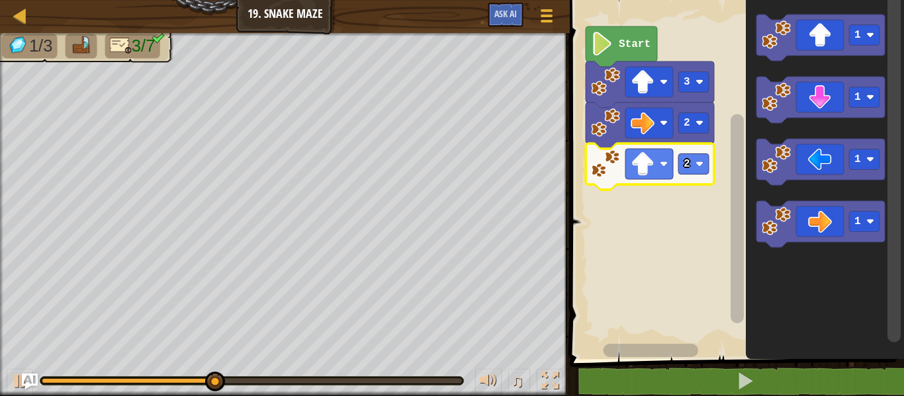
click at [699, 164] on image "Blockly Workspace" at bounding box center [700, 164] width 8 height 8
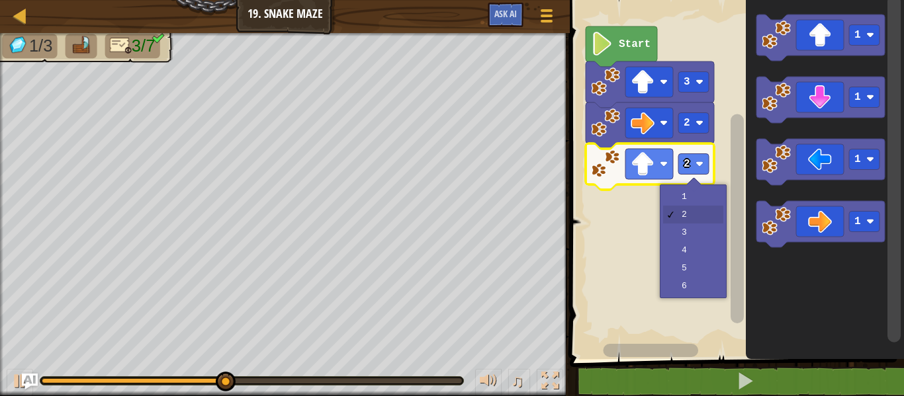
click at [710, 202] on rect "Blockly Workspace" at bounding box center [735, 176] width 338 height 366
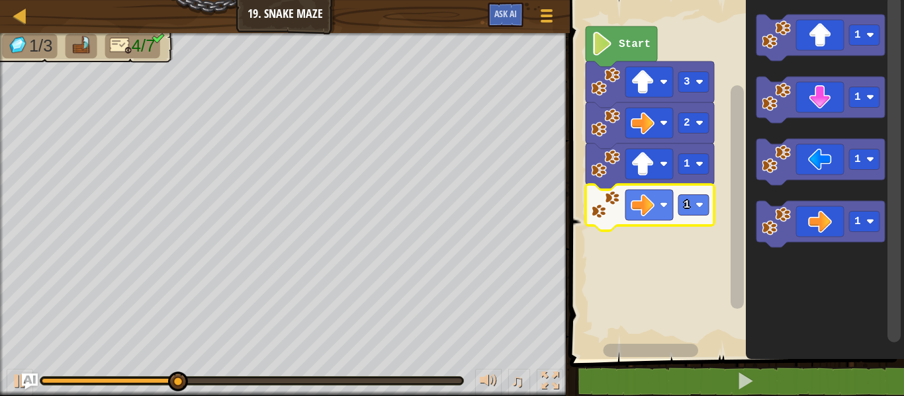
click at [0, 0] on div at bounding box center [0, 0] width 0 height 0
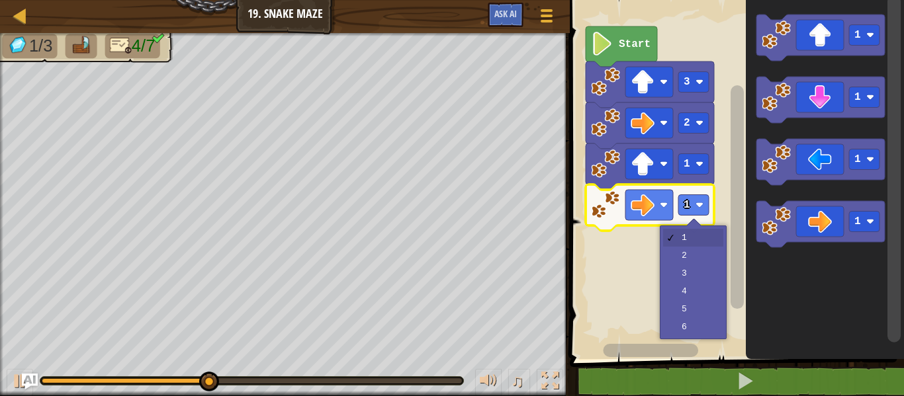
click at [715, 259] on rect "Blockly Workspace" at bounding box center [735, 176] width 338 height 366
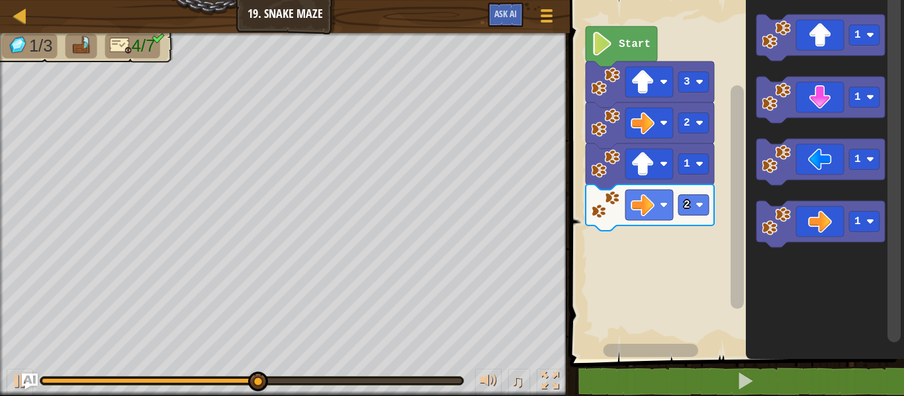
click at [831, 102] on icon "Blockly Workspace" at bounding box center [820, 100] width 128 height 46
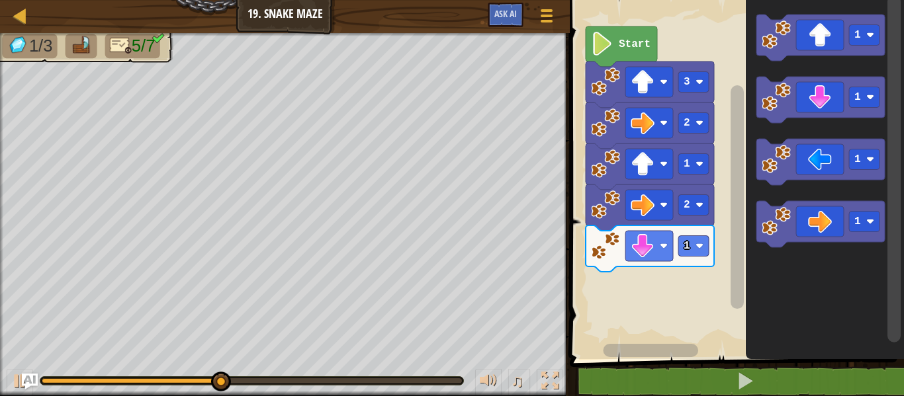
click at [697, 253] on rect "Blockly Workspace" at bounding box center [693, 246] width 30 height 21
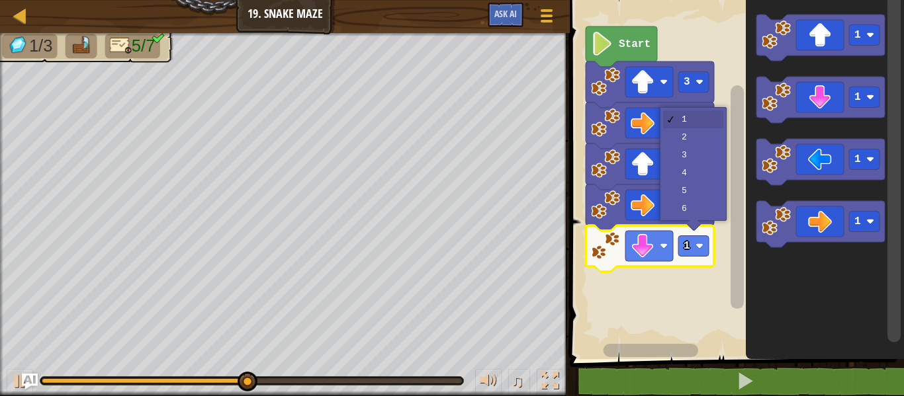
click at [707, 148] on icon "Blockly Workspace" at bounding box center [650, 167] width 128 height 46
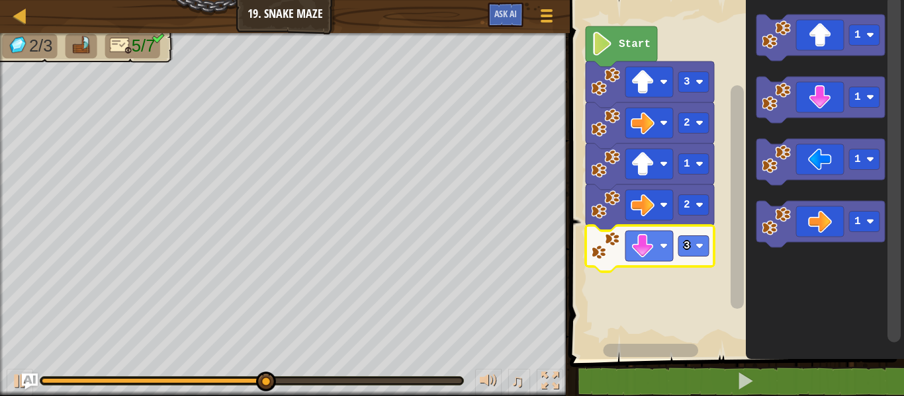
click at [694, 249] on rect "Blockly Workspace" at bounding box center [693, 246] width 30 height 21
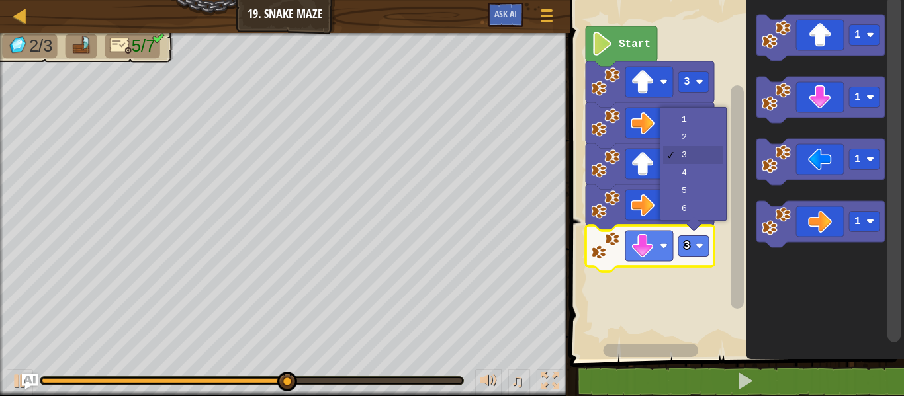
click at [703, 144] on icon "Blockly Workspace" at bounding box center [650, 167] width 128 height 46
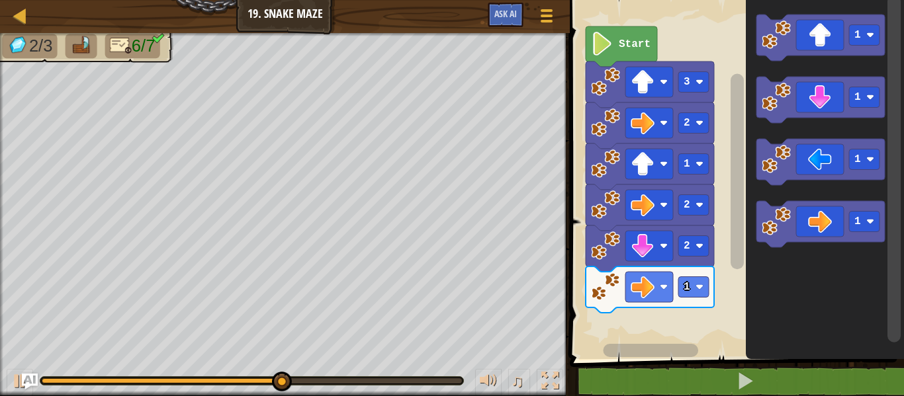
click at [697, 294] on rect "Blockly Workspace" at bounding box center [693, 287] width 30 height 21
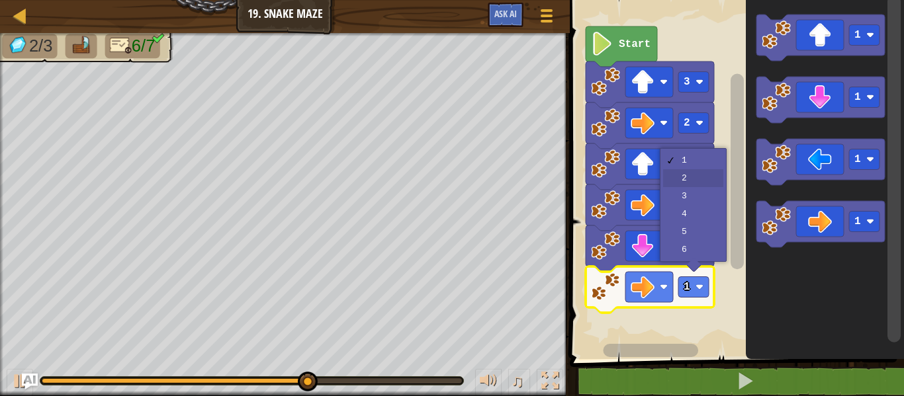
click at [703, 186] on icon "Blockly Workspace" at bounding box center [650, 208] width 128 height 46
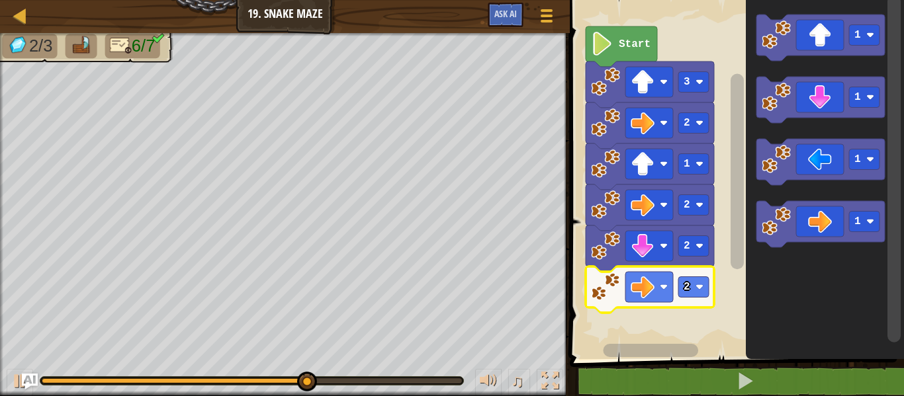
click at [835, 45] on icon "Blockly Workspace" at bounding box center [820, 38] width 128 height 46
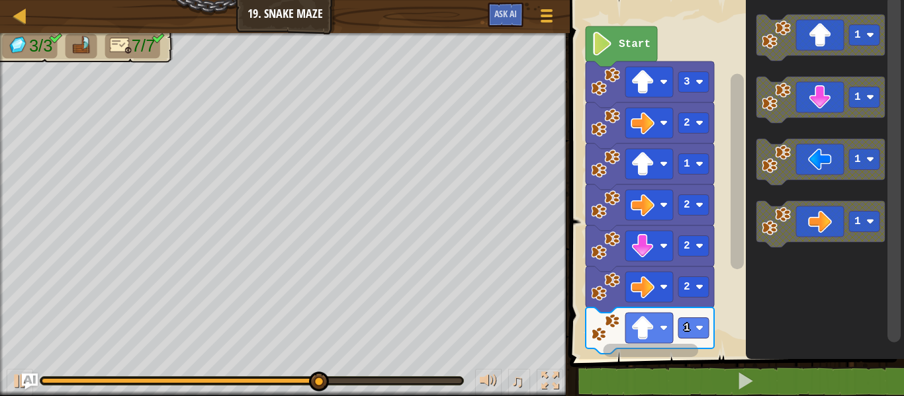
click at [695, 328] on rect "Blockly Workspace" at bounding box center [693, 328] width 30 height 21
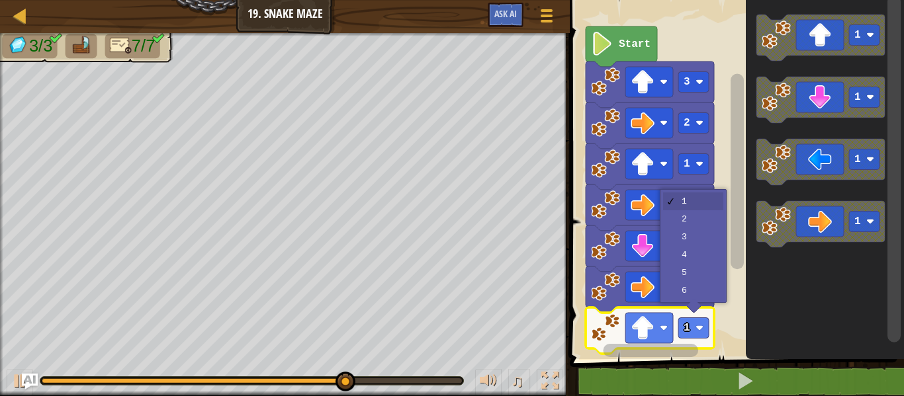
click at [701, 232] on icon "Blockly Workspace" at bounding box center [650, 249] width 128 height 46
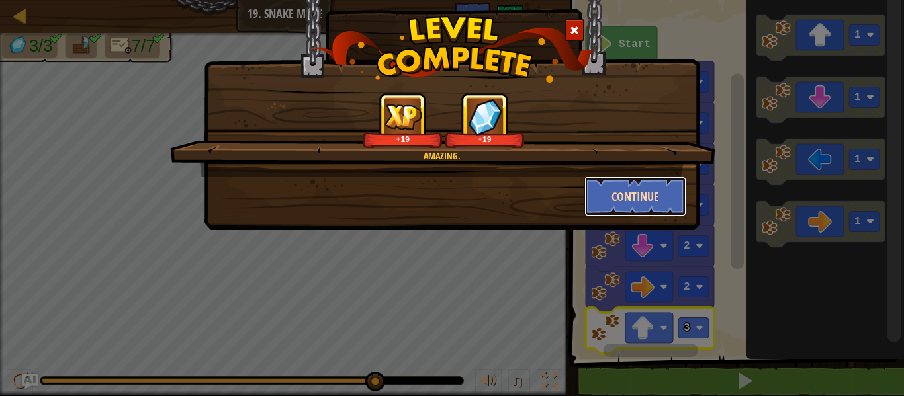
click at [654, 199] on button "Continue" at bounding box center [635, 197] width 103 height 40
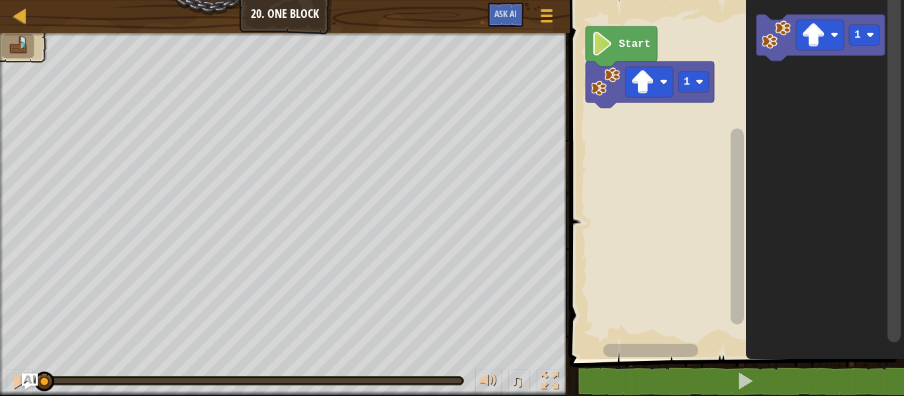
click at [699, 82] on image "Blockly Workspace" at bounding box center [700, 82] width 8 height 8
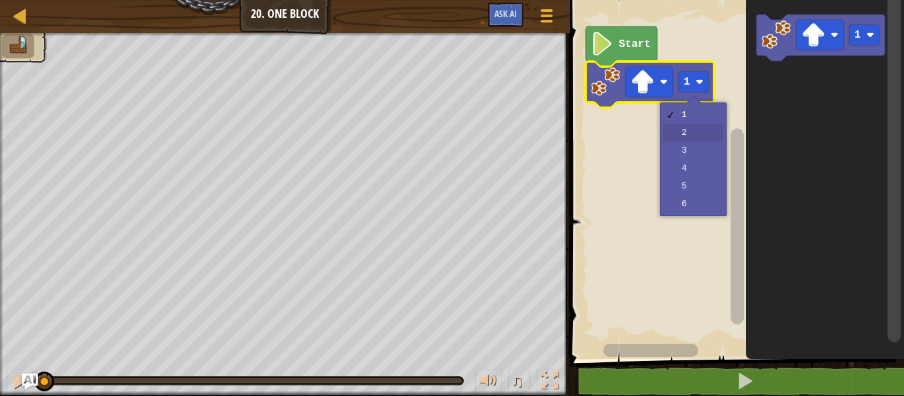
click at [701, 141] on rect "Blockly Workspace" at bounding box center [735, 176] width 338 height 366
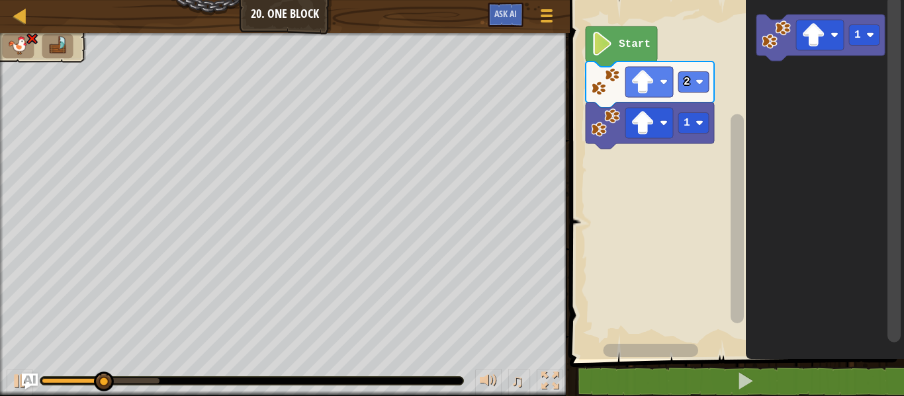
click at [702, 130] on rect "Blockly Workspace" at bounding box center [693, 123] width 30 height 21
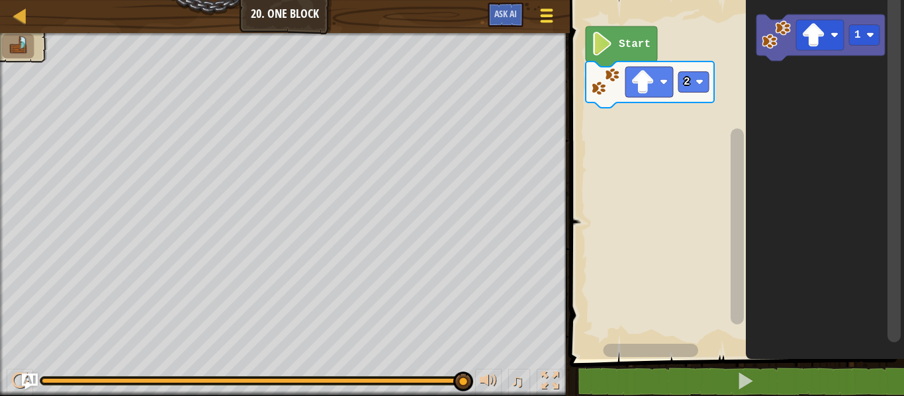
click at [548, 28] on button "Game Menu" at bounding box center [546, 18] width 35 height 32
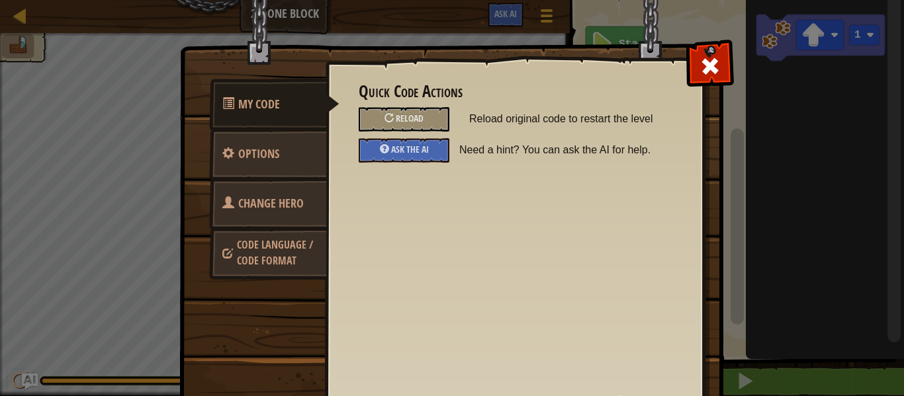
click at [253, 255] on span "Code Language / Code Format" at bounding box center [275, 253] width 76 height 30
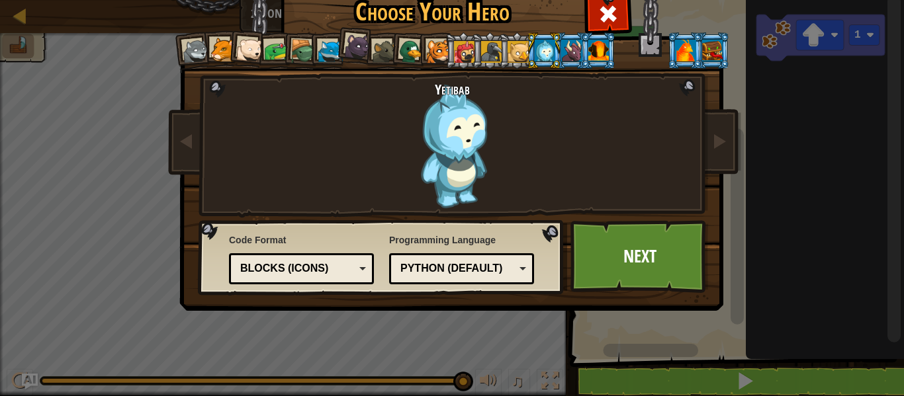
click at [306, 274] on div "Blocks (Icons)" at bounding box center [297, 268] width 114 height 15
click at [638, 269] on link "Next" at bounding box center [639, 256] width 138 height 73
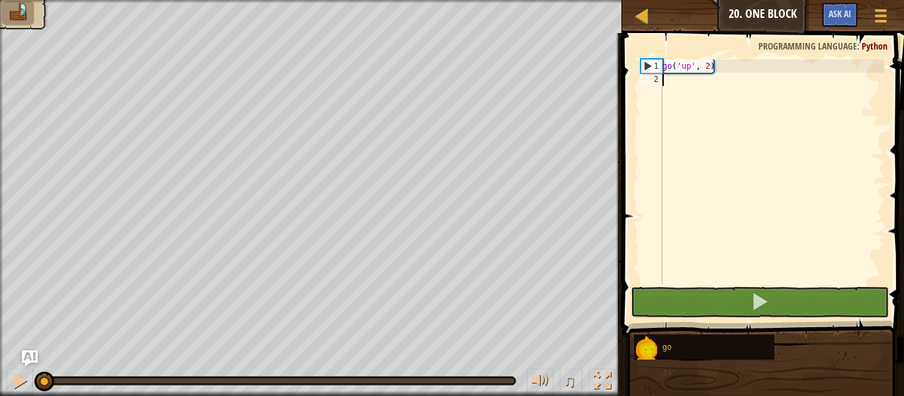
type textarea "r"
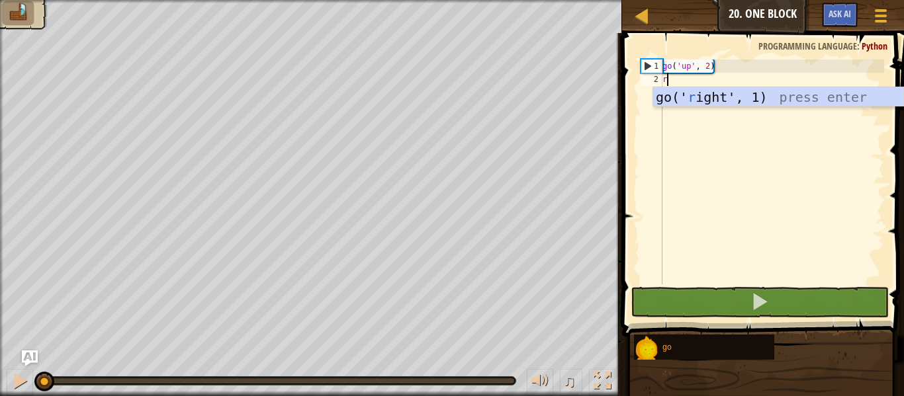
scroll to position [6, 0]
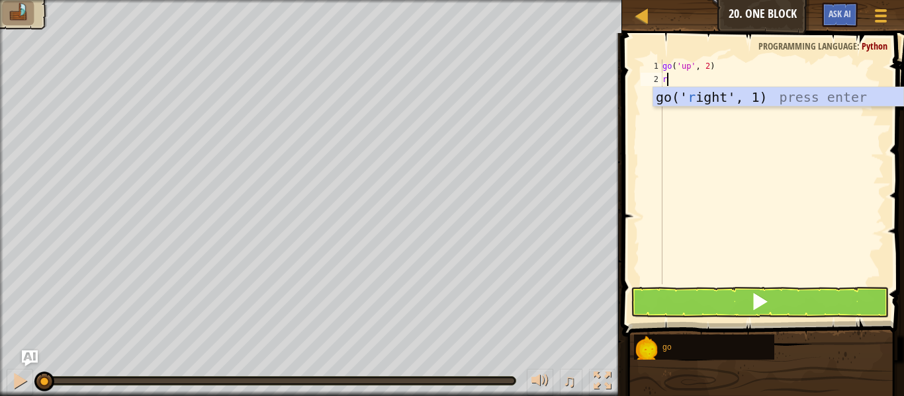
click at [785, 92] on div "go(' r ight', 1) press enter" at bounding box center [778, 117] width 250 height 60
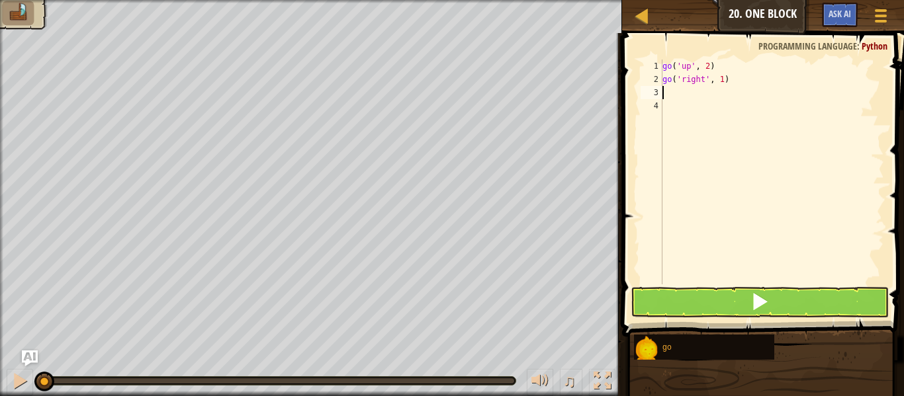
click at [714, 77] on div "go ( 'up' , 2 ) go ( 'right' , 1 )" at bounding box center [772, 185] width 224 height 251
click at [724, 75] on div "go ( 'up' , 2 ) go ( 'right' , 1 )" at bounding box center [772, 185] width 224 height 251
click at [823, 304] on button at bounding box center [760, 302] width 258 height 30
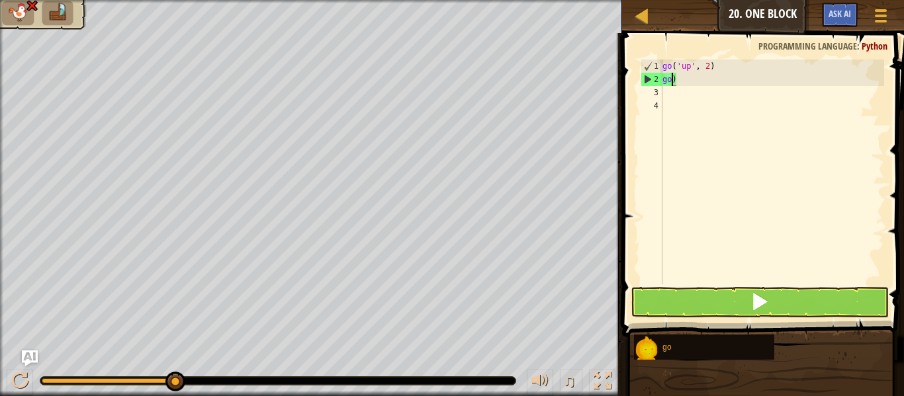
scroll to position [6, 1]
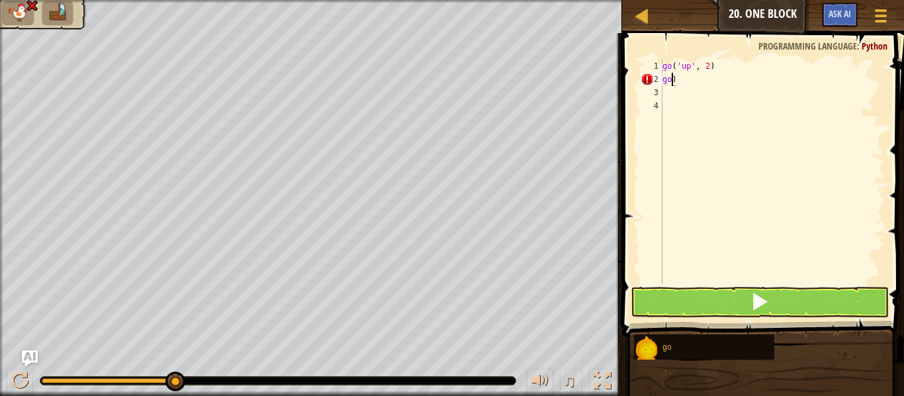
type textarea "go()"
click at [688, 92] on div "go ( 'up' , 2 ) go ( )" at bounding box center [772, 185] width 224 height 251
click at [697, 78] on div "go ( 'up' , 2 ) go ( )" at bounding box center [772, 185] width 224 height 251
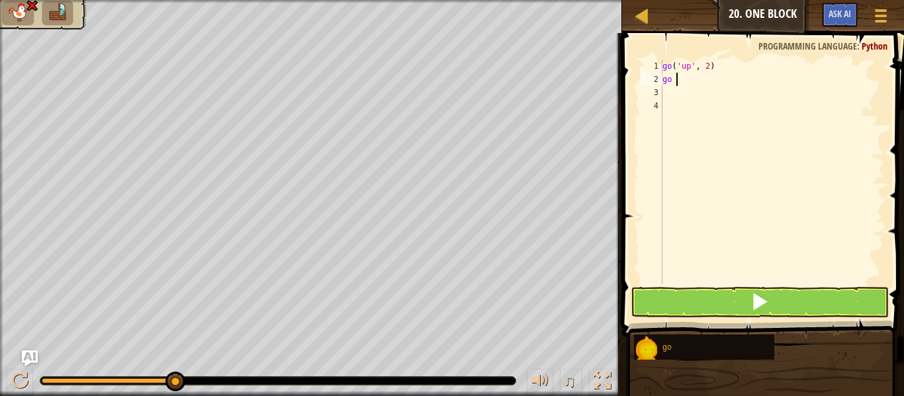
scroll to position [6, 2]
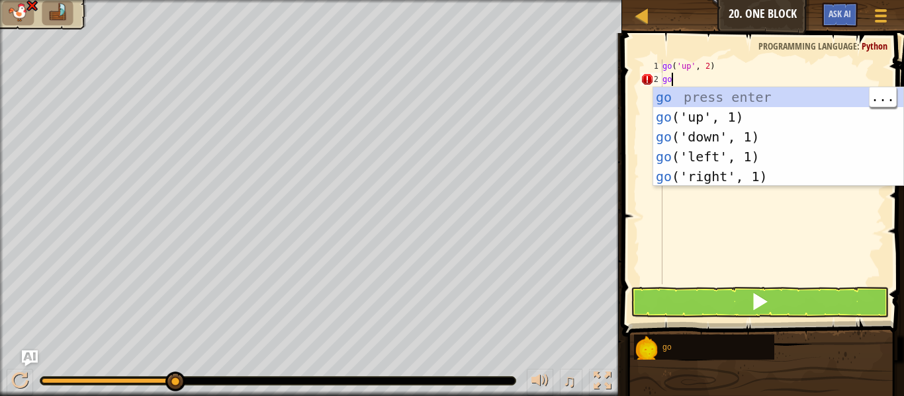
type textarea "go"
click at [754, 160] on div "go press enter go ('up', 1) press enter go ('down', 1) press enter go ('left', …" at bounding box center [778, 156] width 250 height 139
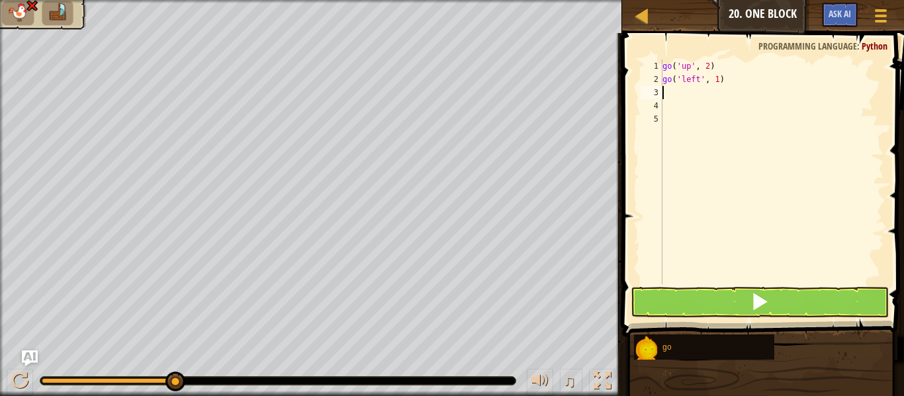
scroll to position [6, 0]
click at [723, 81] on div "go ( 'up' , 2 ) go ( 'left' , 1 )" at bounding box center [772, 185] width 224 height 251
type textarea "go('left', 3 )"
click at [798, 306] on button at bounding box center [760, 302] width 258 height 30
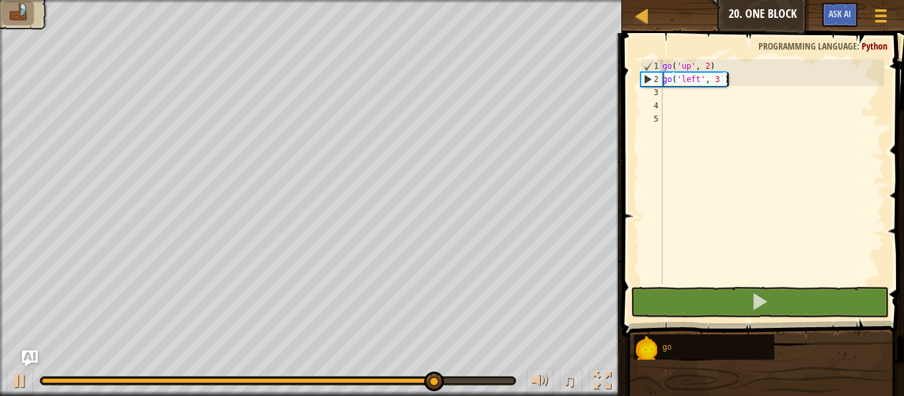
click at [682, 92] on div "go ( 'up' , 2 ) go ( 'left' , 3 )" at bounding box center [772, 185] width 224 height 251
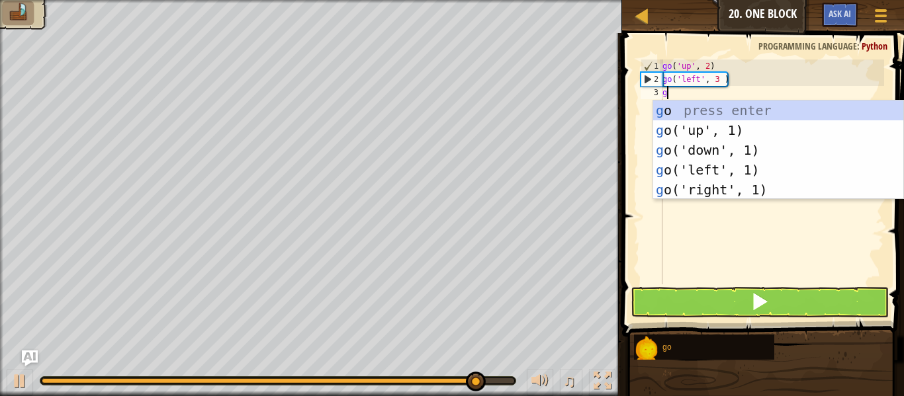
type textarea "go"
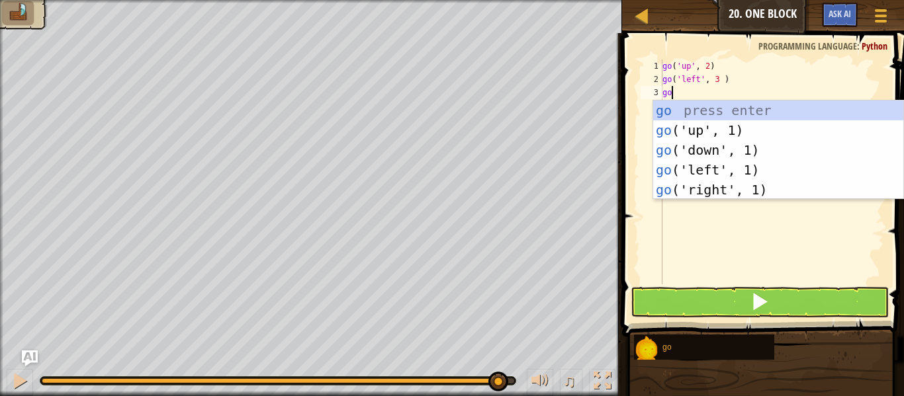
click at [752, 152] on div "go press enter go ('up', 1) press enter go ('down', 1) press enter go ('left', …" at bounding box center [778, 170] width 250 height 139
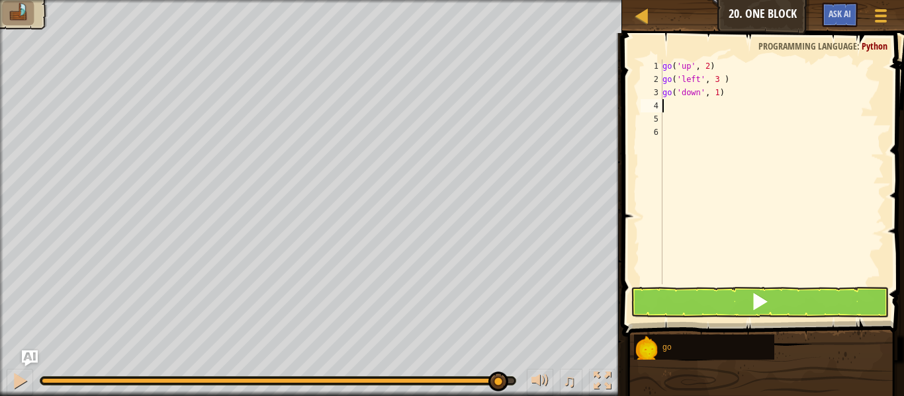
click at [733, 101] on div "go ( 'up' , 2 ) go ( 'left' , 3 ) go ( 'down' , 1 )" at bounding box center [772, 185] width 224 height 251
click at [740, 95] on div "go ( 'up' , 2 ) go ( 'left' , 3 ) go ( 'down' , 1 )" at bounding box center [772, 185] width 224 height 251
type textarea "go('down', 2 )"
click at [815, 309] on button at bounding box center [760, 302] width 258 height 30
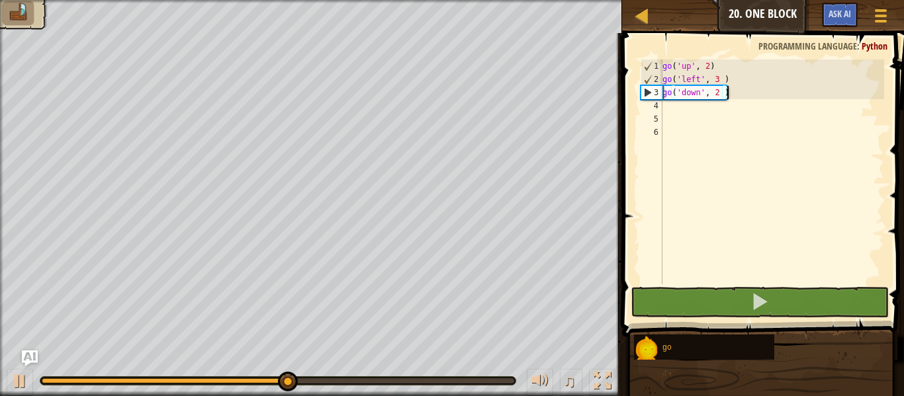
click at [677, 112] on div "go ( 'up' , 2 ) go ( 'left' , 3 ) go ( 'down' , 2 )" at bounding box center [772, 185] width 224 height 251
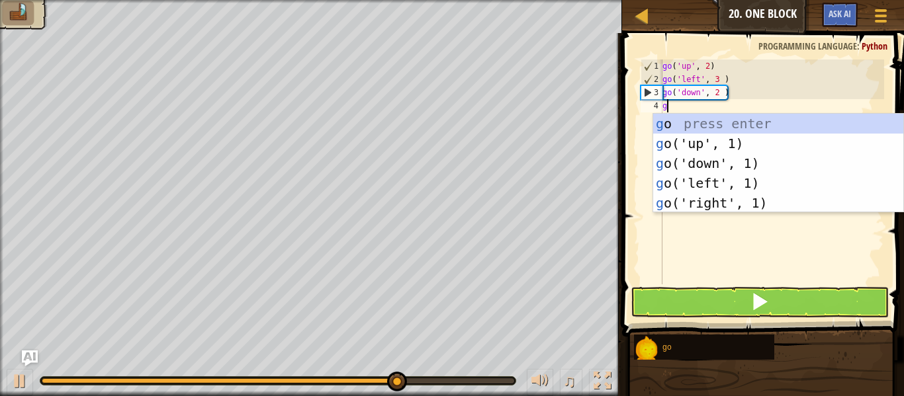
type textarea "go"
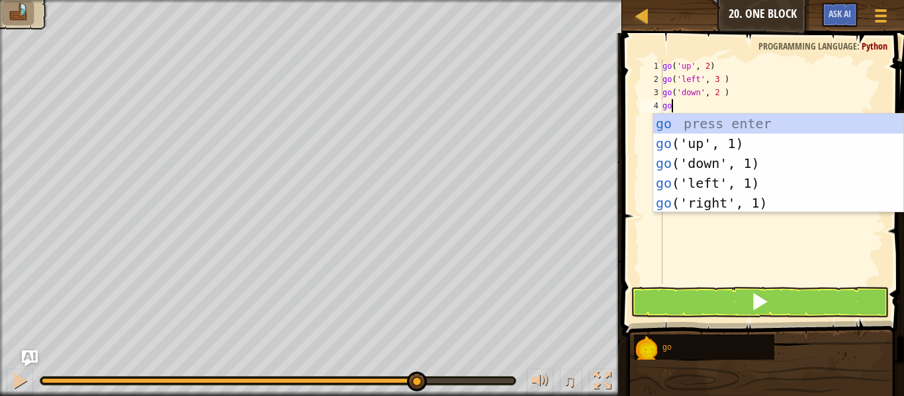
click at [759, 204] on div "go press enter go ('up', 1) press enter go ('down', 1) press enter go ('left', …" at bounding box center [778, 183] width 250 height 139
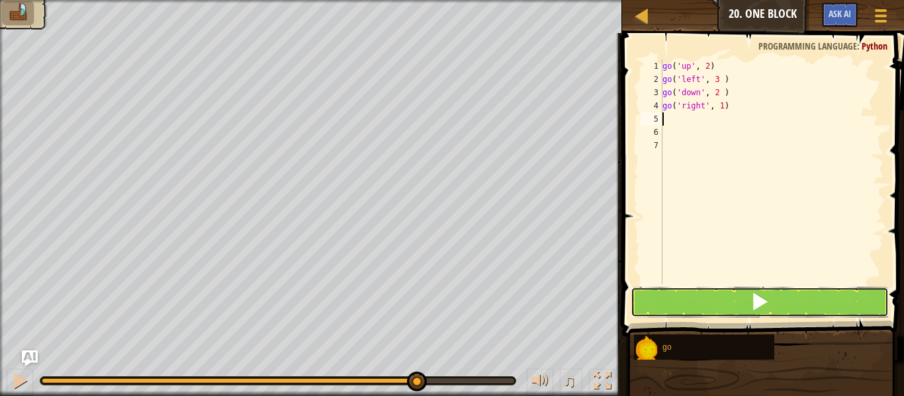
click at [779, 304] on button at bounding box center [760, 302] width 258 height 30
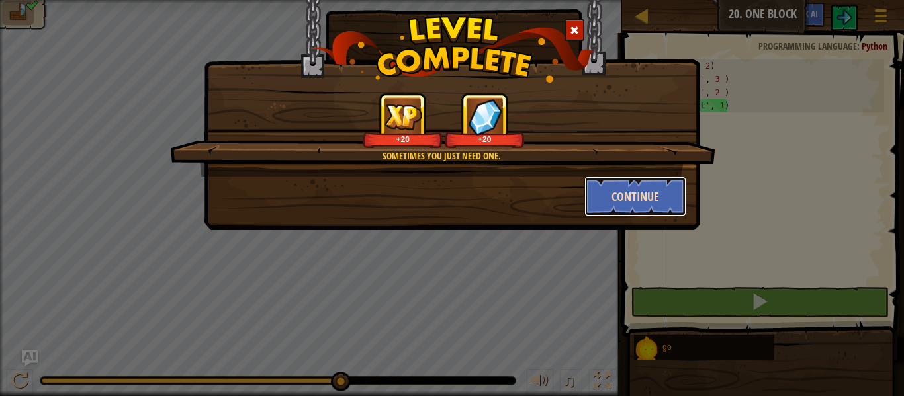
click at [644, 200] on button "Continue" at bounding box center [635, 197] width 103 height 40
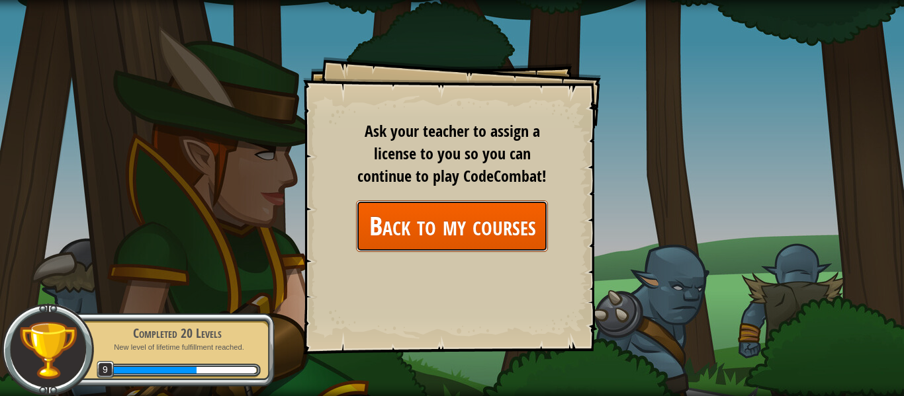
click at [504, 225] on link "Back to my courses" at bounding box center [452, 226] width 192 height 51
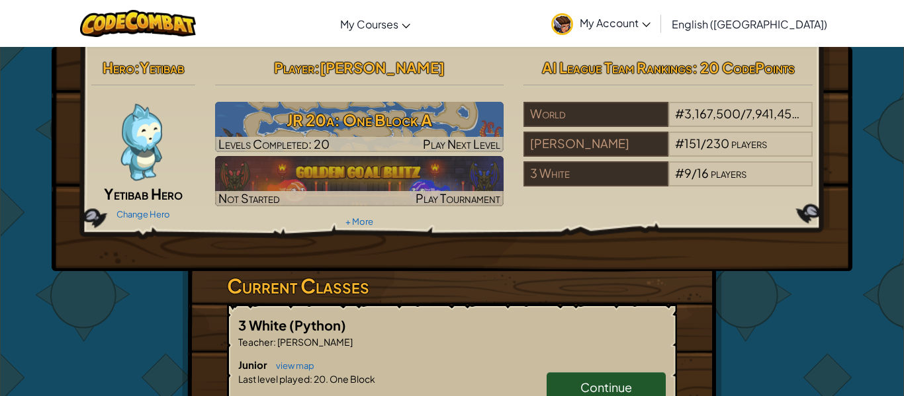
click at [666, 300] on h3 "Current Classes" at bounding box center [452, 286] width 450 height 30
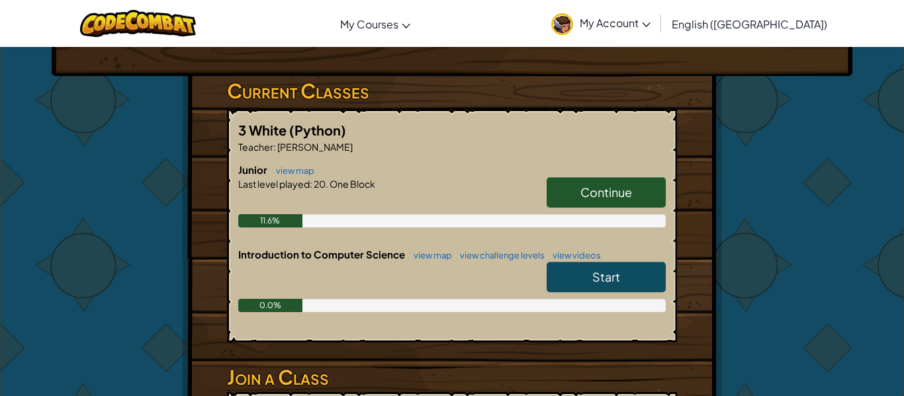
scroll to position [204, 0]
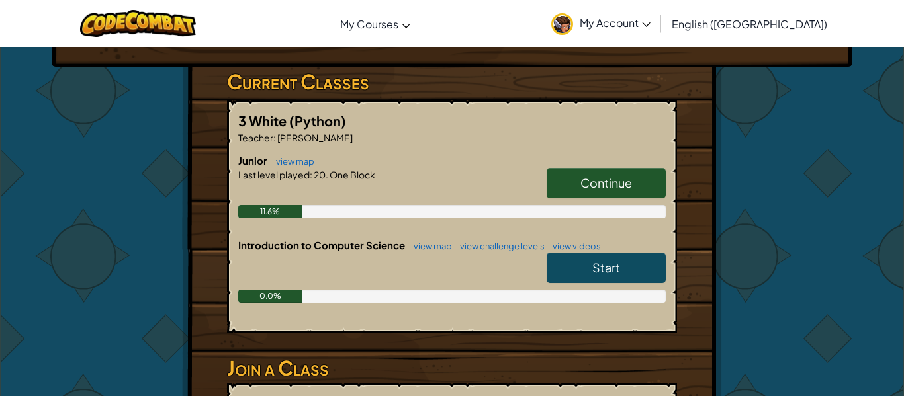
click at [645, 271] on link "Start" at bounding box center [606, 268] width 119 height 30
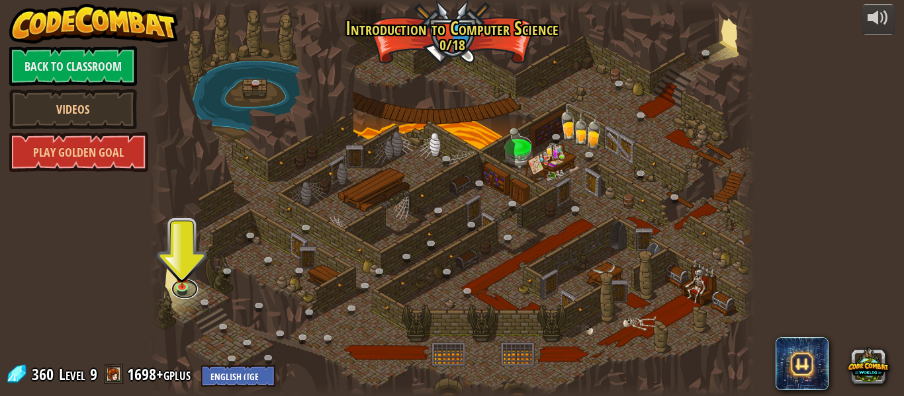
click at [191, 286] on link at bounding box center [184, 289] width 26 height 20
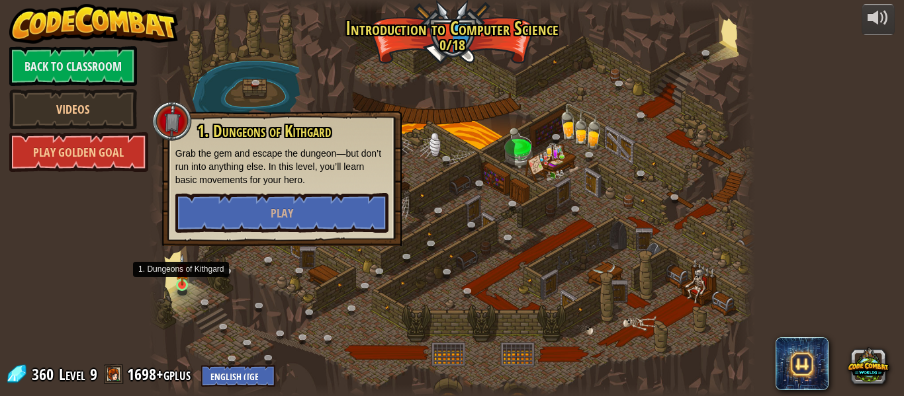
click at [176, 286] on img at bounding box center [182, 270] width 14 height 32
click at [183, 283] on img at bounding box center [182, 270] width 14 height 32
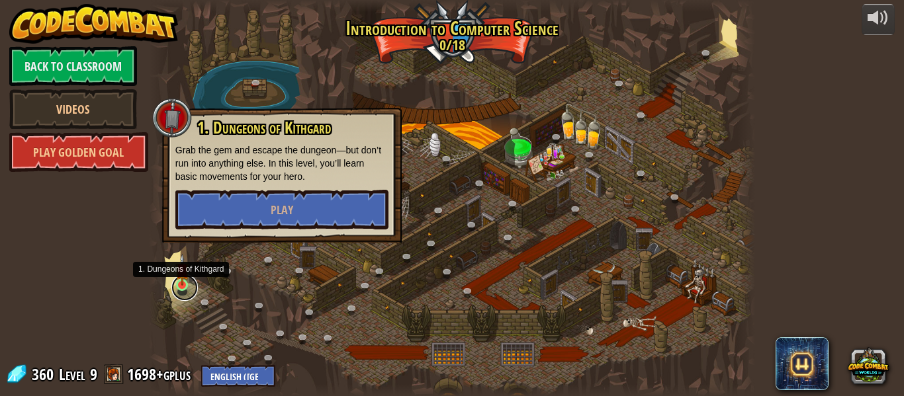
click at [180, 289] on link at bounding box center [184, 288] width 26 height 26
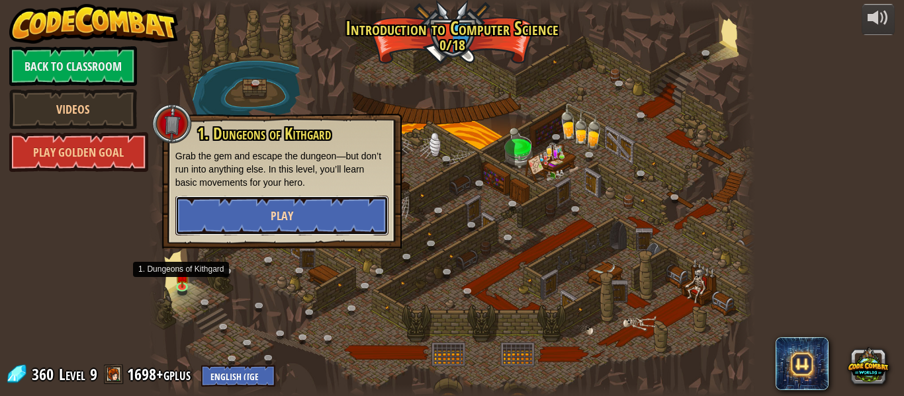
click at [335, 215] on button "Play" at bounding box center [281, 216] width 213 height 40
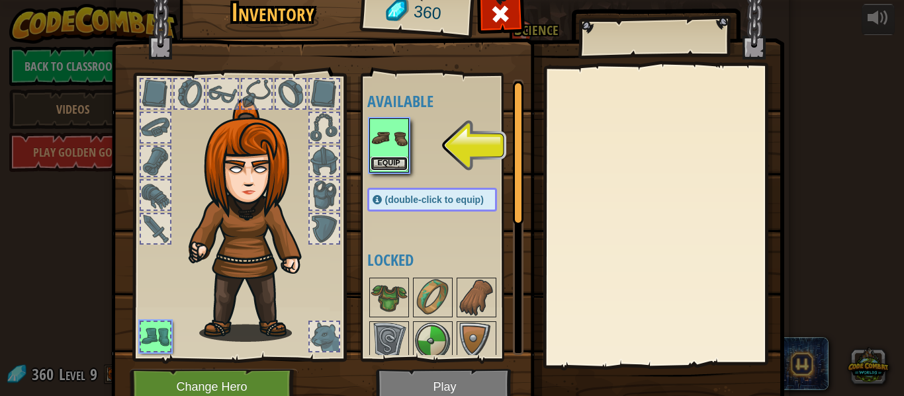
click at [381, 162] on button "Equip" at bounding box center [389, 164] width 37 height 14
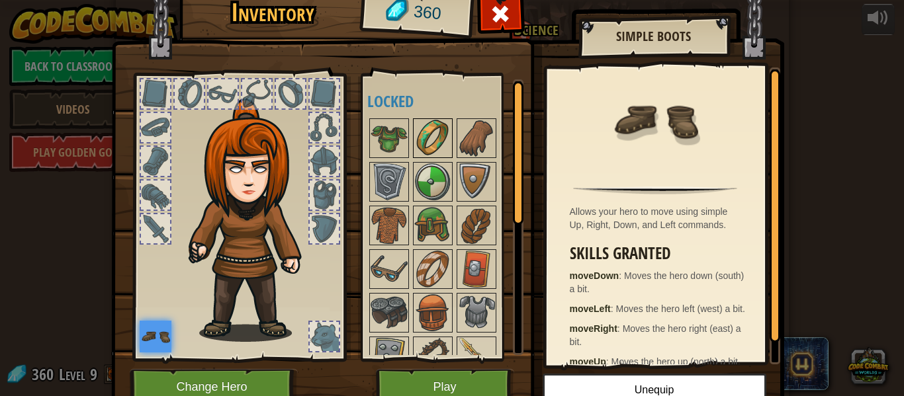
click at [421, 134] on img at bounding box center [432, 138] width 37 height 37
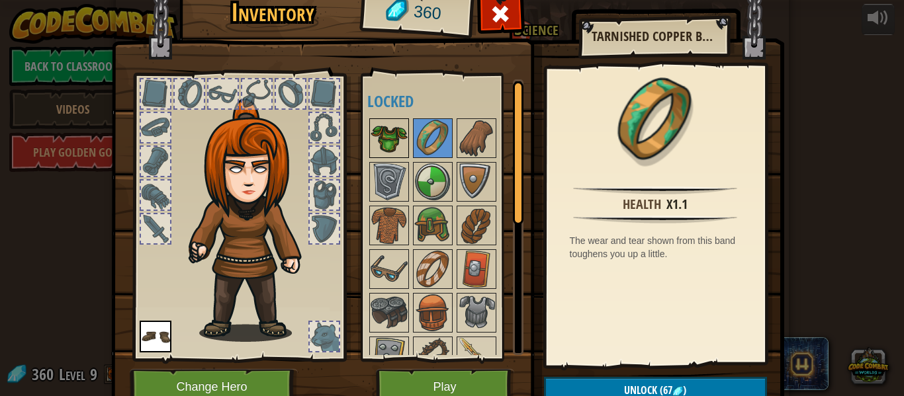
click at [388, 140] on img at bounding box center [389, 138] width 37 height 37
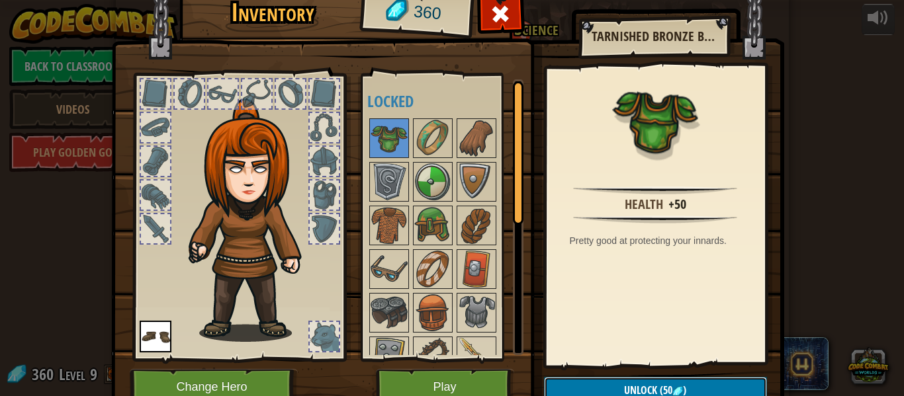
click at [629, 381] on button "Unlock (50 )" at bounding box center [655, 390] width 223 height 27
click at [629, 381] on button "Confirm" at bounding box center [655, 390] width 223 height 27
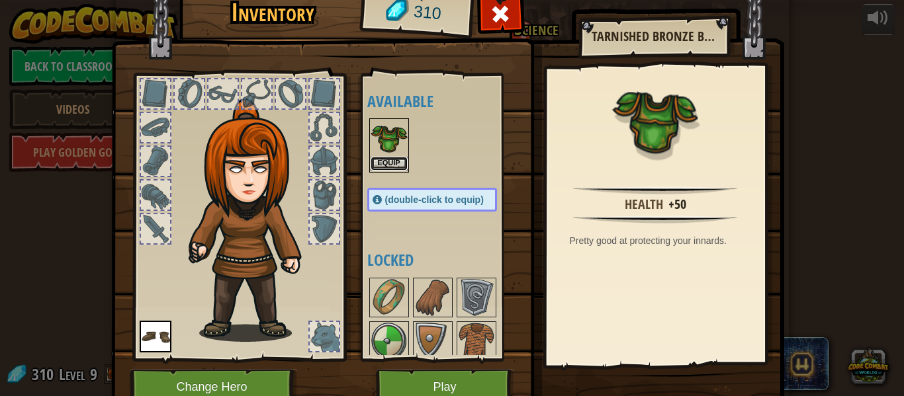
click at [391, 159] on button "Equip" at bounding box center [389, 164] width 37 height 14
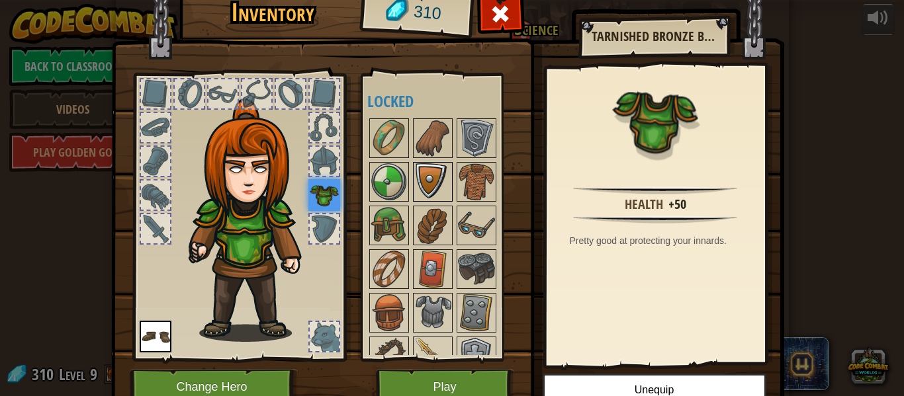
click at [423, 168] on img at bounding box center [432, 181] width 37 height 37
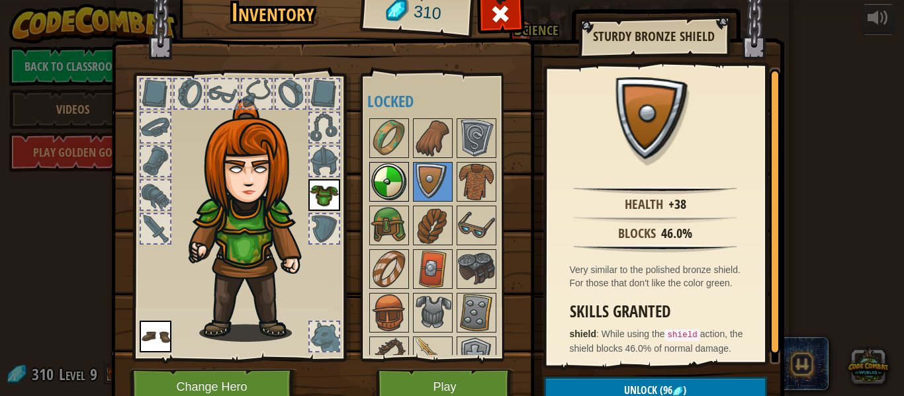
click at [385, 179] on img at bounding box center [389, 181] width 37 height 37
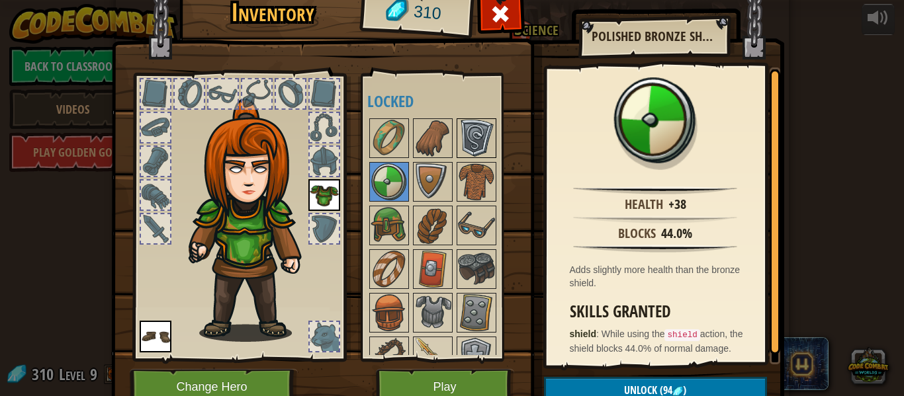
click at [463, 131] on img at bounding box center [476, 138] width 37 height 37
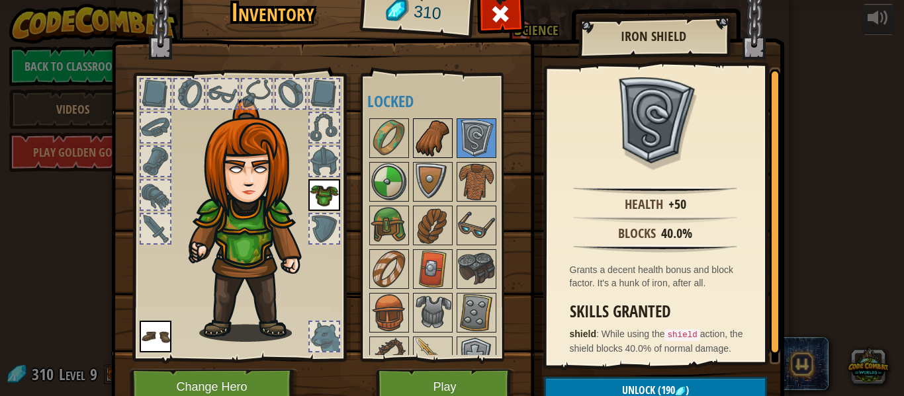
click at [426, 121] on img at bounding box center [432, 138] width 37 height 37
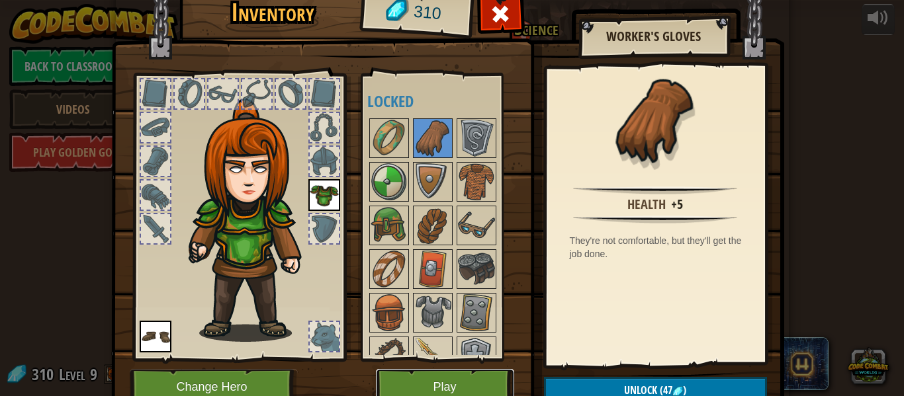
click at [476, 385] on button "Play" at bounding box center [445, 387] width 138 height 36
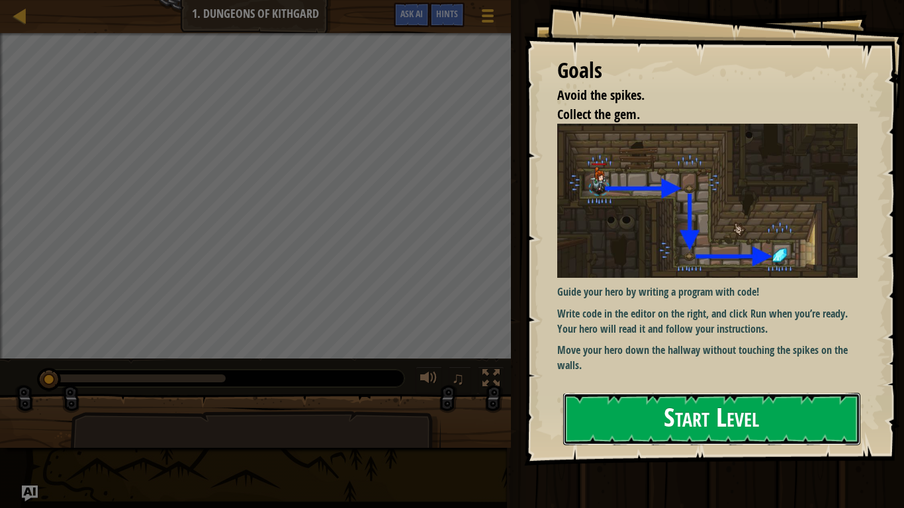
click at [776, 396] on button "Start Level" at bounding box center [711, 419] width 297 height 52
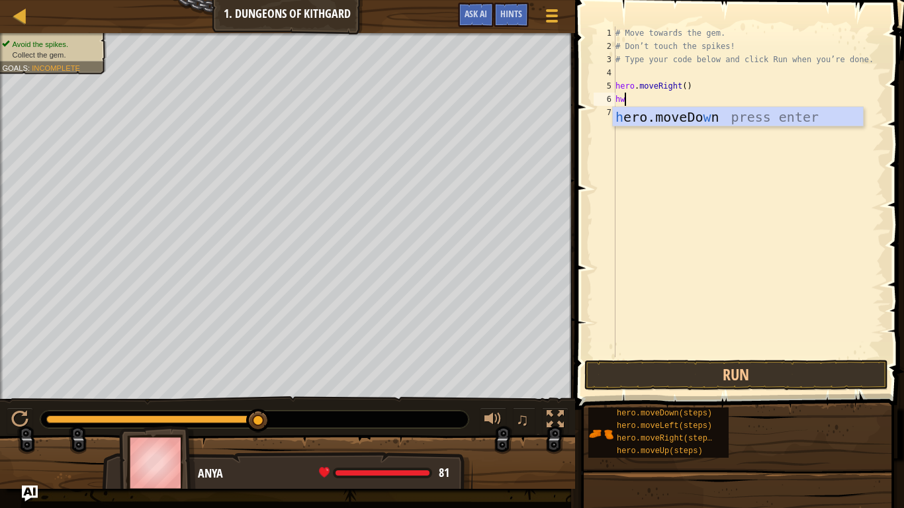
scroll to position [6, 0]
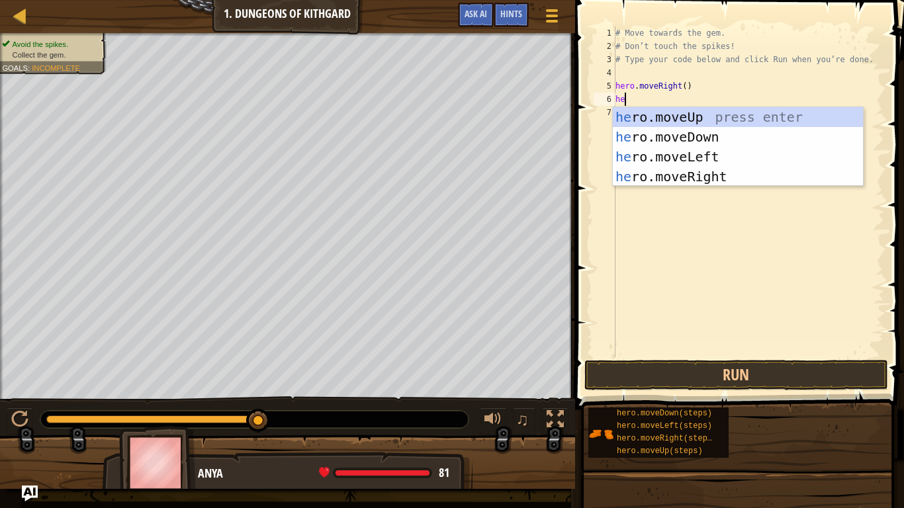
type textarea "hero"
click at [746, 140] on div "hero .moveUp press enter hero .moveDown press enter hero .moveLeft press enter …" at bounding box center [738, 166] width 250 height 119
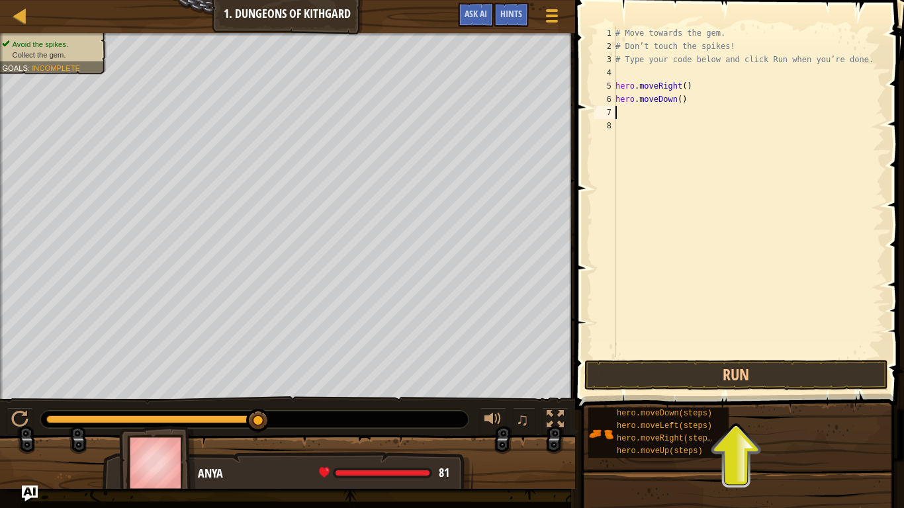
scroll to position [6, 0]
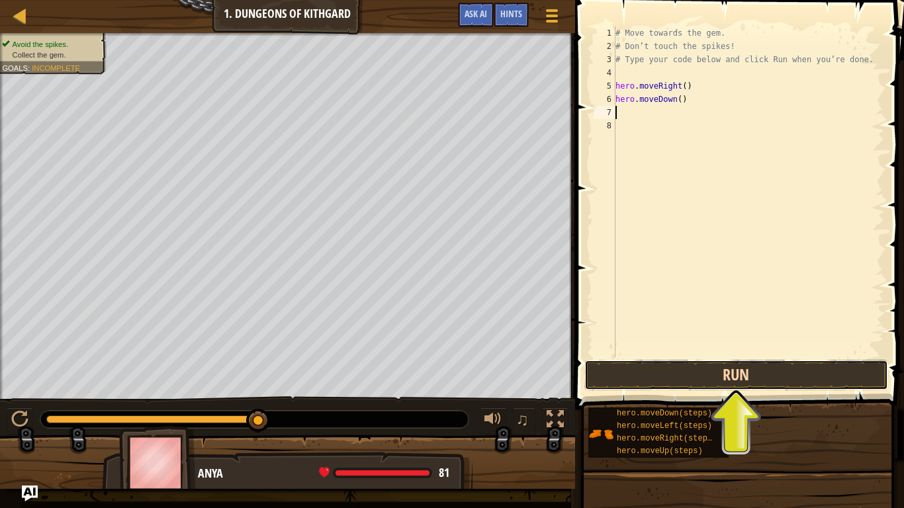
click at [774, 386] on button "Run" at bounding box center [736, 375] width 304 height 30
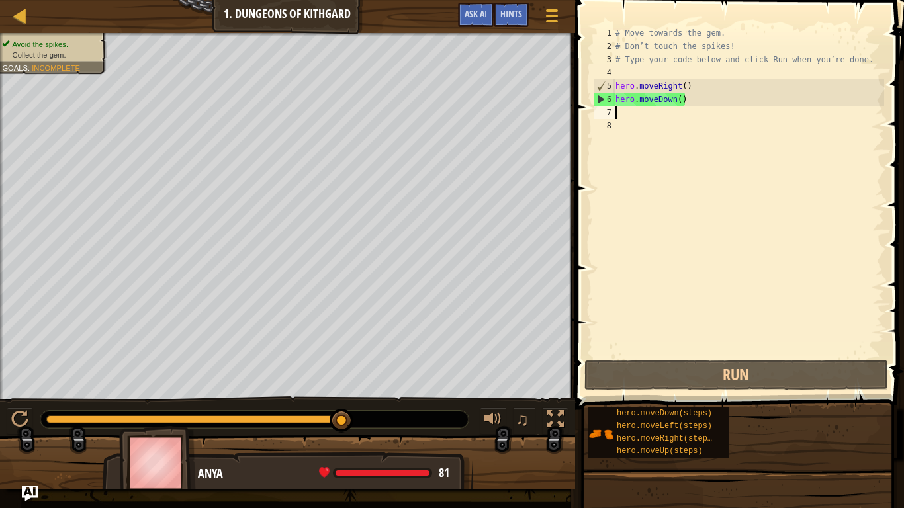
click at [629, 124] on div "# Move towards the gem. # Don’t touch the spikes! # Type your code below and cl…" at bounding box center [748, 204] width 271 height 357
click at [630, 119] on div "# Move towards the gem. # Don’t touch the spikes! # Type your code below and cl…" at bounding box center [748, 204] width 271 height 357
click at [633, 110] on div "# Move towards the gem. # Don’t touch the spikes! # Type your code below and cl…" at bounding box center [748, 204] width 271 height 357
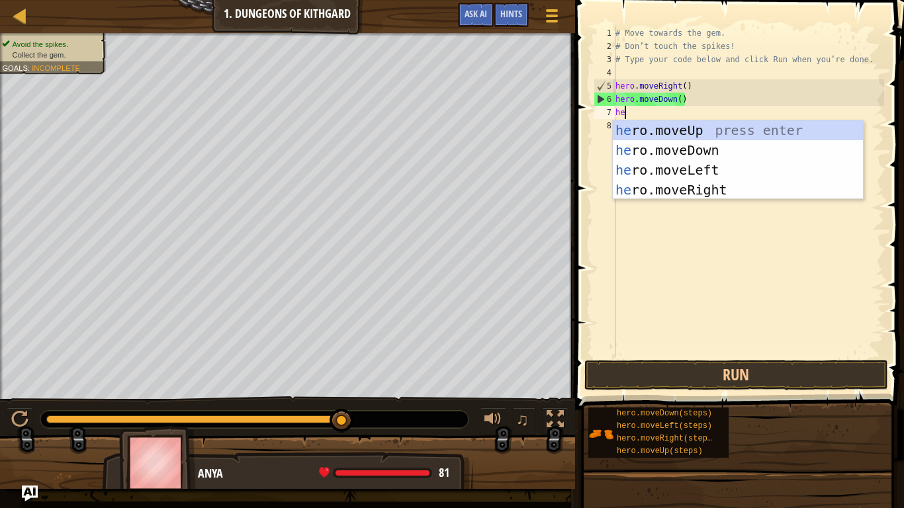
type textarea "hero"
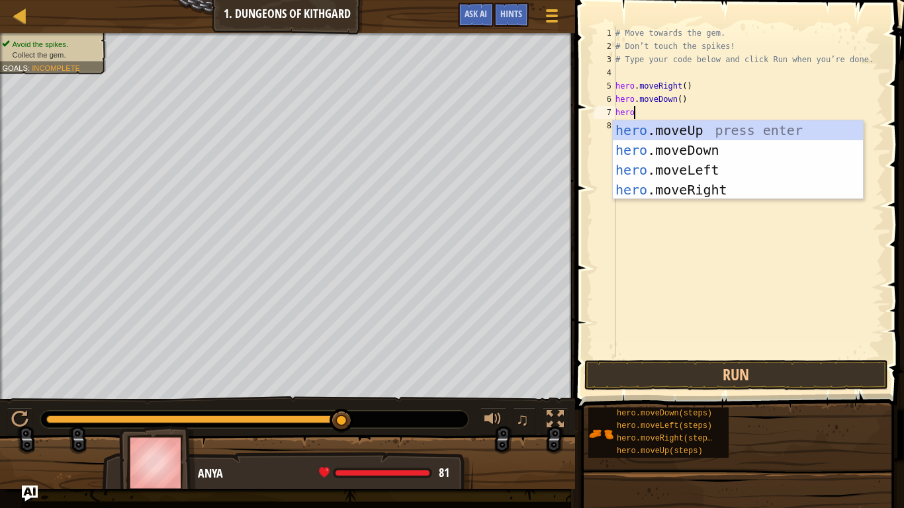
click at [762, 195] on div "hero .moveUp press enter hero .moveDown press enter hero .moveLeft press enter …" at bounding box center [738, 179] width 250 height 119
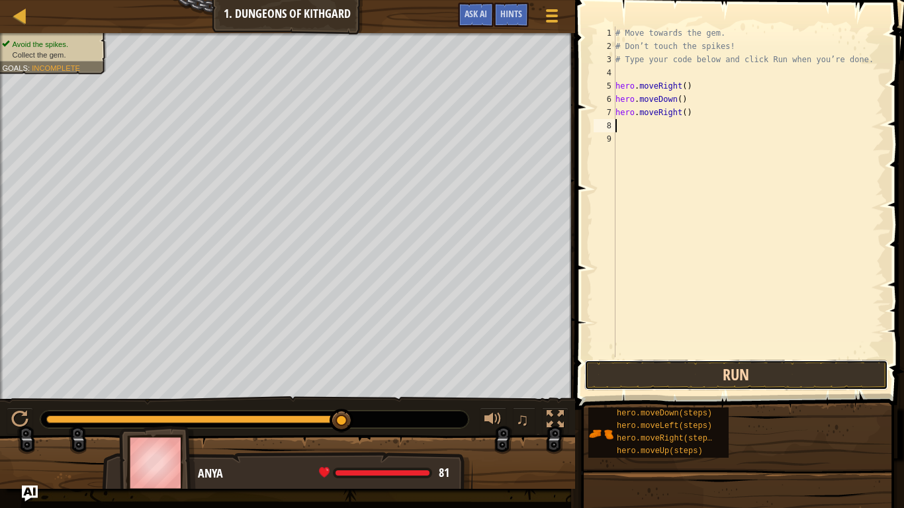
click at [780, 377] on button "Run" at bounding box center [736, 375] width 304 height 30
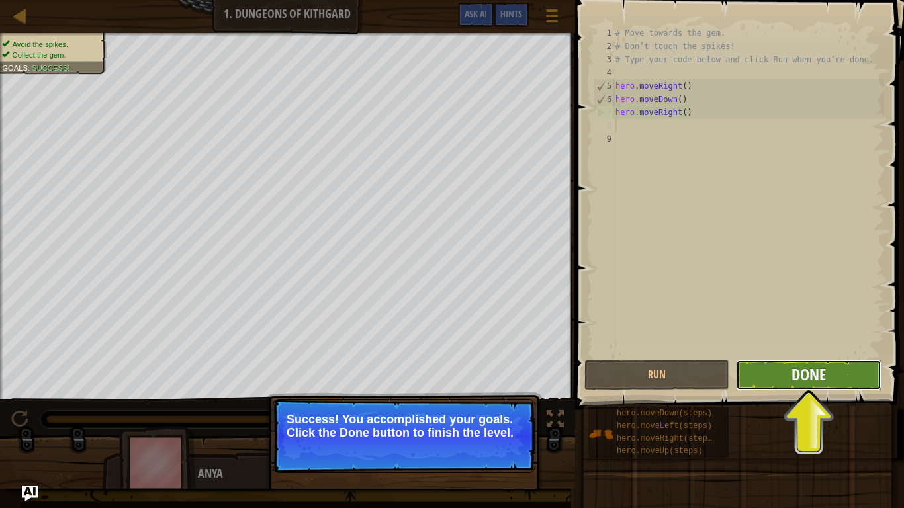
click at [823, 384] on span "Done" at bounding box center [808, 374] width 34 height 21
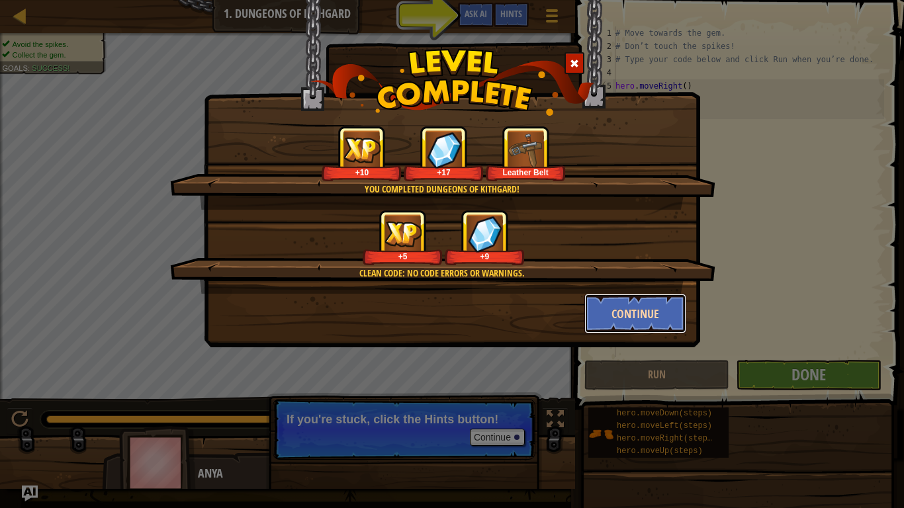
click at [656, 317] on button "Continue" at bounding box center [635, 314] width 103 height 40
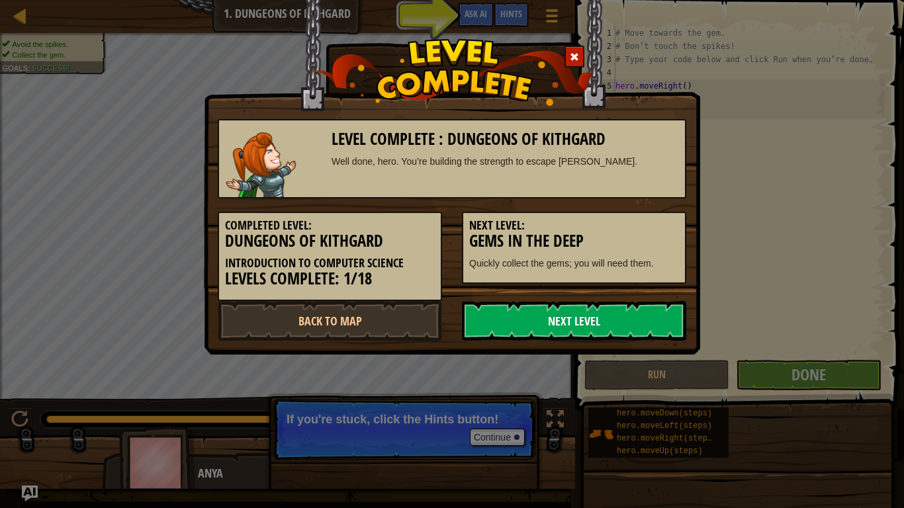
click at [672, 323] on link "Next Level" at bounding box center [574, 321] width 224 height 40
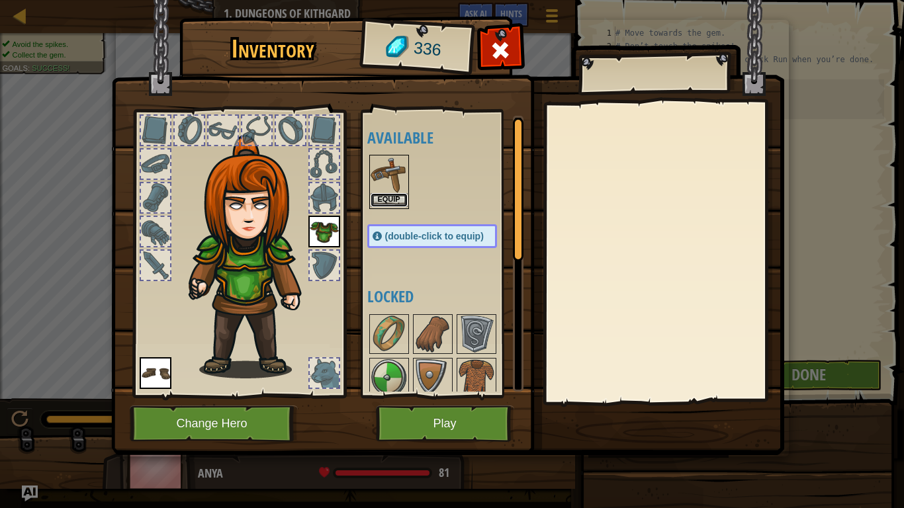
click at [396, 202] on button "Equip" at bounding box center [389, 200] width 37 height 14
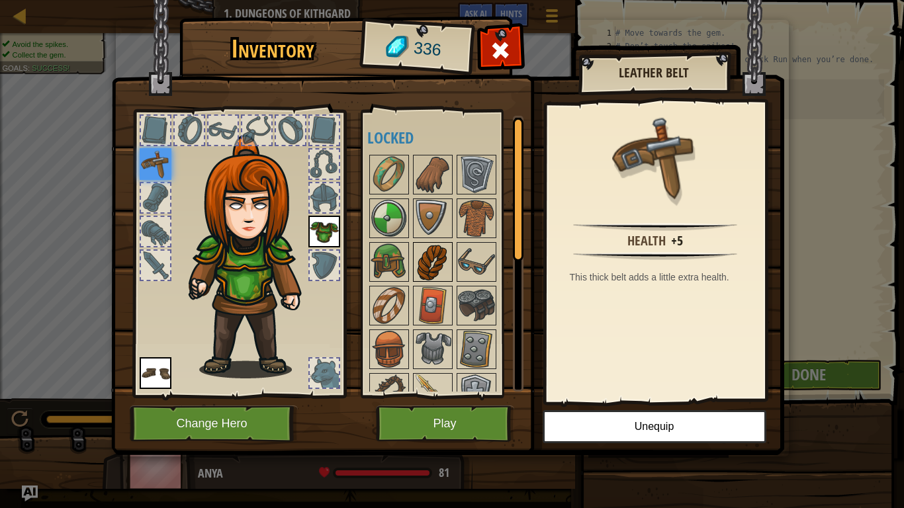
click at [431, 256] on img at bounding box center [432, 262] width 37 height 37
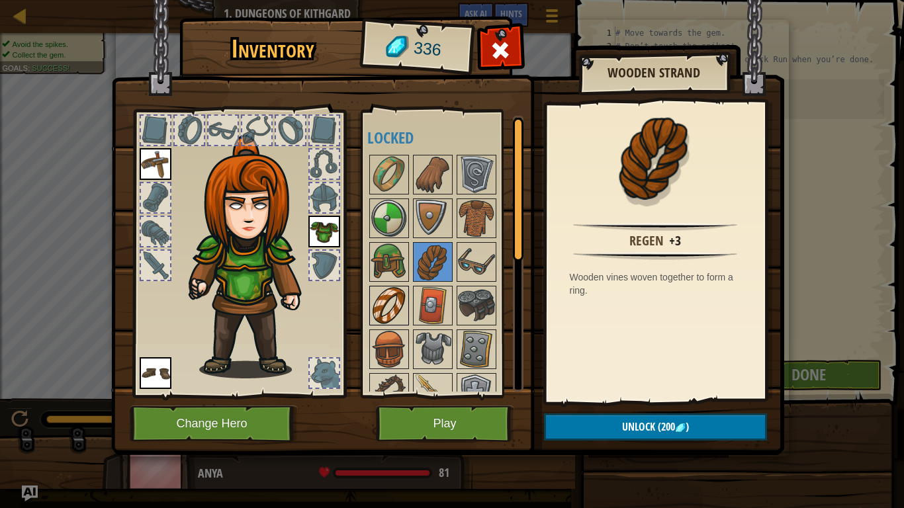
click at [388, 317] on img at bounding box center [389, 305] width 37 height 37
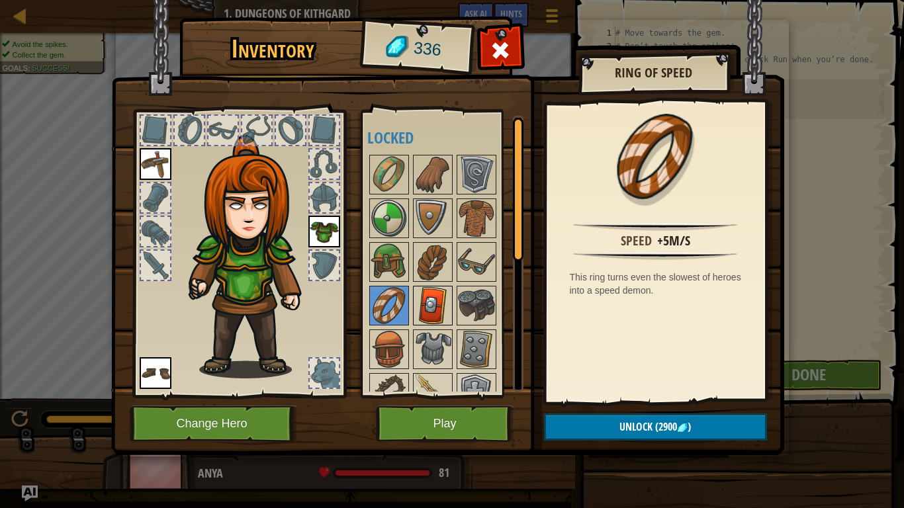
click at [445, 316] on img at bounding box center [432, 305] width 37 height 37
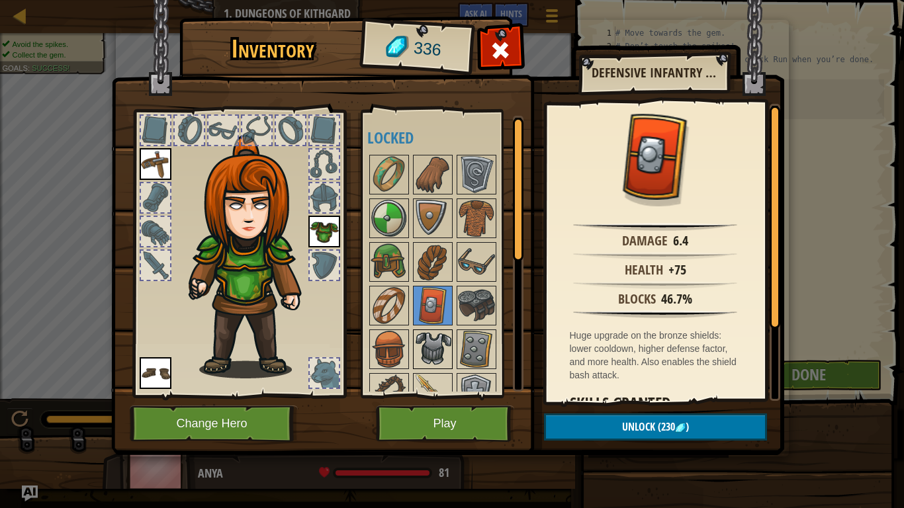
click at [433, 346] on img at bounding box center [432, 349] width 37 height 37
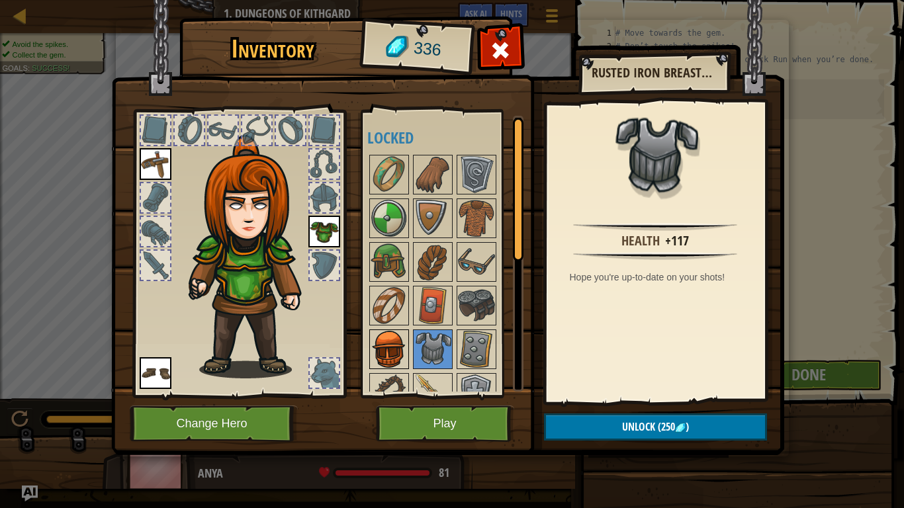
click at [396, 361] on img at bounding box center [389, 349] width 37 height 37
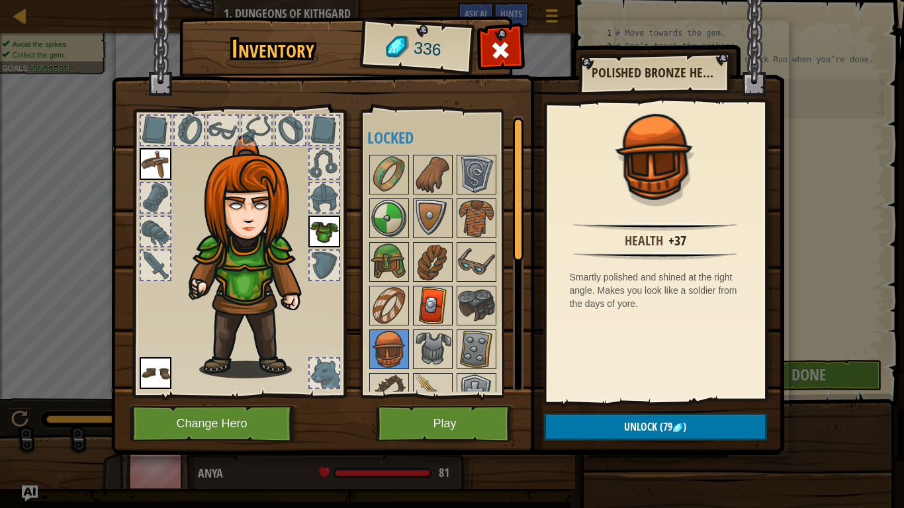
click at [422, 306] on img at bounding box center [432, 305] width 37 height 37
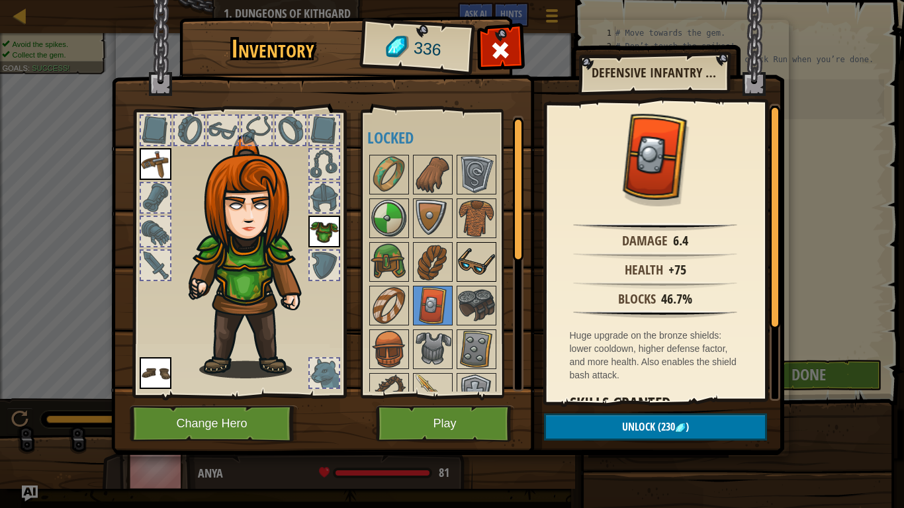
click at [469, 282] on div at bounding box center [477, 262] width 40 height 40
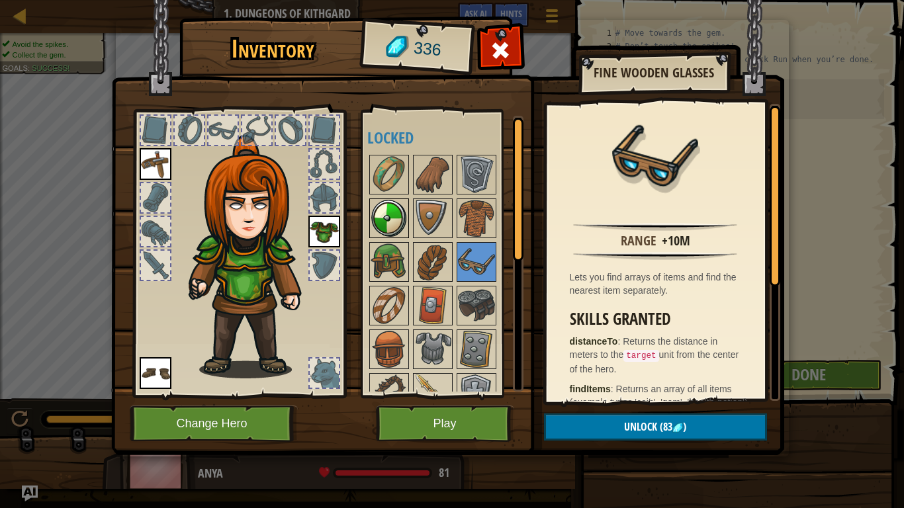
click at [405, 232] on img at bounding box center [389, 218] width 37 height 37
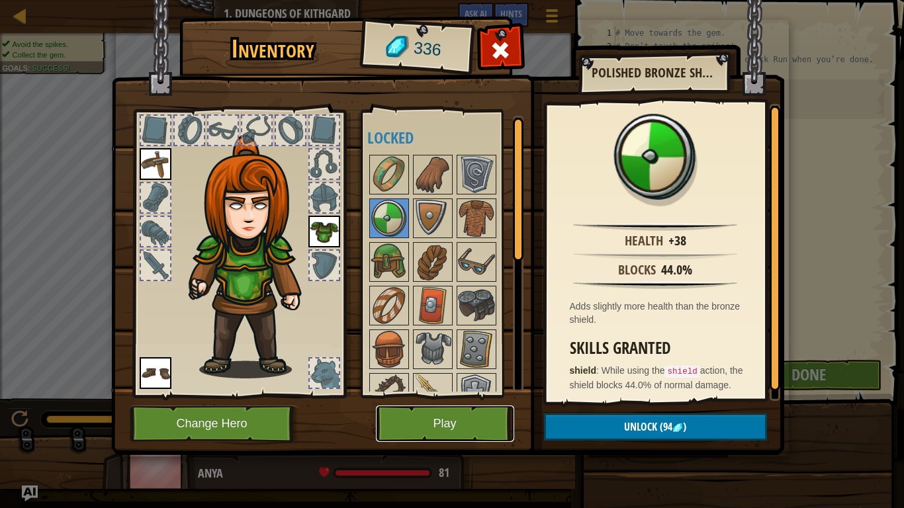
click at [458, 396] on button "Play" at bounding box center [445, 424] width 138 height 36
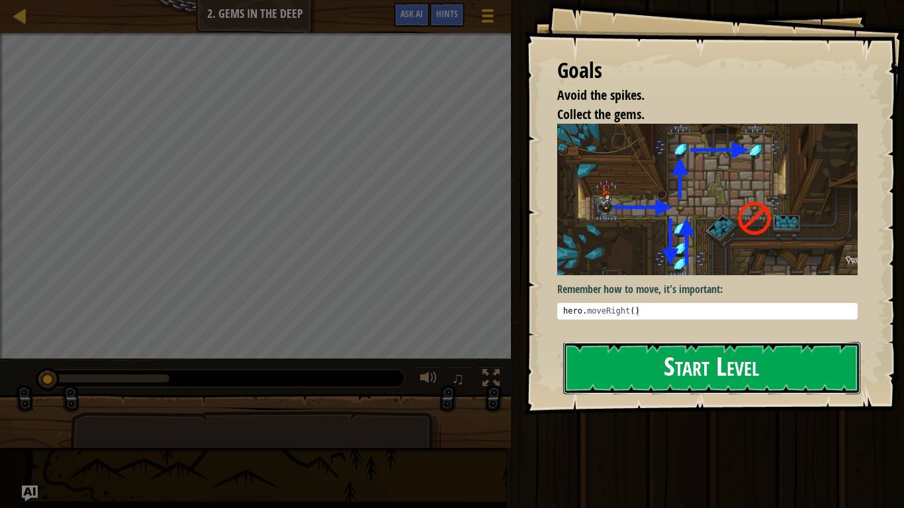
click at [805, 371] on button "Start Level" at bounding box center [711, 368] width 297 height 52
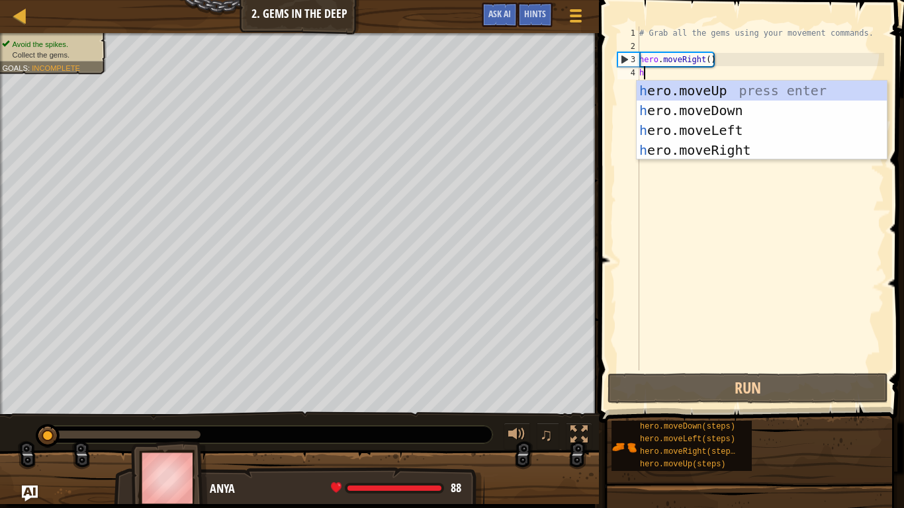
scroll to position [6, 0]
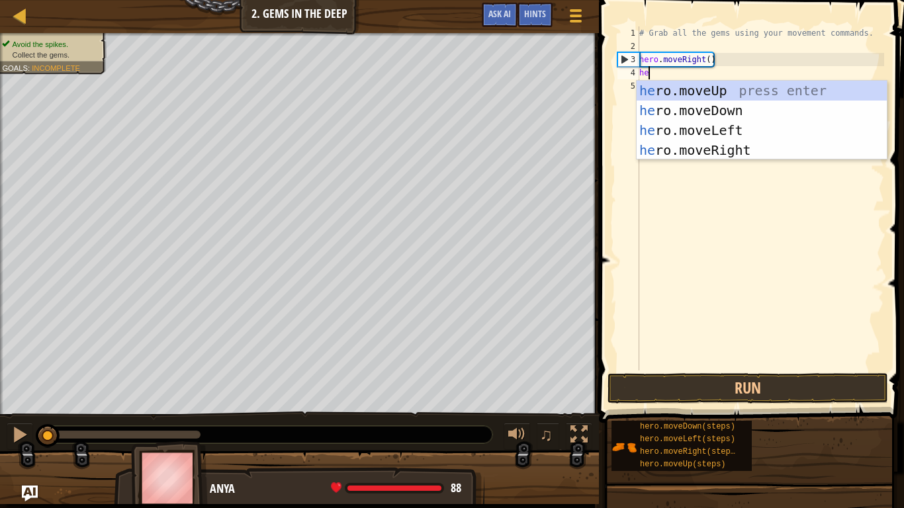
type textarea "hero"
click at [762, 97] on div "hero .moveUp press enter hero .moveDown press enter hero .moveLeft press enter …" at bounding box center [762, 140] width 250 height 119
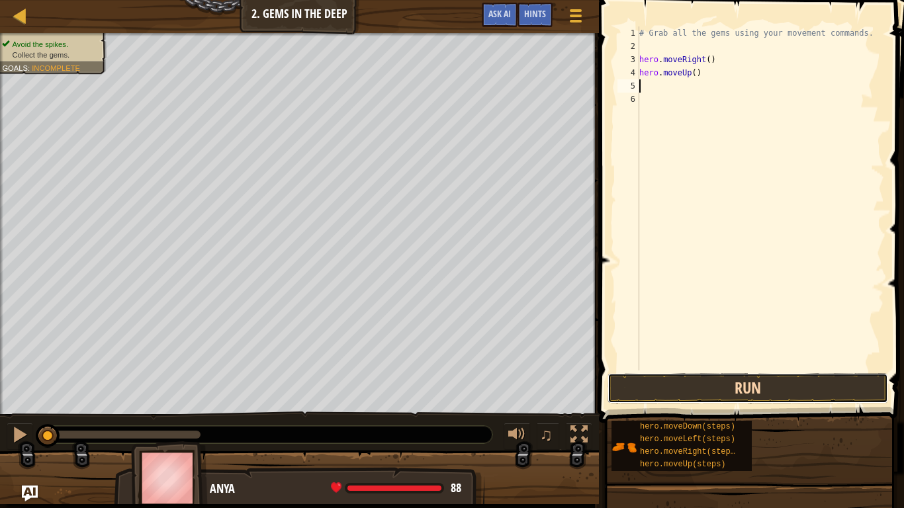
click at [800, 394] on button "Run" at bounding box center [747, 388] width 281 height 30
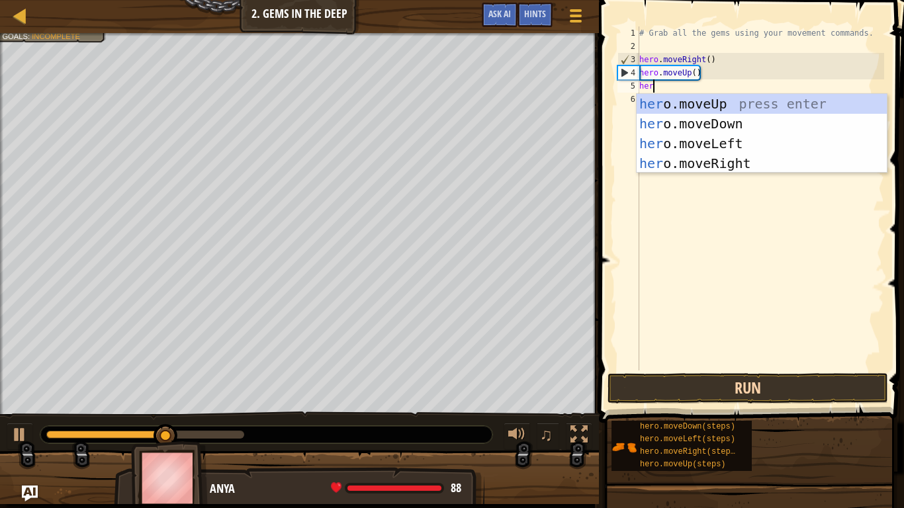
type textarea "hero"
click at [763, 168] on div "hero .moveUp press enter hero .moveDown press enter hero .moveLeft press enter …" at bounding box center [762, 153] width 250 height 119
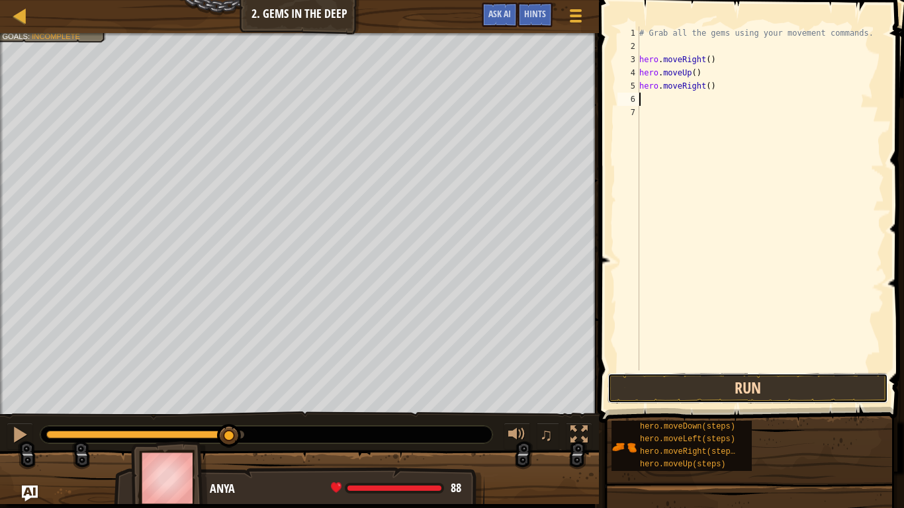
click at [771, 396] on button "Run" at bounding box center [747, 388] width 281 height 30
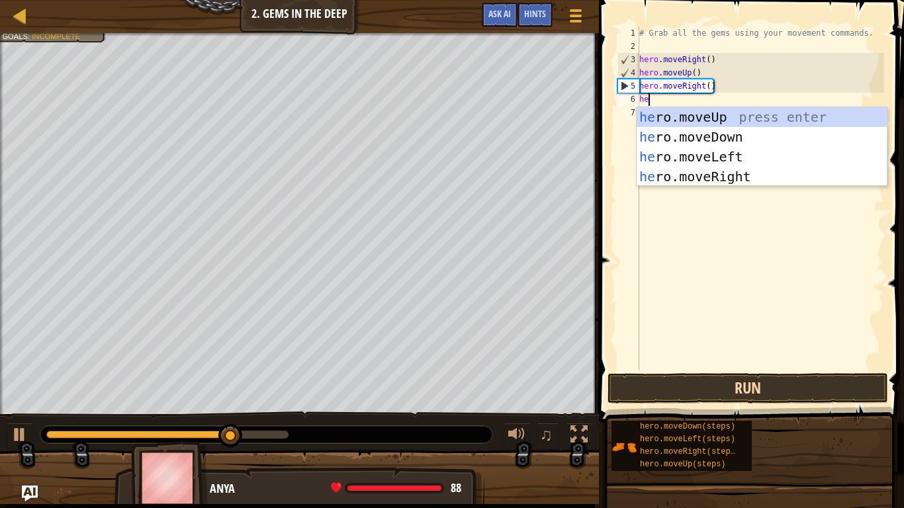
type textarea "hero"
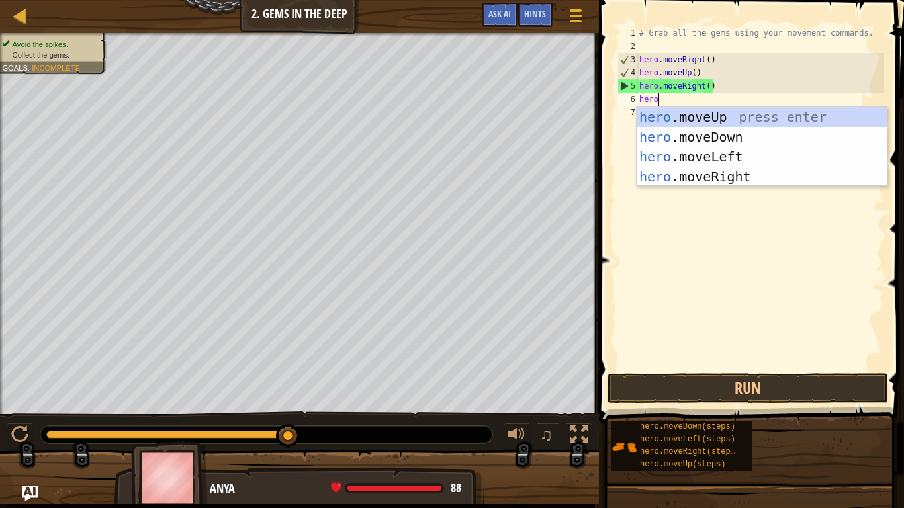
click at [743, 128] on div "hero .moveUp press enter hero .moveDown press enter hero .moveLeft press enter …" at bounding box center [762, 166] width 250 height 119
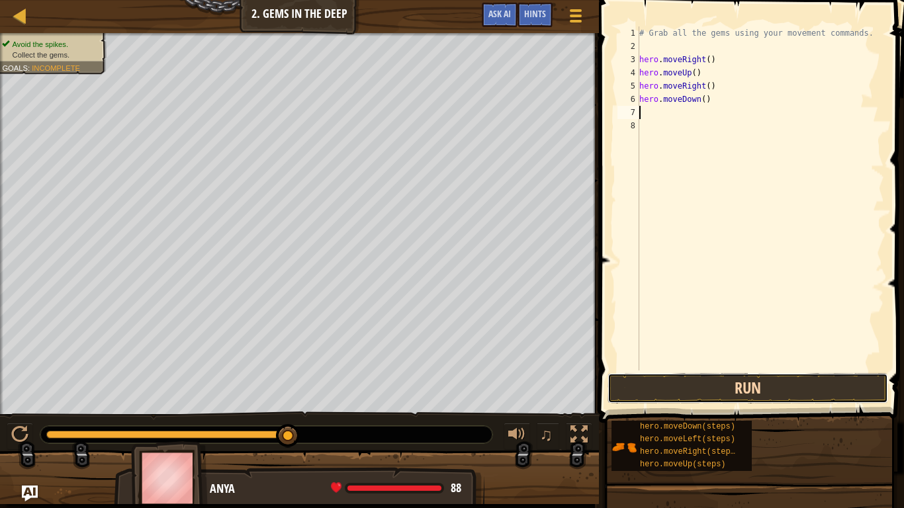
click at [803, 391] on button "Run" at bounding box center [747, 388] width 281 height 30
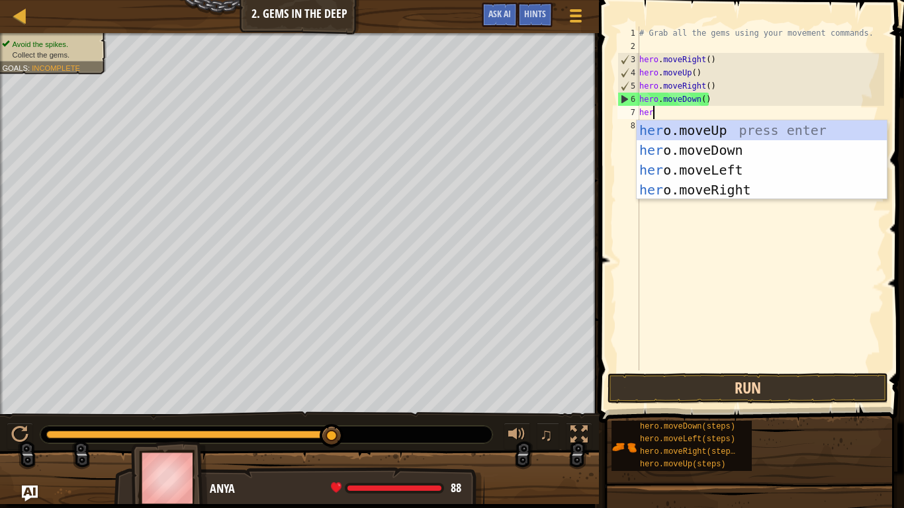
type textarea "hero"
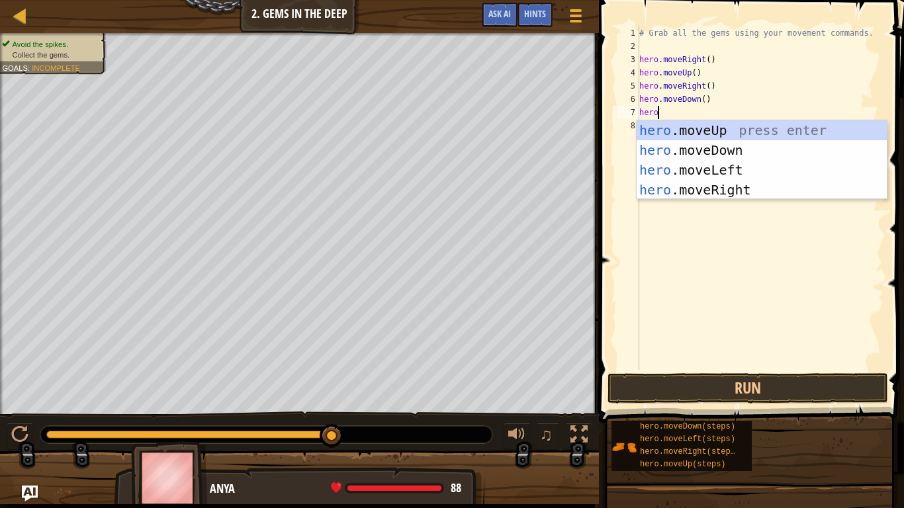
click at [776, 170] on div "hero .moveUp press enter hero .moveDown press enter hero .moveLeft press enter …" at bounding box center [762, 179] width 250 height 119
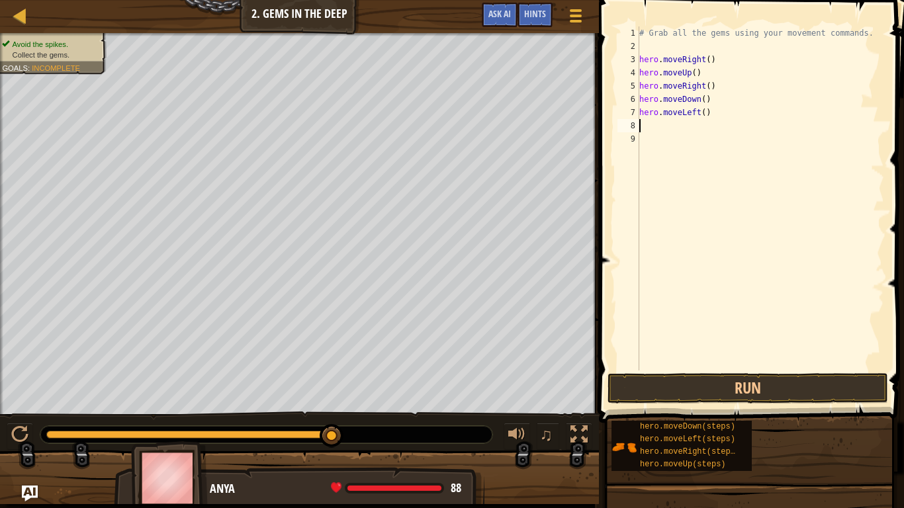
scroll to position [6, 0]
click at [795, 396] on button "Run" at bounding box center [747, 388] width 281 height 30
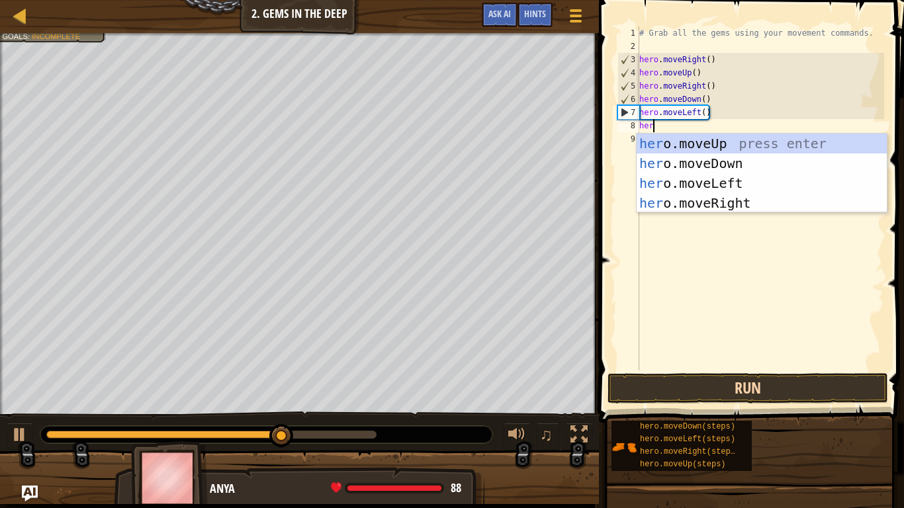
scroll to position [6, 2]
type textarea "hero"
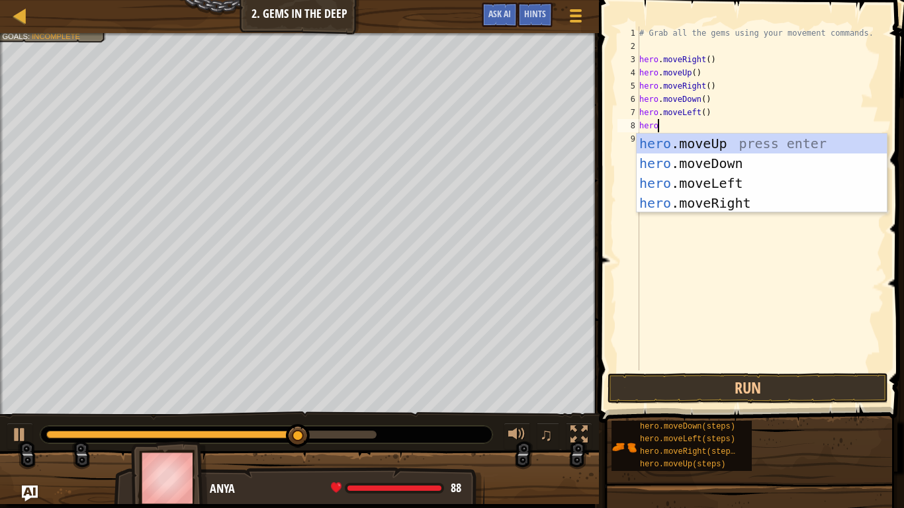
click at [763, 167] on div "hero .moveUp press enter hero .moveDown press enter hero .moveLeft press enter …" at bounding box center [762, 193] width 250 height 119
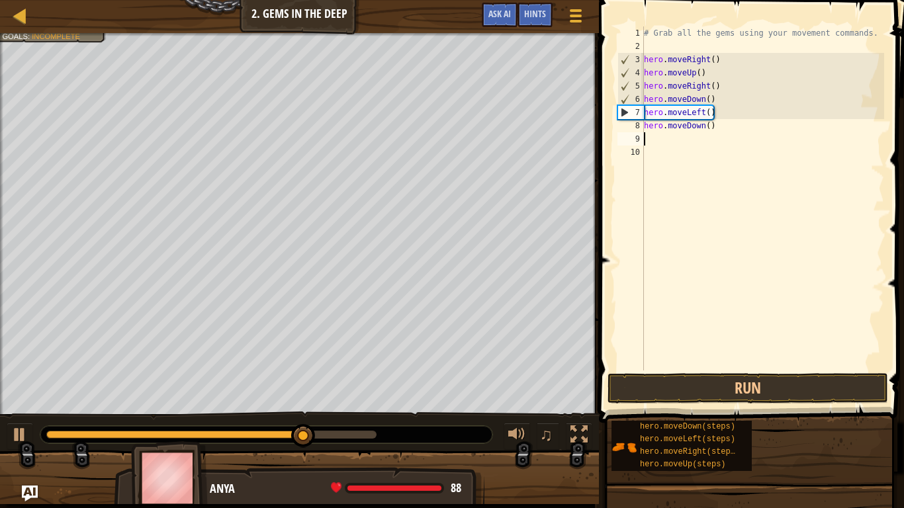
scroll to position [6, 0]
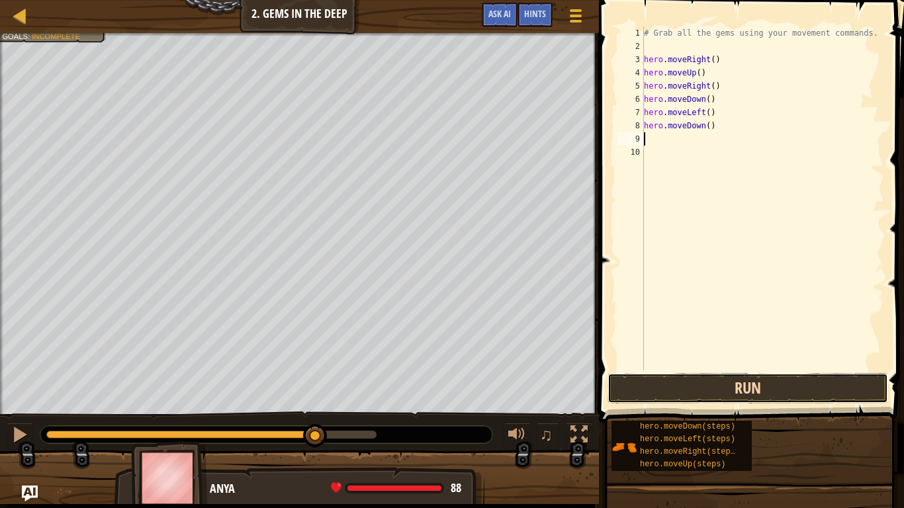
click at [805, 396] on button "Run" at bounding box center [747, 388] width 281 height 30
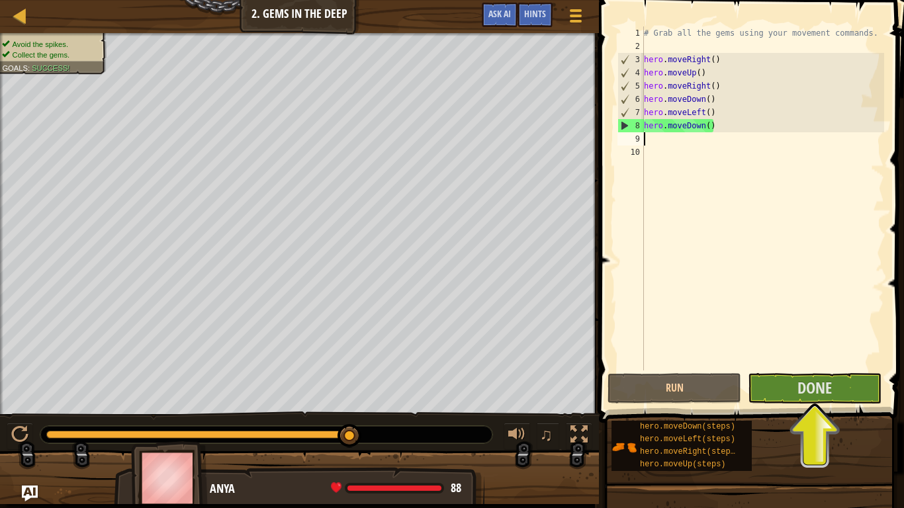
click at [811, 363] on div "# Grab all the gems using your movement commands. hero . moveRight ( ) hero . m…" at bounding box center [762, 211] width 243 height 371
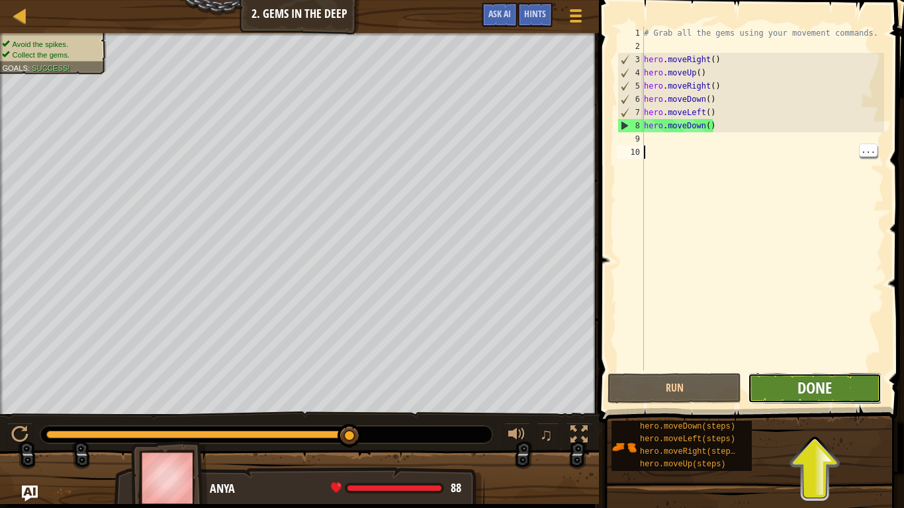
click at [827, 392] on span "Done" at bounding box center [814, 387] width 34 height 21
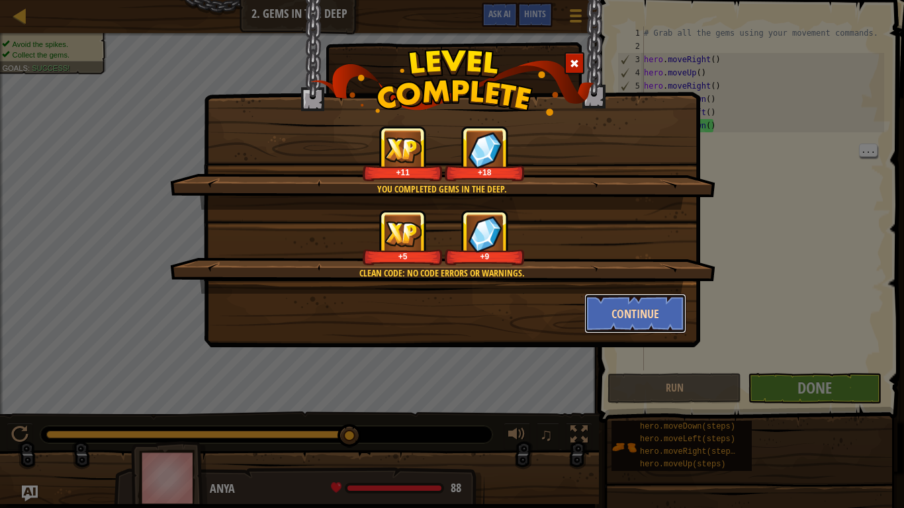
click at [662, 324] on button "Continue" at bounding box center [635, 314] width 103 height 40
